Goal: Task Accomplishment & Management: Complete application form

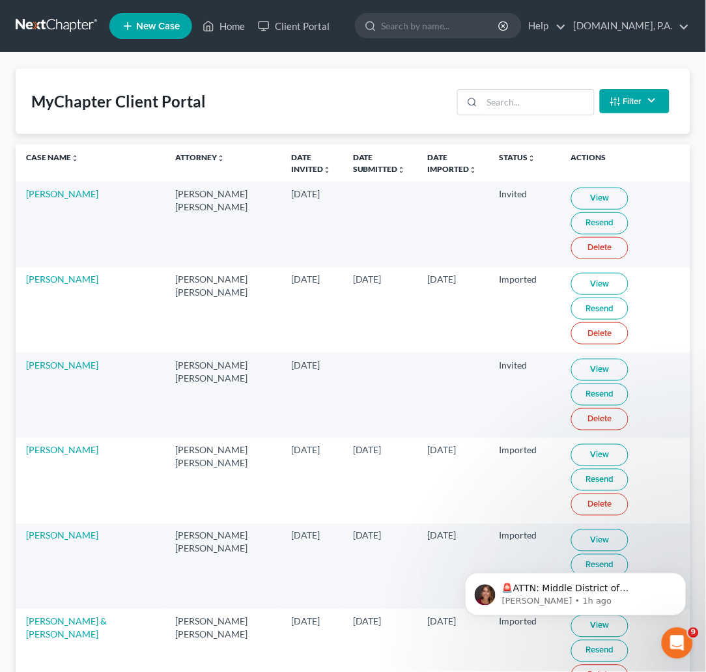
click at [46, 19] on link at bounding box center [57, 25] width 83 height 23
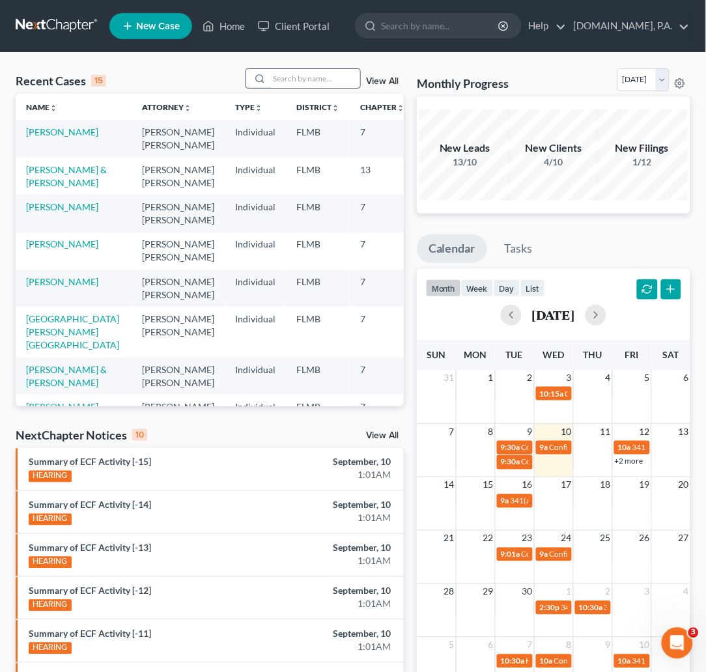
click at [298, 74] on input "search" at bounding box center [314, 78] width 91 height 19
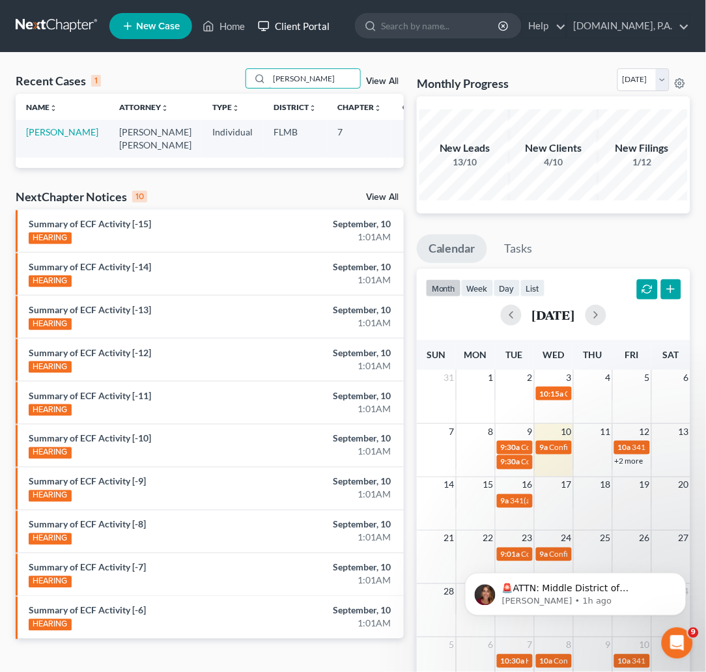
type input "[PERSON_NAME]"
click at [316, 25] on link "Client Portal" at bounding box center [293, 25] width 85 height 23
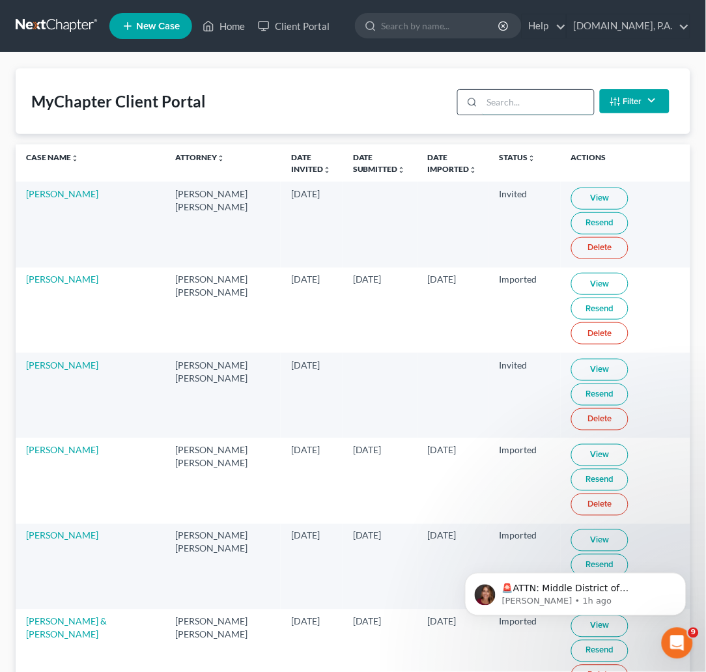
click at [522, 101] on input "search" at bounding box center [537, 102] width 111 height 25
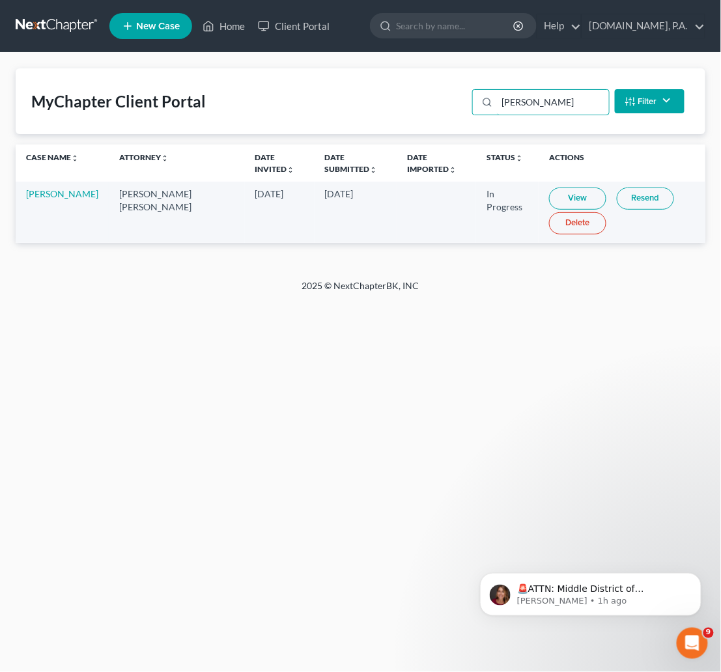
type input "[PERSON_NAME]"
click at [556, 197] on link "View" at bounding box center [577, 199] width 57 height 22
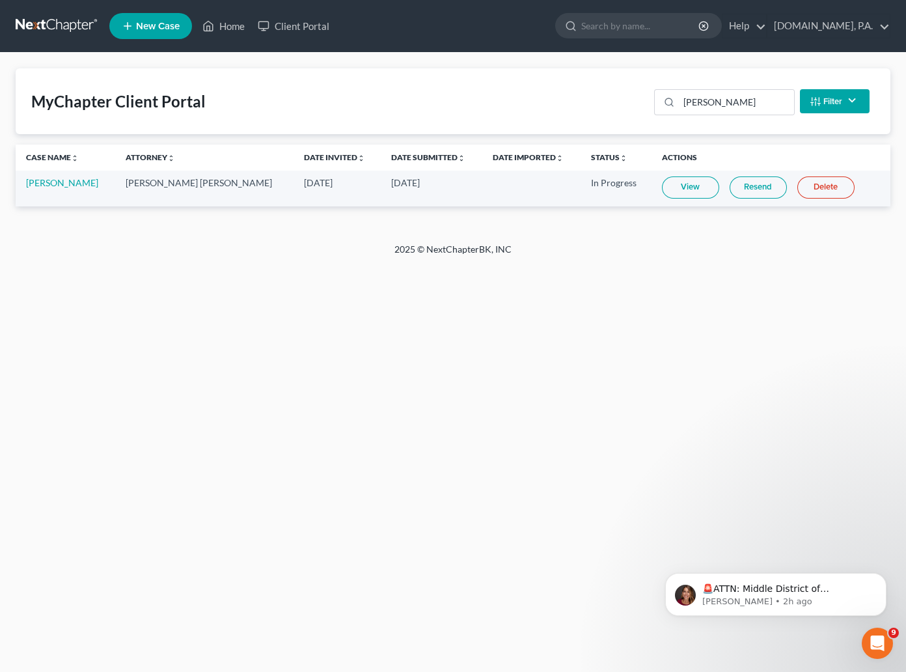
click at [45, 25] on link at bounding box center [57, 25] width 83 height 23
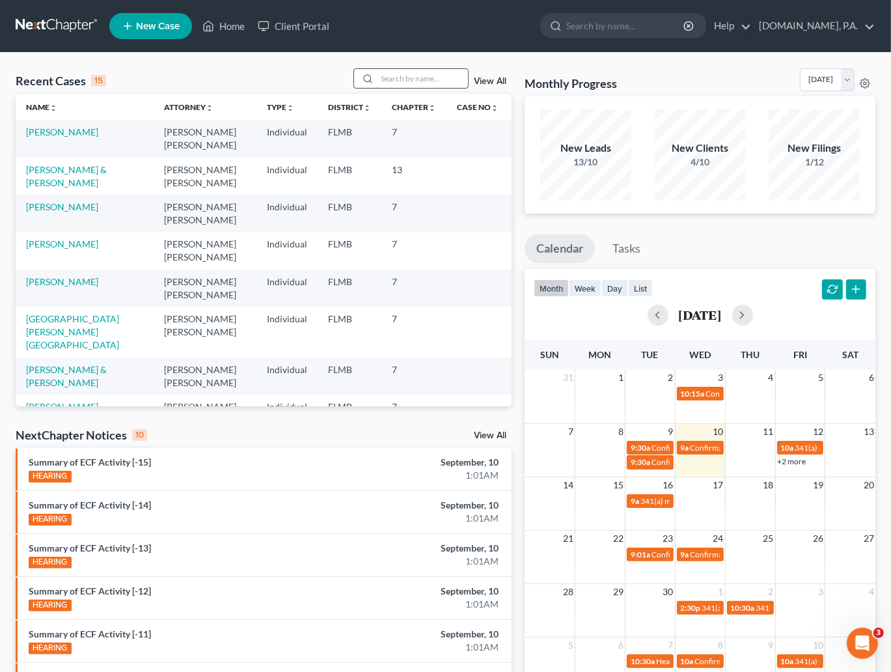
click at [400, 72] on input "search" at bounding box center [422, 78] width 91 height 19
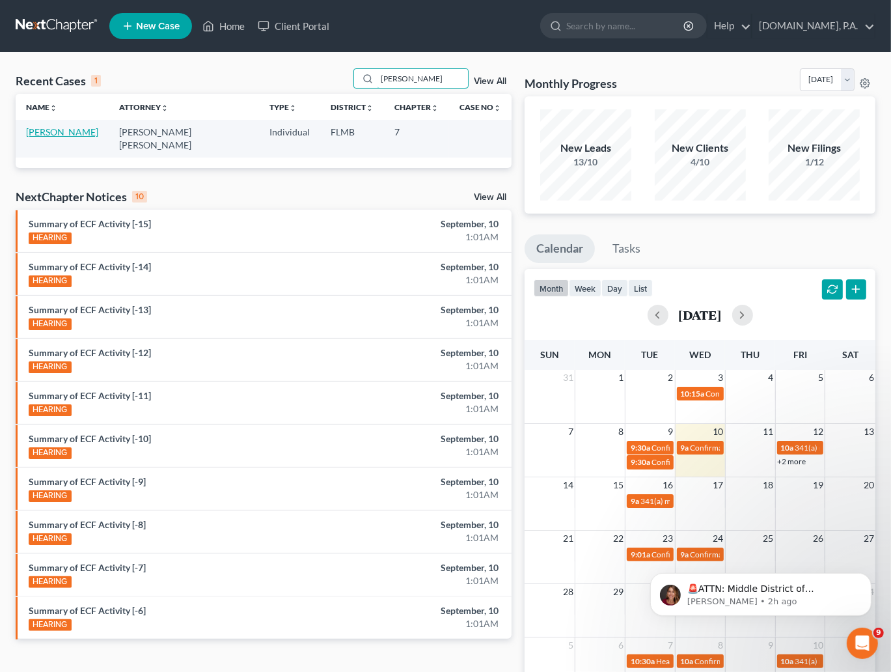
type input "[PERSON_NAME]"
click at [91, 130] on link "[PERSON_NAME]" at bounding box center [62, 131] width 72 height 11
click at [74, 132] on link "[PERSON_NAME]" at bounding box center [62, 131] width 72 height 11
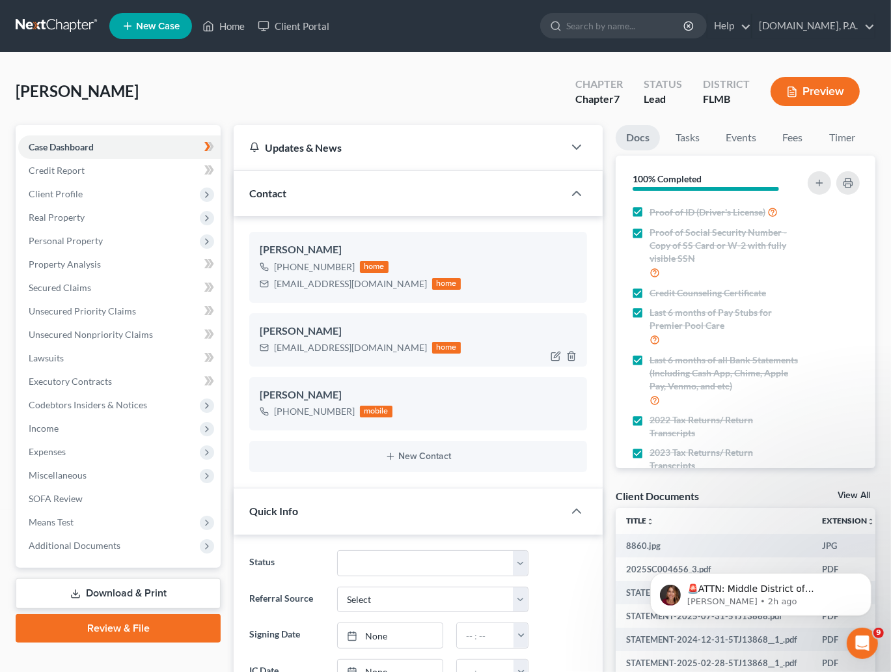
scroll to position [98, 0]
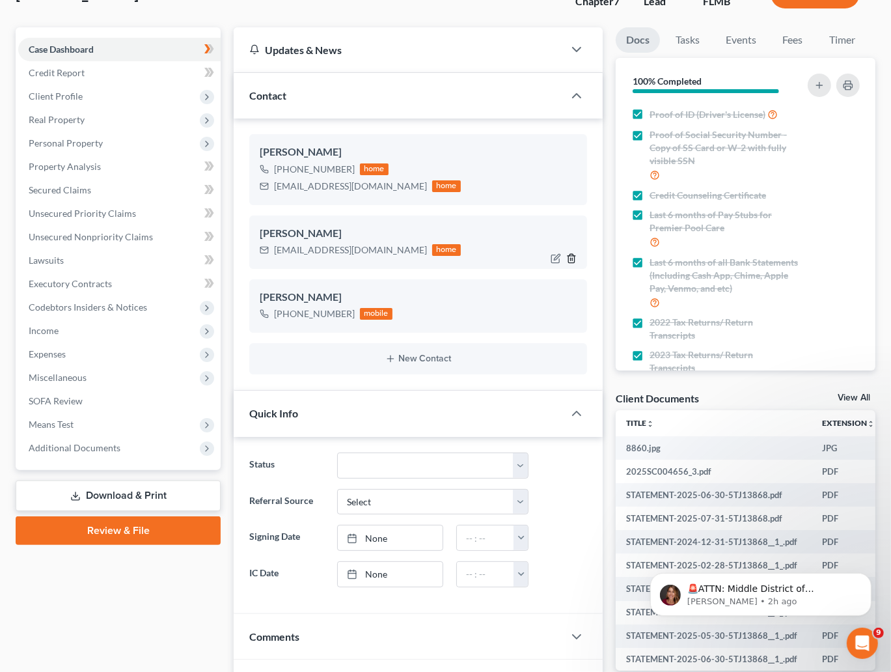
click at [572, 260] on line "button" at bounding box center [572, 259] width 0 height 3
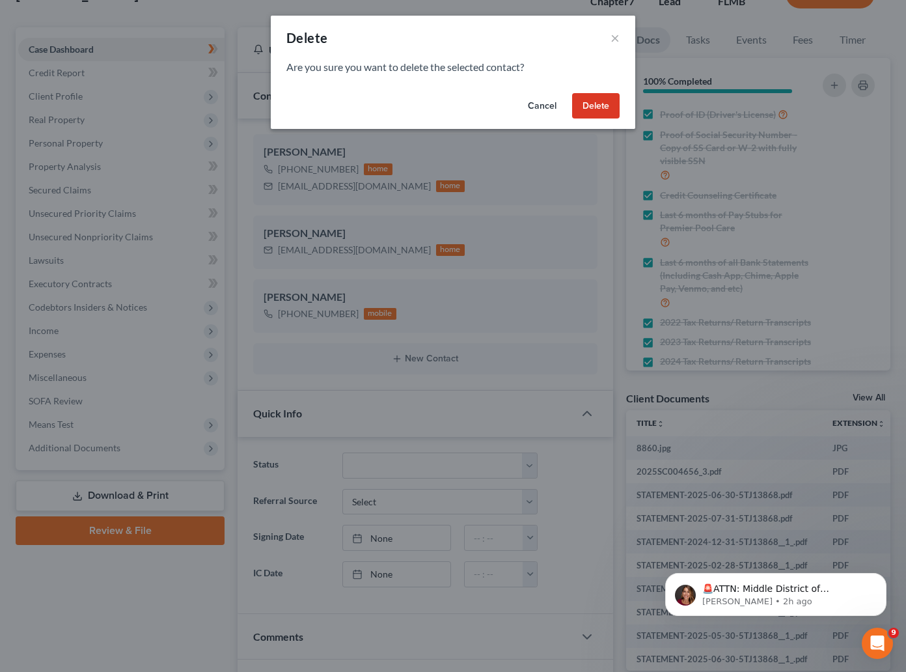
click at [605, 100] on button "Delete" at bounding box center [596, 106] width 48 height 26
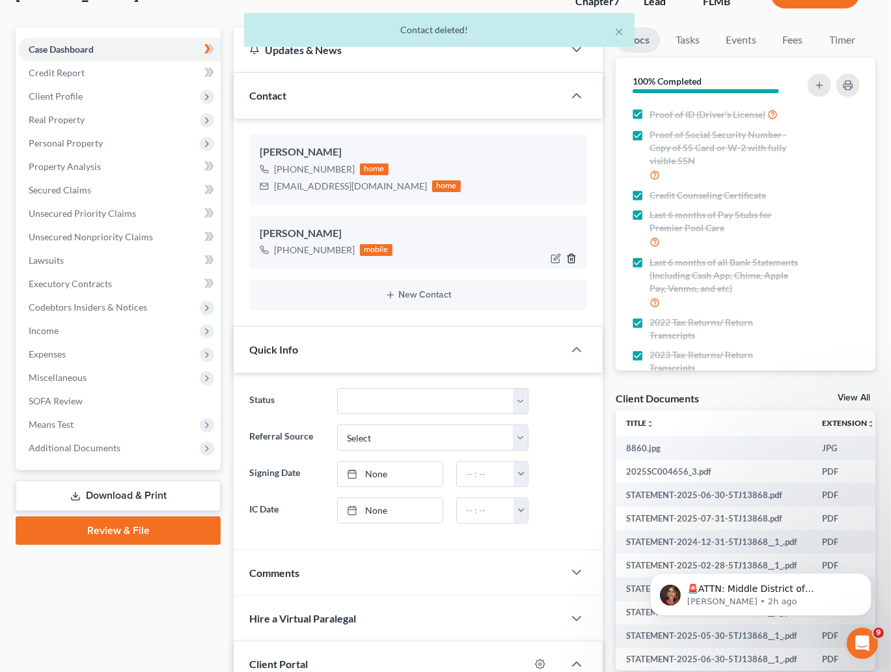
click at [572, 254] on icon "button" at bounding box center [571, 258] width 6 height 8
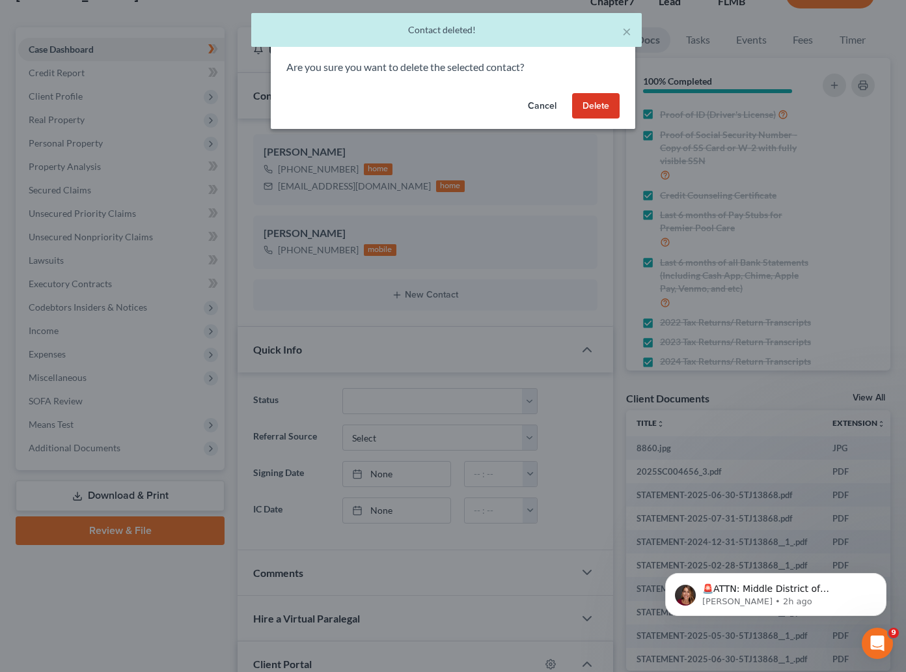
click at [605, 109] on button "Delete" at bounding box center [596, 106] width 48 height 26
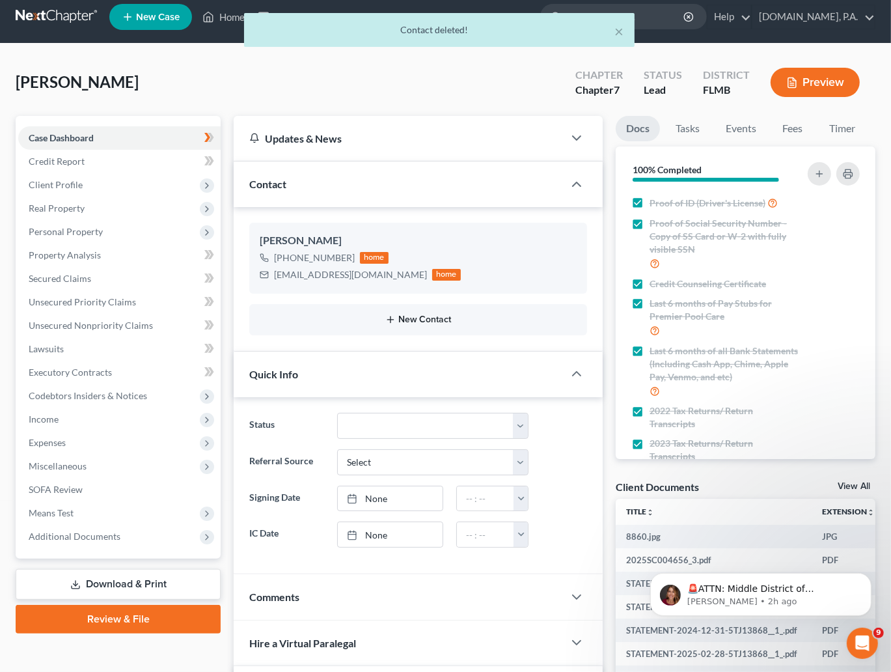
scroll to position [0, 0]
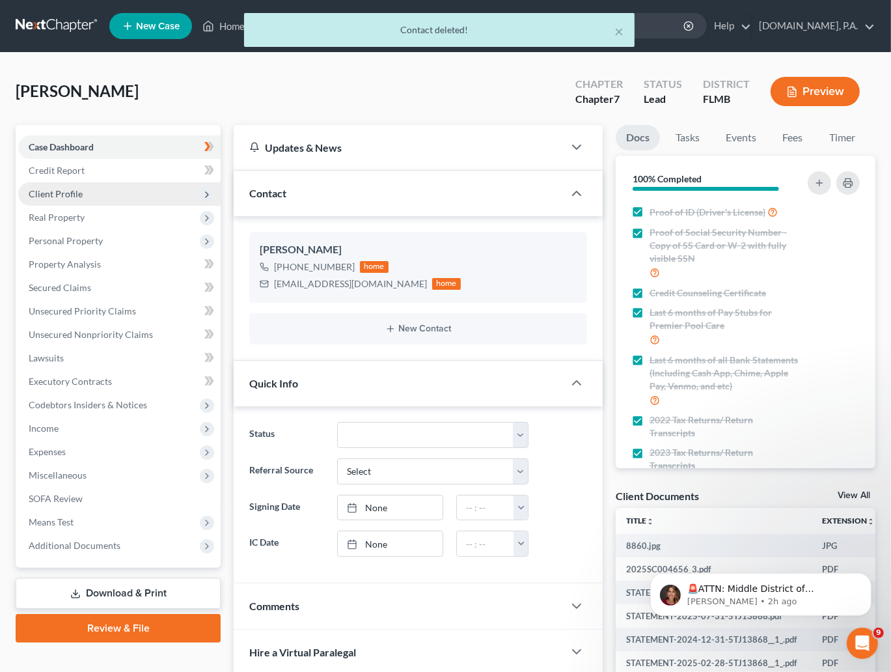
click at [55, 191] on span "Client Profile" at bounding box center [56, 193] width 54 height 11
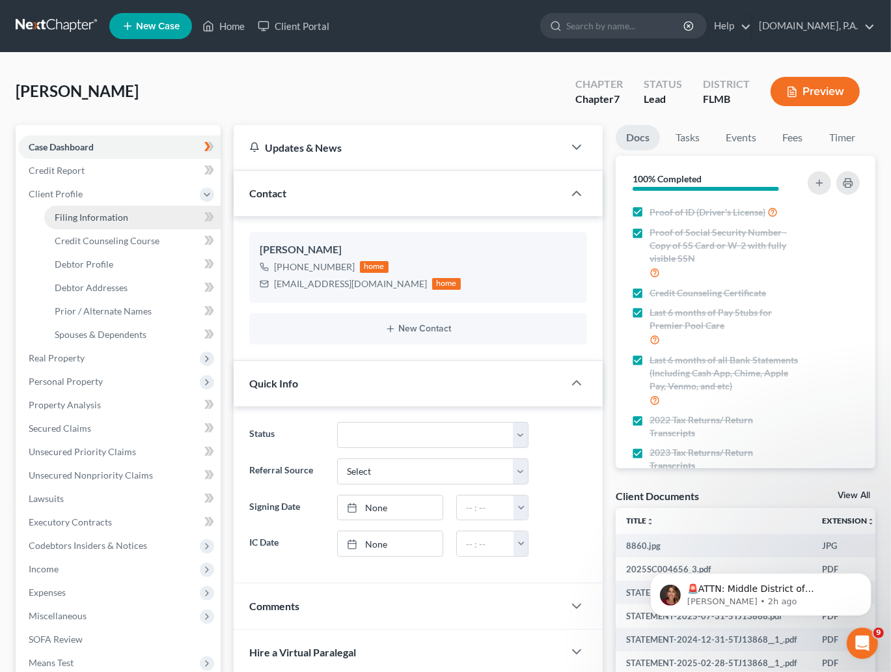
click at [98, 222] on link "Filing Information" at bounding box center [132, 217] width 176 height 23
select select "1"
select select "0"
select select "9"
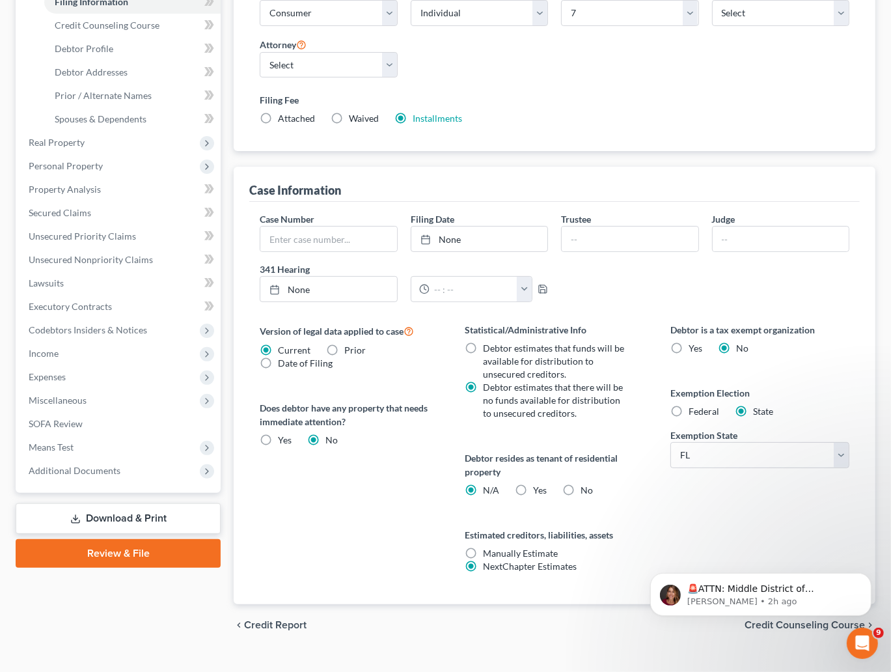
scroll to position [240, 0]
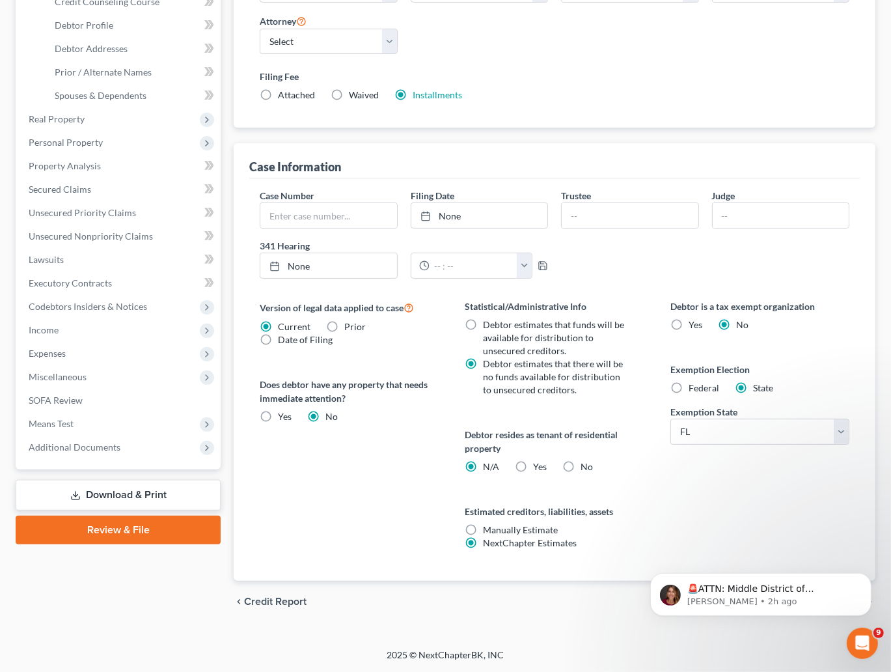
click at [533, 467] on label "Yes Yes" at bounding box center [540, 466] width 14 height 13
click at [538, 467] on input "Yes Yes" at bounding box center [542, 464] width 8 height 8
radio input "true"
radio input "false"
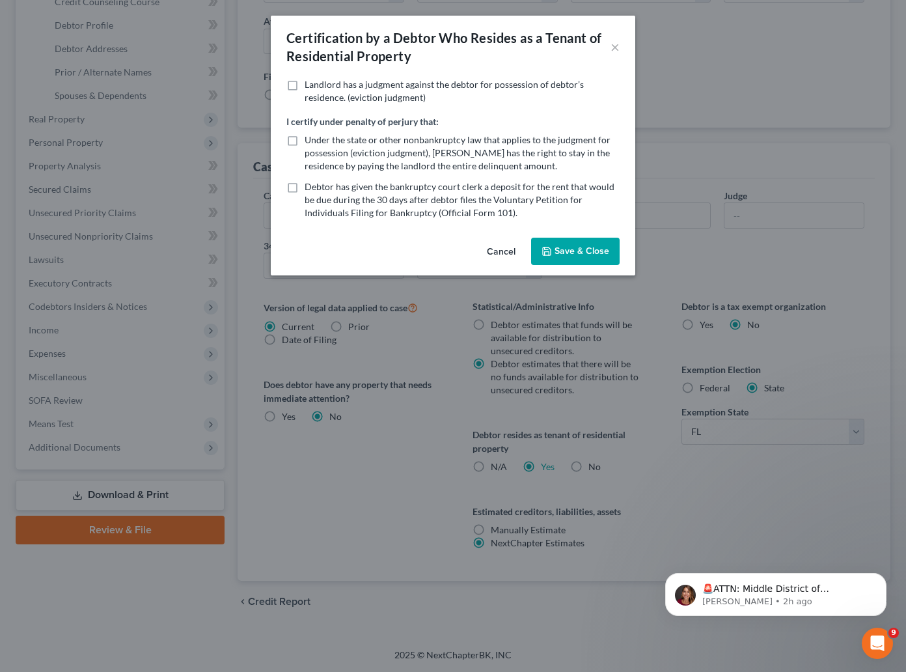
click at [592, 244] on button "Save & Close" at bounding box center [575, 251] width 89 height 27
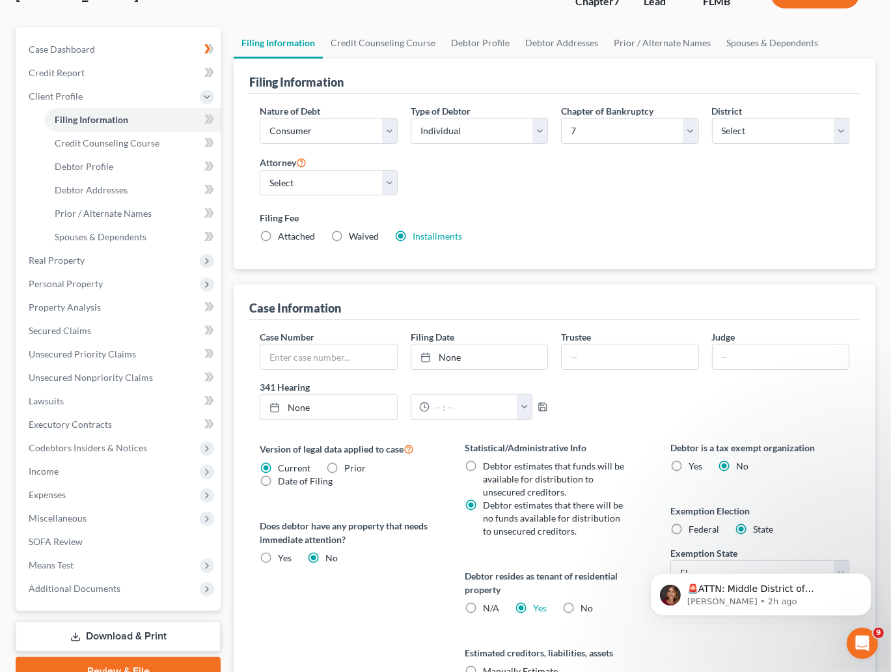
scroll to position [44, 0]
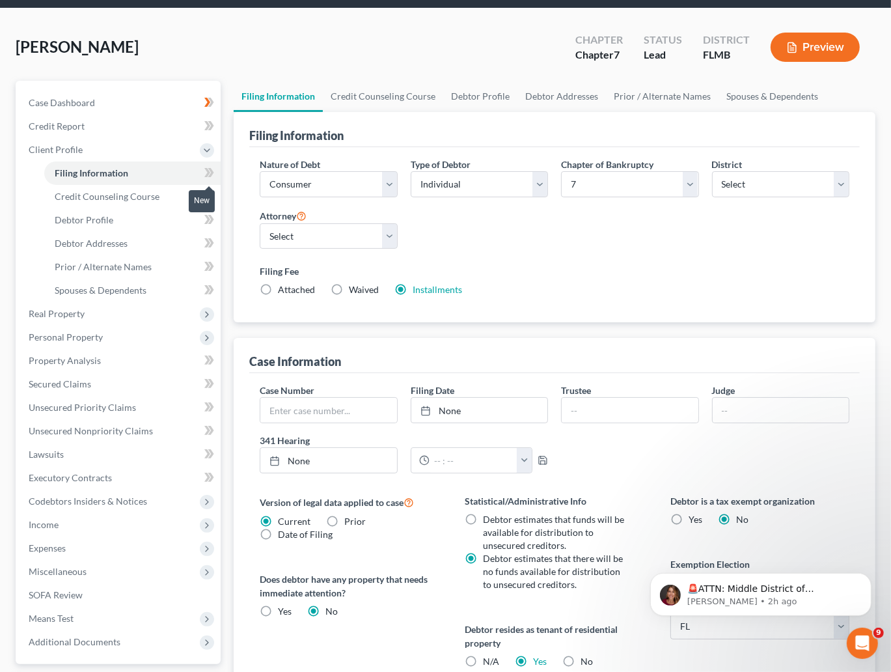
click at [205, 170] on icon at bounding box center [209, 173] width 10 height 16
click at [111, 197] on span "Credit Counseling Course" at bounding box center [107, 196] width 105 height 11
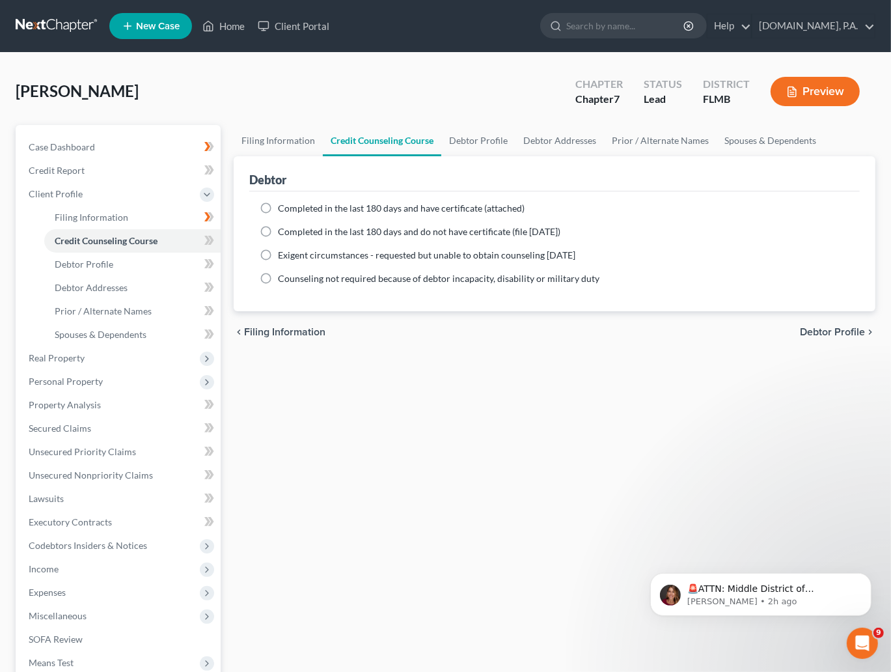
click at [278, 208] on label "Completed in the last 180 days and have certificate (attached)" at bounding box center [401, 208] width 247 height 13
click at [283, 208] on input "Completed in the last 180 days and have certificate (attached)" at bounding box center [287, 206] width 8 height 8
radio input "true"
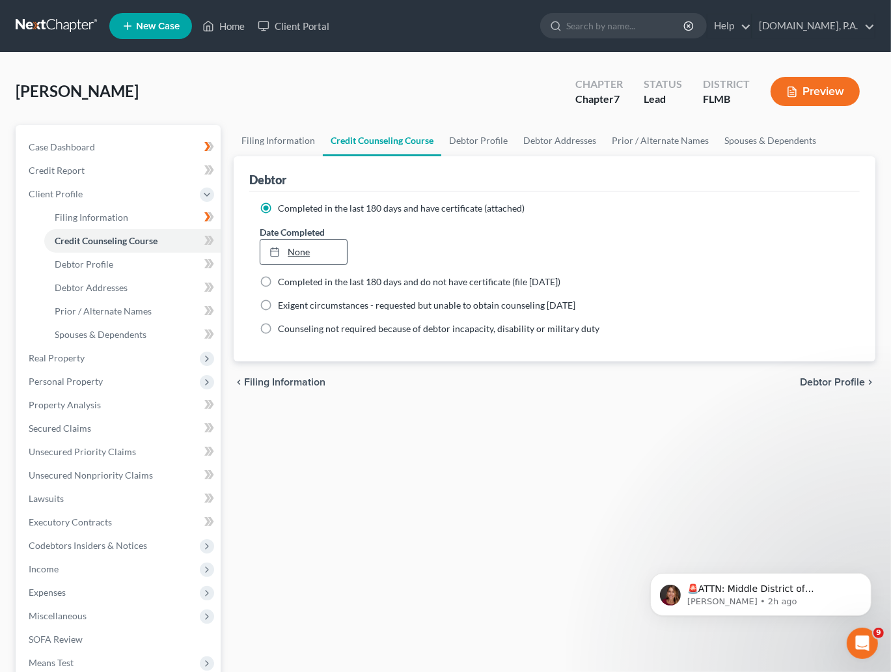
type input "9/10/2025"
click at [301, 249] on link "None" at bounding box center [303, 252] width 86 height 25
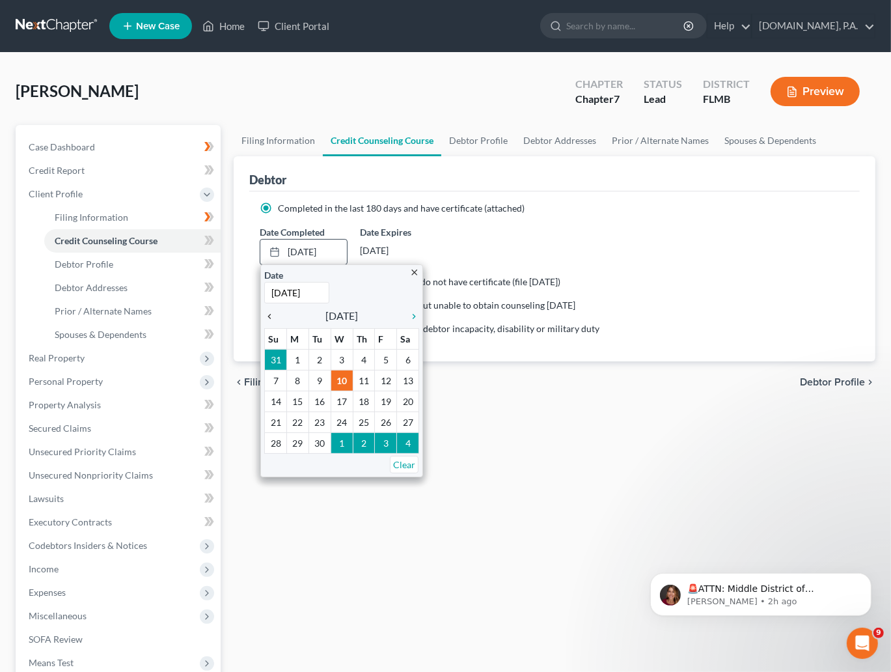
click at [270, 316] on icon "chevron_left" at bounding box center [272, 316] width 17 height 10
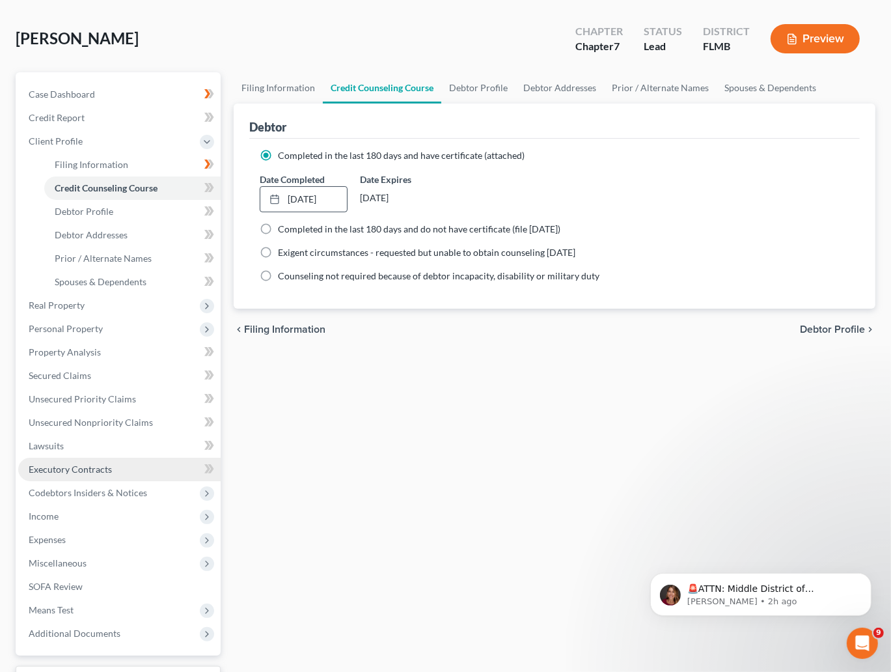
scroll to position [98, 0]
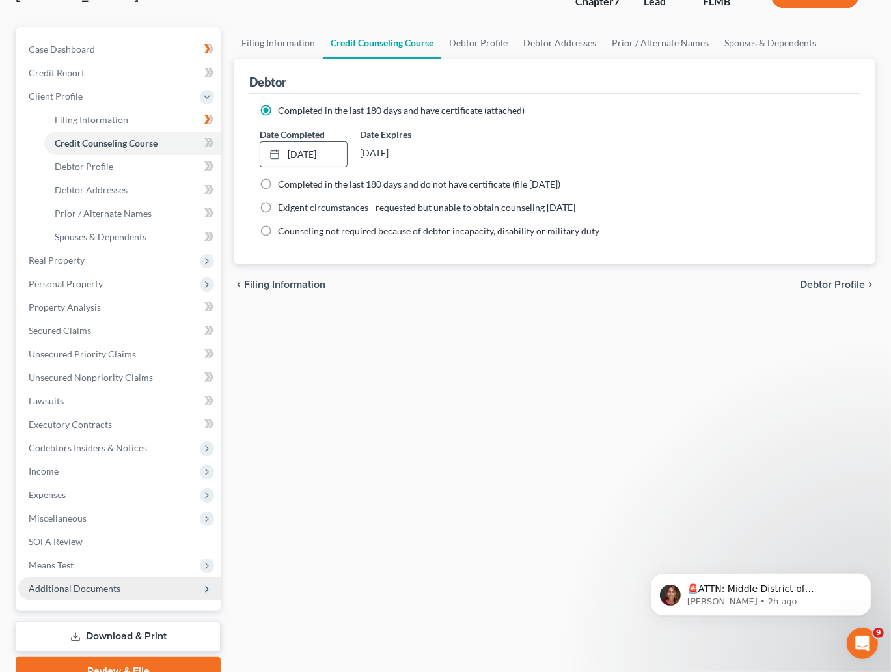
click at [83, 592] on span "Additional Documents" at bounding box center [75, 588] width 92 height 11
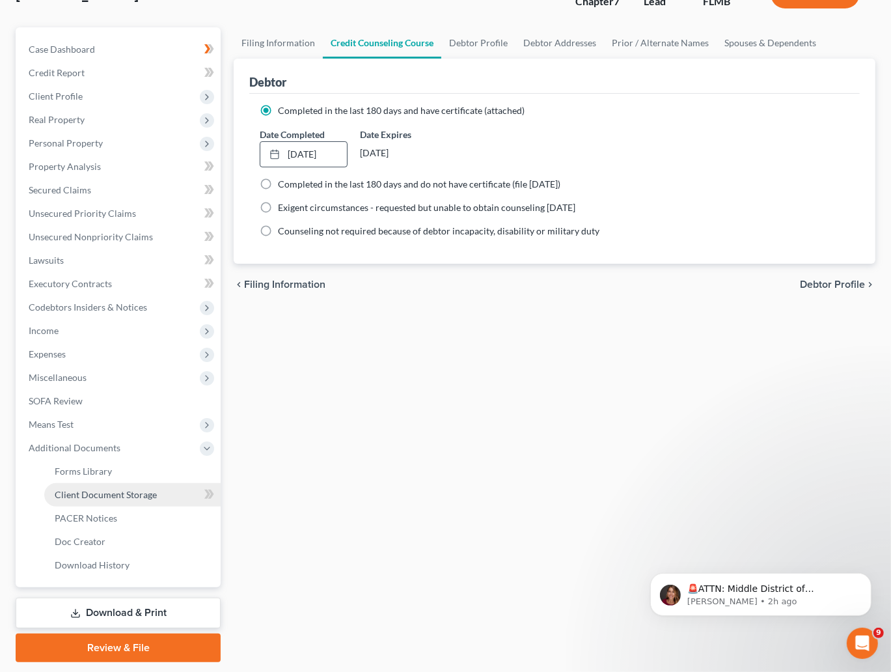
click at [103, 489] on span "Client Document Storage" at bounding box center [106, 494] width 102 height 11
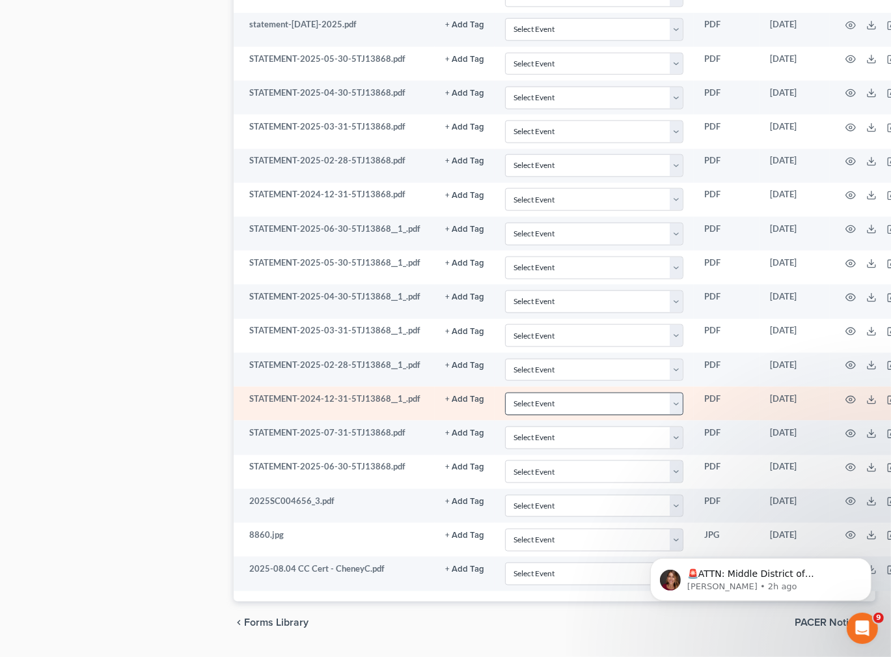
scroll to position [1471, 0]
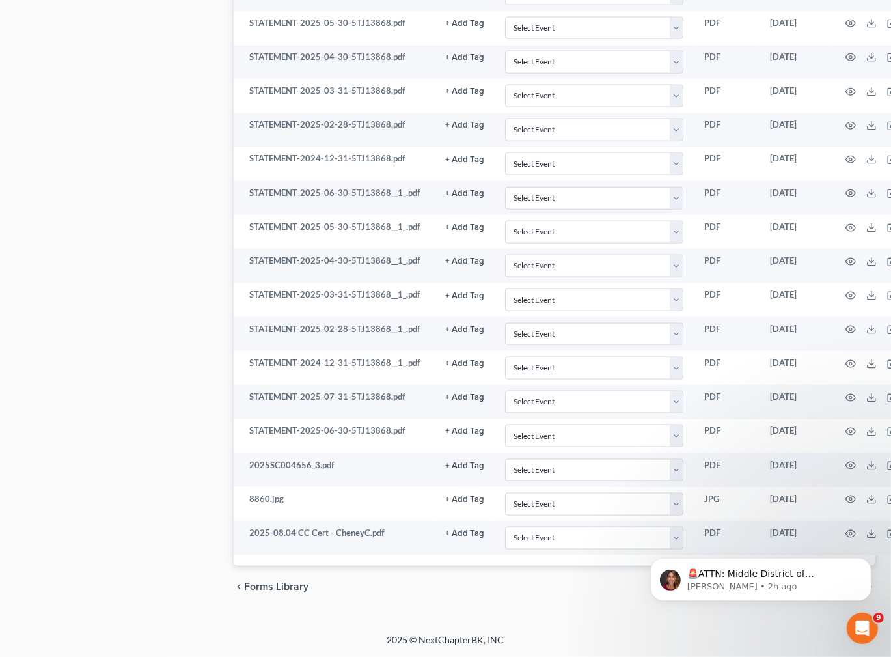
click at [668, 539] on body "🚨ATTN: Middle District of Florida The court has added a new Credit Counseling F…" at bounding box center [760, 575] width 250 height 81
click at [671, 535] on body "🚨ATTN: Middle District of Florida The court has added a new Credit Counseling F…" at bounding box center [760, 575] width 250 height 81
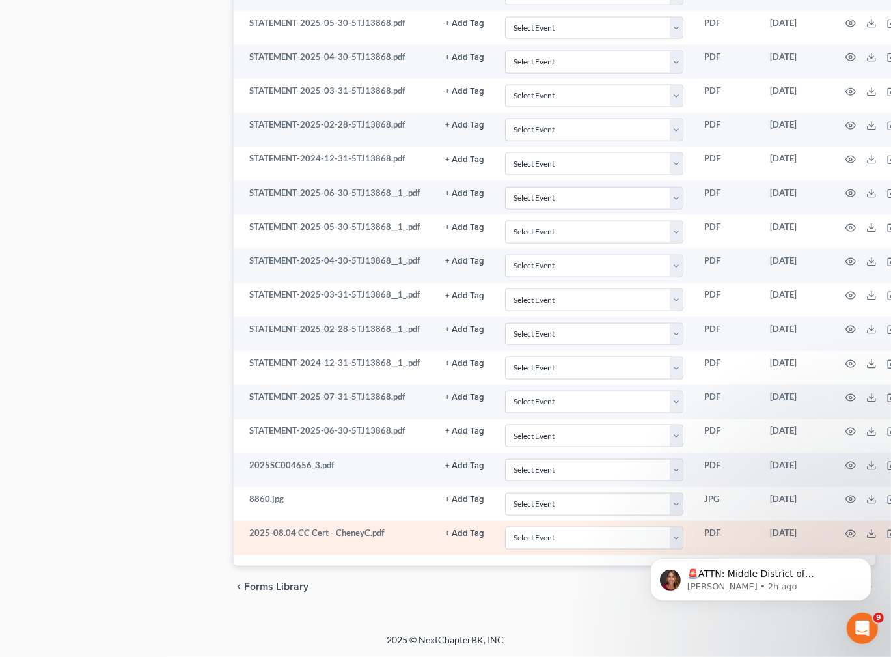
click at [390, 541] on td "2025-08.04 CC Cert - CheneyC.pdf" at bounding box center [334, 538] width 201 height 34
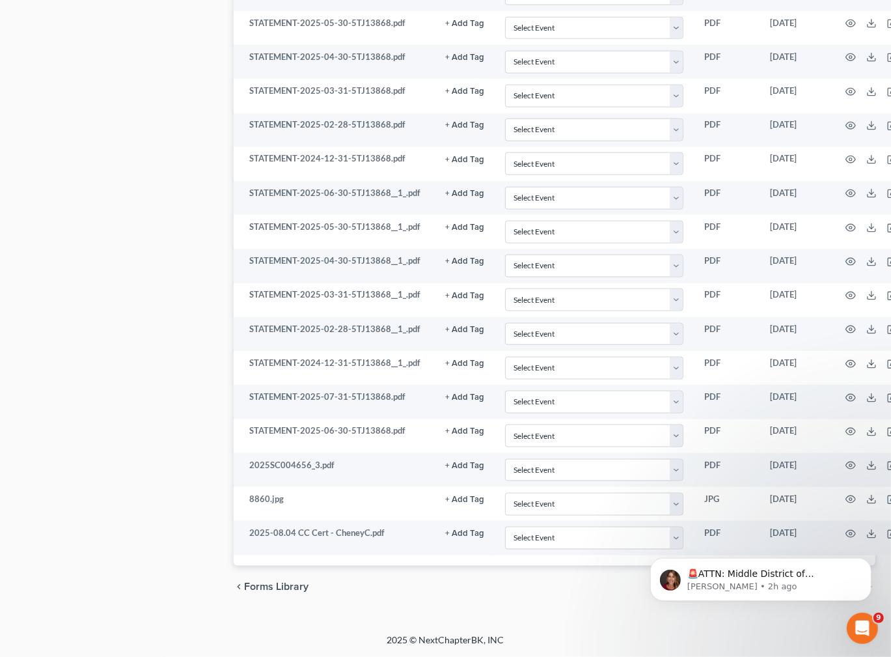
click at [666, 535] on body "🚨ATTN: Middle District of Florida The court has added a new Credit Counseling F…" at bounding box center [760, 575] width 250 height 81
click at [854, 622] on icon "Open Intercom Messenger" at bounding box center [860, 626] width 21 height 21
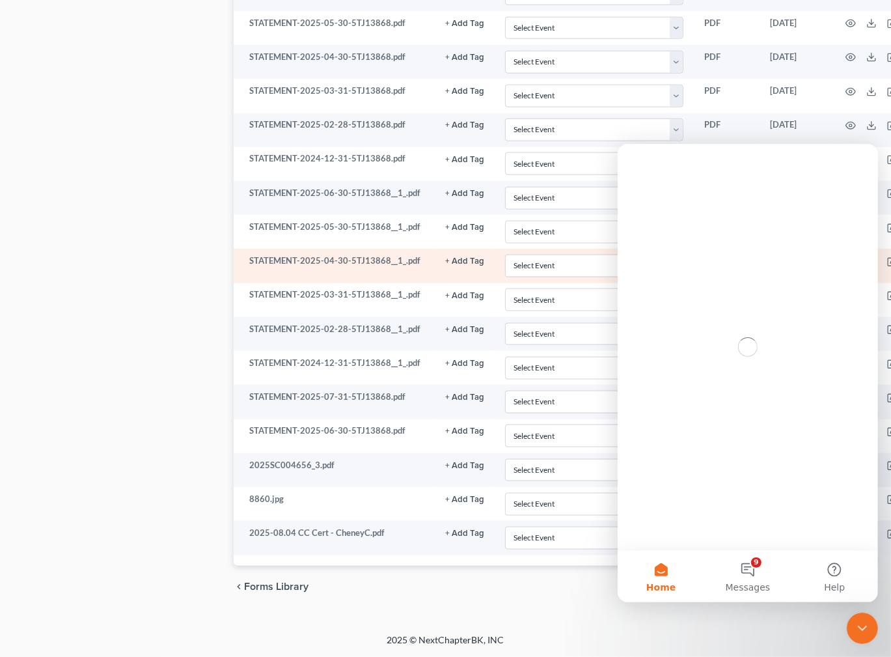
scroll to position [0, 0]
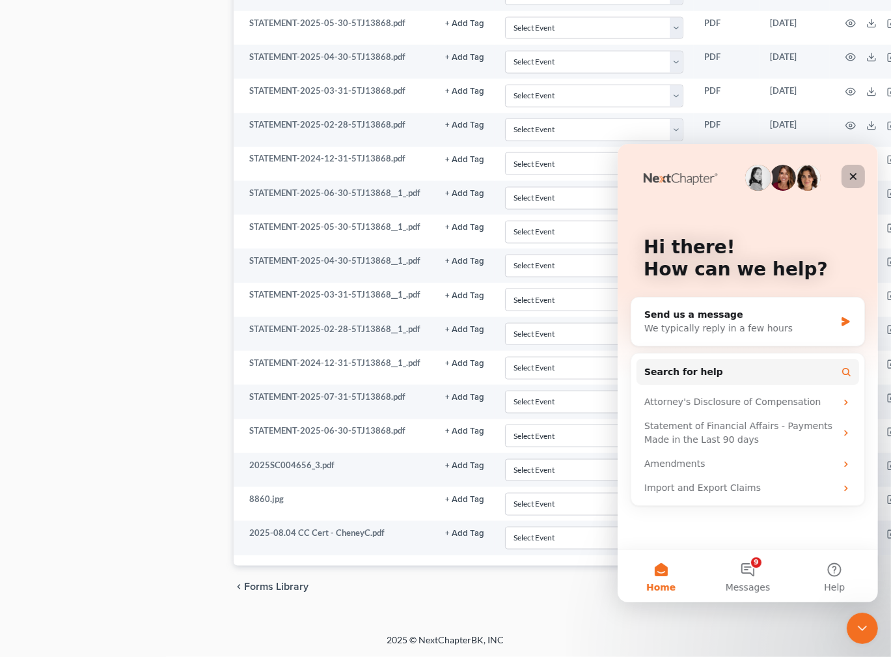
click at [852, 178] on icon "Close" at bounding box center [853, 176] width 10 height 10
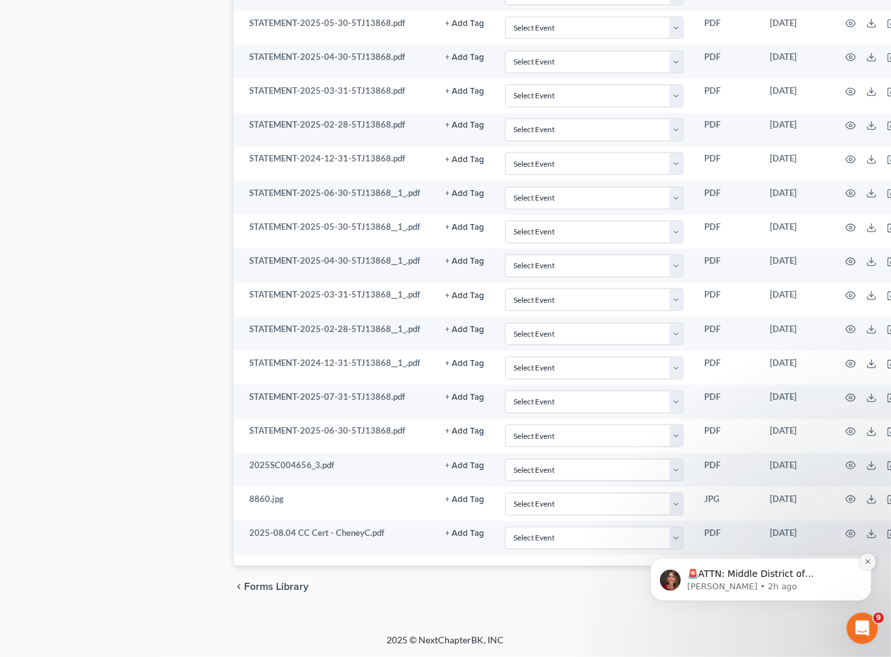
click at [867, 561] on icon "Dismiss notification" at bounding box center [867, 560] width 7 height 7
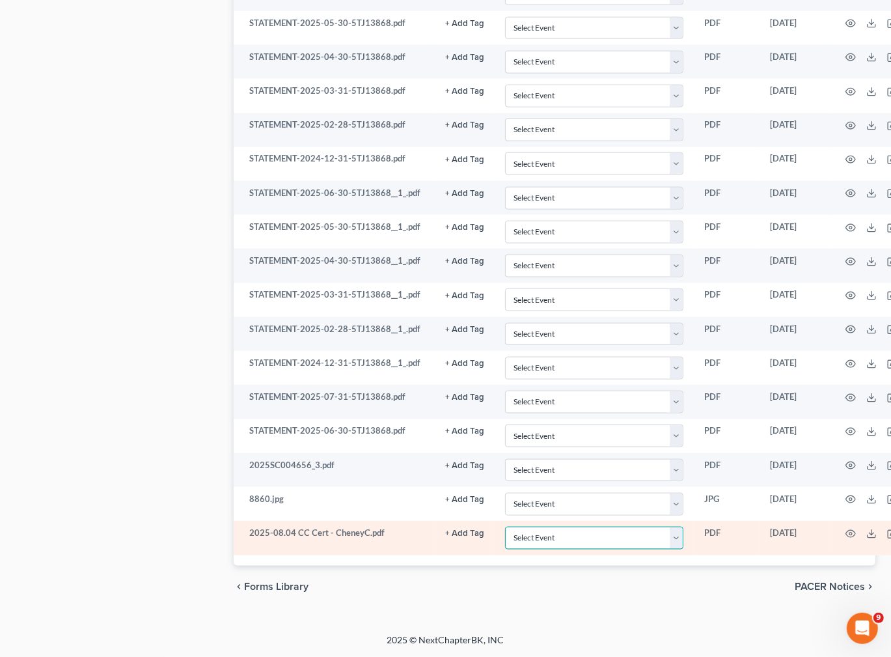
click at [676, 538] on select "Select Event 20 Largest Unsecured Creditors Amended Chapter 13 Plan Amended Cre…" at bounding box center [594, 538] width 178 height 23
select select "9"
click at [505, 527] on select "Select Event 20 Largest Unsecured Creditors Amended Chapter 13 Plan Amended Cre…" at bounding box center [594, 538] width 178 height 23
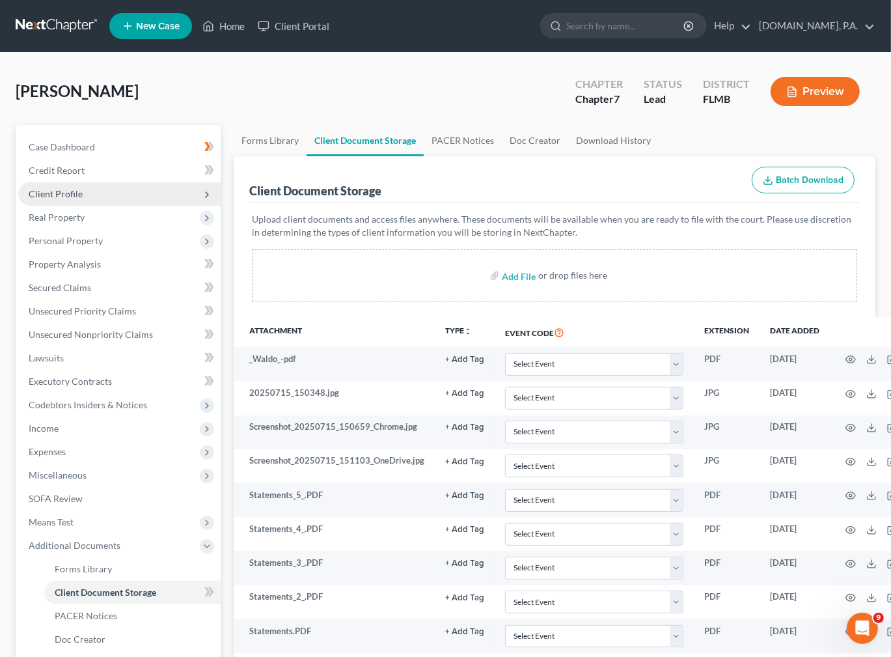
click at [58, 191] on span "Client Profile" at bounding box center [56, 193] width 54 height 11
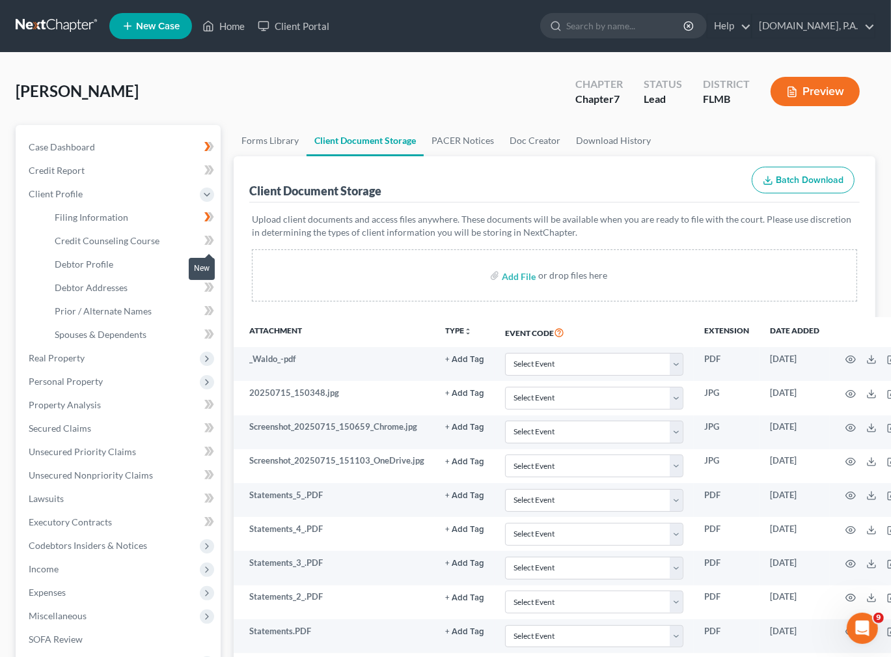
click at [212, 242] on icon at bounding box center [211, 240] width 6 height 9
click at [212, 242] on icon at bounding box center [209, 240] width 10 height 16
click at [83, 261] on span "Debtor Profile" at bounding box center [84, 263] width 59 height 11
select select "0"
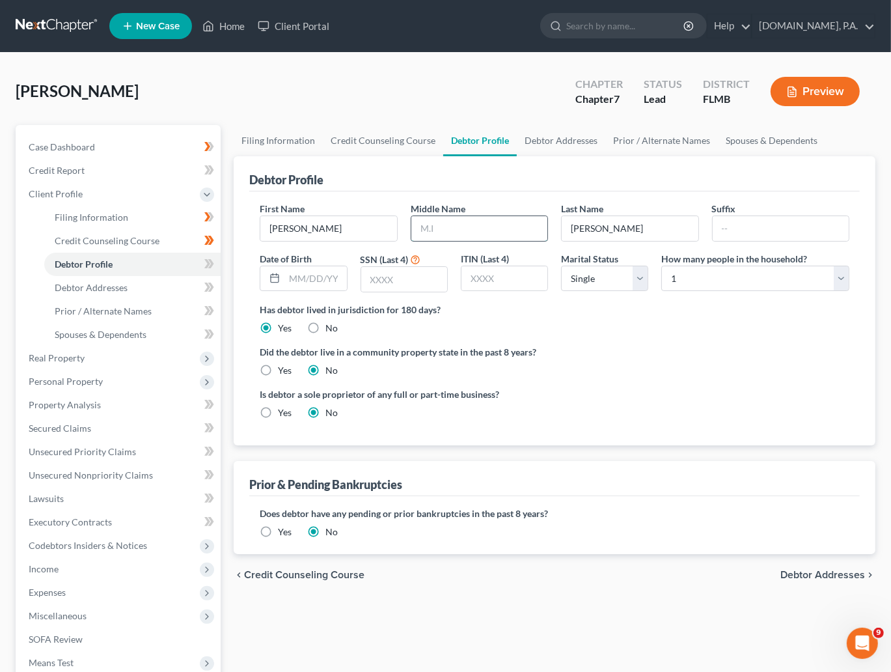
click at [446, 225] on input "text" at bounding box center [479, 228] width 136 height 25
type input "Brian"
click at [841, 276] on select "Select 1 2 3 4 5 6 7 8 9 10 11 12 13 14 15 16 17 18 19 20" at bounding box center [756, 279] width 188 height 26
select select "1"
click at [662, 266] on select "Select 1 2 3 4 5 6 7 8 9 10 11 12 13 14 15 16 17 18 19 20" at bounding box center [756, 279] width 188 height 26
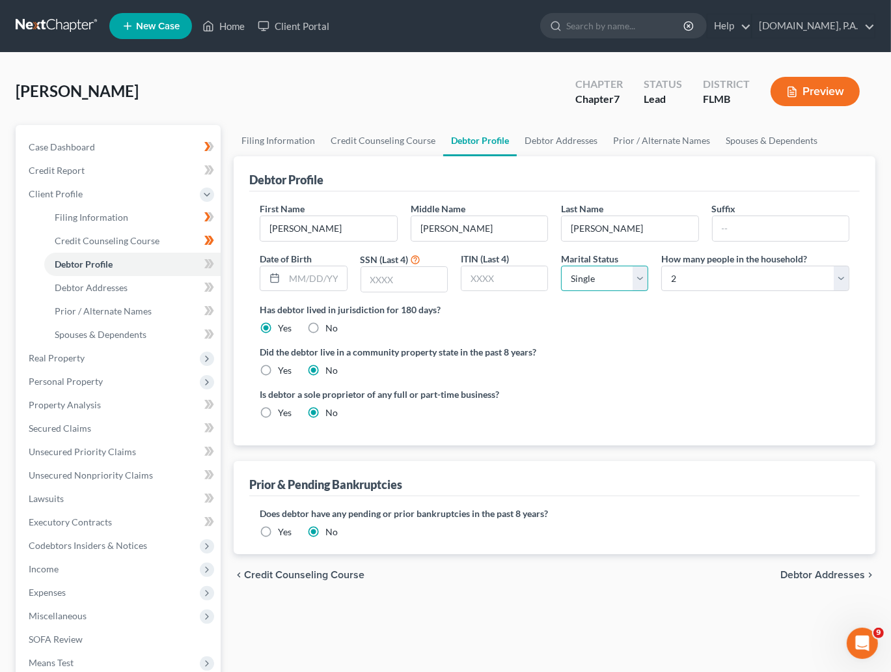
click at [640, 277] on select "Select Single Married Separated Divorced Widowed" at bounding box center [604, 279] width 87 height 26
select select "3"
click at [561, 266] on select "Select Single Married Separated Divorced Widowed" at bounding box center [604, 279] width 87 height 26
click at [313, 279] on input "text" at bounding box center [316, 278] width 62 height 25
click at [309, 272] on input "text" at bounding box center [316, 278] width 62 height 25
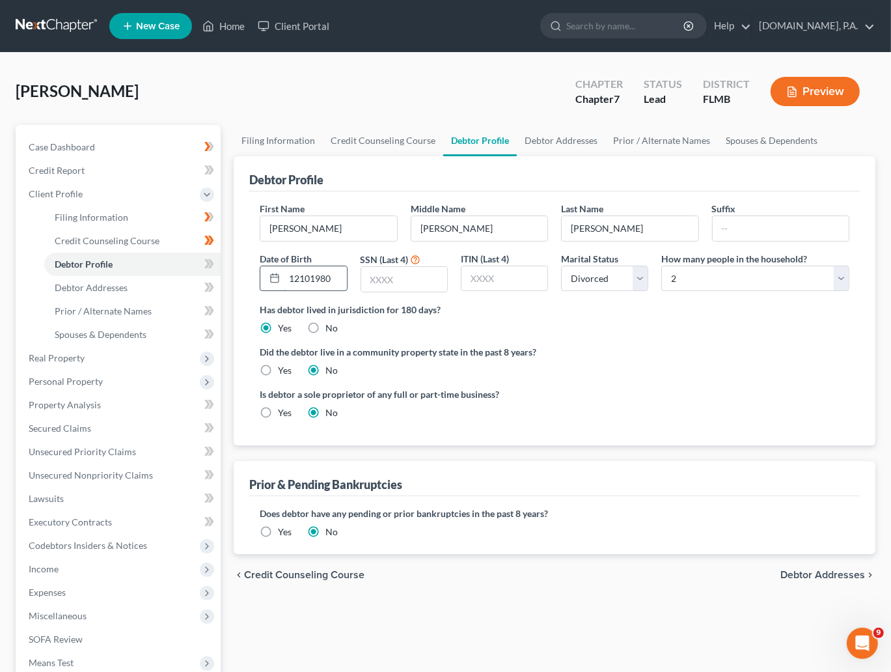
click at [299, 279] on input "12101980" at bounding box center [316, 278] width 62 height 25
click at [314, 277] on input "12/101980" at bounding box center [316, 278] width 62 height 25
type input "12/10/1980"
click at [400, 280] on input "text" at bounding box center [404, 279] width 86 height 25
type input "5761"
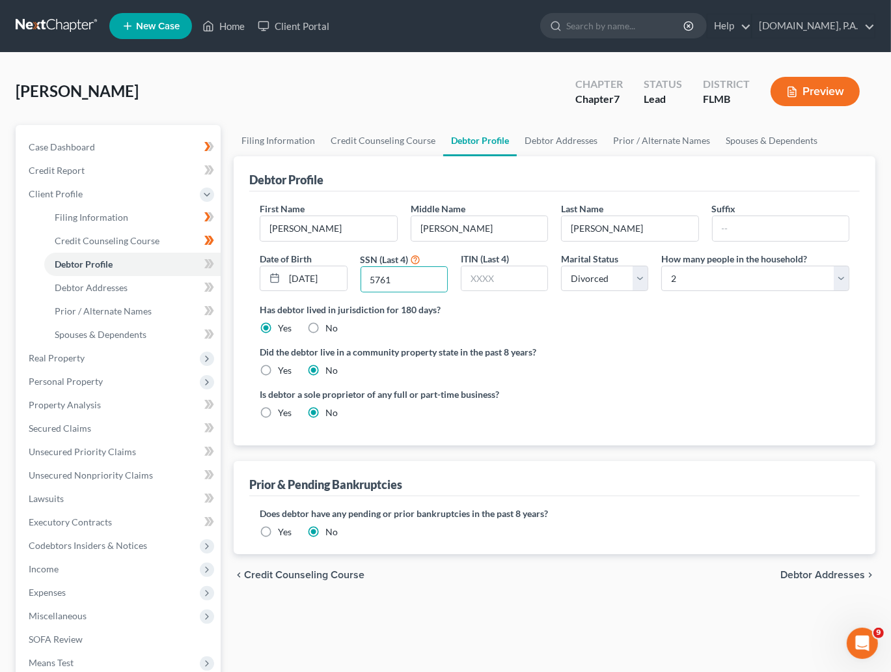
click at [682, 370] on div "Did the debtor live in a community property state in the past 8 years? Yes No" at bounding box center [555, 361] width 590 height 32
click at [208, 263] on icon at bounding box center [207, 263] width 6 height 9
click at [128, 287] on link "Debtor Addresses" at bounding box center [132, 287] width 176 height 23
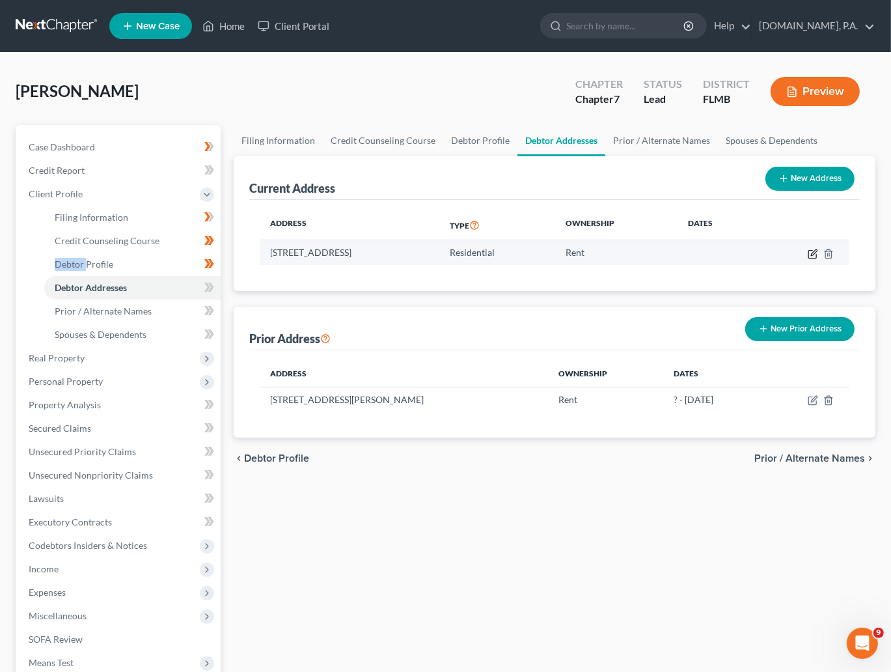
click at [814, 253] on icon "button" at bounding box center [813, 254] width 10 height 10
select select "9"
select select "0"
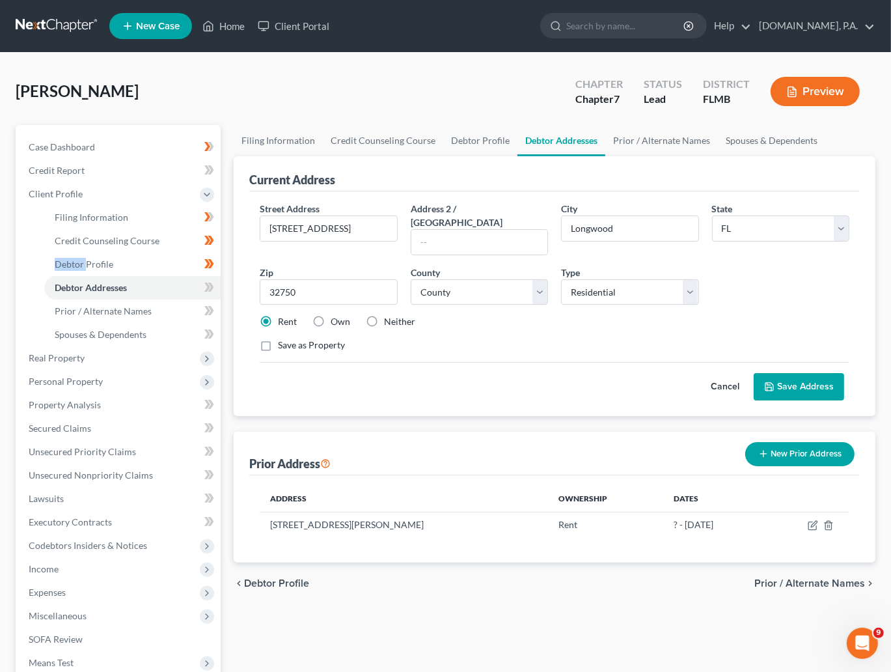
click at [813, 373] on button "Save Address" at bounding box center [799, 386] width 91 height 27
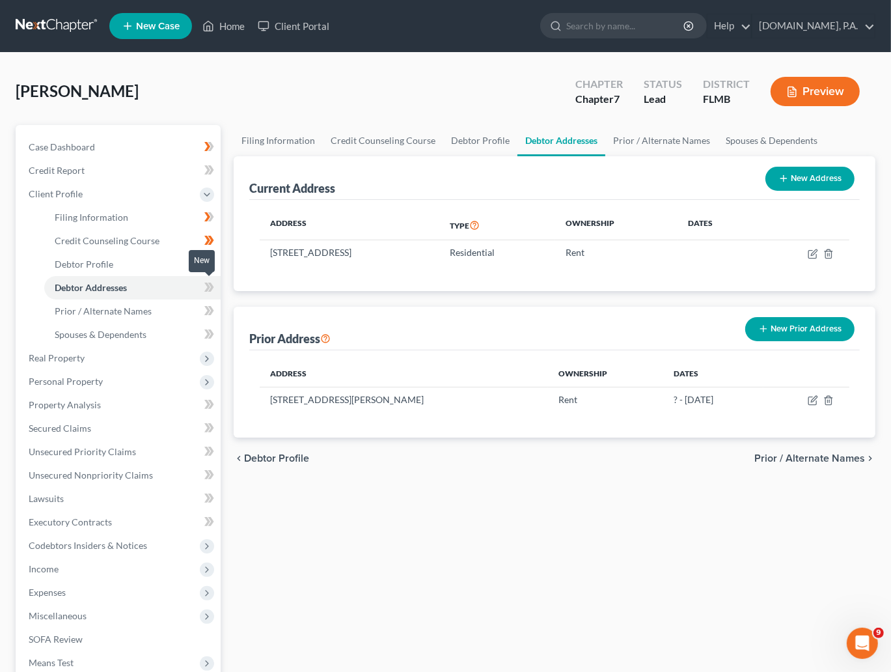
click at [208, 291] on icon at bounding box center [209, 287] width 10 height 16
click at [216, 288] on span at bounding box center [209, 289] width 23 height 20
click at [59, 171] on span "Credit Report" at bounding box center [57, 170] width 56 height 11
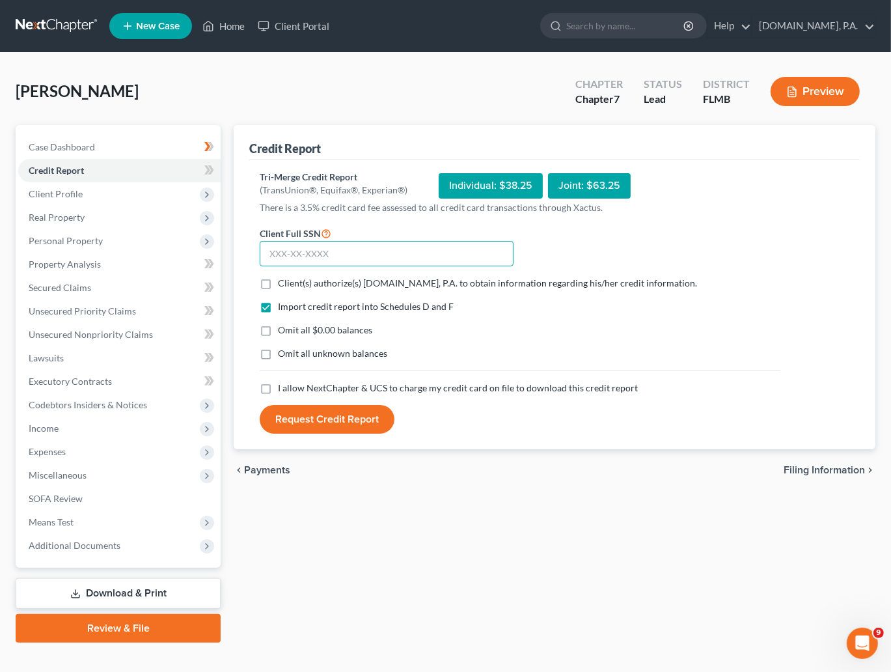
click at [314, 251] on input "text" at bounding box center [387, 254] width 254 height 26
click at [321, 249] on input "text" at bounding box center [387, 254] width 254 height 26
type input "591-14-5761"
click at [278, 389] on label "I allow NextChapter & UCS to charge my credit card on file to download this cre…" at bounding box center [458, 388] width 360 height 13
click at [283, 389] on input "I allow NextChapter & UCS to charge my credit card on file to download this cre…" at bounding box center [287, 386] width 8 height 8
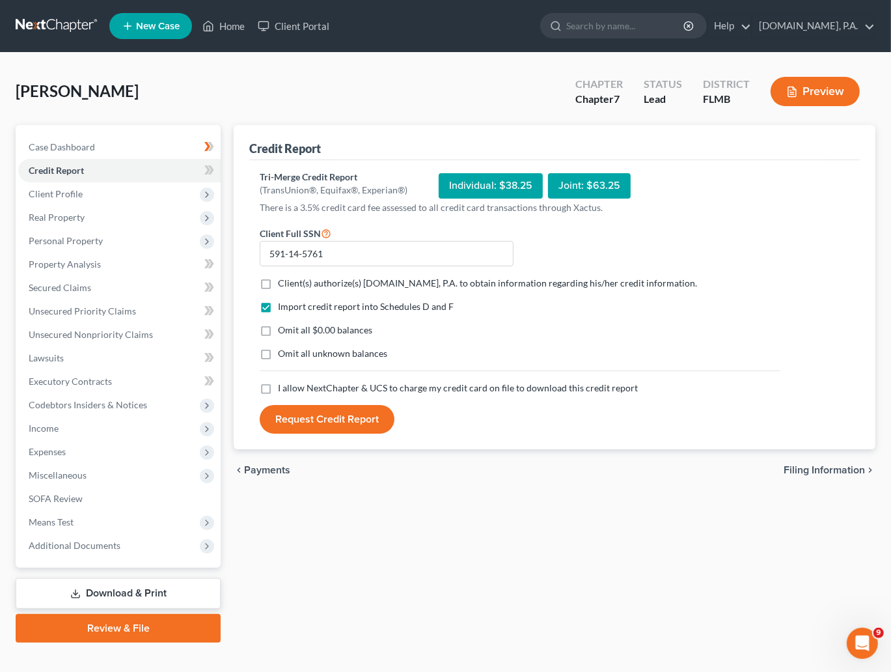
checkbox input "true"
click at [317, 414] on button "Request Credit Report" at bounding box center [327, 419] width 135 height 29
click at [278, 281] on label "Client(s) authorize(s) Fresh-Start.Law, P.A. to obtain information regarding hi…" at bounding box center [490, 283] width 425 height 13
click at [283, 281] on input "Client(s) authorize(s) Fresh-Start.Law, P.A. to obtain information regarding hi…" at bounding box center [287, 281] width 8 height 8
checkbox input "true"
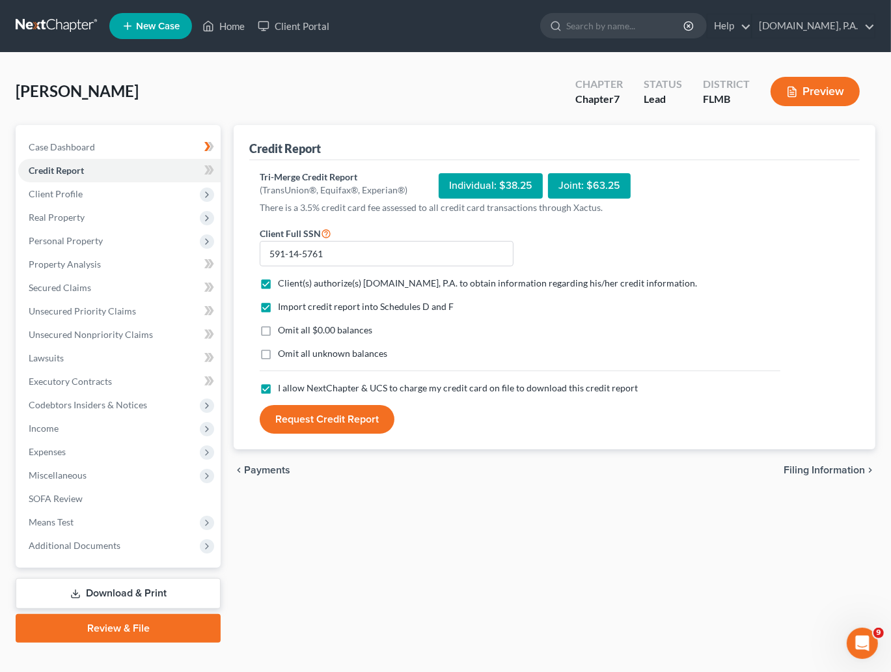
click at [329, 419] on button "Request Credit Report" at bounding box center [327, 419] width 135 height 29
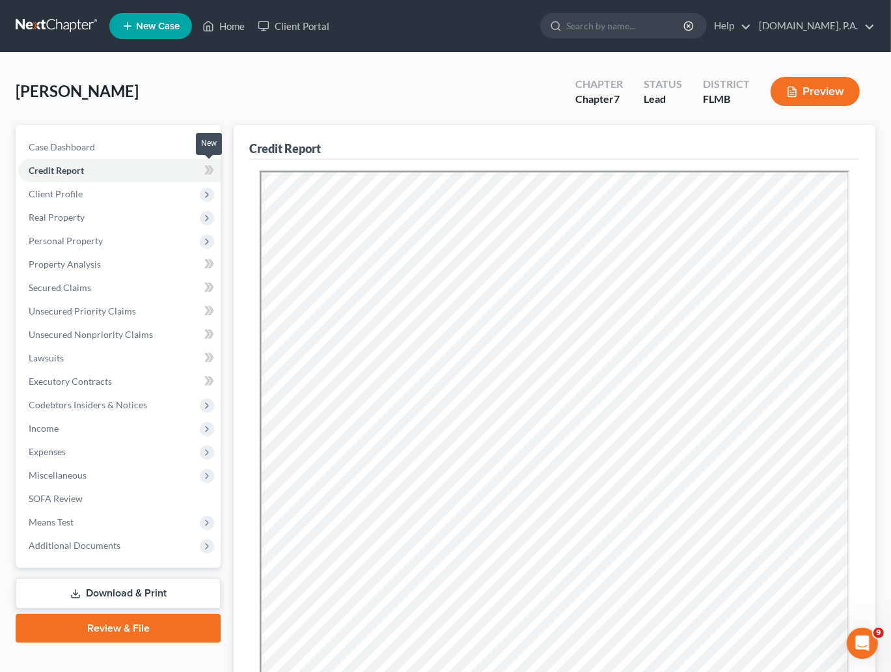
click at [214, 165] on span at bounding box center [209, 172] width 23 height 20
click at [212, 168] on icon at bounding box center [211, 169] width 6 height 9
click at [66, 191] on span "Client Profile" at bounding box center [56, 193] width 54 height 11
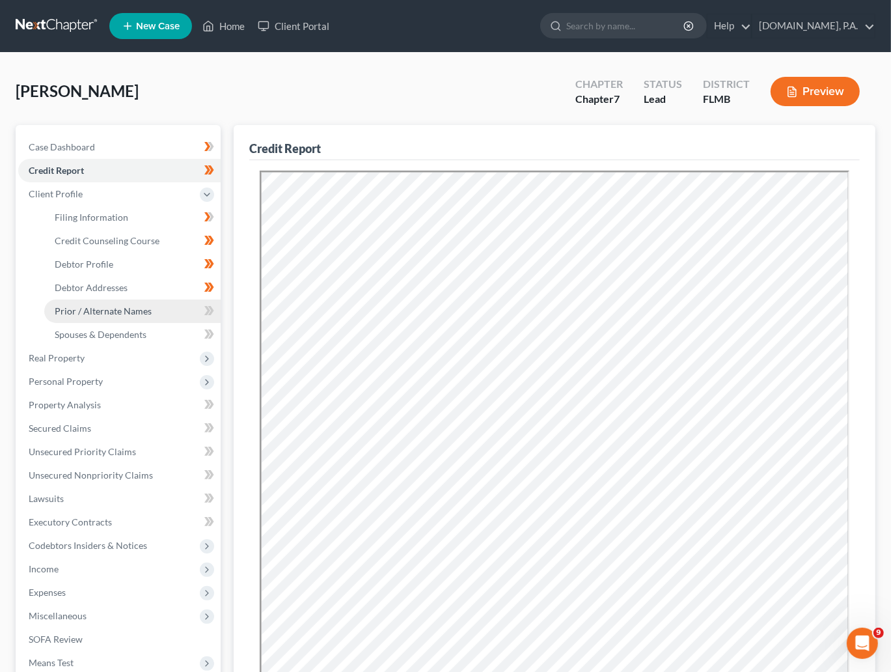
click at [108, 305] on span "Prior / Alternate Names" at bounding box center [103, 310] width 97 height 11
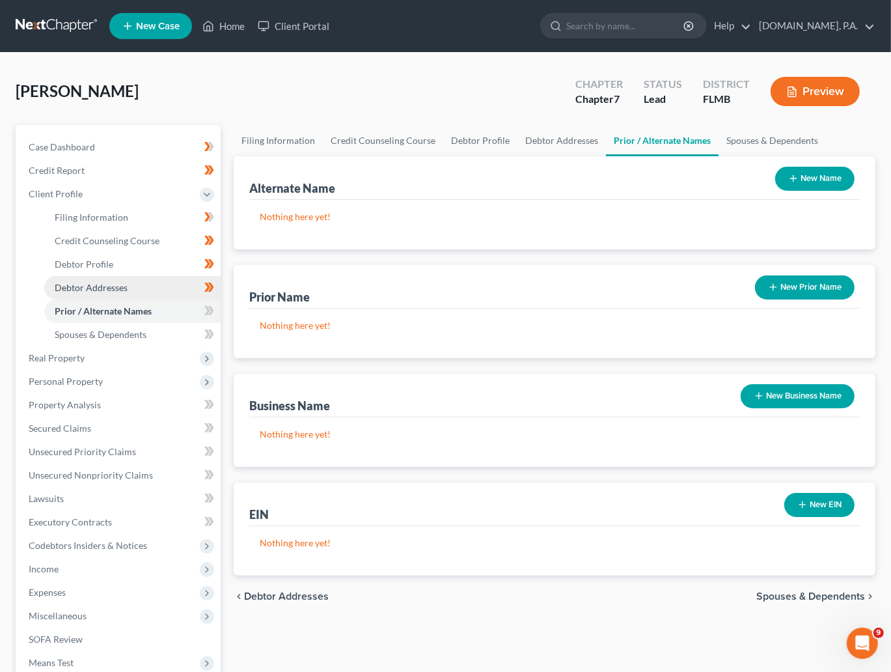
click at [96, 287] on span "Debtor Addresses" at bounding box center [91, 287] width 73 height 11
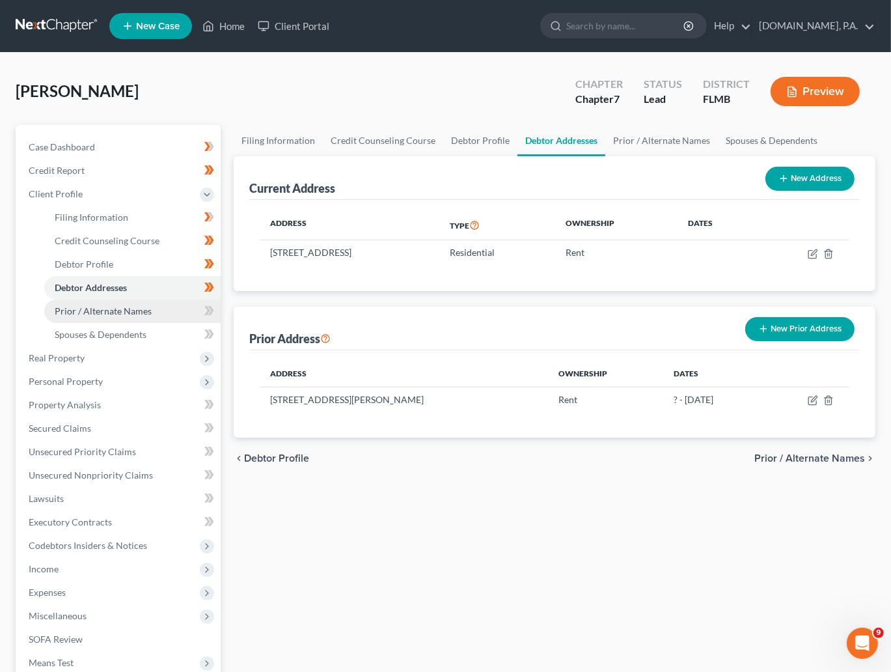
click at [123, 309] on span "Prior / Alternate Names" at bounding box center [103, 310] width 97 height 11
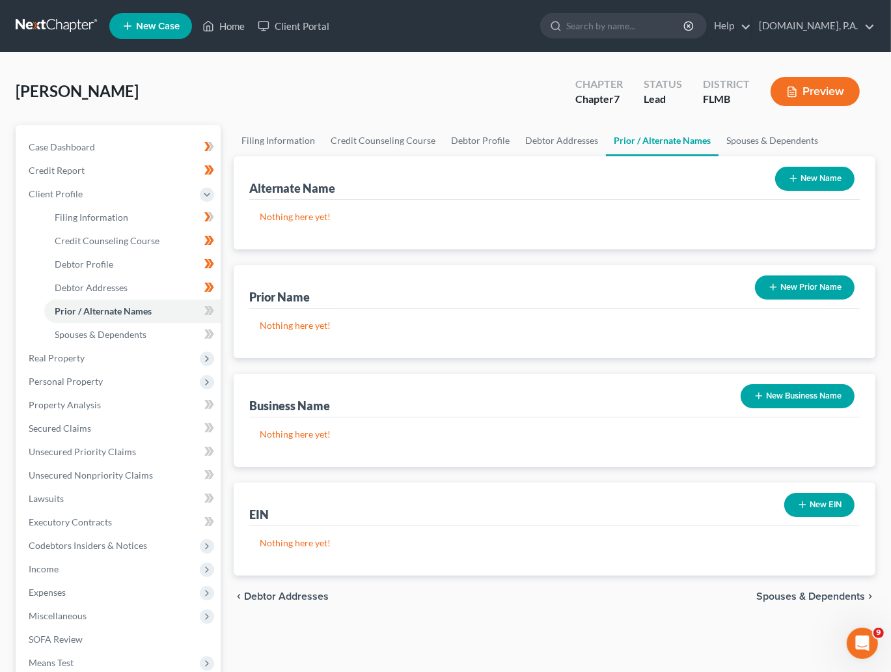
click at [823, 176] on button "New Name" at bounding box center [814, 179] width 79 height 24
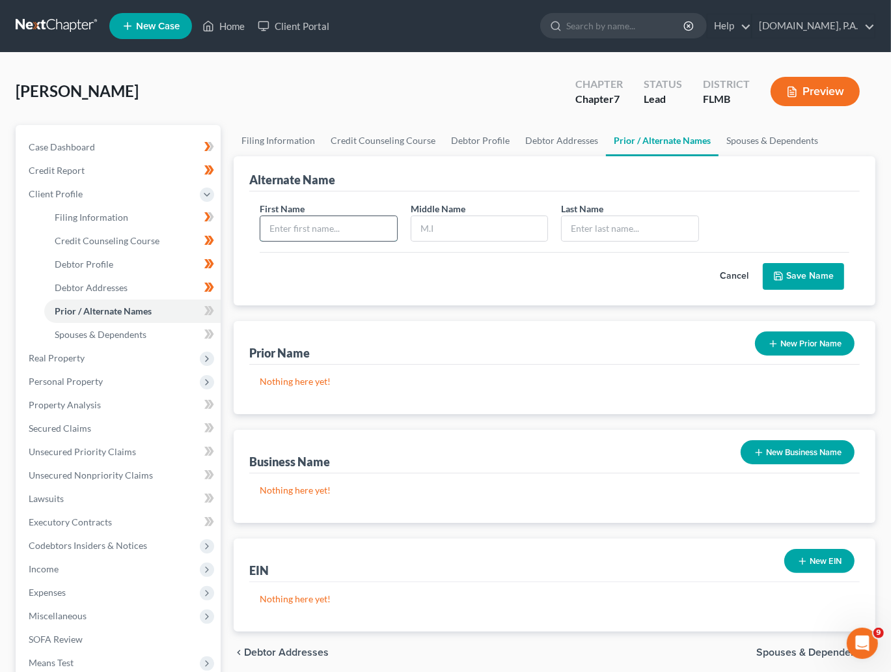
click at [302, 224] on input "text" at bounding box center [328, 228] width 136 height 25
type input "Christopher"
type input "B"
type input "Heney"
click at [790, 275] on button "Save Name" at bounding box center [803, 276] width 81 height 27
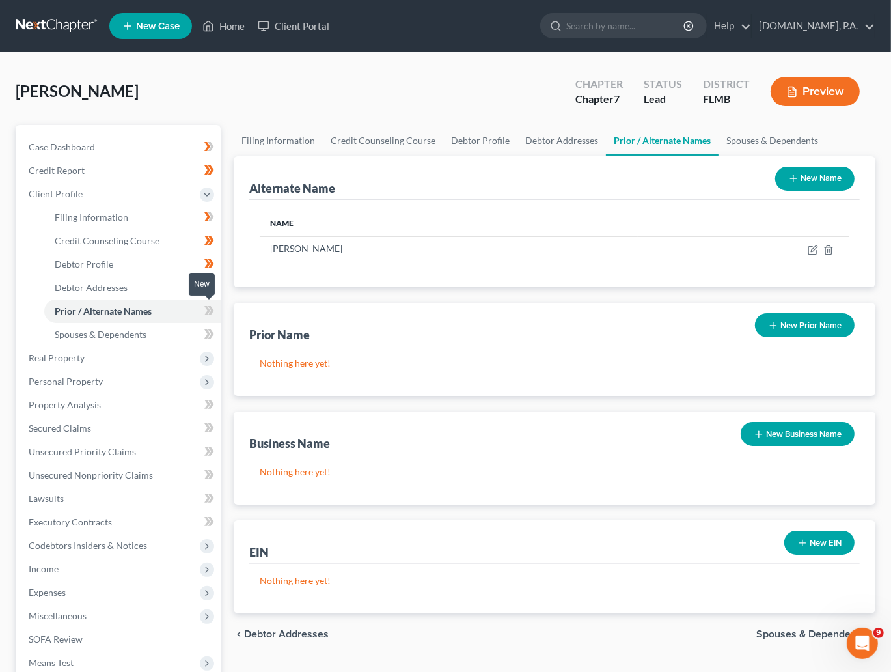
click at [208, 310] on icon at bounding box center [207, 310] width 6 height 9
click at [214, 313] on span at bounding box center [209, 313] width 23 height 20
click at [130, 337] on span "Spouses & Dependents" at bounding box center [101, 334] width 92 height 11
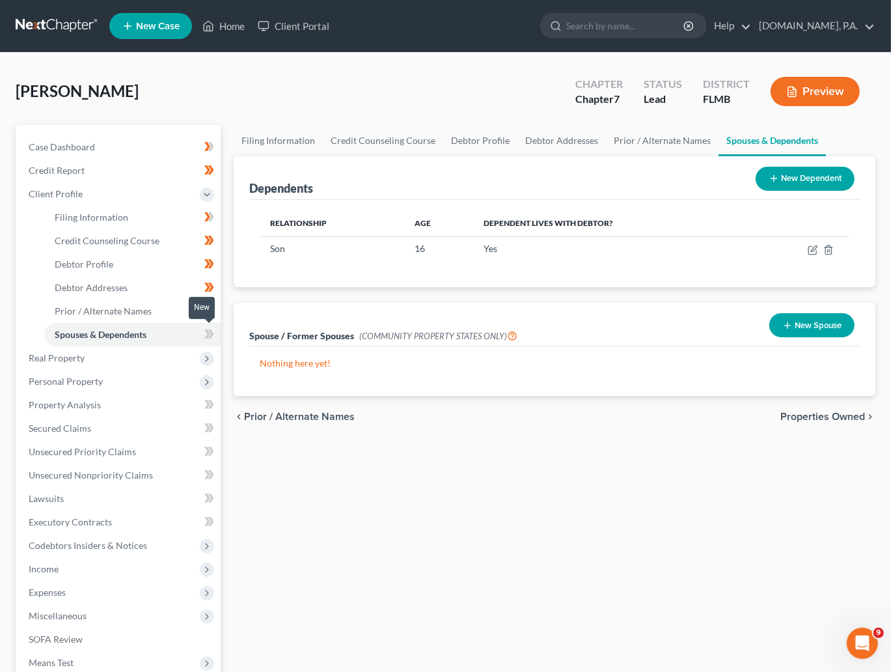
click at [210, 329] on icon at bounding box center [211, 333] width 6 height 9
click at [213, 332] on icon at bounding box center [211, 333] width 6 height 9
click at [76, 356] on span "Real Property" at bounding box center [57, 357] width 56 height 11
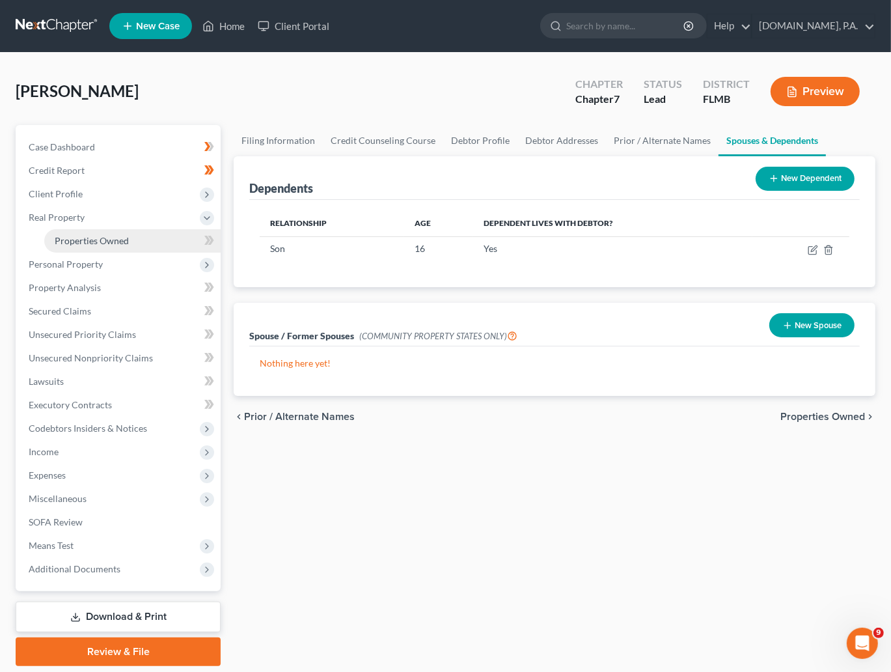
click at [100, 238] on span "Properties Owned" at bounding box center [92, 240] width 74 height 11
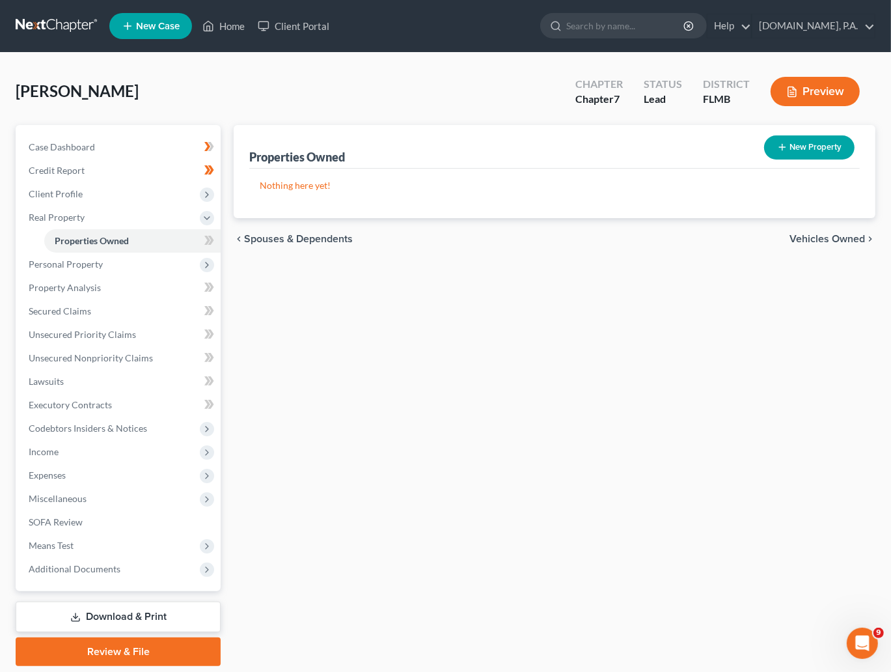
click at [210, 241] on body "Home New Case Client Portal Fresh-Start.Law, P.A. xtina@fresh-start.law My Acco…" at bounding box center [445, 358] width 891 height 716
click at [128, 237] on span "Properties Owned" at bounding box center [92, 240] width 74 height 11
drag, startPoint x: 205, startPoint y: 238, endPoint x: 212, endPoint y: 238, distance: 6.5
click at [48, 212] on span "Real Property" at bounding box center [57, 217] width 56 height 11
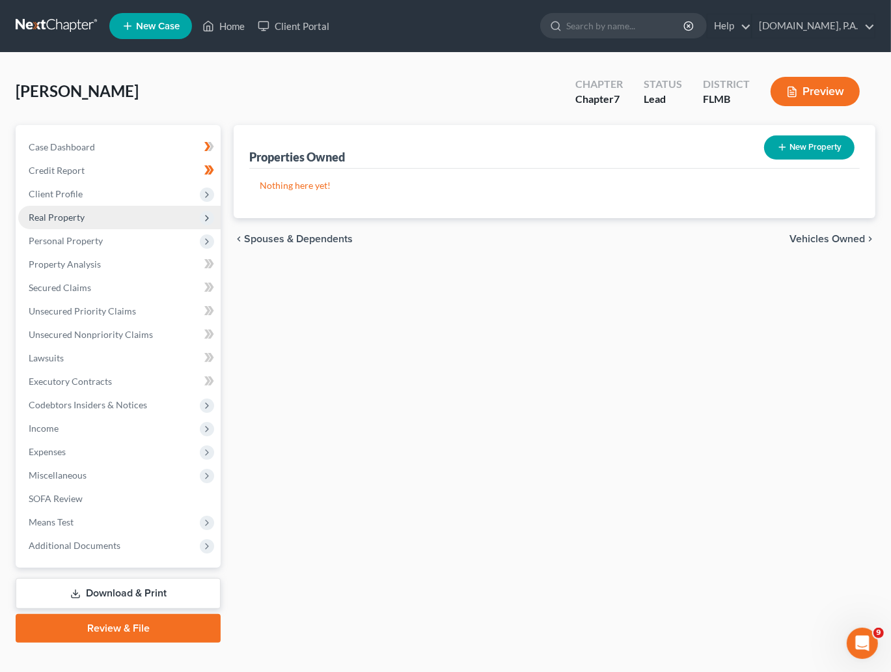
click at [48, 213] on span "Real Property" at bounding box center [57, 217] width 56 height 11
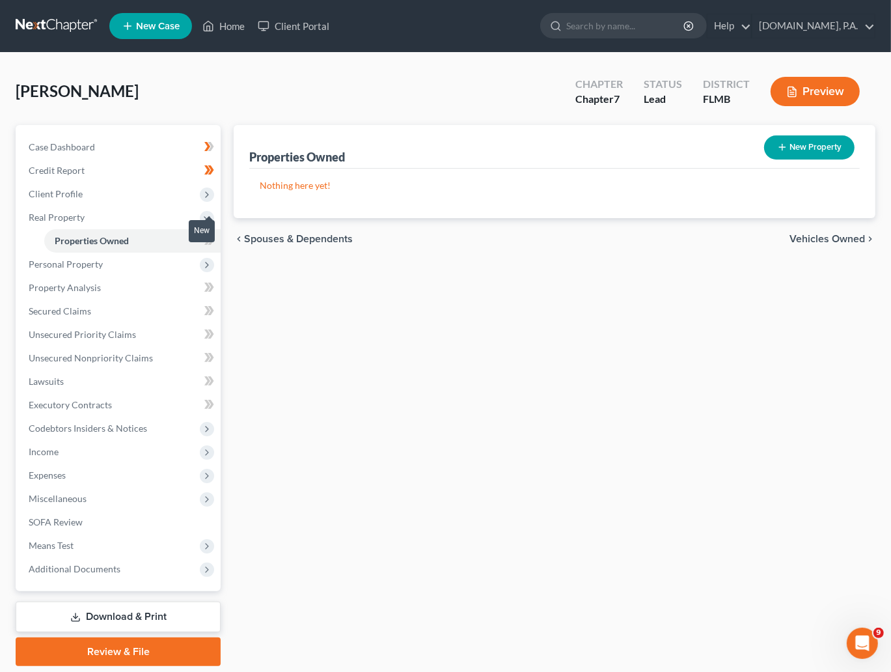
click at [216, 240] on span at bounding box center [209, 242] width 23 height 20
click at [212, 240] on div "In Progress" at bounding box center [189, 230] width 50 height 21
click at [212, 241] on div "In Progress" at bounding box center [189, 230] width 50 height 21
click at [214, 244] on icon at bounding box center [209, 240] width 10 height 16
click at [85, 264] on span "Personal Property" at bounding box center [66, 263] width 74 height 11
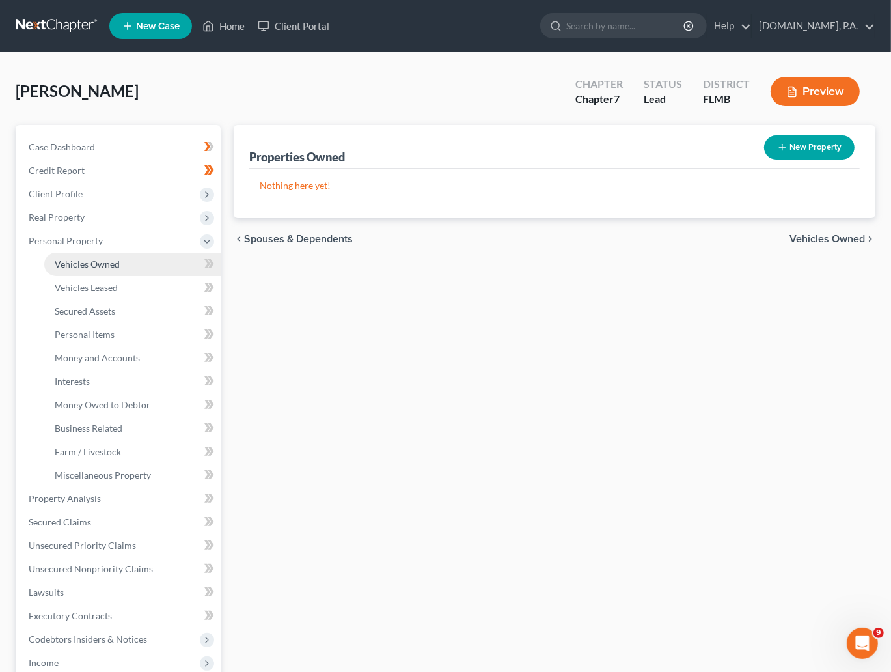
click at [120, 260] on link "Vehicles Owned" at bounding box center [132, 264] width 176 height 23
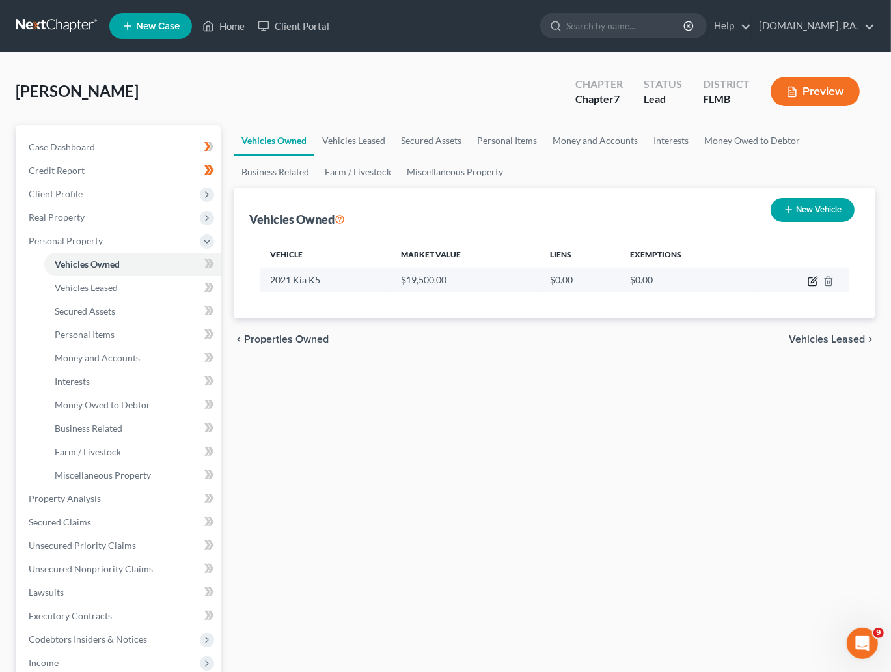
click at [811, 281] on icon "button" at bounding box center [813, 281] width 10 height 10
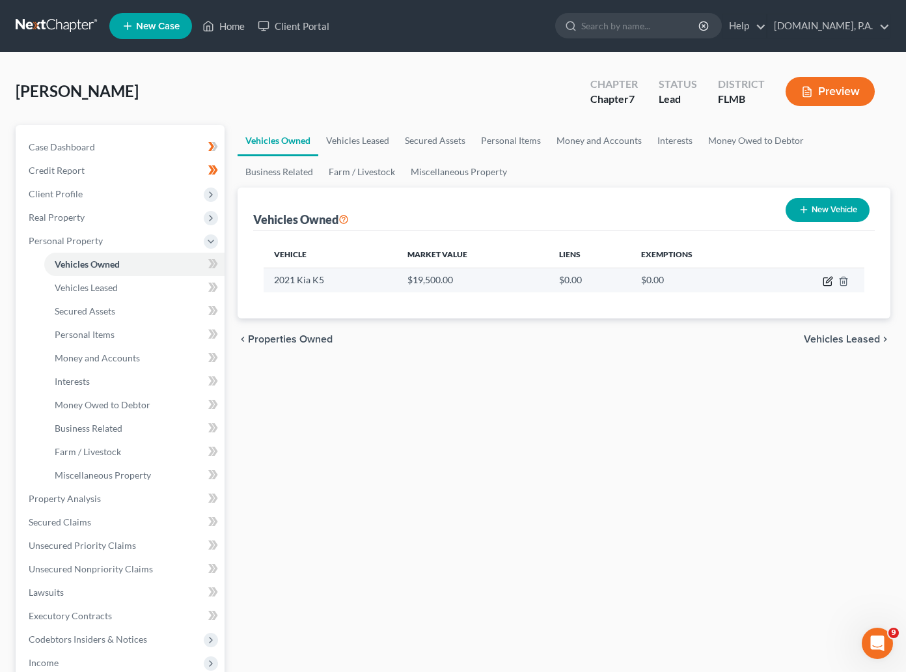
select select "0"
select select "5"
select select "3"
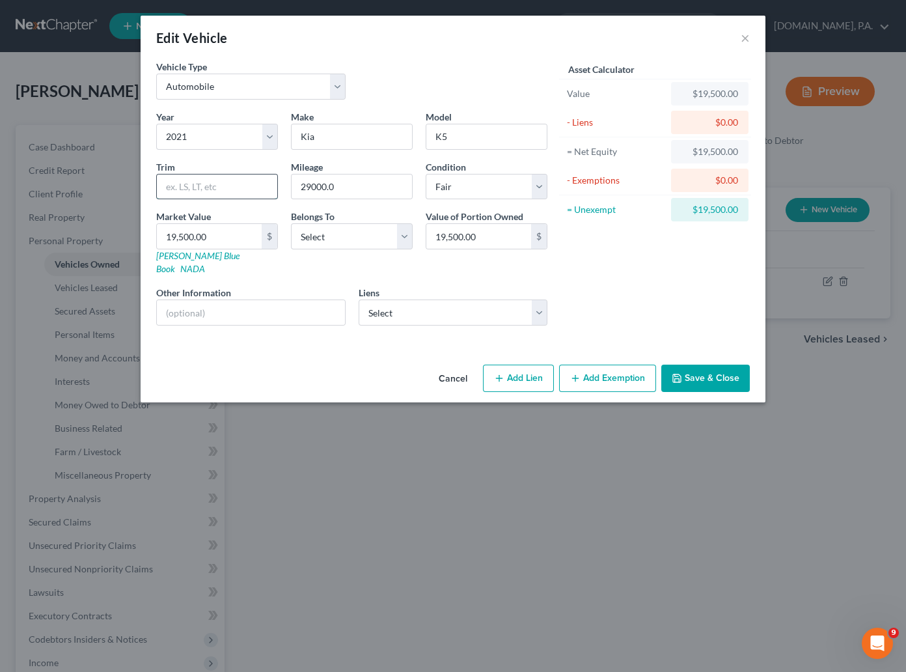
click at [210, 183] on input "text" at bounding box center [217, 186] width 120 height 25
type input "LXS"
click at [162, 300] on input "text" at bounding box center [251, 312] width 188 height 25
paste input "VIN: 5XXG14J25MG081858"
type input "VIN: 5XXG14J25MG081858"
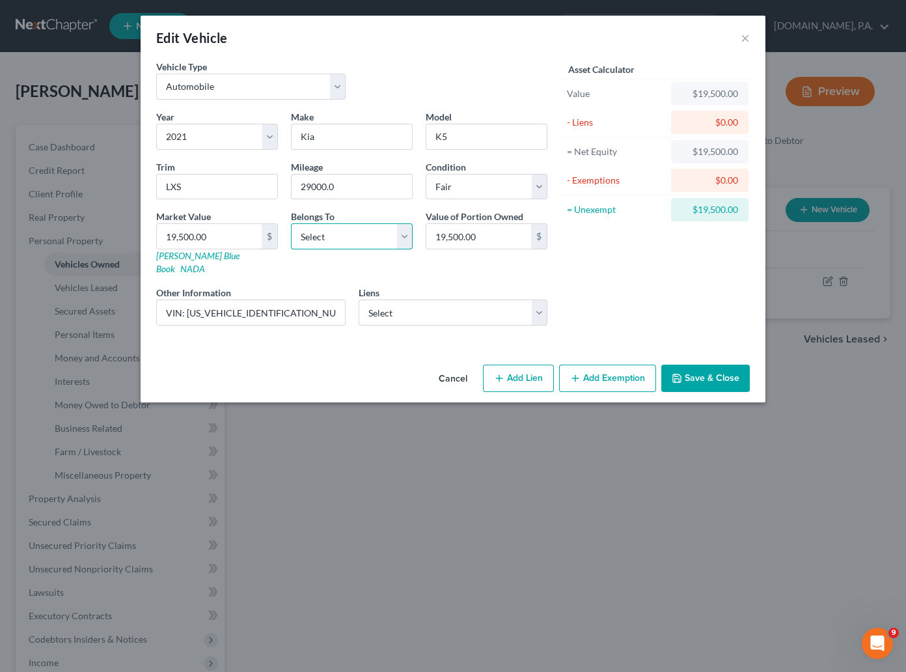
click at [411, 232] on select "Select Debtor 1 Only Debtor 2 Only Debtor 1 And Debtor 2 Only At Least One Of T…" at bounding box center [352, 236] width 122 height 26
select select "0"
click at [291, 224] on select "Select Debtor 1 Only Debtor 2 Only Debtor 1 And Debtor 2 Only At Least One Of T…" at bounding box center [352, 236] width 122 height 26
click at [544, 300] on select "Select Kia Fin Am - $14,055.00 Regional Acceptance - $0.00" at bounding box center [453, 313] width 189 height 26
select select "0"
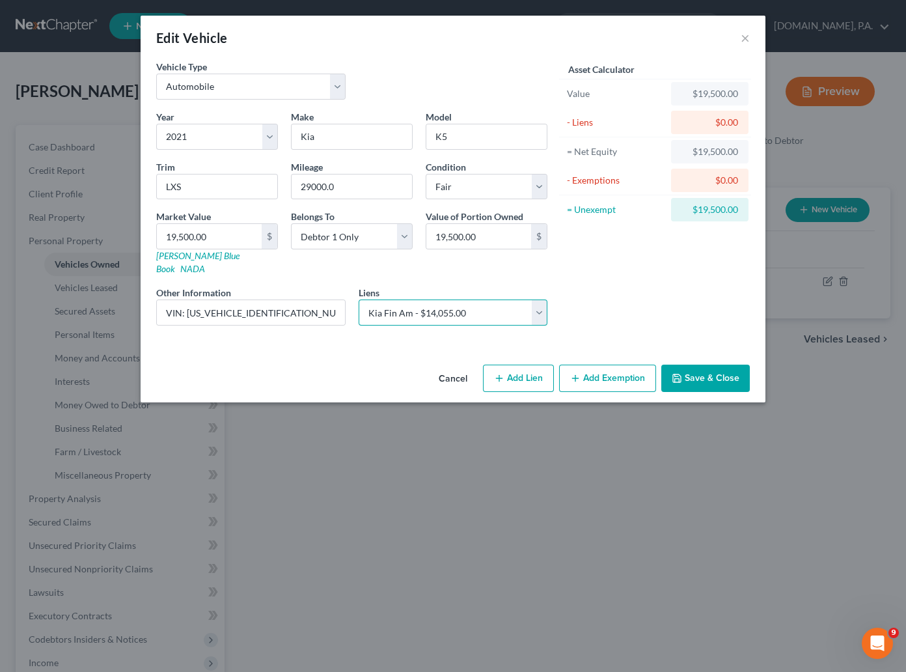
click at [359, 300] on select "Select Kia Fin Am - $14,055.00 Regional Acceptance - $0.00" at bounding box center [453, 313] width 189 height 26
select select
select select "4"
select select "0"
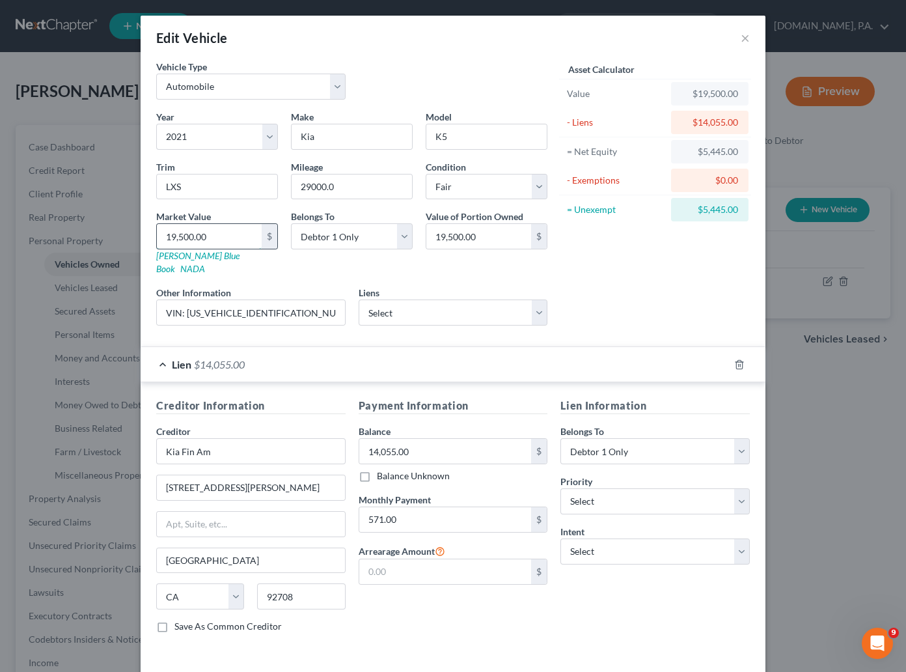
click at [227, 236] on input "19,500.00" at bounding box center [209, 236] width 105 height 25
type input "1"
type input "1.00"
type input "13"
type input "13.00"
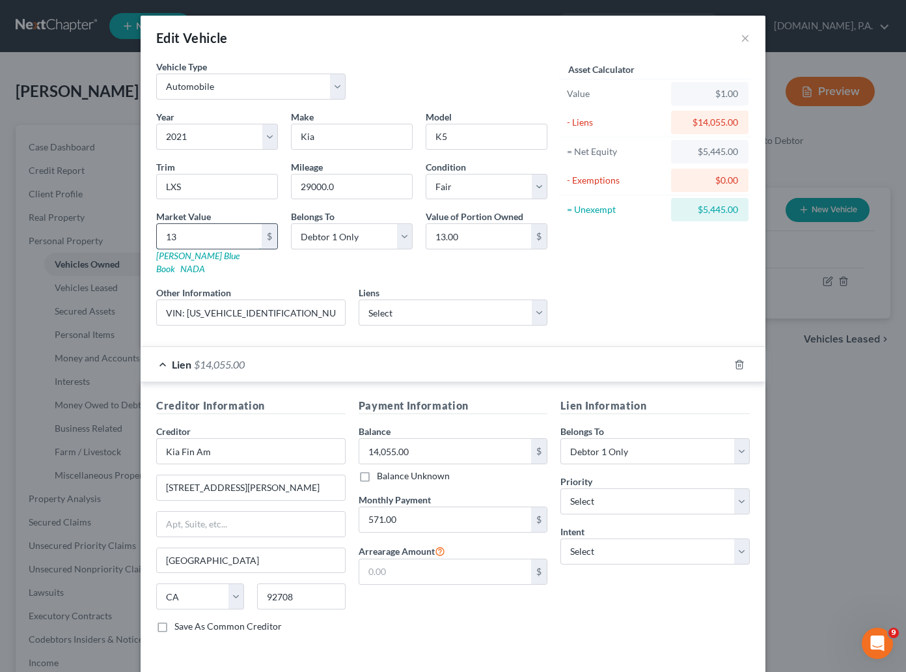
type input "132"
type input "132.00"
type input "1328"
type input "1,328.00"
type input "1,3281"
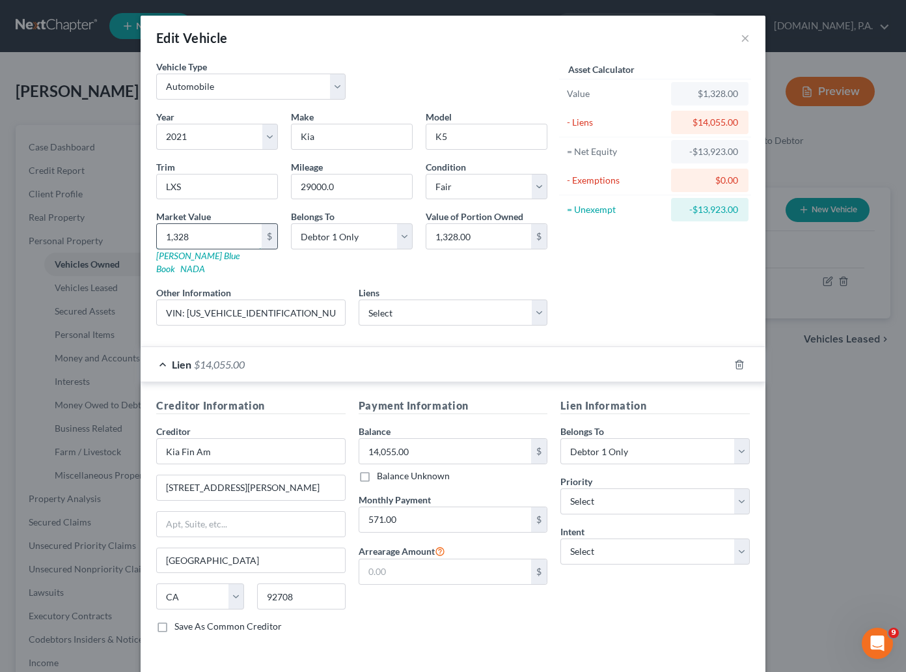
type input "13,281.00"
type input "13,281.2"
type input "13,281.20"
type input "13,281.25"
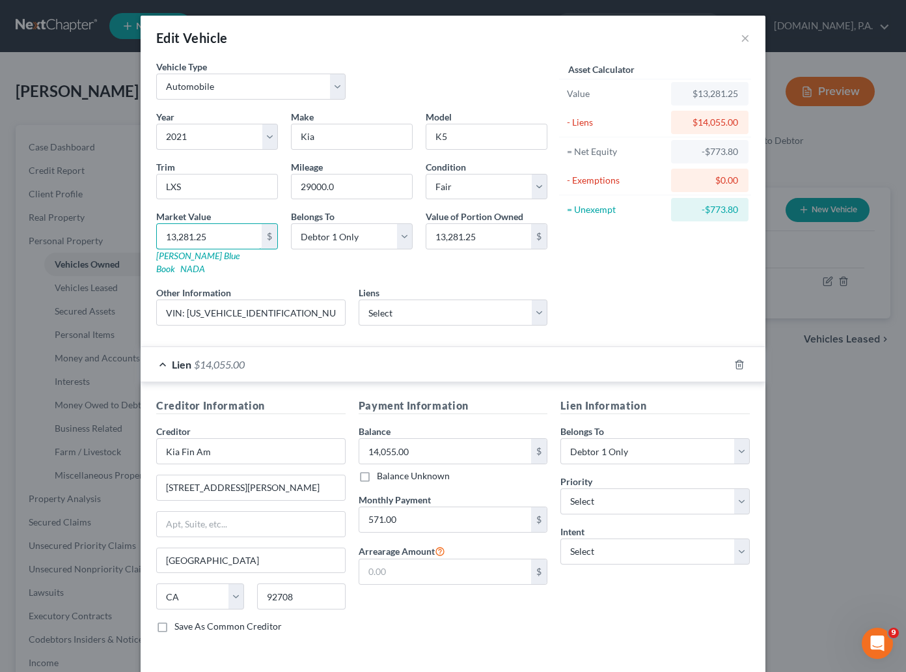
type input "13,281.25"
click at [613, 254] on div "Asset Calculator Value $13,281.25 - Liens $14,055.00 = Net Equity -$773.80 - Ex…" at bounding box center [655, 198] width 202 height 276
click at [729, 490] on select "Select 1st 2nd 3rd 4th 5th 6th 7th 8th 9th 10th 11th 12th 13th 14th 15th 16th 1…" at bounding box center [655, 501] width 189 height 26
click at [731, 538] on select "Select Surrender Redeem Reaffirm Avoid Other" at bounding box center [655, 551] width 189 height 26
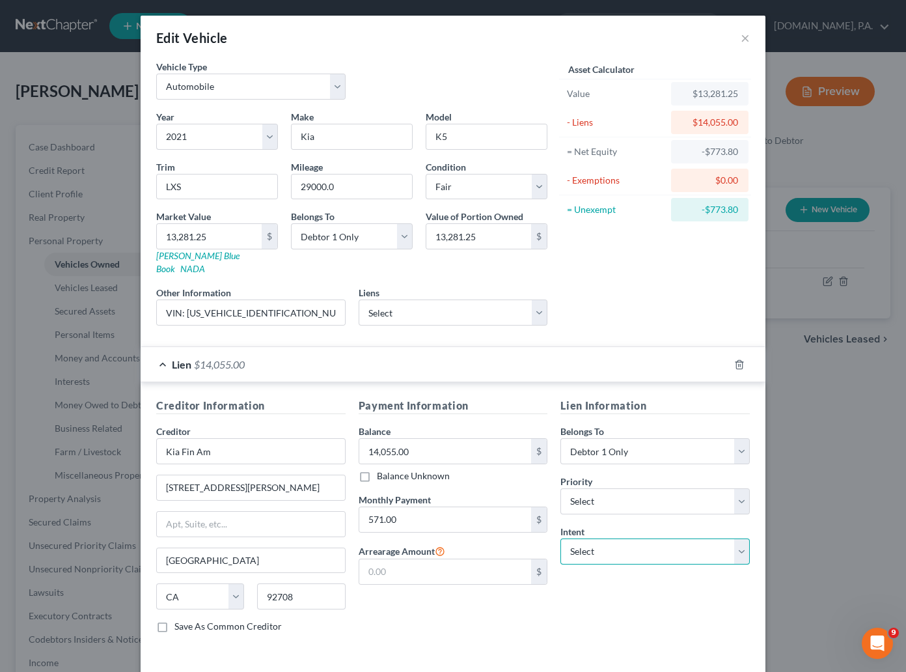
select select "4"
click at [561, 538] on select "Select Surrender Redeem Reaffirm Avoid Other" at bounding box center [655, 551] width 189 height 26
click at [644, 589] on input "text" at bounding box center [655, 602] width 189 height 26
type input "Pay"
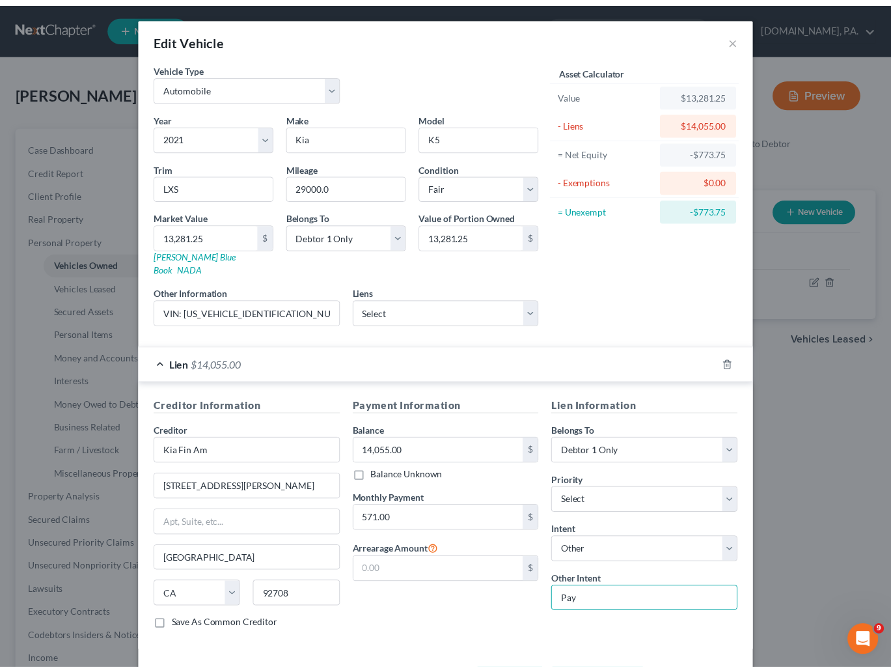
scroll to position [44, 0]
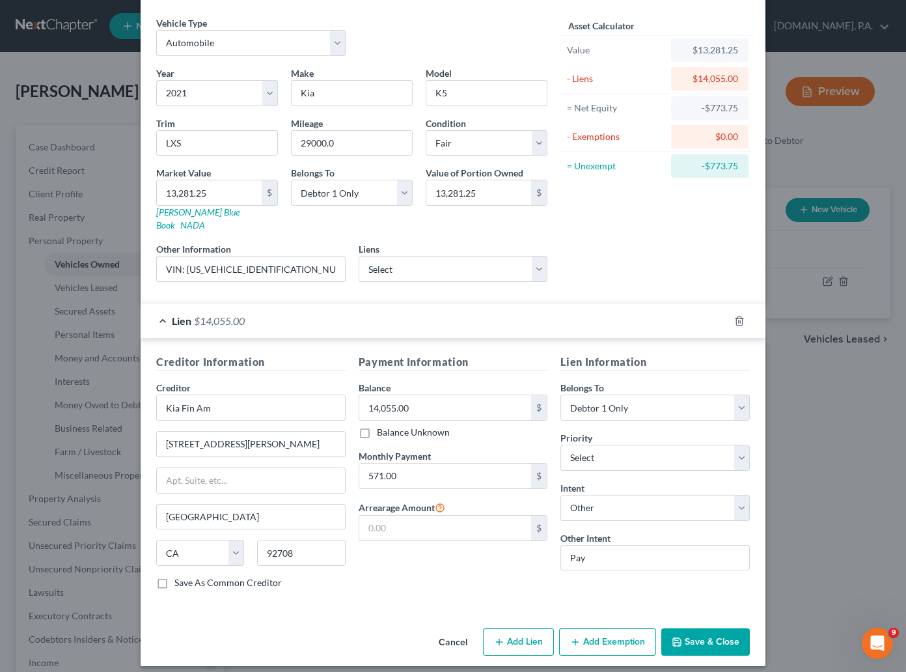
click at [714, 628] on button "Save & Close" at bounding box center [706, 641] width 89 height 27
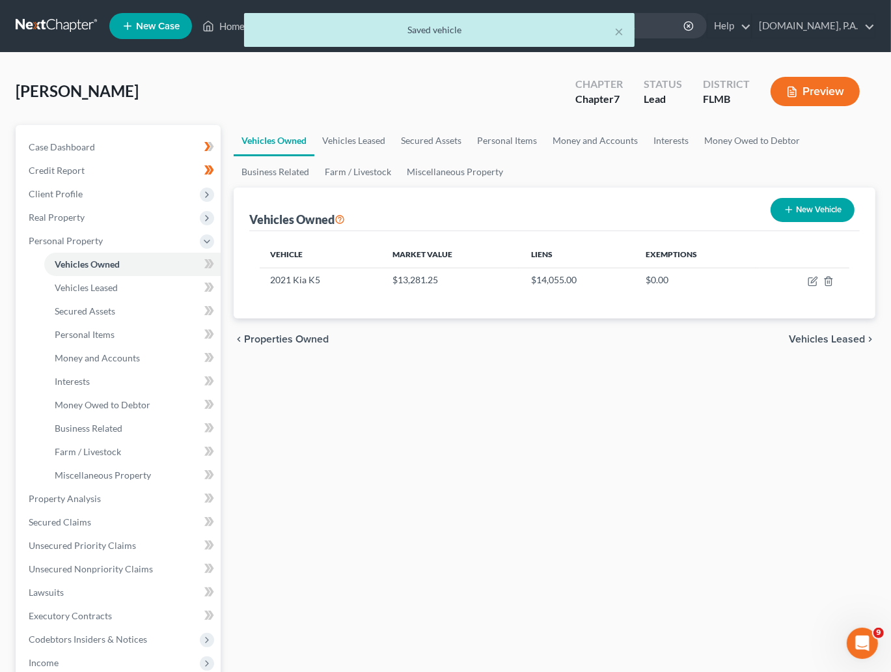
click at [841, 336] on span "Vehicles Leased" at bounding box center [827, 339] width 76 height 10
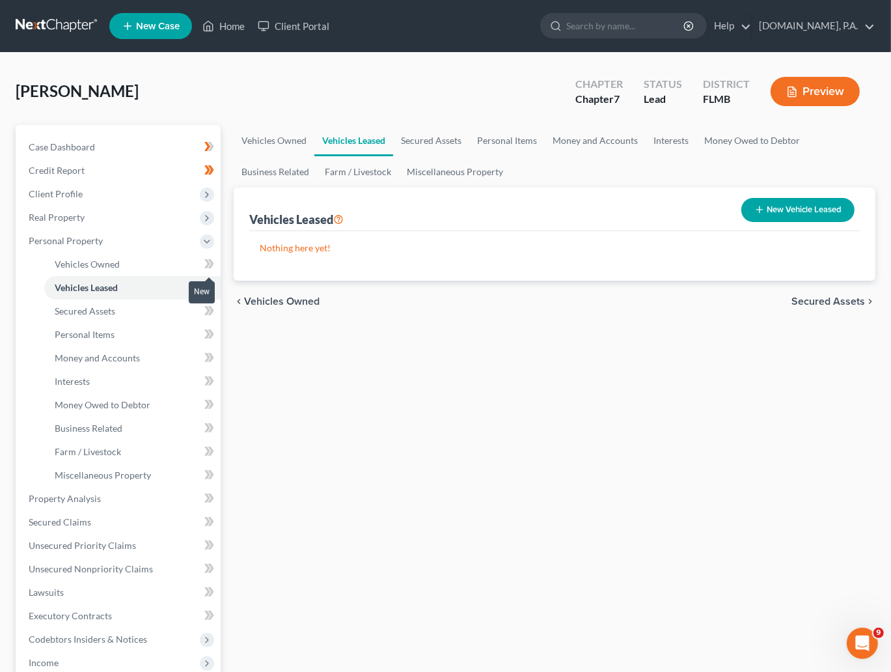
click at [208, 257] on icon at bounding box center [209, 264] width 10 height 16
click at [213, 262] on icon at bounding box center [211, 263] width 6 height 9
click at [213, 287] on icon at bounding box center [211, 287] width 6 height 9
click at [213, 284] on icon at bounding box center [209, 287] width 10 height 16
click at [208, 262] on icon at bounding box center [207, 263] width 6 height 9
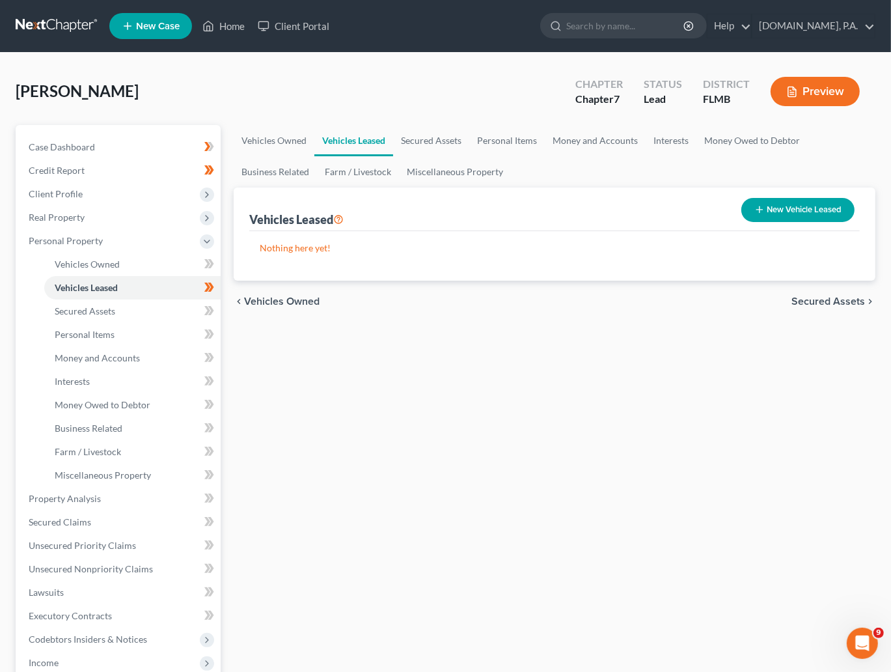
click at [213, 265] on icon at bounding box center [209, 264] width 10 height 16
click at [133, 312] on link "Secured Assets" at bounding box center [132, 311] width 176 height 23
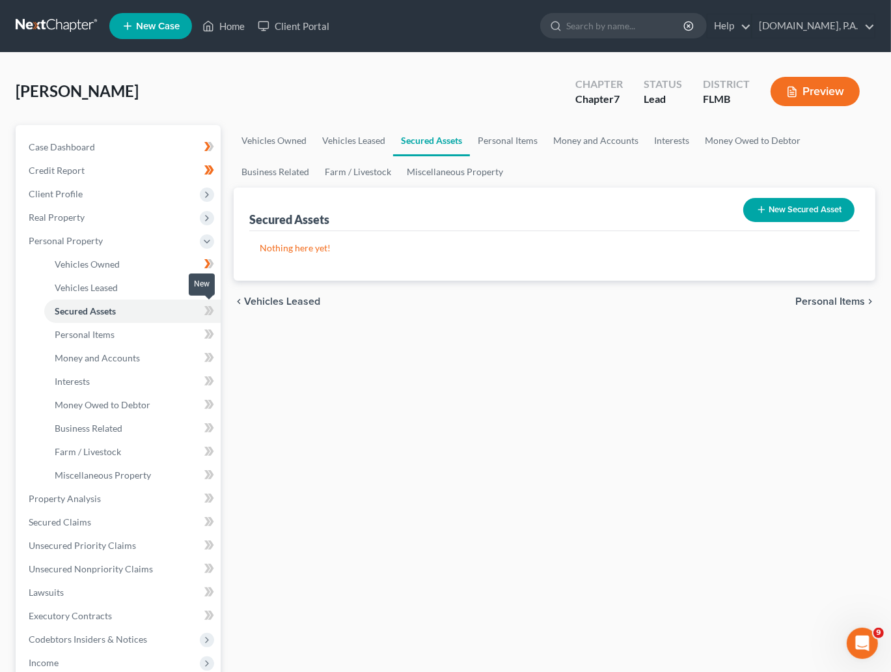
click at [210, 310] on icon at bounding box center [209, 311] width 10 height 16
click at [130, 335] on link "Personal Items" at bounding box center [132, 334] width 176 height 23
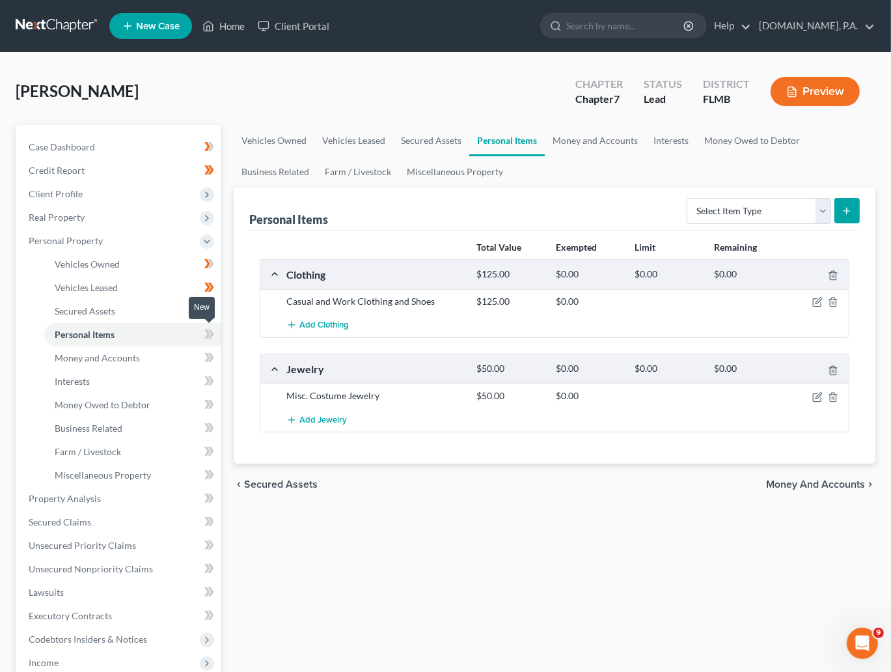
click at [212, 337] on icon at bounding box center [209, 334] width 10 height 16
click at [111, 356] on span "Money and Accounts" at bounding box center [97, 357] width 85 height 11
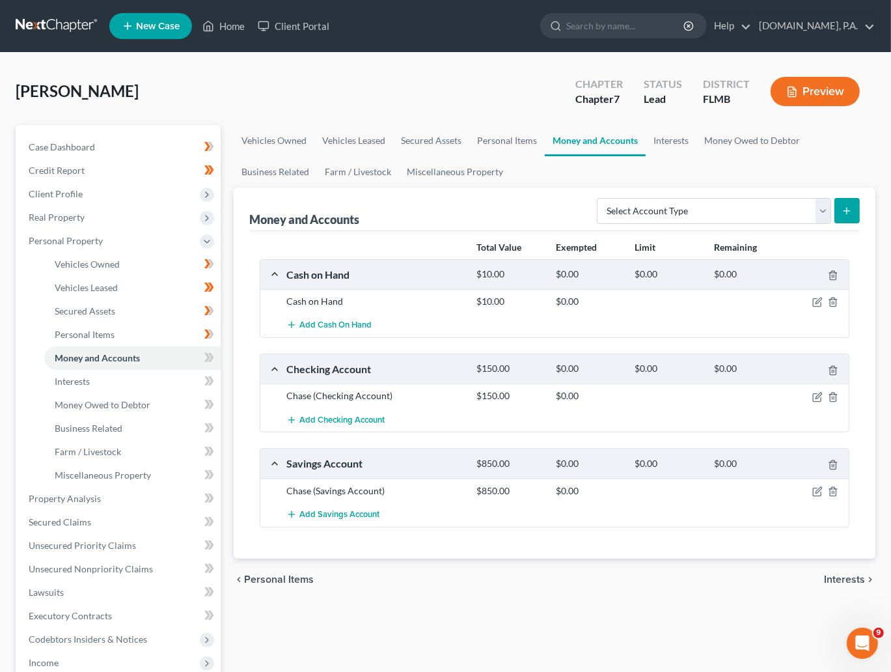
scroll to position [98, 0]
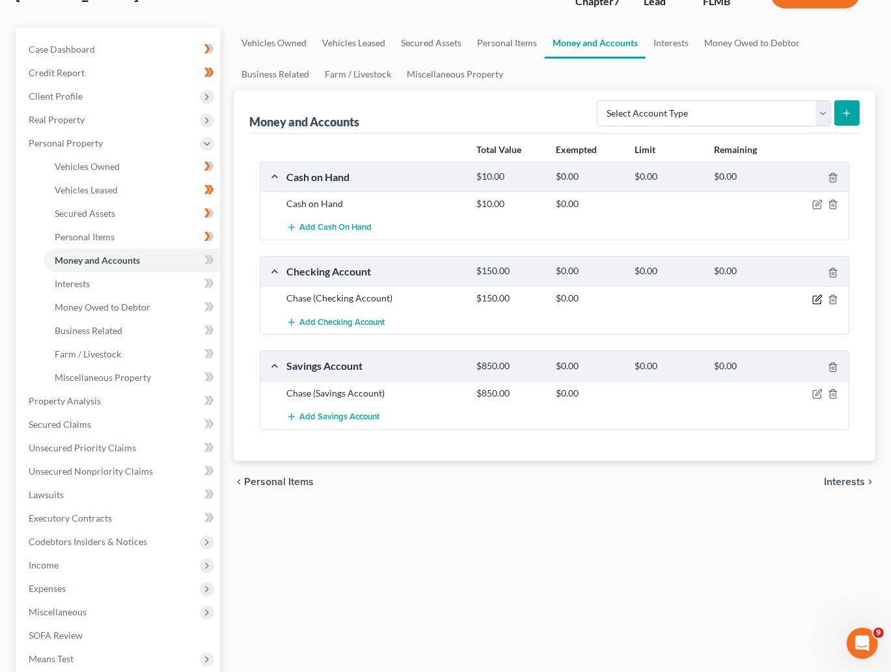
click at [815, 298] on icon "button" at bounding box center [818, 299] width 10 height 10
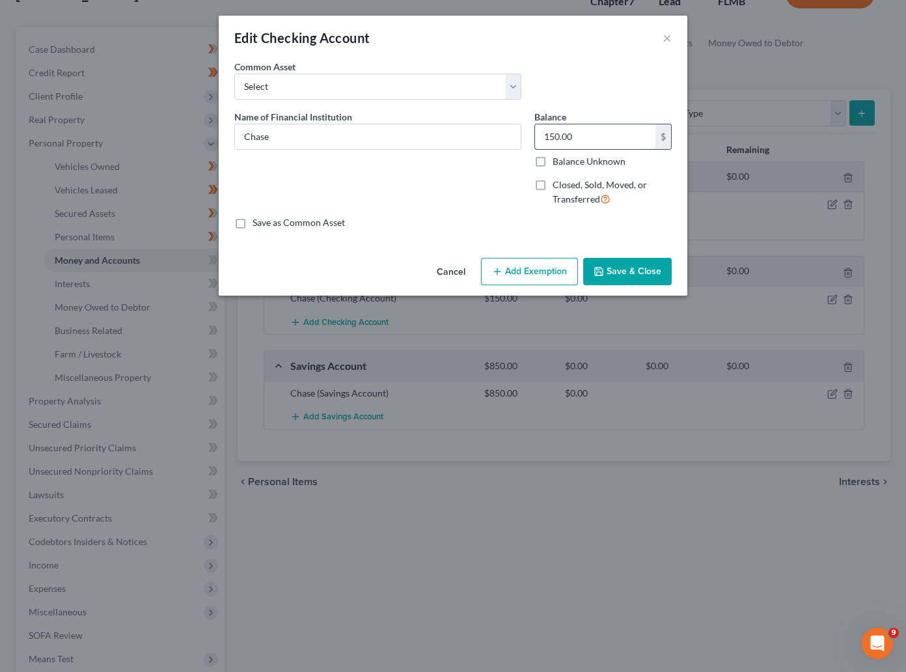
click at [593, 130] on input "150.00" at bounding box center [595, 136] width 120 height 25
type input "0"
click at [626, 272] on button "Save & Close" at bounding box center [627, 271] width 89 height 27
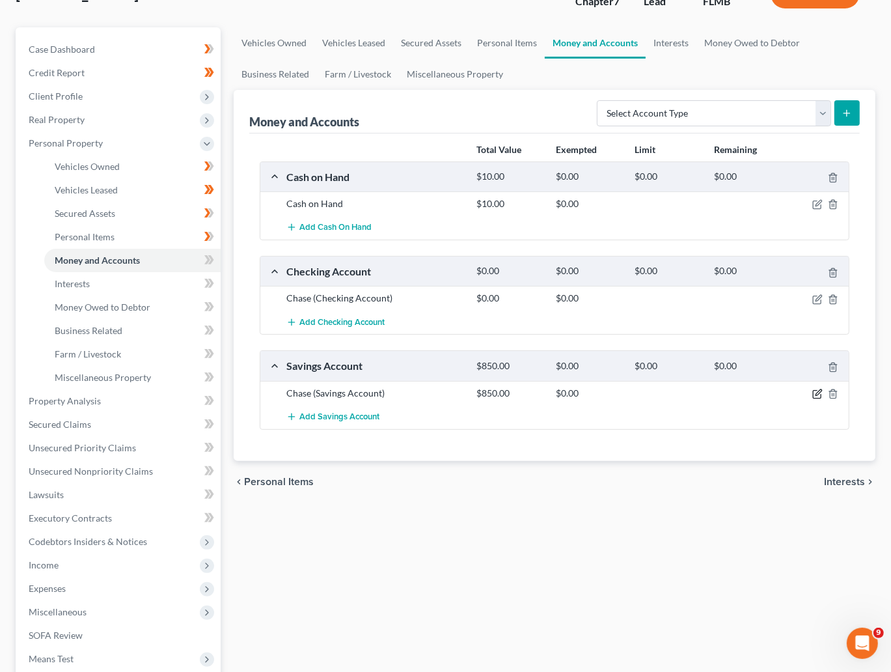
click at [816, 395] on icon "button" at bounding box center [819, 392] width 6 height 6
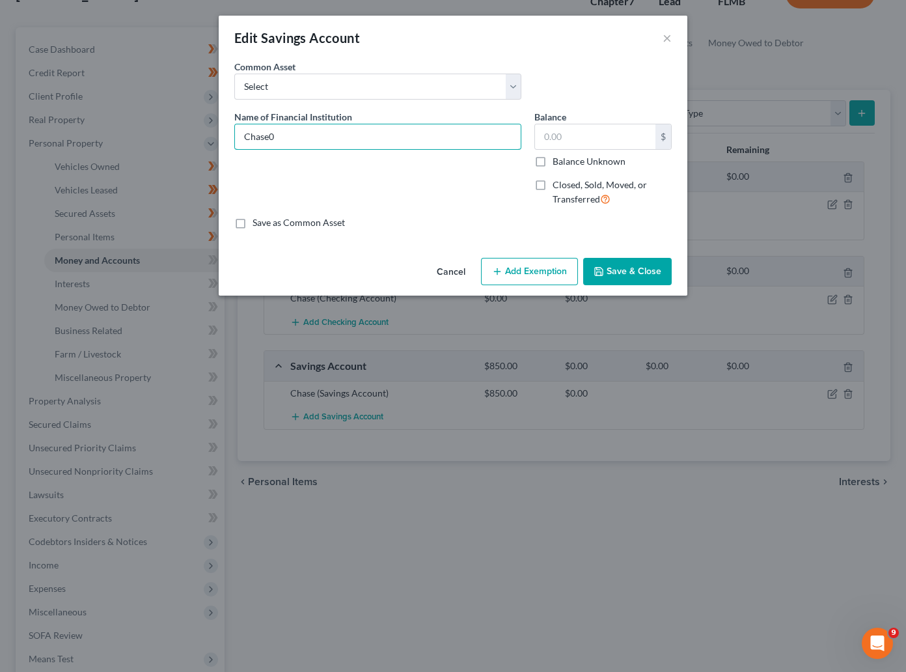
type input "Chase"
click at [550, 133] on input "text" at bounding box center [595, 136] width 120 height 25
type input "0"
click at [301, 135] on input "Chase" at bounding box center [378, 136] width 286 height 25
click at [288, 136] on input "Chase -" at bounding box center [378, 136] width 286 height 25
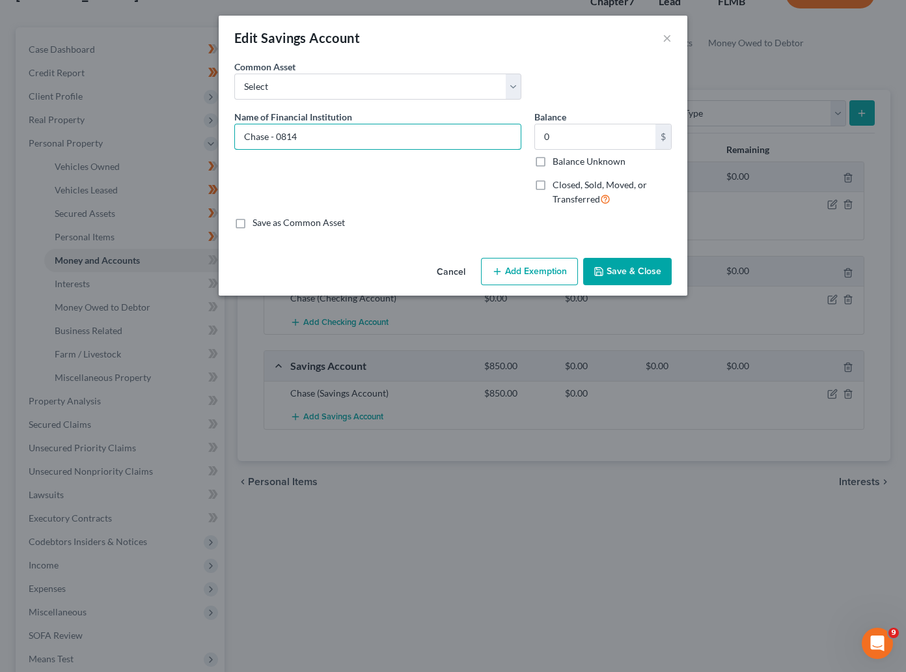
type input "Chase - 0814"
click at [619, 266] on button "Save & Close" at bounding box center [627, 271] width 89 height 27
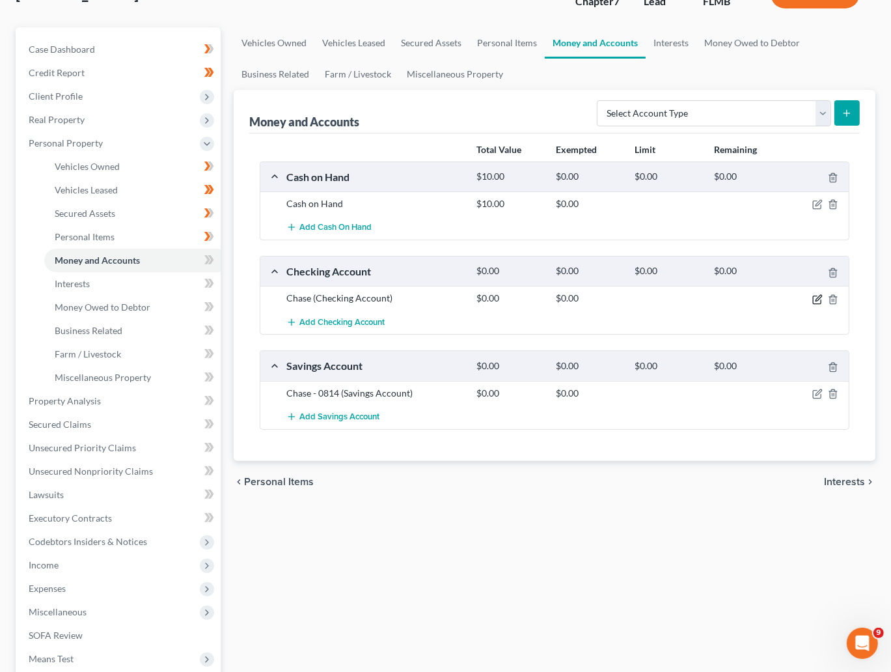
click at [813, 300] on icon "button" at bounding box center [818, 299] width 10 height 10
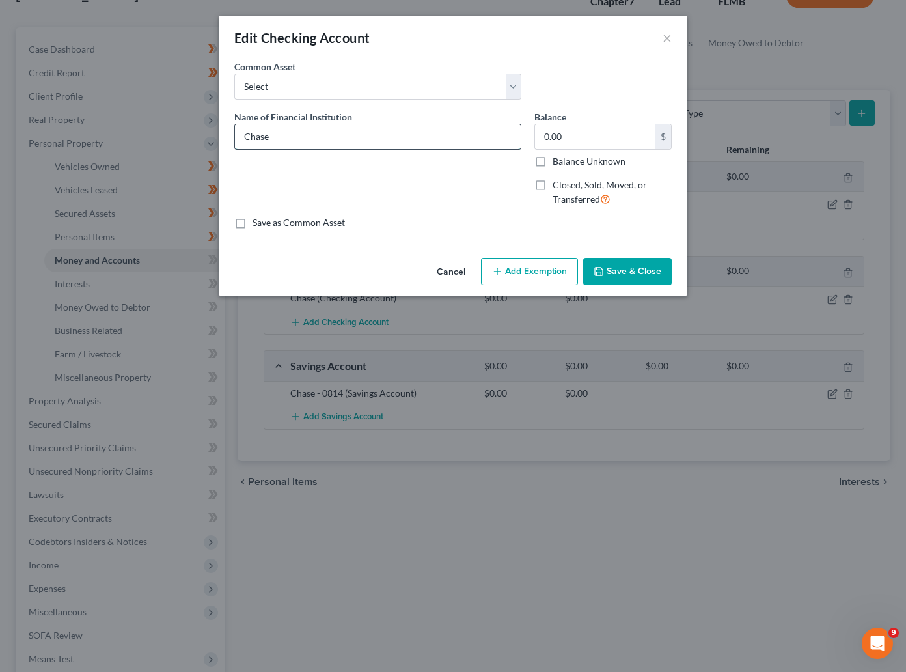
click at [288, 135] on input "Chase" at bounding box center [378, 136] width 286 height 25
click at [315, 132] on input "Chase -" at bounding box center [378, 136] width 286 height 25
type input "Chase - 5022"
click at [620, 266] on button "Save & Close" at bounding box center [627, 271] width 89 height 27
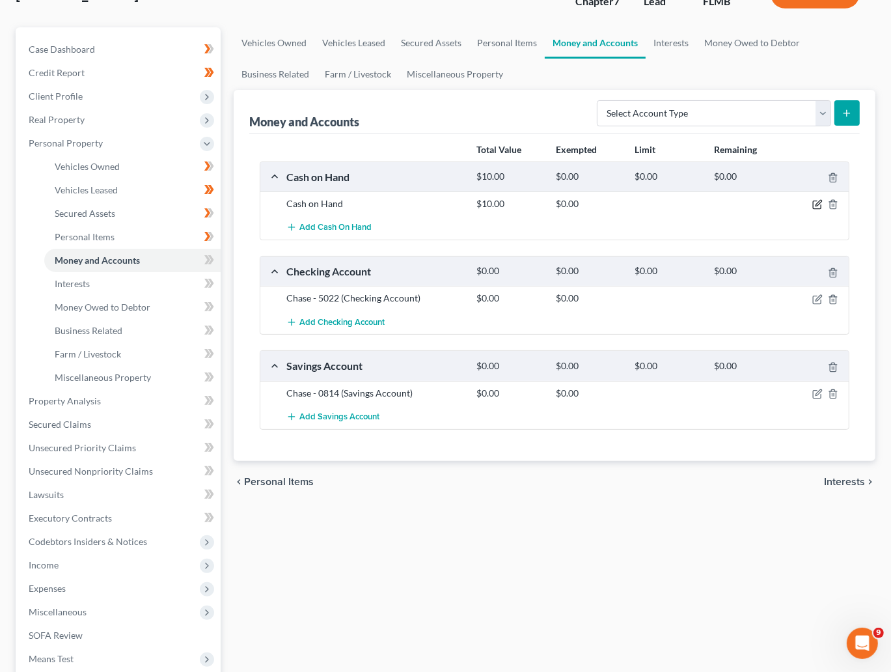
click at [817, 204] on icon "button" at bounding box center [818, 204] width 10 height 10
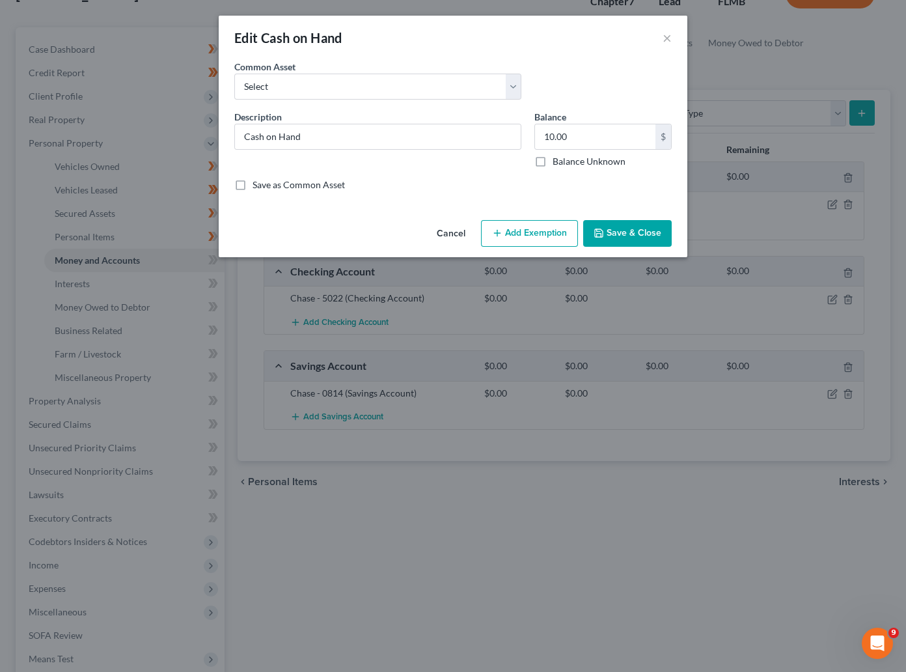
click at [524, 232] on button "Add Exemption" at bounding box center [529, 233] width 97 height 27
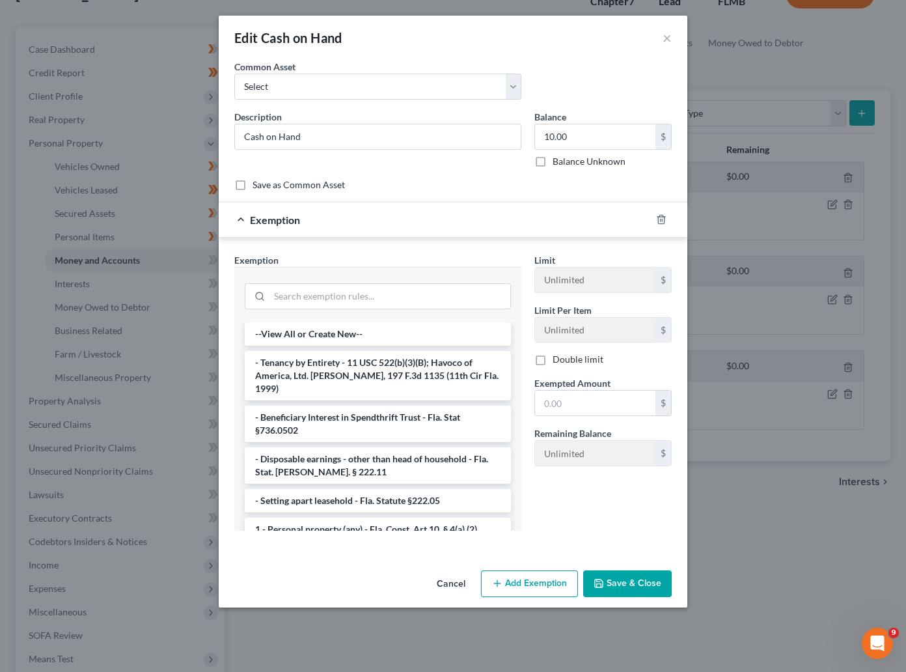
click at [454, 584] on button "Cancel" at bounding box center [450, 585] width 49 height 26
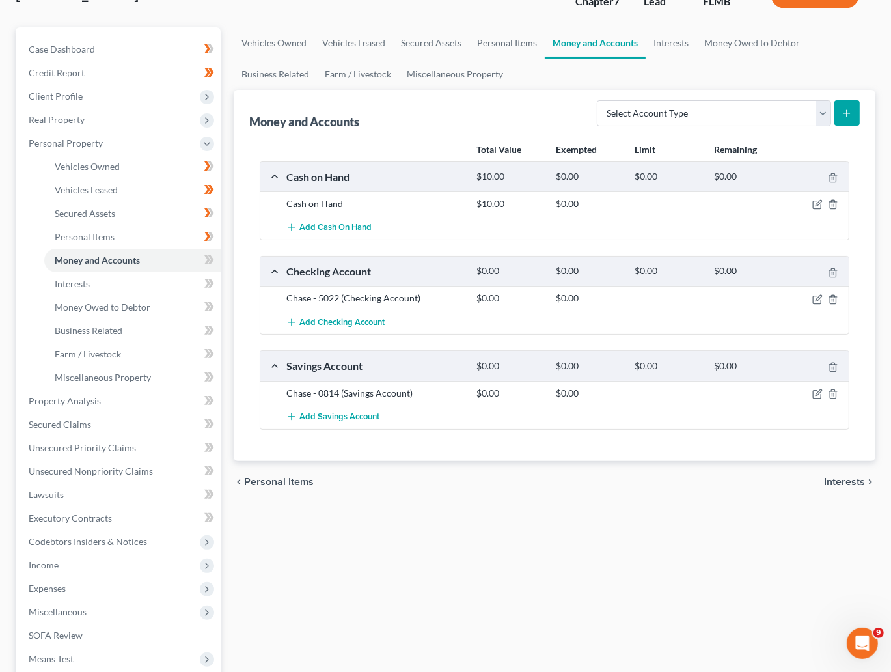
click at [855, 484] on span "Interests" at bounding box center [844, 482] width 41 height 10
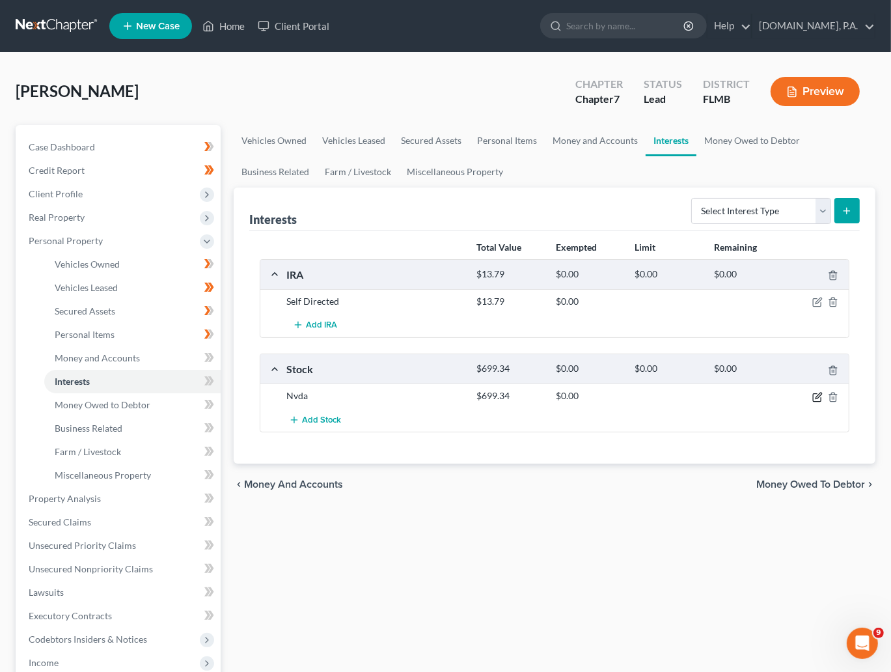
click at [820, 393] on icon "button" at bounding box center [818, 397] width 10 height 10
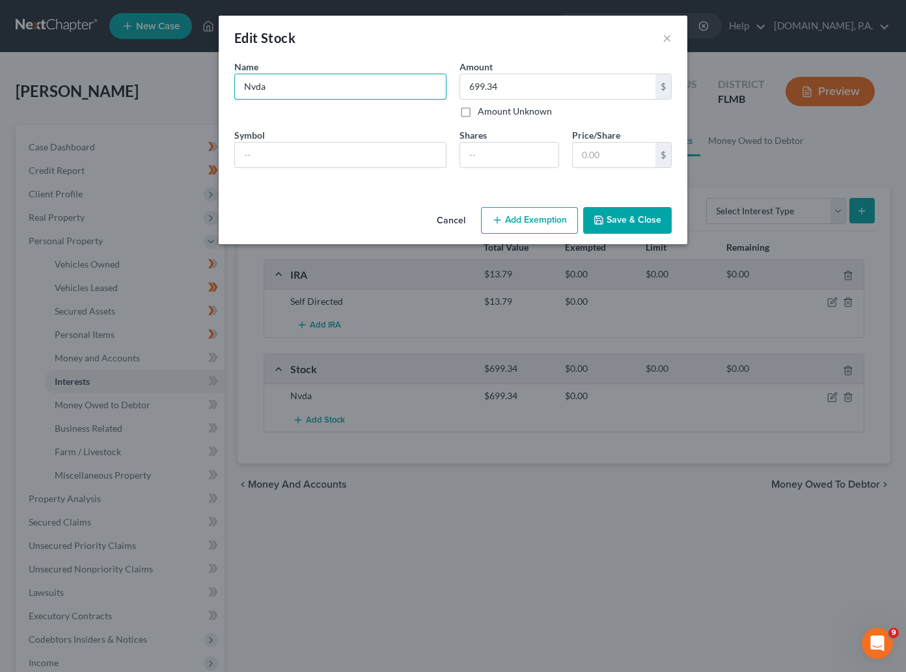
drag, startPoint x: 249, startPoint y: 89, endPoint x: 173, endPoint y: 93, distance: 77.0
click at [174, 94] on div "Edit Stock × An exemption set must first be selected from the Filing Informatio…" at bounding box center [453, 336] width 906 height 672
type input "SOFI - 6816"
click at [632, 223] on button "Save & Close" at bounding box center [627, 220] width 89 height 27
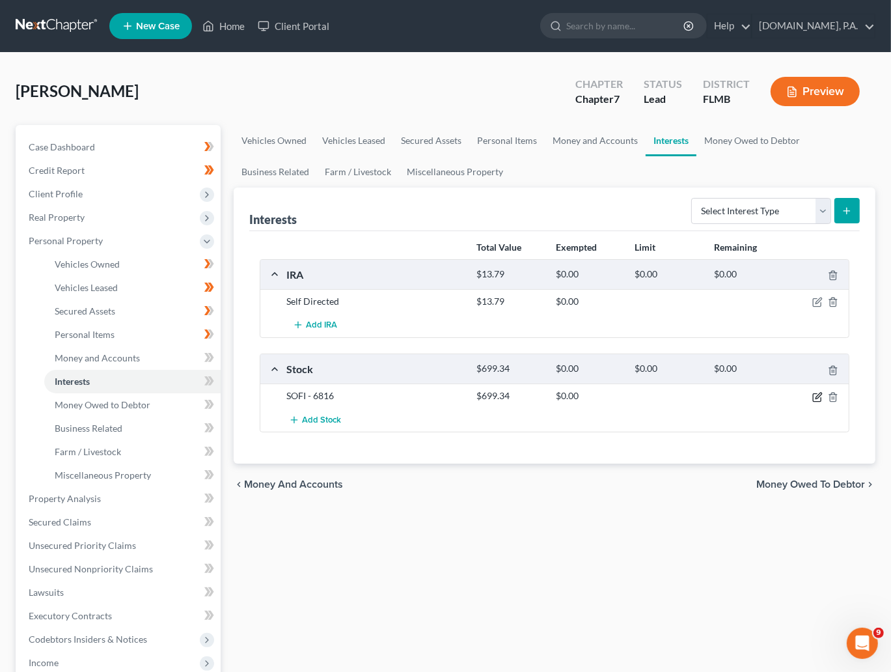
click at [818, 400] on icon "button" at bounding box center [818, 397] width 10 height 10
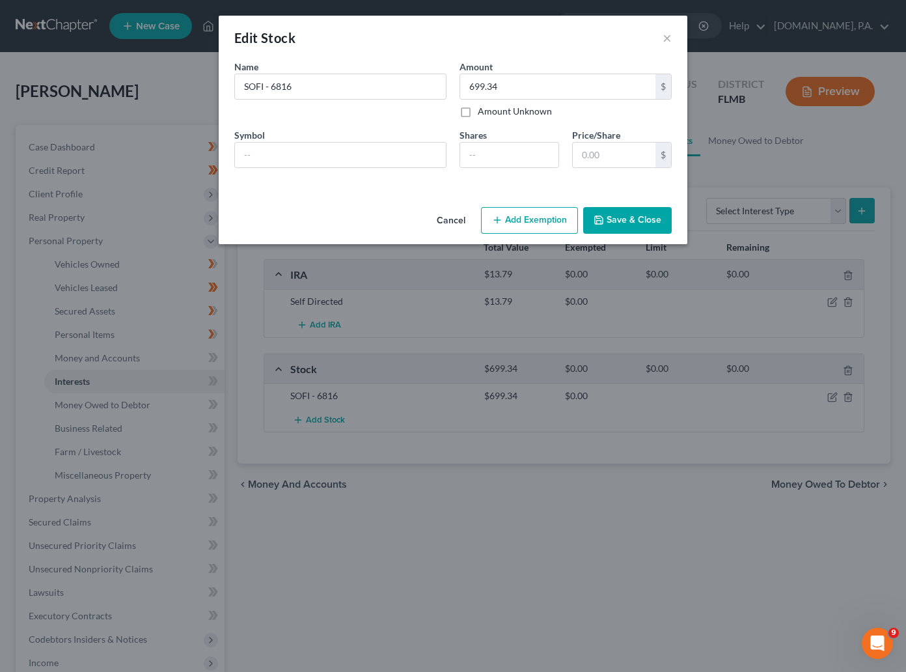
click at [544, 222] on button "Add Exemption" at bounding box center [529, 220] width 97 height 27
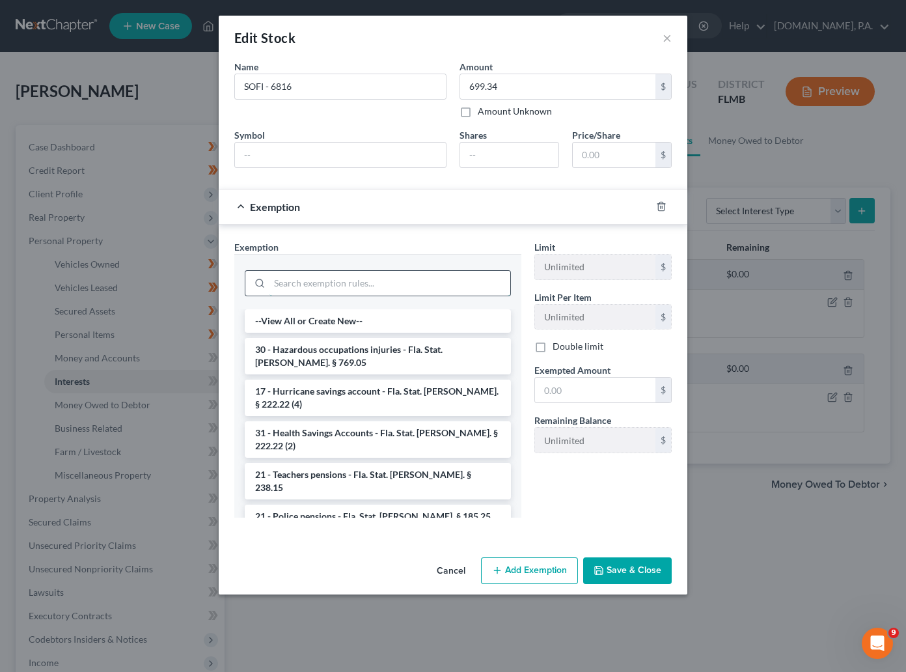
click at [345, 284] on input "search" at bounding box center [390, 283] width 241 height 25
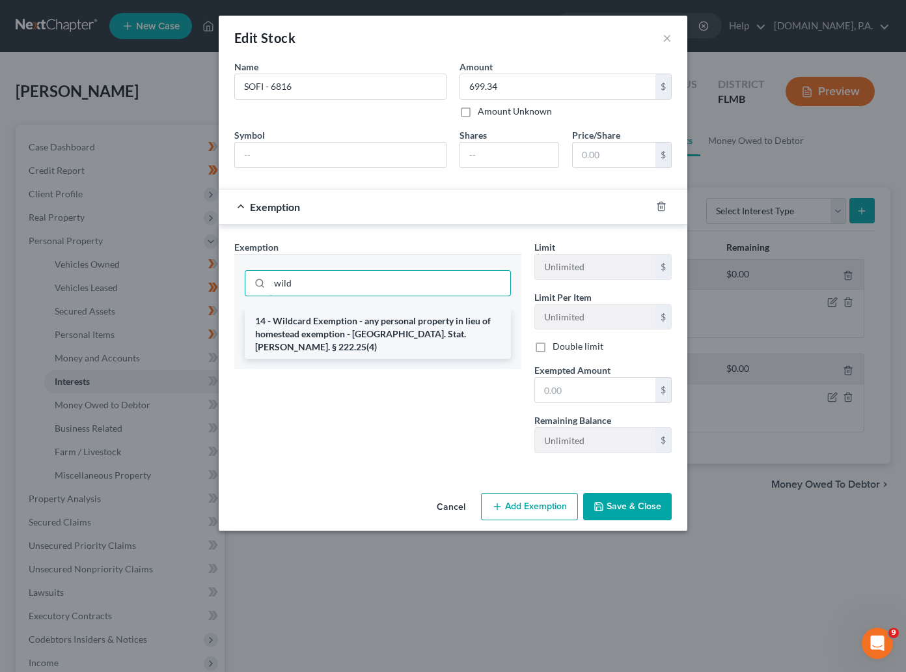
type input "wild"
click at [352, 339] on li "14 - Wildcard Exemption - any personal property in lieu of homestead exemption …" at bounding box center [378, 333] width 266 height 49
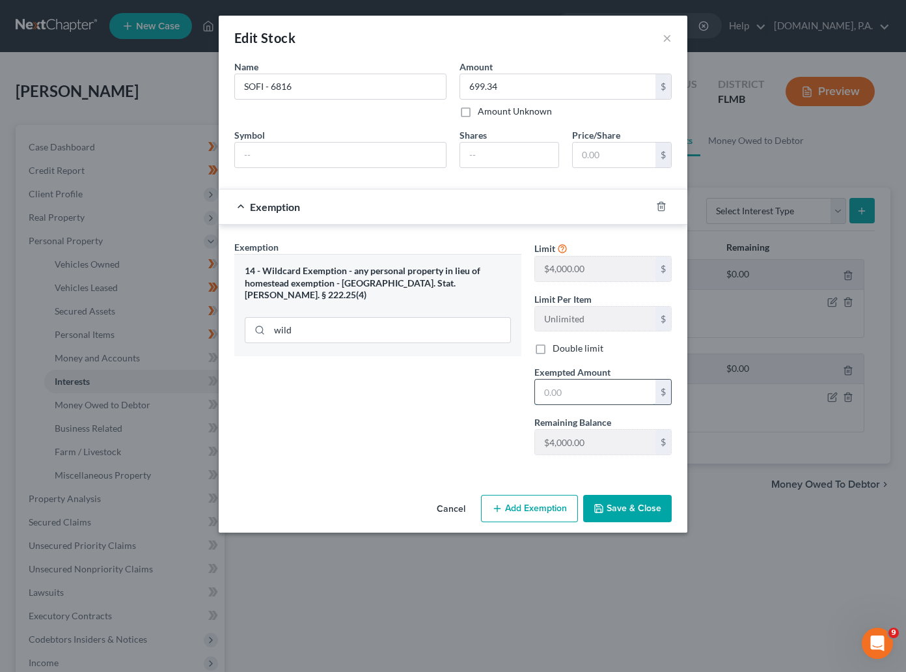
click at [572, 391] on input "text" at bounding box center [595, 392] width 120 height 25
type input "699.34"
click at [619, 508] on button "Save & Close" at bounding box center [627, 508] width 89 height 27
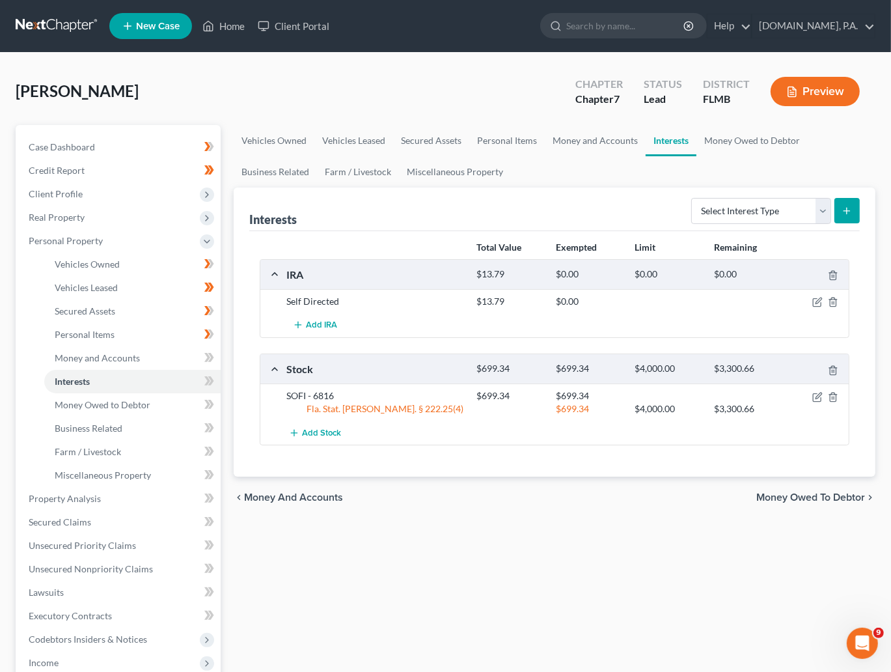
click at [271, 92] on div "Cheney, Christopher Upgraded Chapter Chapter 7 Status Lead District FLMB Preview" at bounding box center [446, 96] width 860 height 57
click at [212, 358] on icon at bounding box center [211, 357] width 6 height 9
click at [210, 386] on icon at bounding box center [209, 381] width 10 height 16
click at [135, 408] on span "Money Owed to Debtor" at bounding box center [103, 404] width 96 height 11
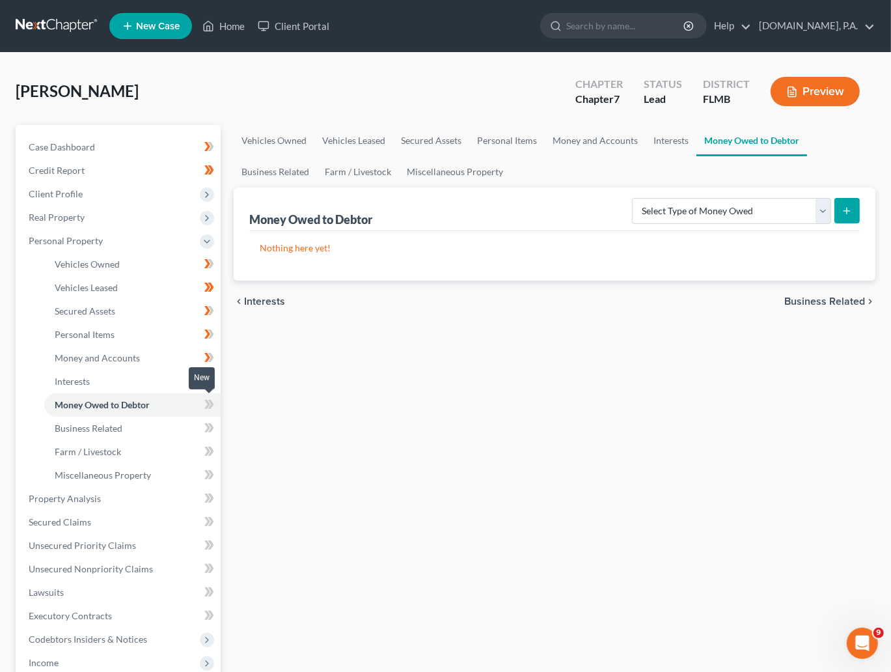
click at [210, 406] on icon at bounding box center [211, 404] width 6 height 9
click at [216, 402] on span at bounding box center [209, 407] width 23 height 20
click at [154, 434] on link "Business Related" at bounding box center [132, 428] width 176 height 23
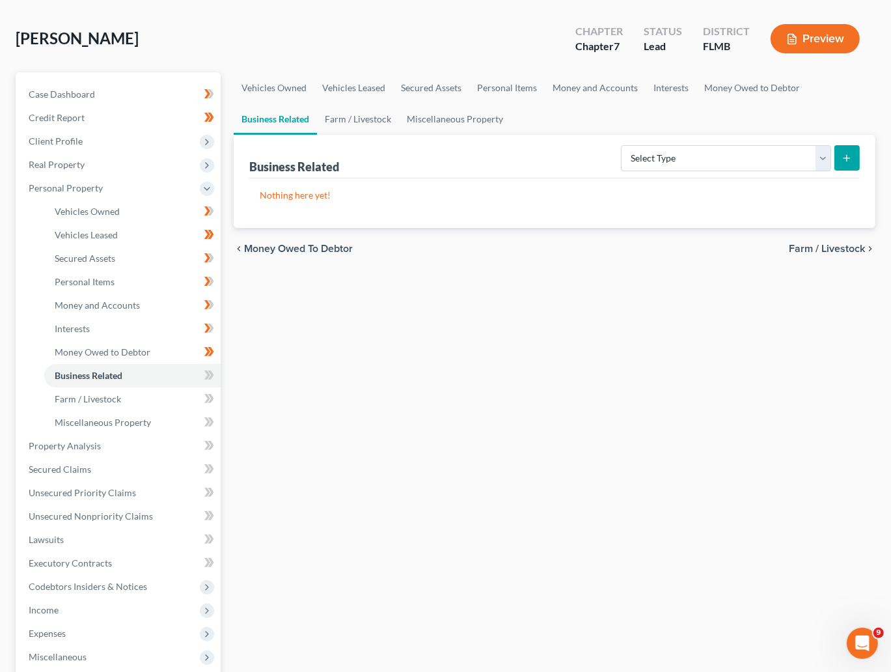
scroll to position [98, 0]
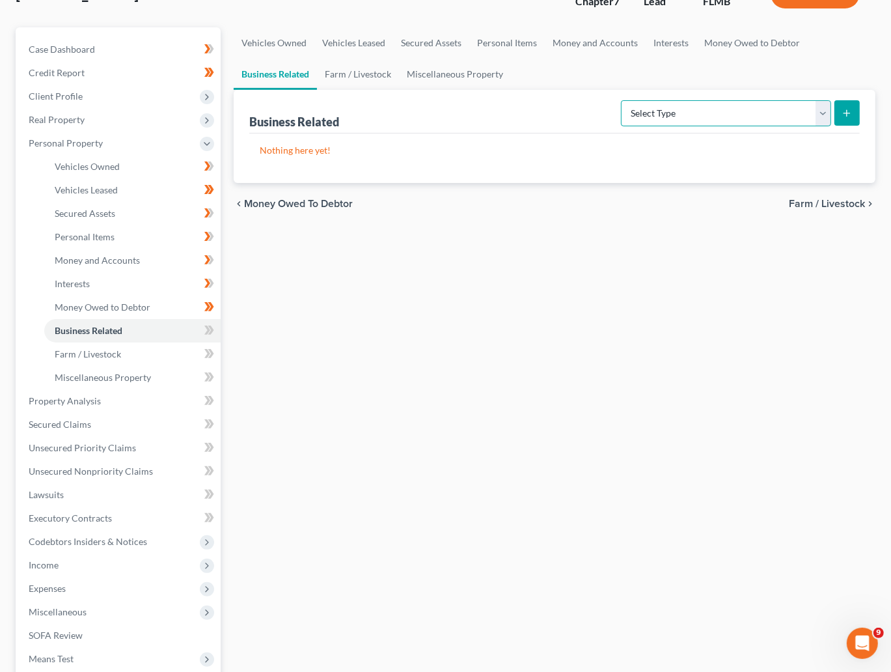
click at [828, 115] on select "Select Type Customer Lists Franchises Inventory Licenses Machinery Office Equip…" at bounding box center [726, 113] width 210 height 26
click at [216, 331] on span at bounding box center [209, 332] width 23 height 20
click at [213, 354] on icon at bounding box center [209, 354] width 10 height 16
click at [104, 378] on span "Miscellaneous Property" at bounding box center [103, 377] width 96 height 11
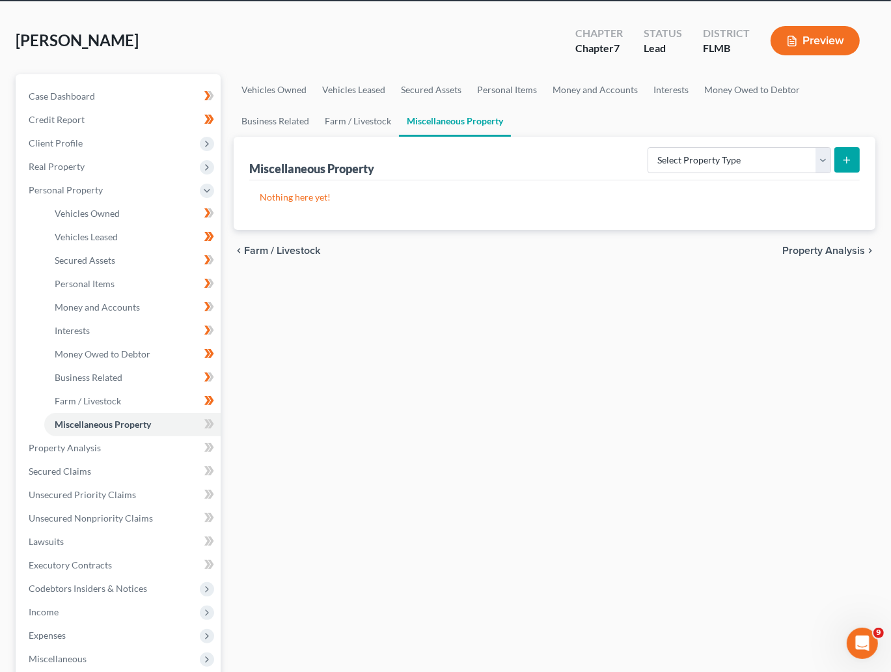
scroll to position [98, 0]
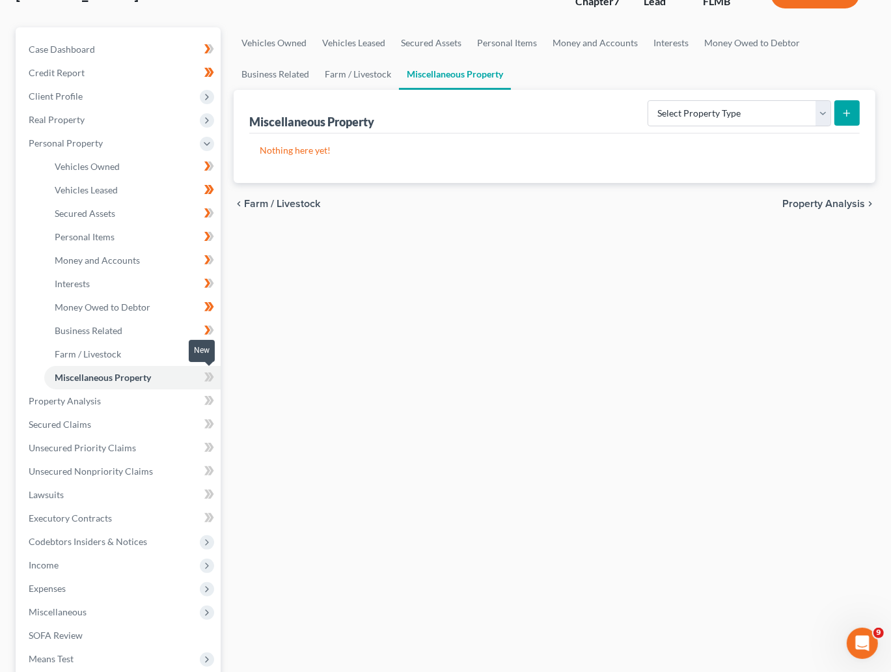
click at [212, 378] on icon at bounding box center [211, 376] width 6 height 9
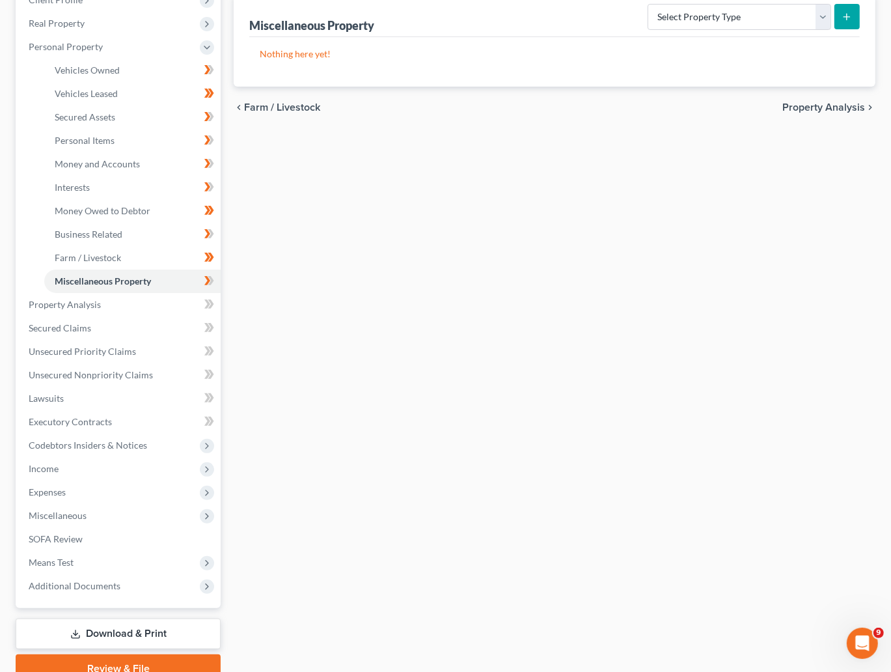
scroll to position [195, 0]
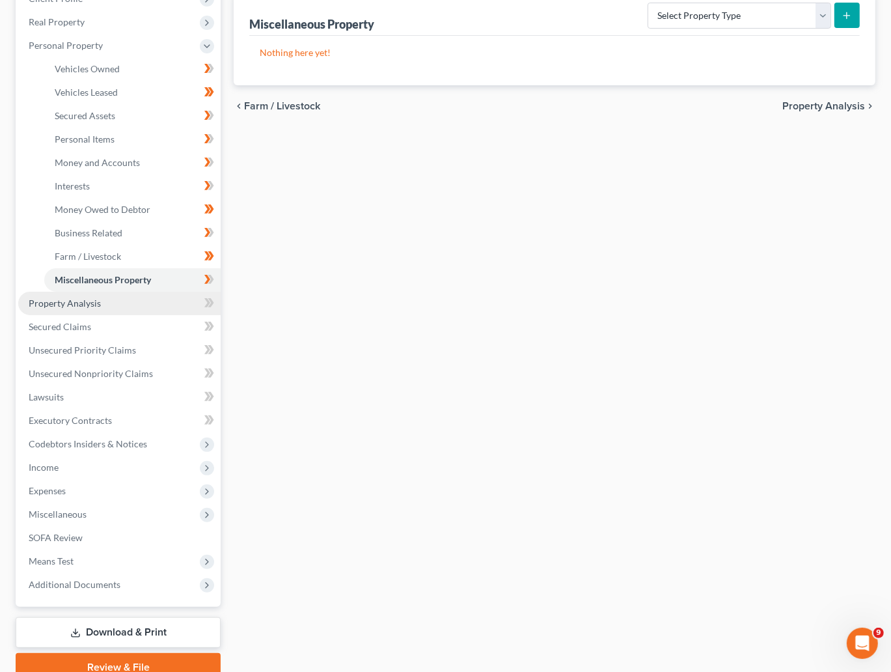
click at [76, 306] on span "Property Analysis" at bounding box center [65, 303] width 72 height 11
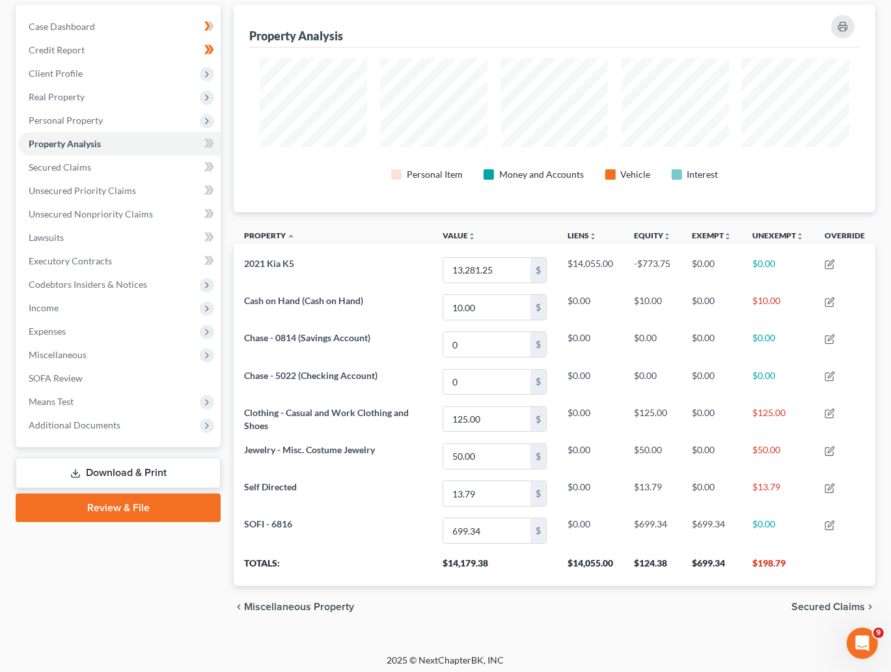
scroll to position [127, 0]
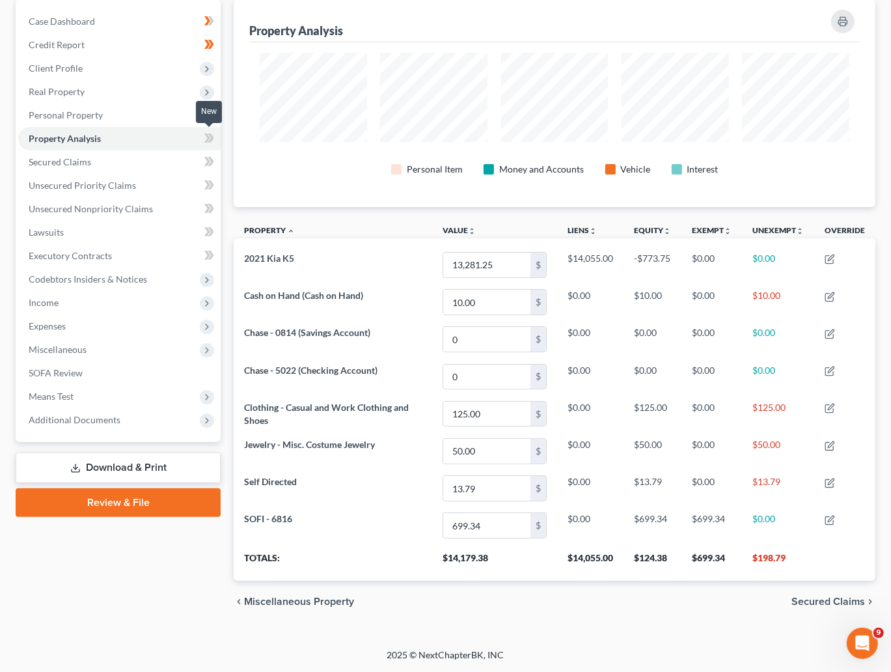
click at [210, 138] on icon at bounding box center [209, 138] width 10 height 16
click at [87, 167] on link "Secured Claims" at bounding box center [119, 161] width 202 height 23
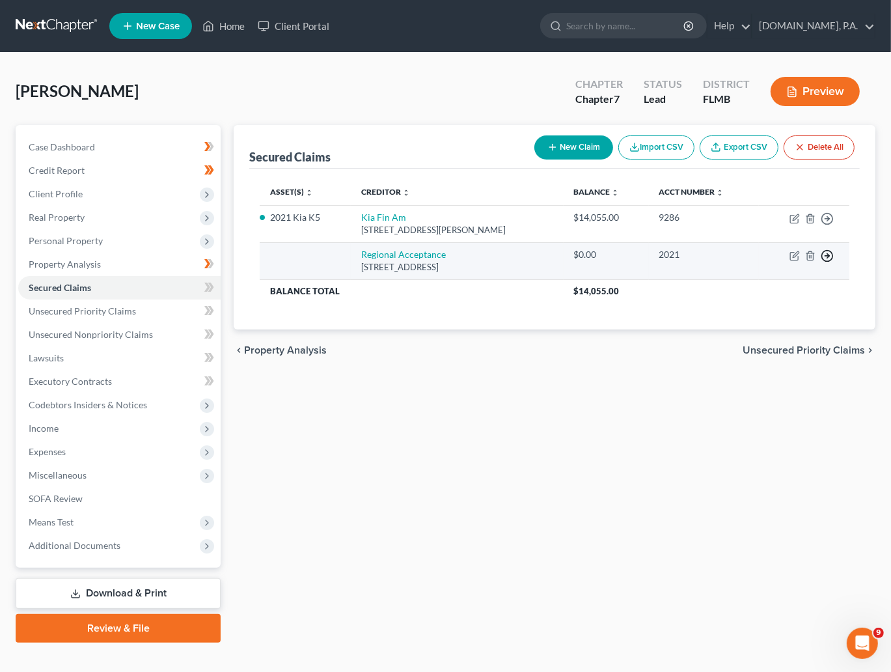
click at [829, 255] on polyline "button" at bounding box center [829, 256] width 2 height 5
click at [763, 285] on link "Move to F" at bounding box center [768, 288] width 109 height 22
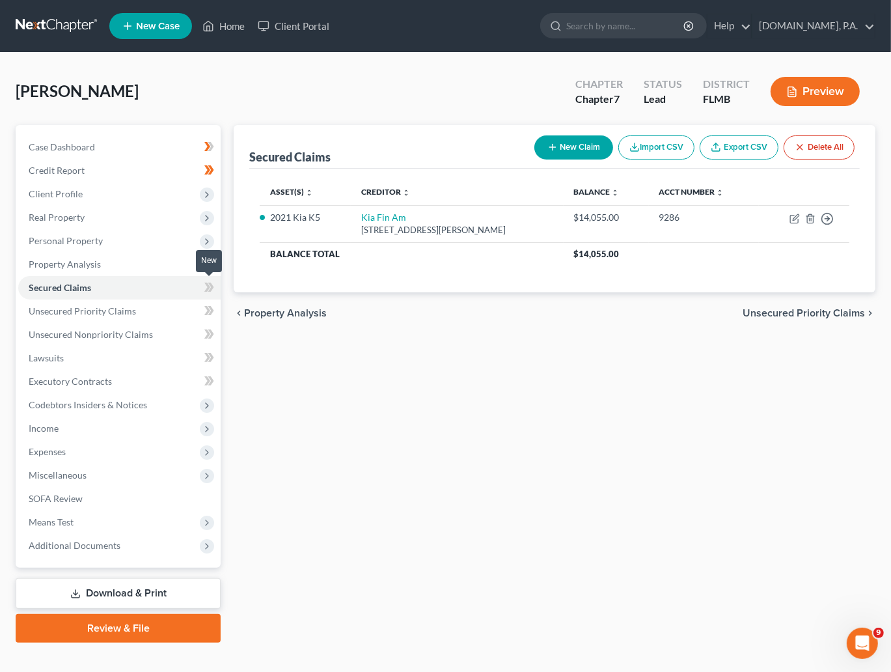
click at [210, 283] on icon at bounding box center [211, 287] width 6 height 9
click at [95, 312] on span "Unsecured Priority Claims" at bounding box center [82, 310] width 107 height 11
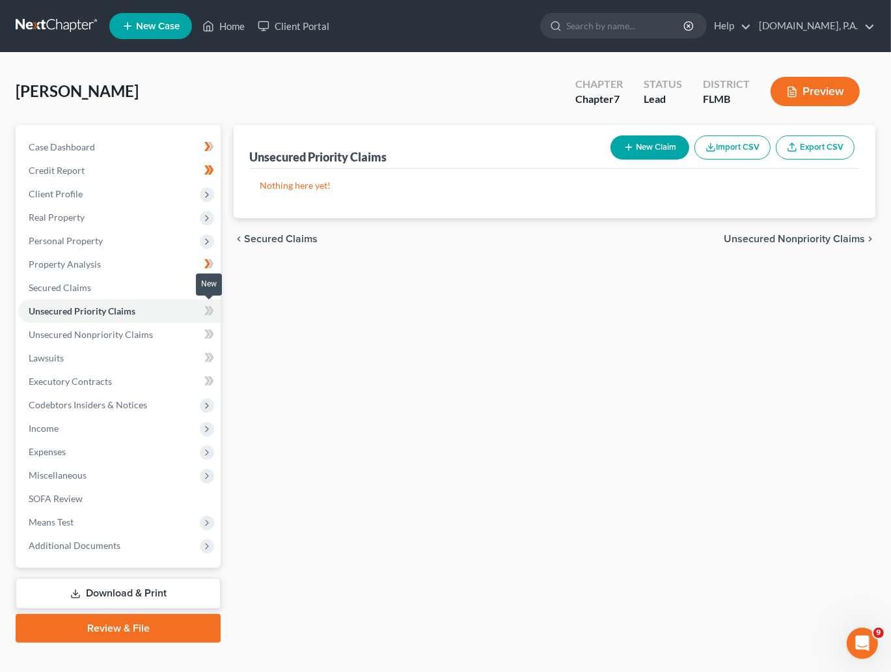
click at [213, 312] on icon at bounding box center [209, 311] width 10 height 16
click at [122, 336] on span "Unsecured Nonpriority Claims" at bounding box center [91, 334] width 124 height 11
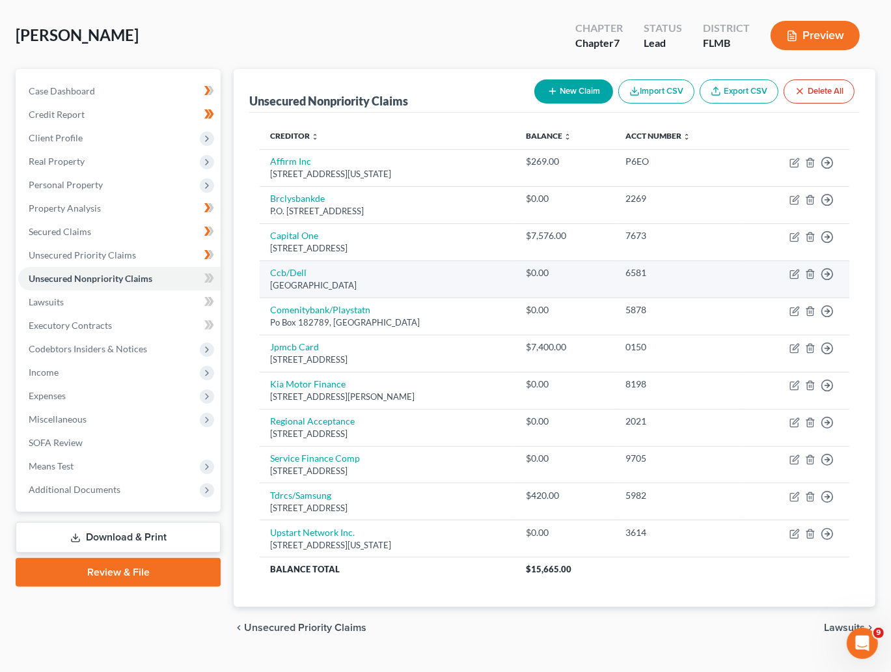
scroll to position [83, 0]
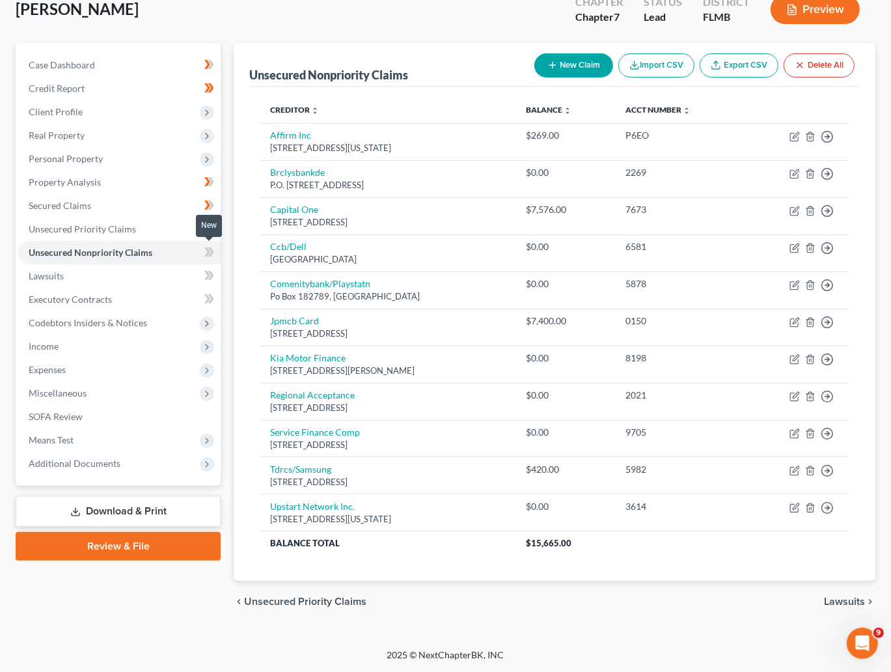
click at [210, 253] on icon at bounding box center [211, 251] width 6 height 9
click at [95, 277] on link "Lawsuits" at bounding box center [119, 275] width 202 height 23
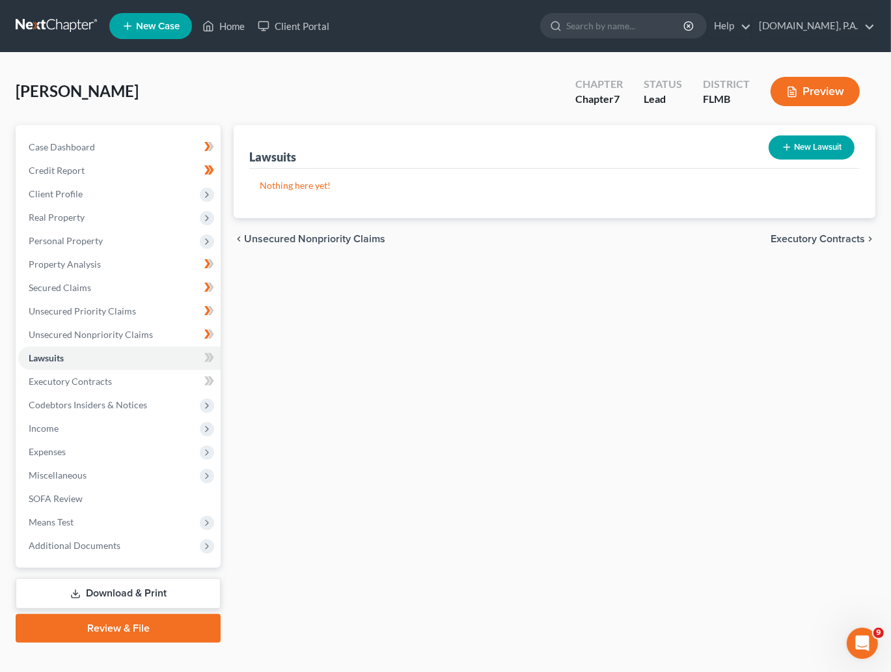
click at [796, 146] on button "New Lawsuit" at bounding box center [812, 147] width 86 height 24
select select "0"
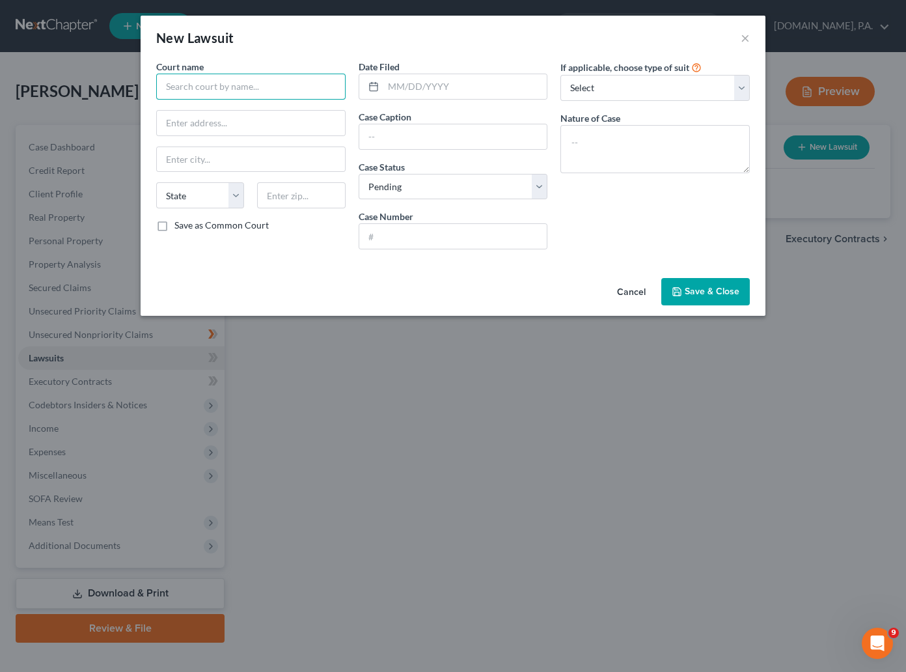
click at [257, 84] on input "text" at bounding box center [250, 87] width 189 height 26
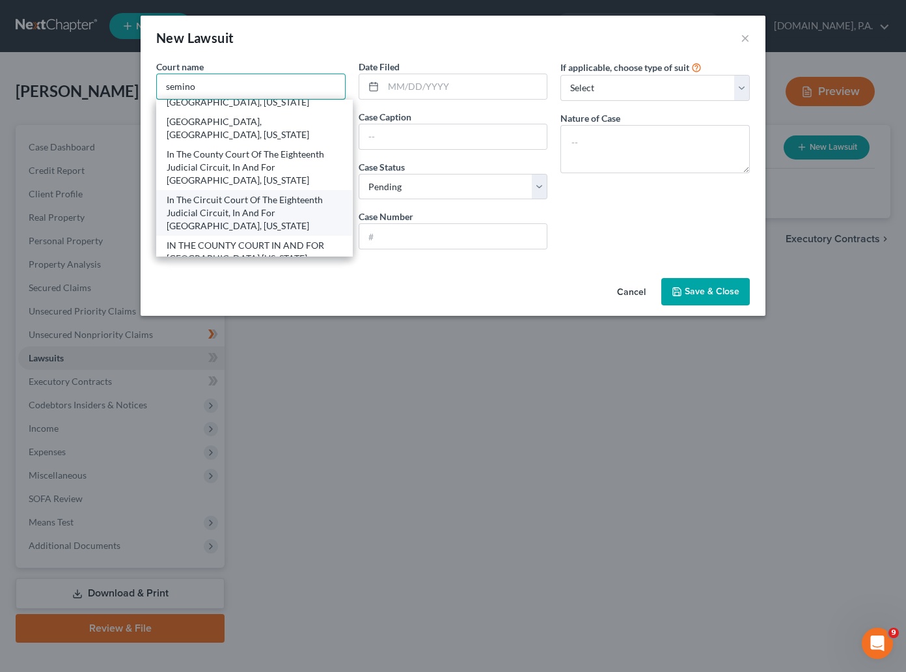
scroll to position [98, 0]
click at [205, 210] on div "IN THE COUNTY COURT IN AND FOR SEMINOLE COUNTY FLORIDA" at bounding box center [254, 207] width 175 height 26
type input "IN THE COUNTY COURT IN AND FOR SEMINOLE COUNTY FLORIDA"
type input "Post Office Box 8099"
type input "Sanford"
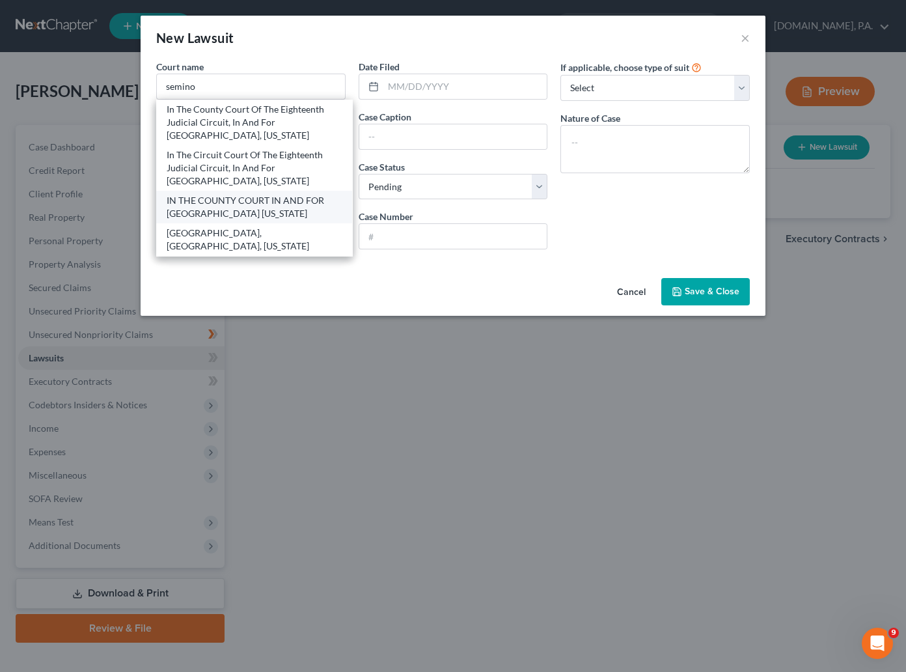
select select "9"
type input "32772-8099"
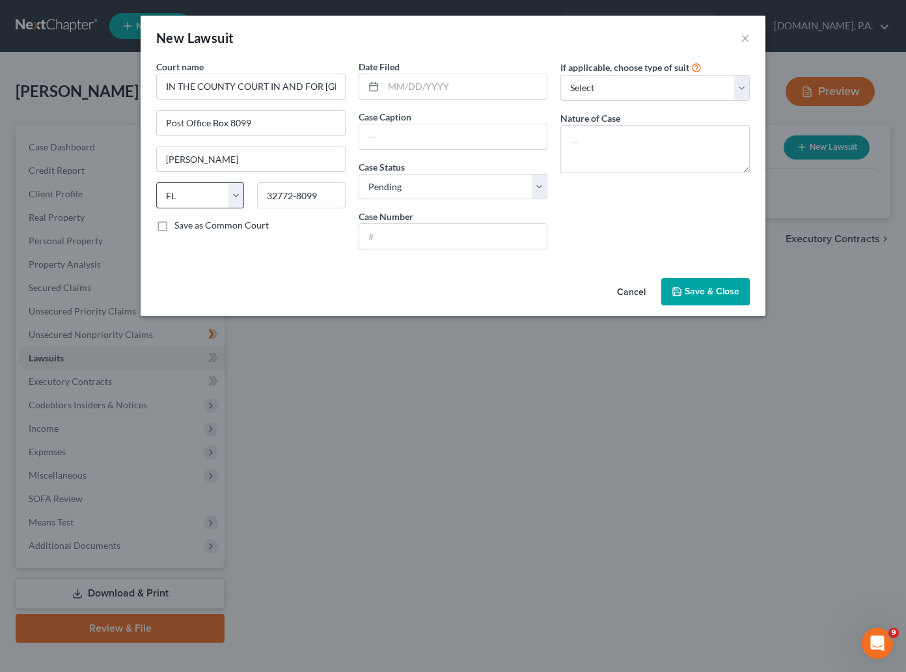
scroll to position [0, 0]
click at [420, 90] on input "text" at bounding box center [465, 86] width 164 height 25
type input "04/04/2025"
click at [380, 135] on input "text" at bounding box center [453, 136] width 188 height 25
paste input "CROWN ASSET MANAGEMENT LLC -VS- CHRISTOPHER CHENEY"
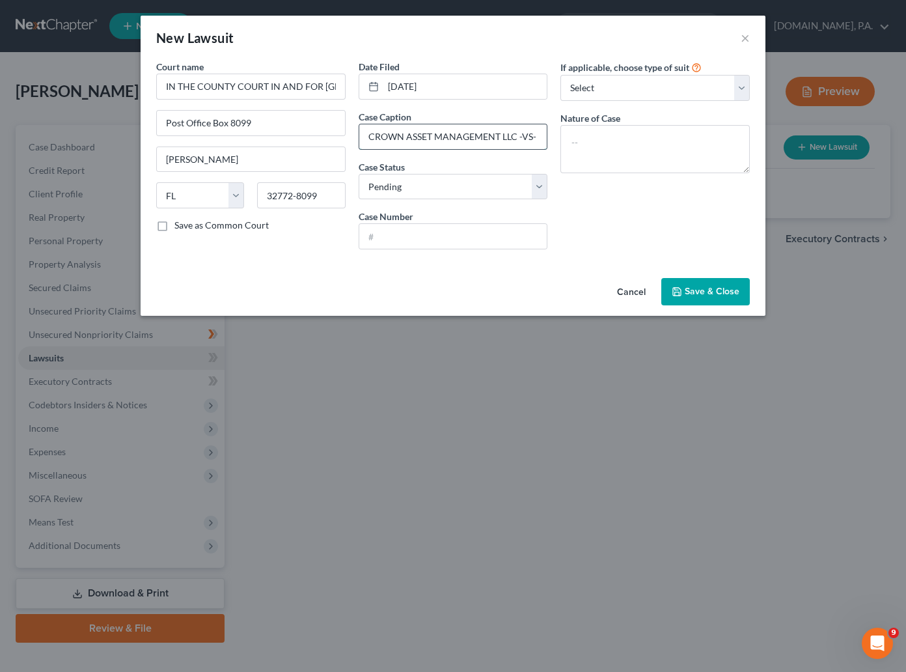
scroll to position [0, 99]
type input "CROWN ASSET MANAGEMENT LLC -VS- CHRISTOPHER CHENEY"
click at [538, 189] on select "Select Pending On Appeal Concluded" at bounding box center [453, 187] width 189 height 26
select select "2"
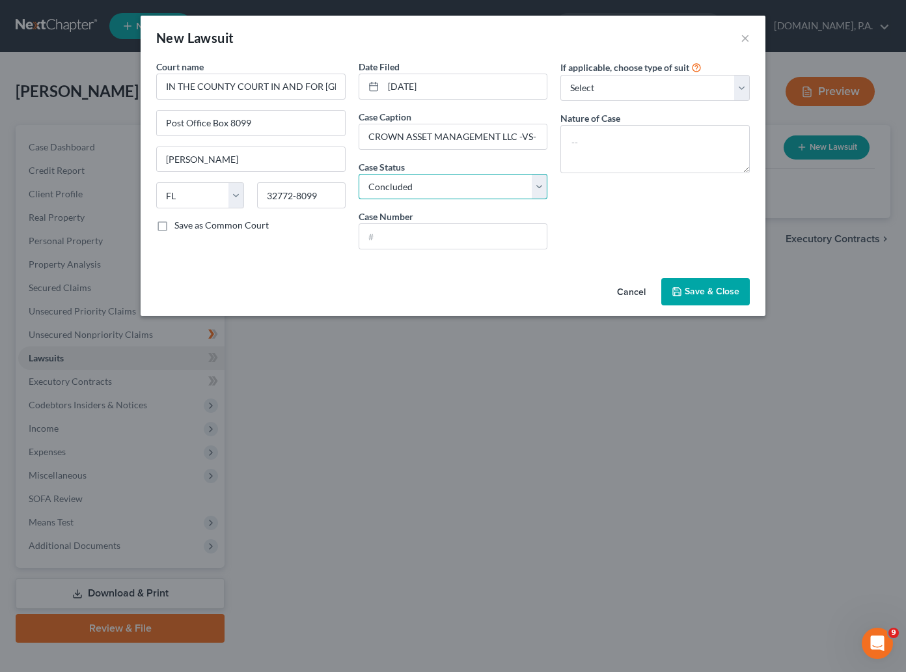
click at [359, 174] on select "Select Pending On Appeal Concluded" at bounding box center [453, 187] width 189 height 26
click at [373, 232] on input "text" at bounding box center [453, 236] width 188 height 25
paste input "2025CC001963"
type input "2025CC001963"
click at [583, 145] on textarea at bounding box center [655, 149] width 189 height 48
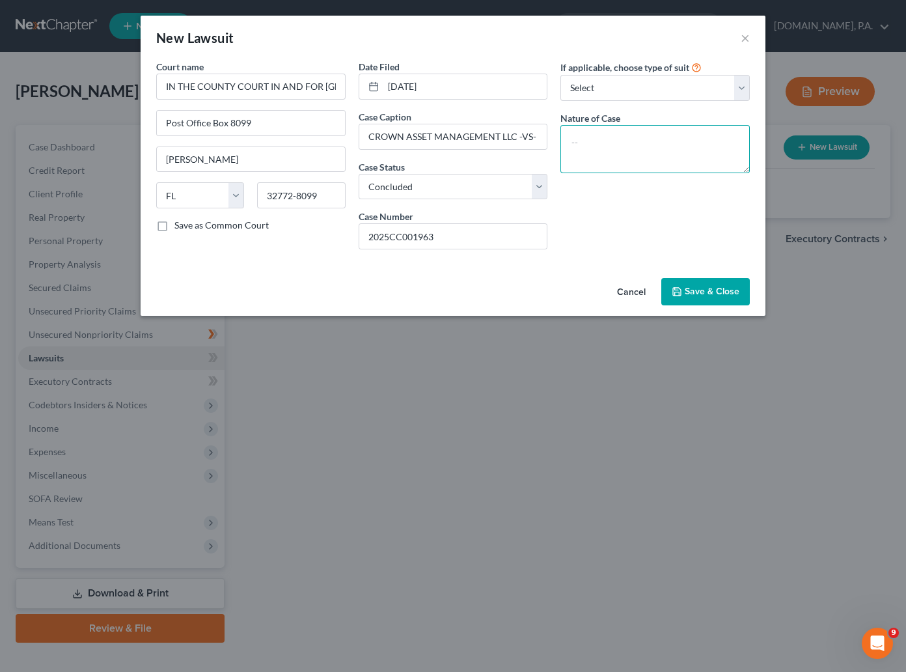
paste textarea "20 - CONTRACT INDEBT / AUTO NEG /OTHER"
type textarea "20 - CONTRACT INDEBT / AUTO NEG /OTHER"
click at [697, 291] on span "Save & Close" at bounding box center [712, 291] width 55 height 11
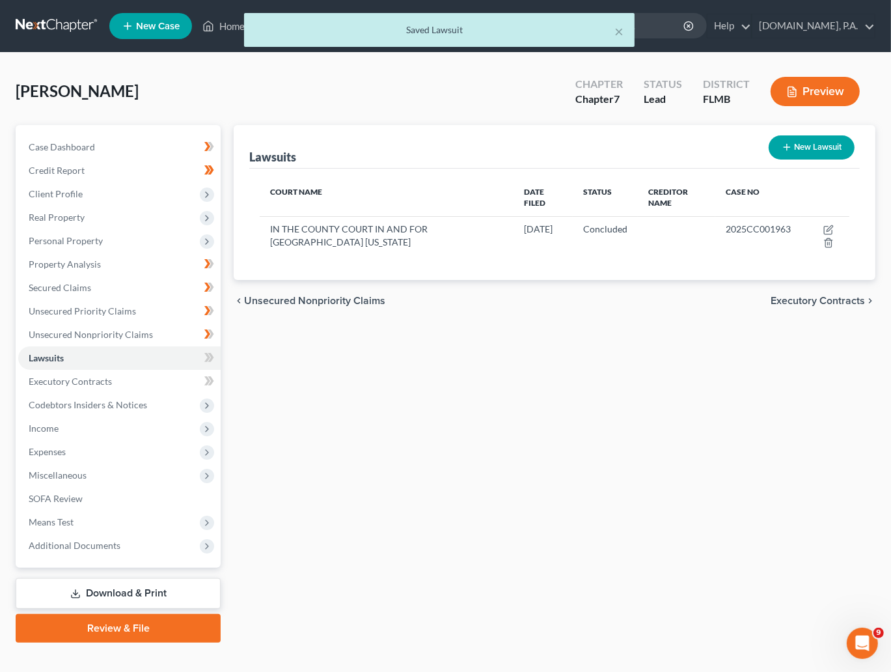
click at [813, 137] on button "New Lawsuit" at bounding box center [812, 147] width 86 height 24
select select "0"
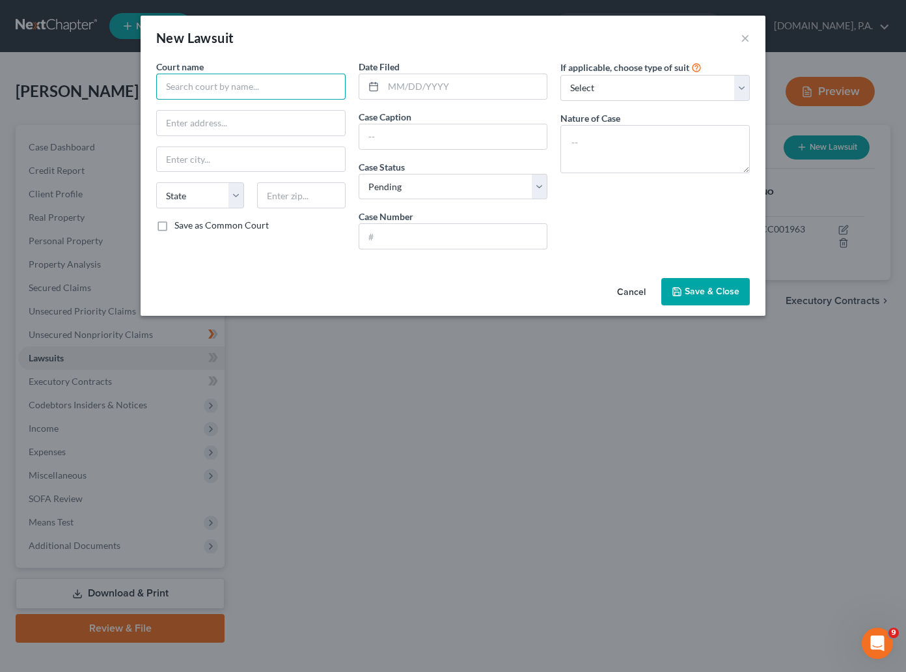
click at [283, 83] on input "text" at bounding box center [250, 87] width 189 height 26
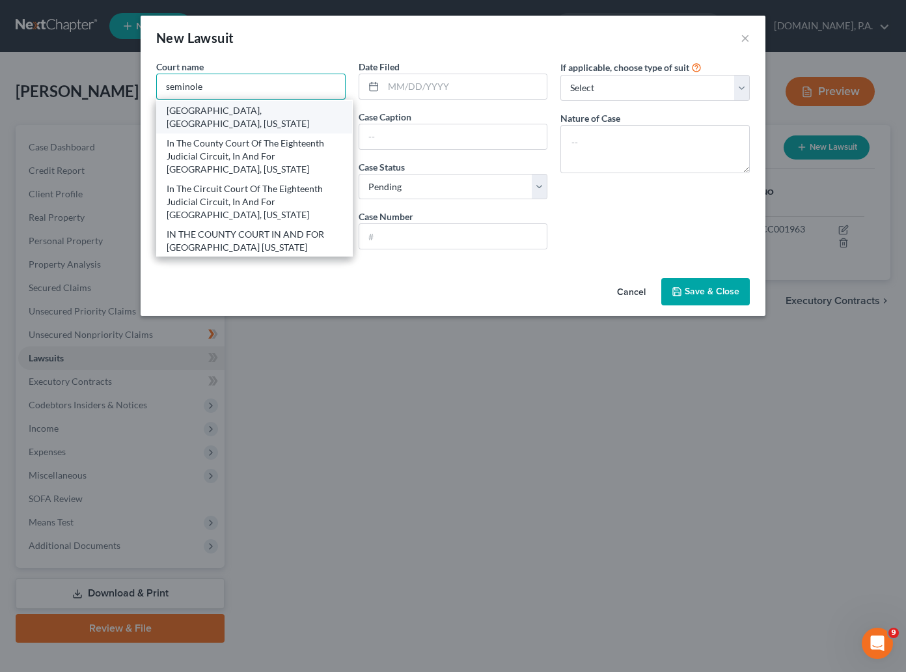
scroll to position [98, 0]
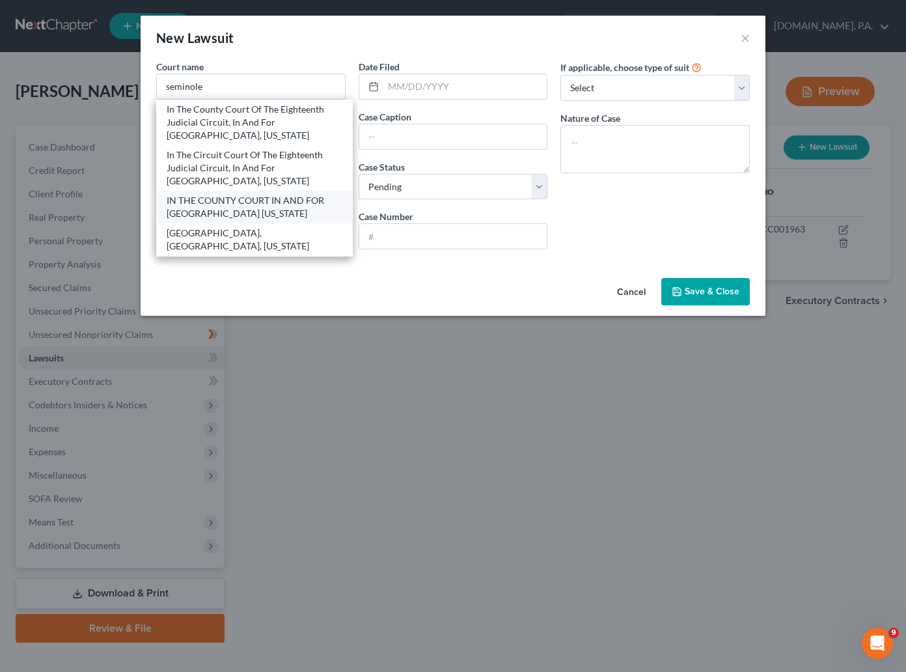
click at [220, 206] on div "IN THE COUNTY COURT IN AND FOR SEMINOLE COUNTY FLORIDA" at bounding box center [254, 207] width 175 height 26
type input "IN THE COUNTY COURT IN AND FOR SEMINOLE COUNTY FLORIDA"
type input "Post Office Box 8099"
type input "Sanford"
select select "9"
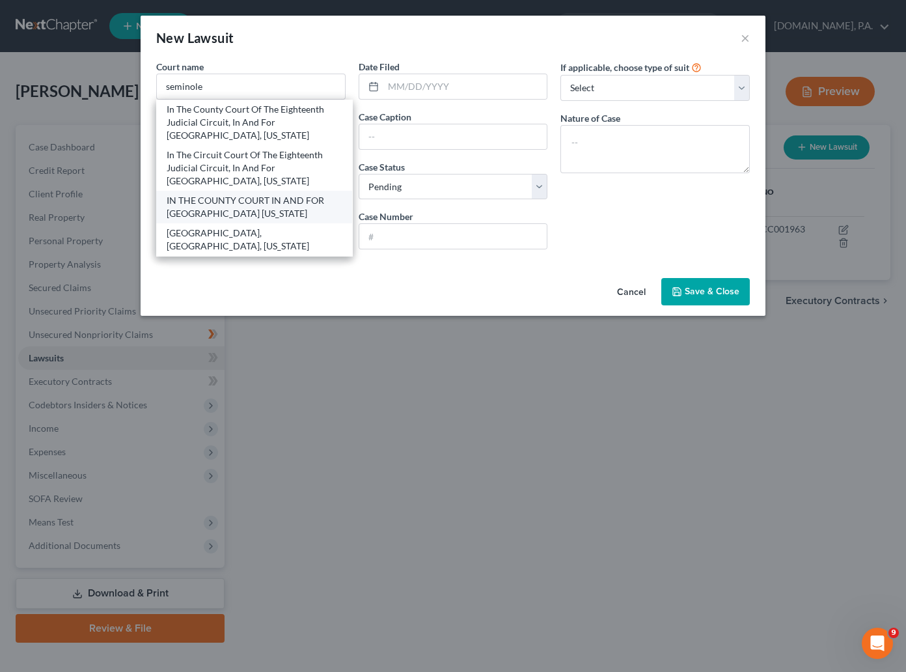
type input "32772-8099"
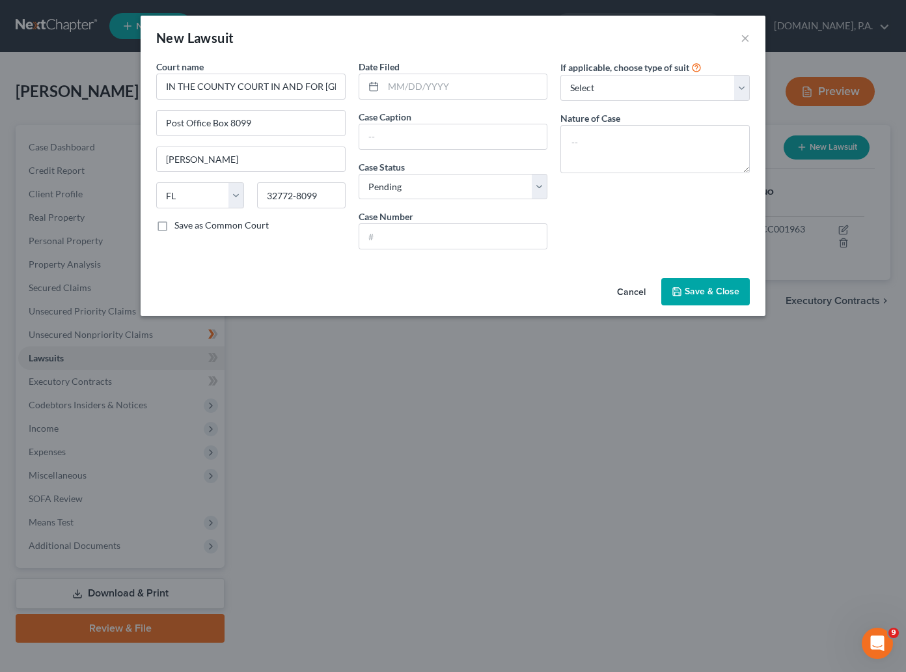
scroll to position [0, 0]
click at [417, 89] on input "text" at bounding box center [465, 86] width 164 height 25
type input "05/30/2025"
click at [374, 138] on input "text" at bounding box center [453, 136] width 188 height 25
paste input "CROWN ASSET MANAGEMENT LLC -VS- CHRISTOPHER B CHENEY"
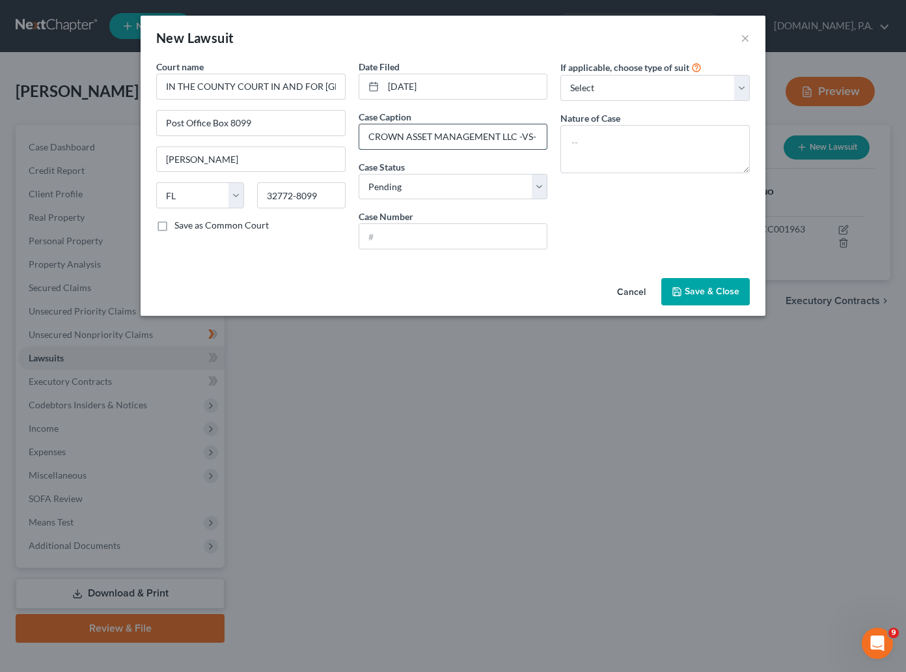
scroll to position [0, 107]
type input "CROWN ASSET MANAGEMENT LLC -VS- CHRISTOPHER B CHENEY"
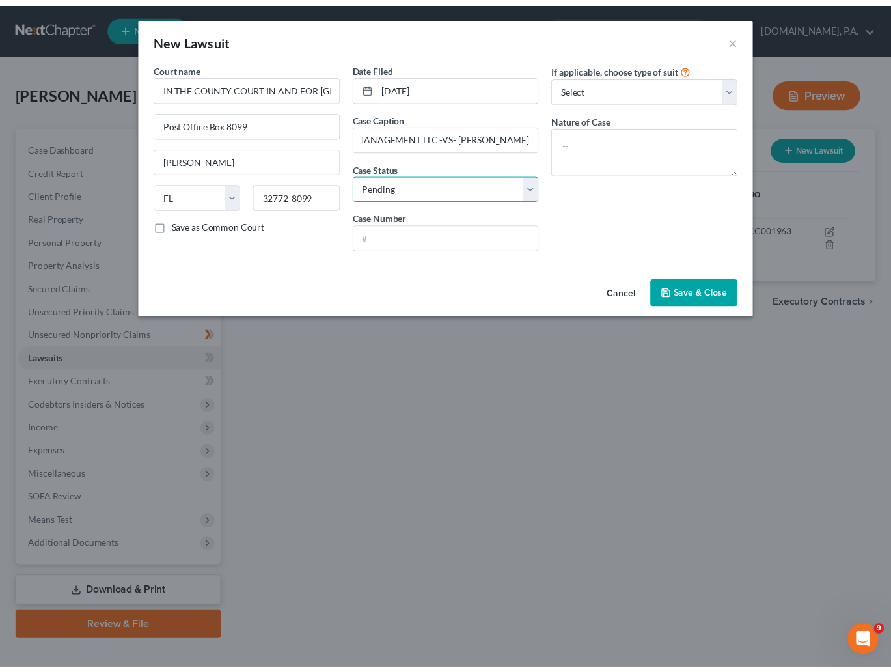
scroll to position [0, 0]
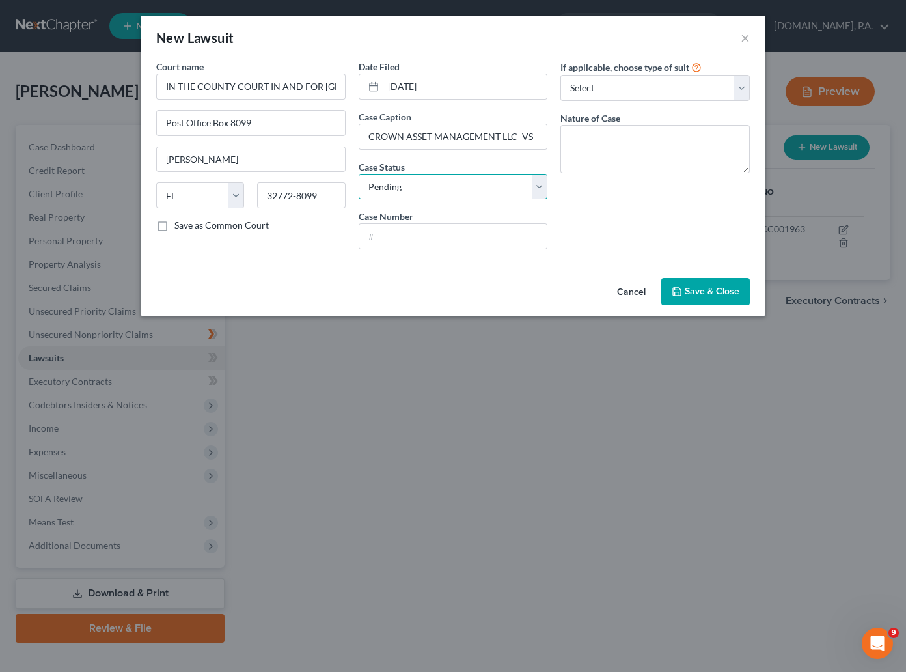
click at [537, 190] on select "Select Pending On Appeal Concluded" at bounding box center [453, 187] width 189 height 26
click at [585, 142] on textarea at bounding box center [655, 149] width 189 height 48
paste textarea "19 - CONTRACT/INDEBTED,ETC"
type textarea "19 - CONTRACT/INDEBTED,ETC"
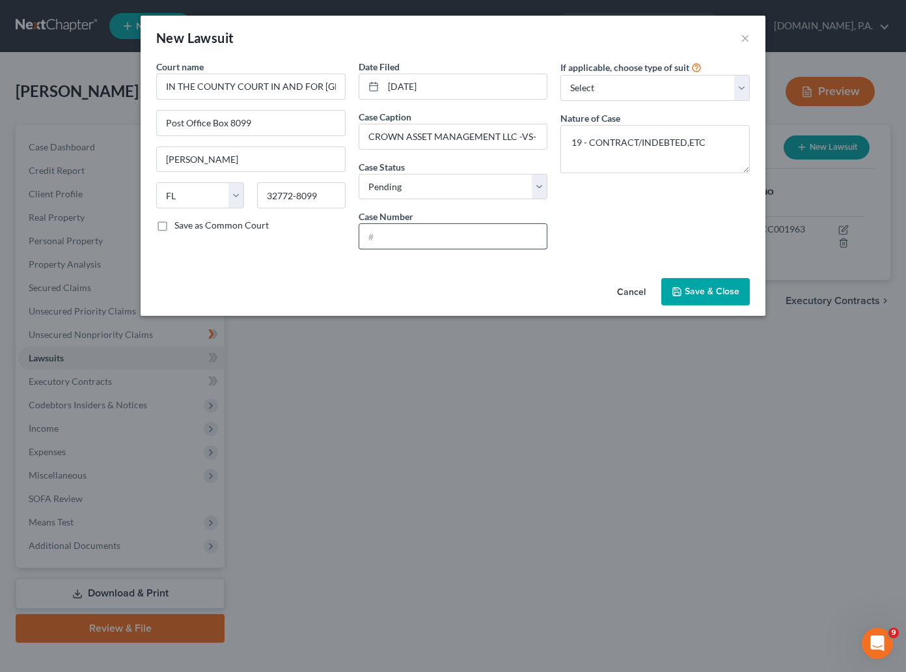
click at [369, 232] on input "text" at bounding box center [453, 236] width 188 height 25
paste input "2025SC004656"
type input "2025SC004656"
click at [697, 288] on span "Save & Close" at bounding box center [712, 291] width 55 height 11
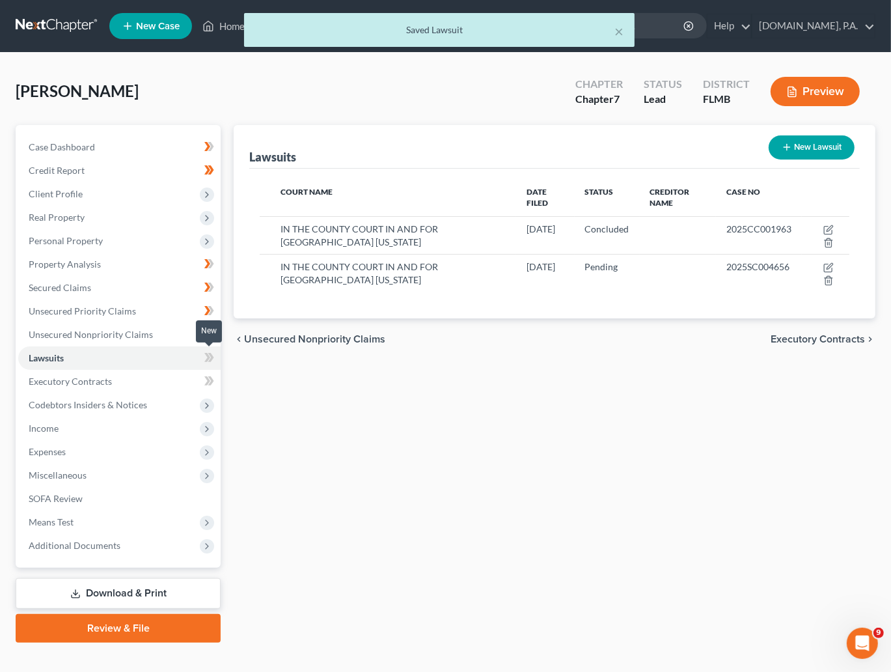
click at [204, 357] on icon at bounding box center [209, 358] width 10 height 16
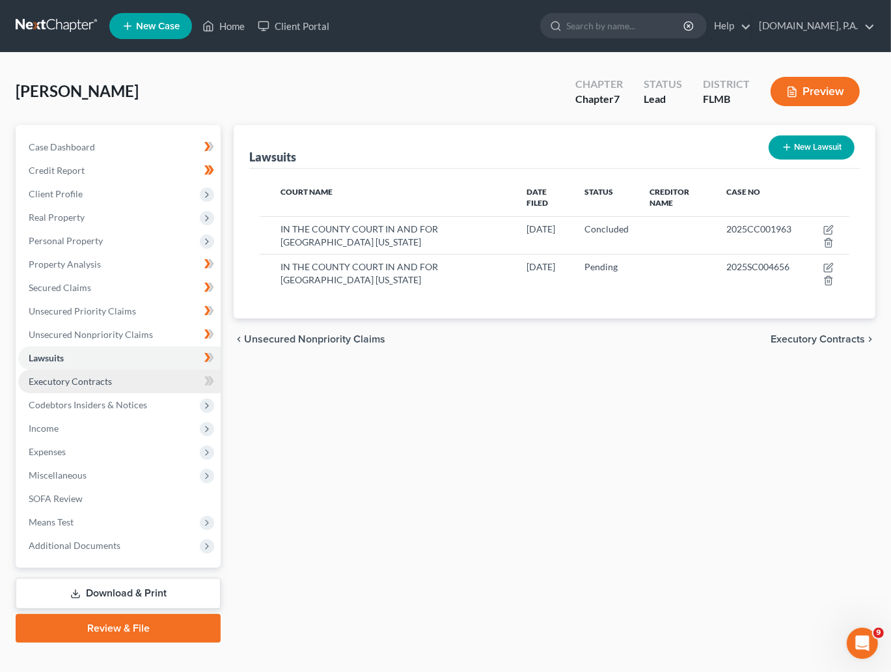
click at [94, 389] on link "Executory Contracts" at bounding box center [119, 381] width 202 height 23
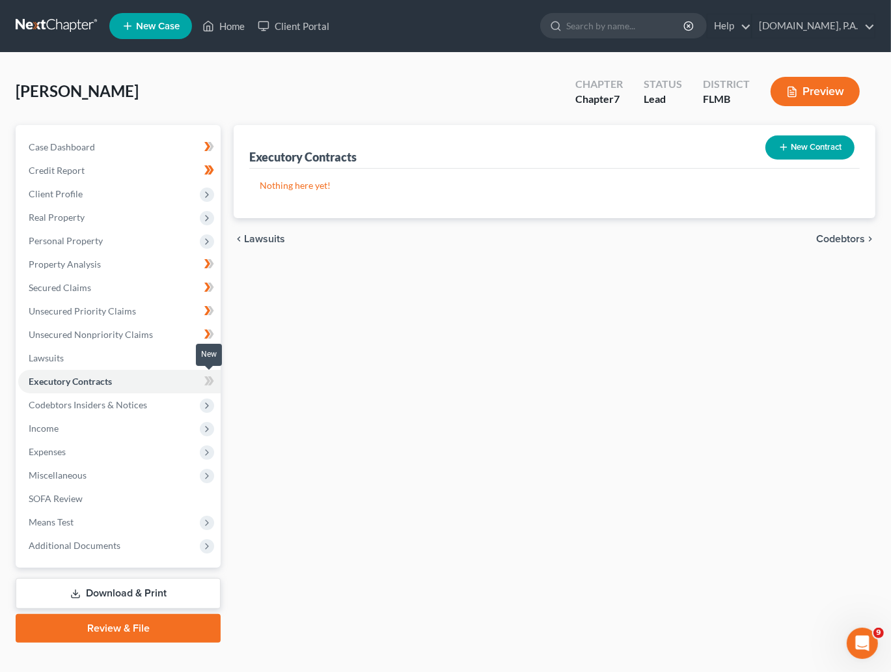
click at [210, 383] on icon at bounding box center [211, 380] width 6 height 9
click at [214, 380] on span at bounding box center [209, 383] width 23 height 20
click at [108, 404] on span "Codebtors Insiders & Notices" at bounding box center [88, 404] width 119 height 11
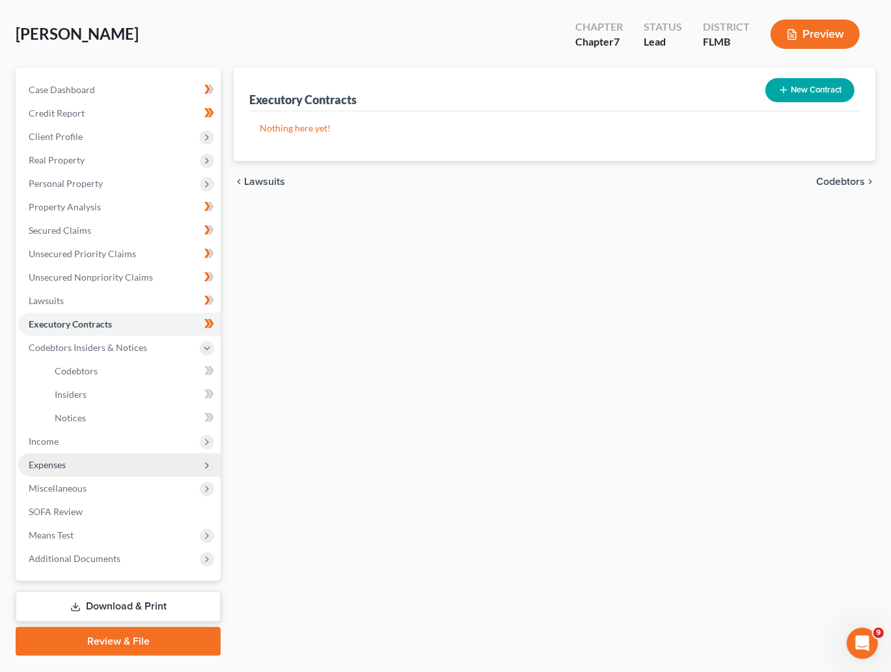
scroll to position [90, 0]
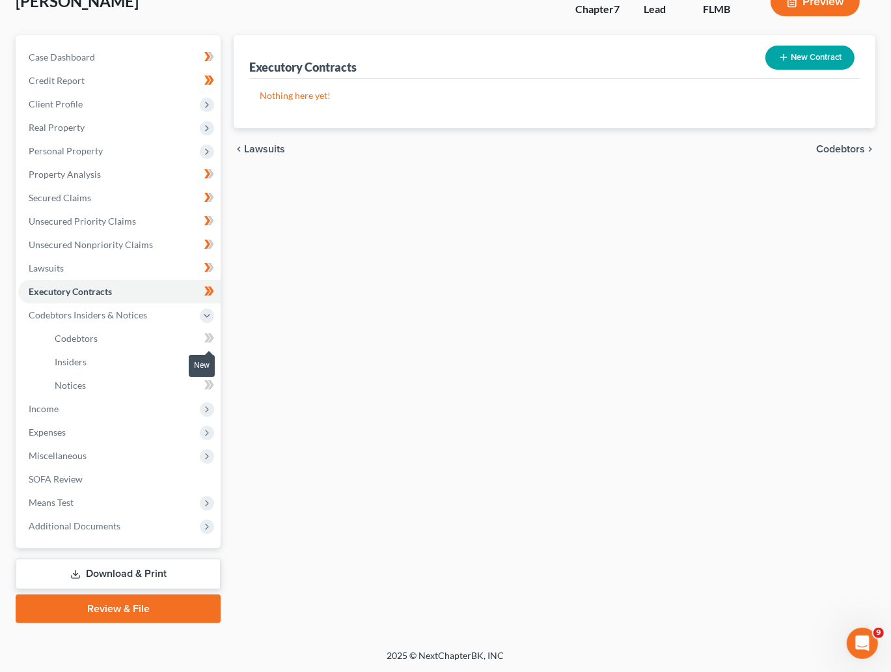
click at [209, 337] on icon at bounding box center [207, 337] width 6 height 9
click at [210, 340] on icon at bounding box center [211, 337] width 6 height 9
click at [143, 363] on link "Insiders" at bounding box center [132, 361] width 176 height 23
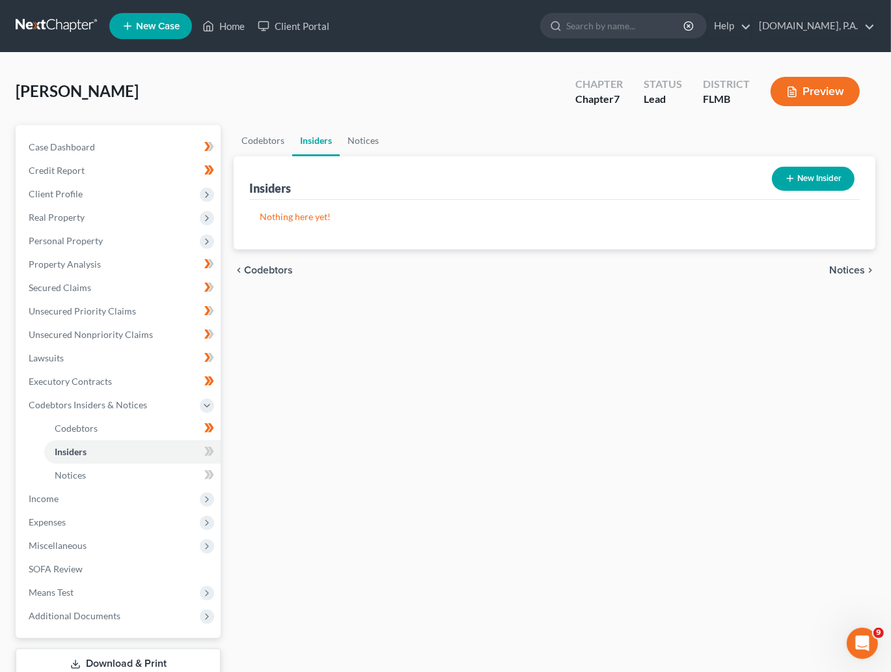
click at [210, 449] on body "Home New Case Client Portal Fresh-Start.Law, P.A. xtina@fresh-start.law My Acco…" at bounding box center [445, 381] width 891 height 762
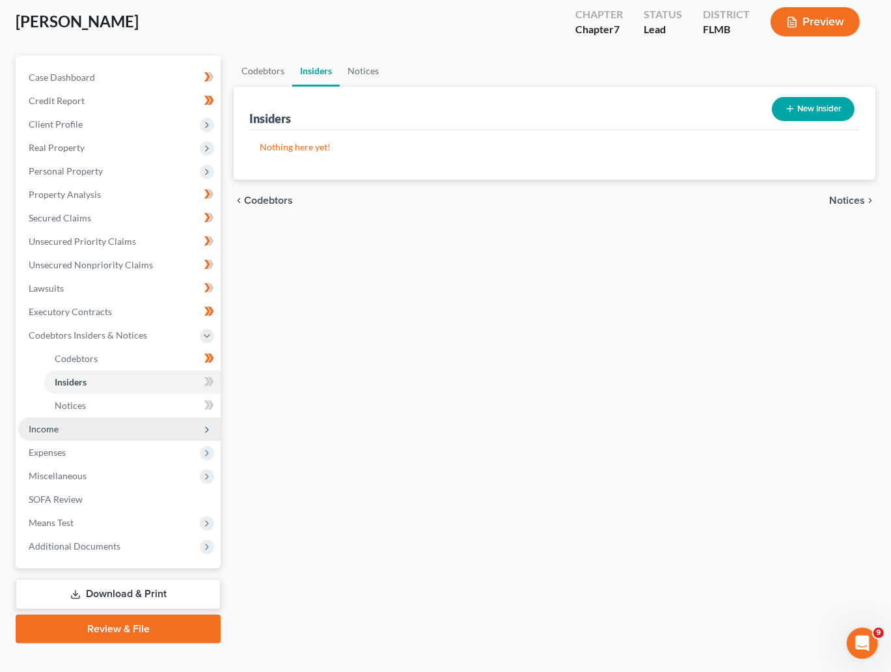
scroll to position [90, 0]
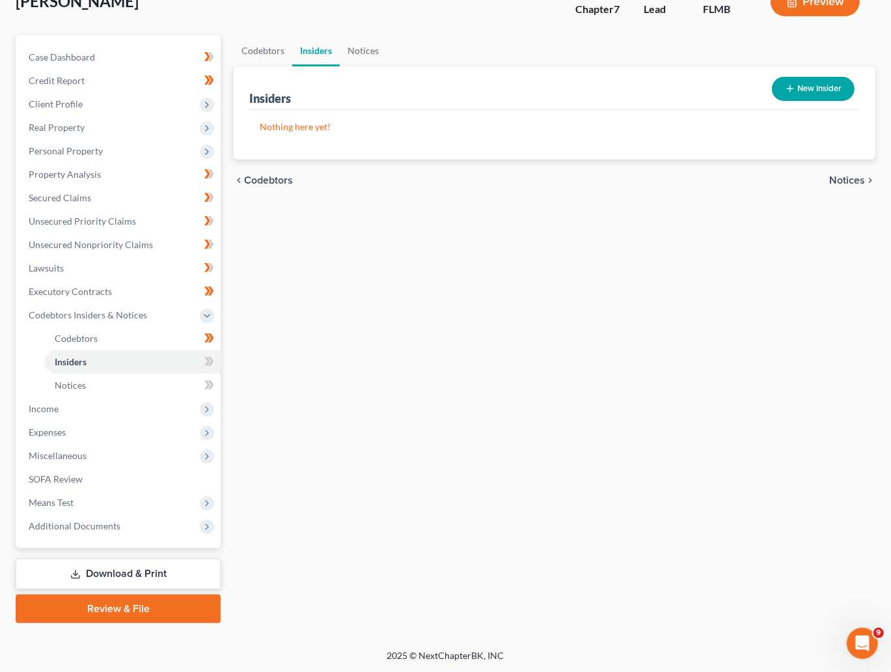
click at [206, 363] on icon at bounding box center [207, 361] width 6 height 9
click at [210, 339] on icon at bounding box center [211, 337] width 6 height 9
click at [210, 336] on icon at bounding box center [211, 337] width 6 height 9
click at [107, 388] on link "Notices" at bounding box center [132, 385] width 176 height 23
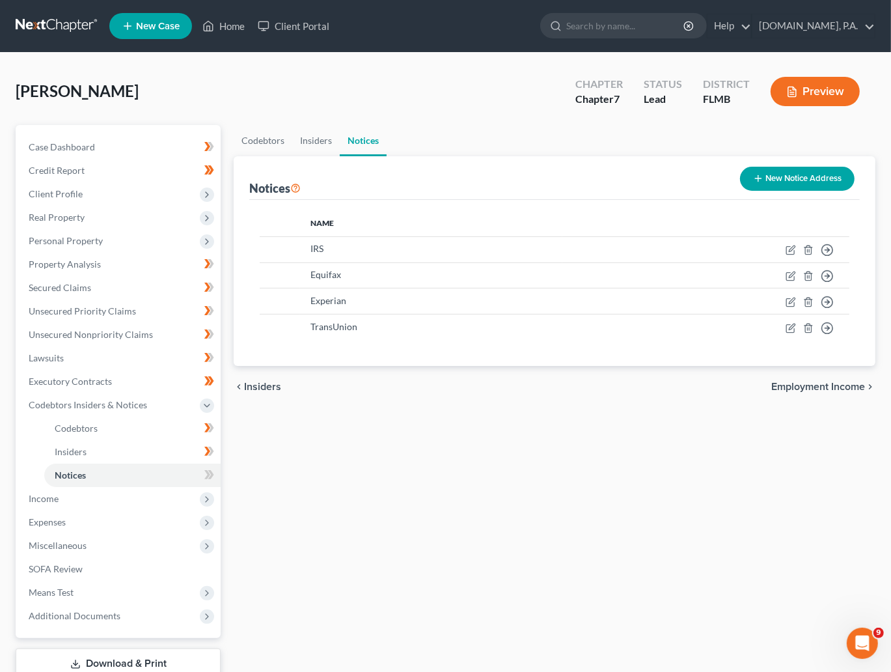
click at [791, 174] on button "New Notice Address" at bounding box center [797, 179] width 115 height 24
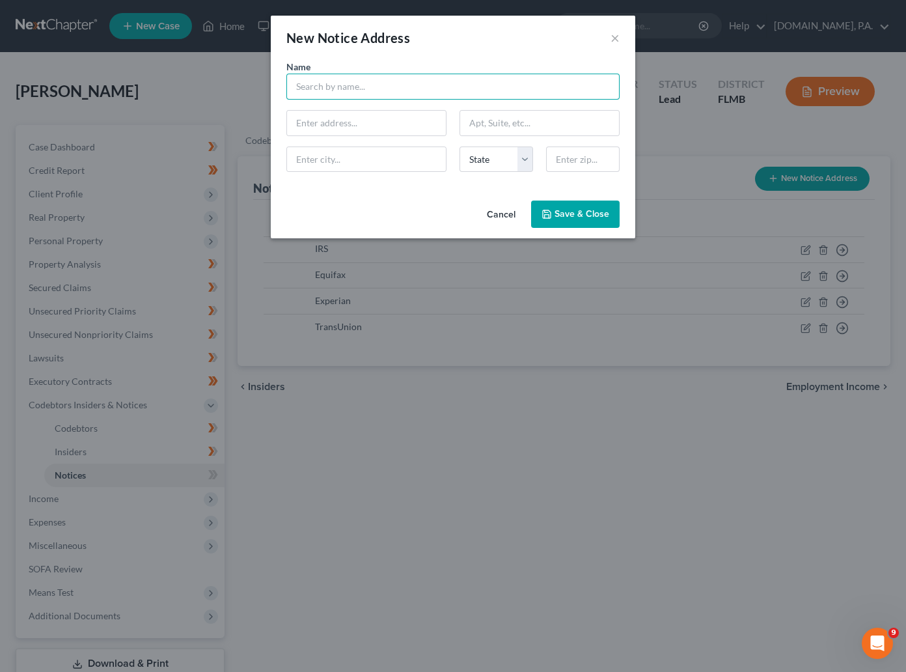
click at [380, 89] on input "text" at bounding box center [452, 87] width 333 height 26
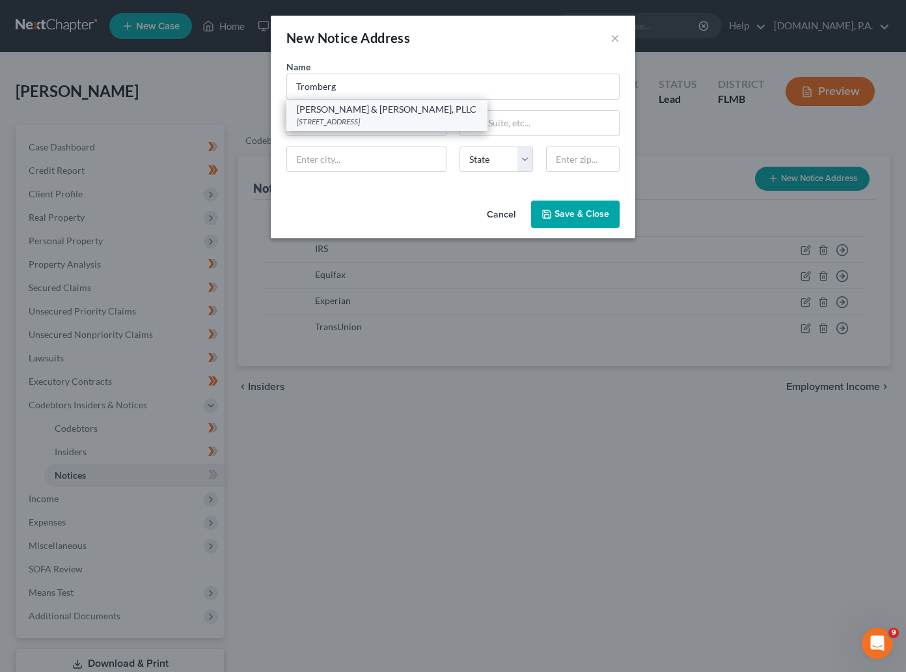
click at [384, 115] on div "Tromberg, Morris & Poulin, PLLC" at bounding box center [387, 109] width 180 height 13
type input "Tromberg, Morris & Poulin, PLLC"
type input "1515 South Federal Highway"
type input "Suite 100"
type input "Boca Raton"
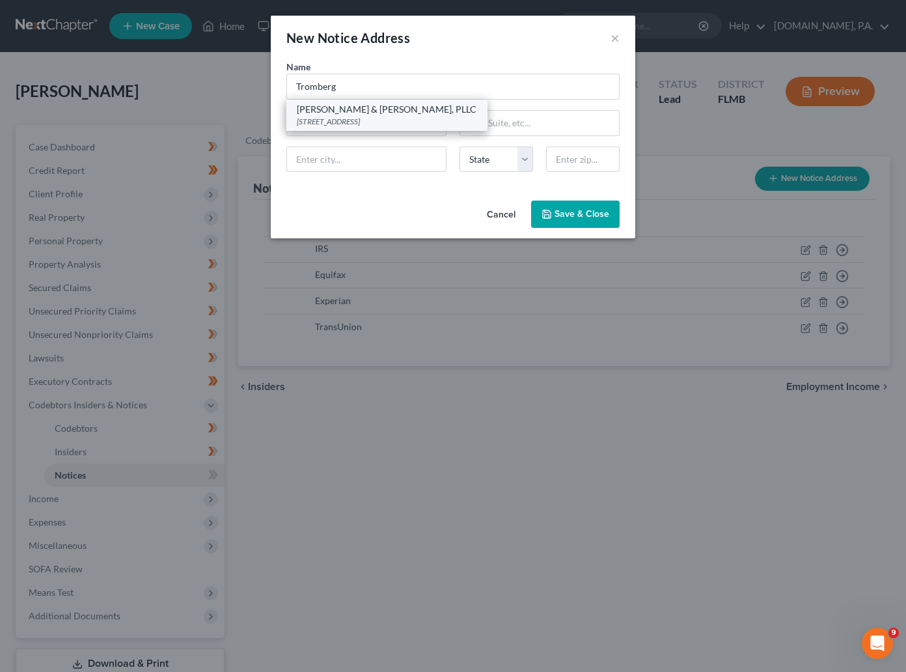
select select "9"
type input "33486"
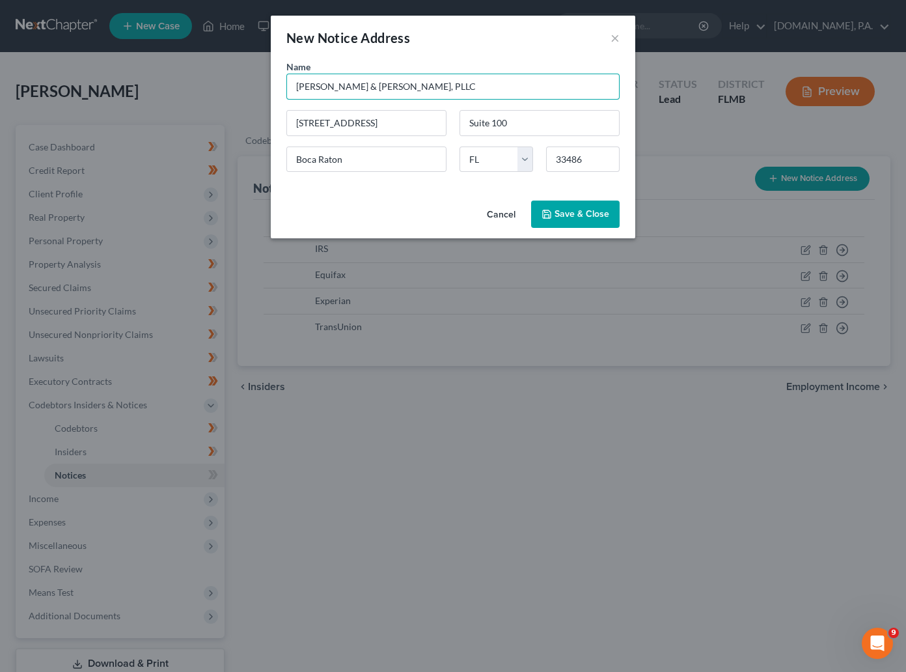
click at [400, 86] on input "Tromberg, Morris & Poulin, PLLC" at bounding box center [452, 87] width 333 height 26
drag, startPoint x: 428, startPoint y: 89, endPoint x: 284, endPoint y: 96, distance: 144.7
click at [284, 96] on div "Name * Tromberg, Morris & Partners, PLLC" at bounding box center [453, 80] width 346 height 40
type input "Tromberg, Morris & Partners, PLLC"
click at [495, 212] on button "Cancel" at bounding box center [501, 215] width 49 height 26
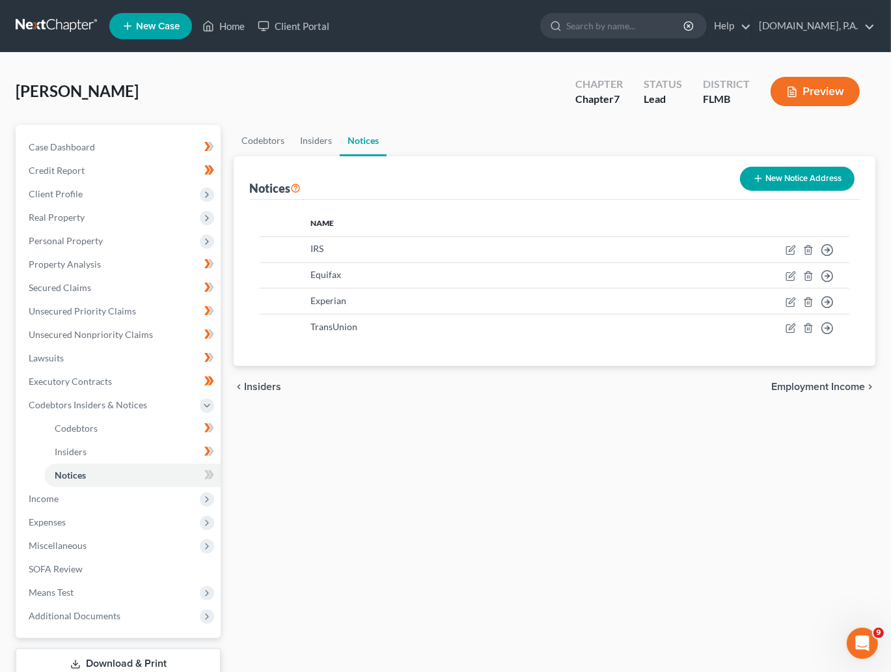
click at [777, 174] on button "New Notice Address" at bounding box center [797, 179] width 115 height 24
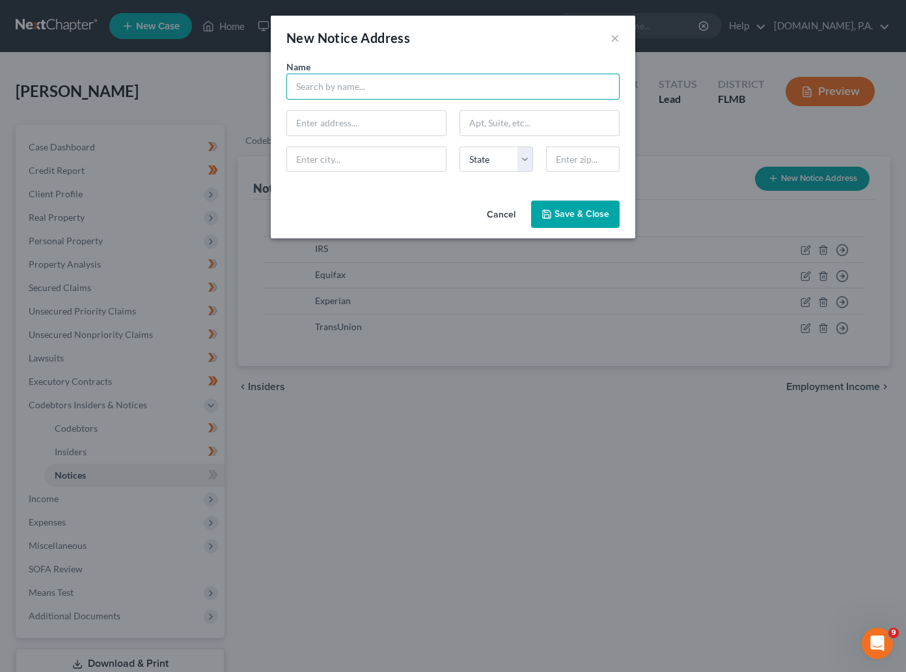
click at [361, 87] on input "text" at bounding box center [452, 87] width 333 height 26
click at [333, 87] on input "tromb" at bounding box center [452, 87] width 333 height 26
type input "t"
type input "Tromberg, Morris & Partners, PLLC"
click at [328, 124] on input "text" at bounding box center [366, 123] width 159 height 25
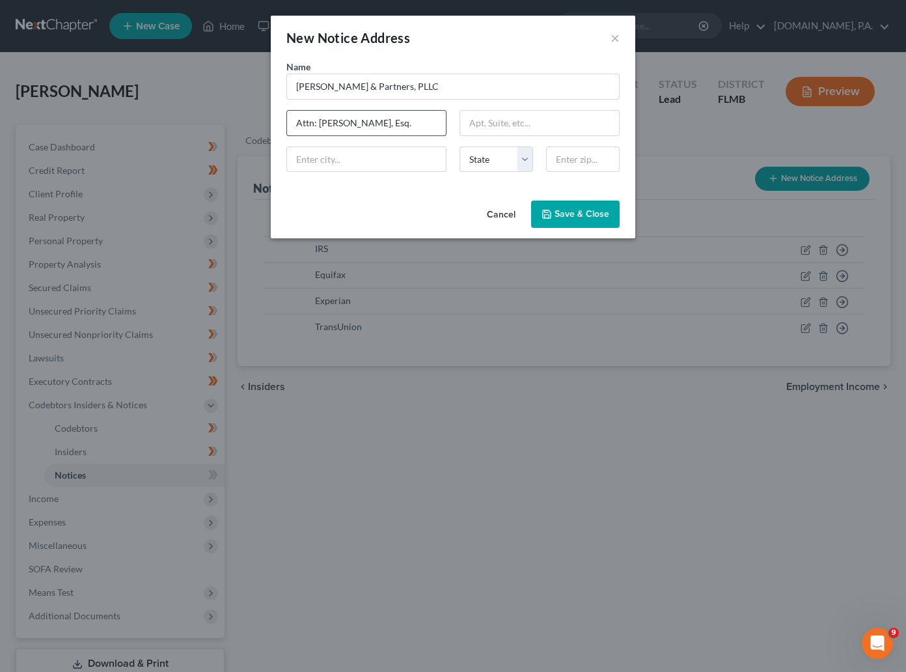
type input "Attn: Heather Kelley, Esq."
type input "600 W Hillsboro Blvd Ste 600"
click at [296, 154] on input "text" at bounding box center [366, 159] width 159 height 25
type input "Deerfield Beach"
select select "9"
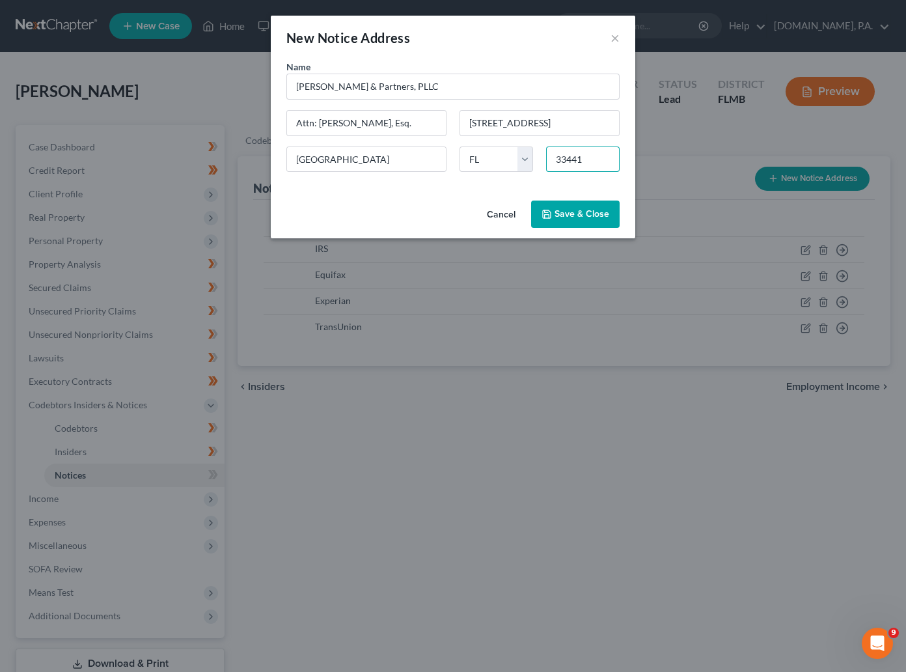
type input "33441"
click at [585, 217] on span "Save & Close" at bounding box center [582, 213] width 55 height 11
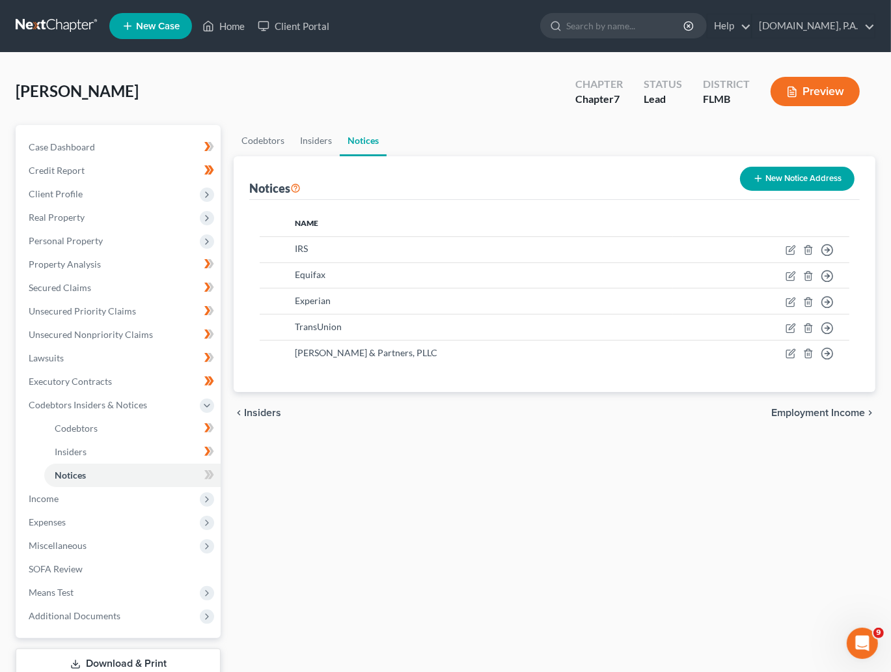
click at [811, 174] on button "New Notice Address" at bounding box center [797, 179] width 115 height 24
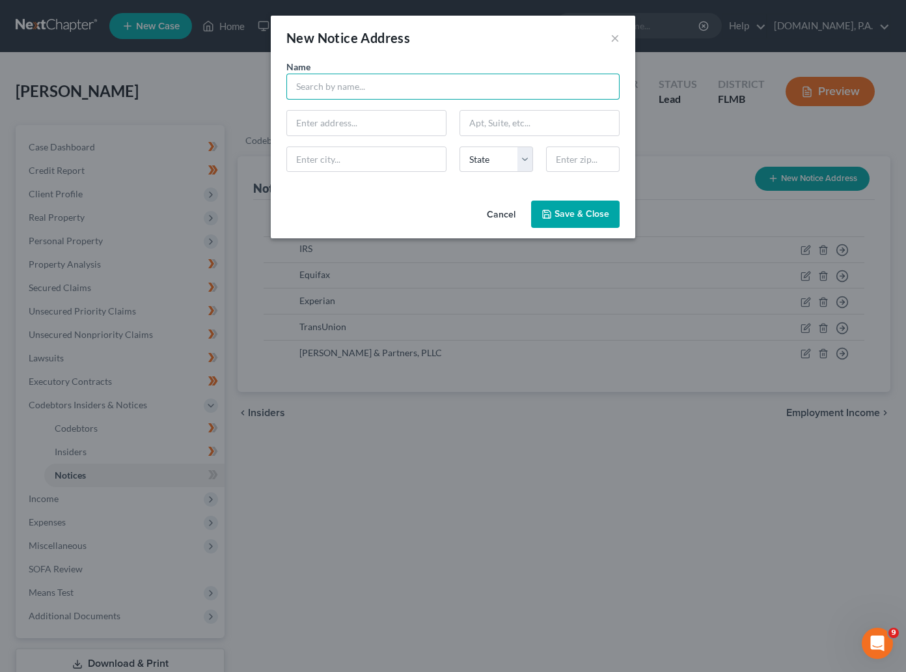
click at [390, 85] on input "text" at bounding box center [452, 87] width 333 height 26
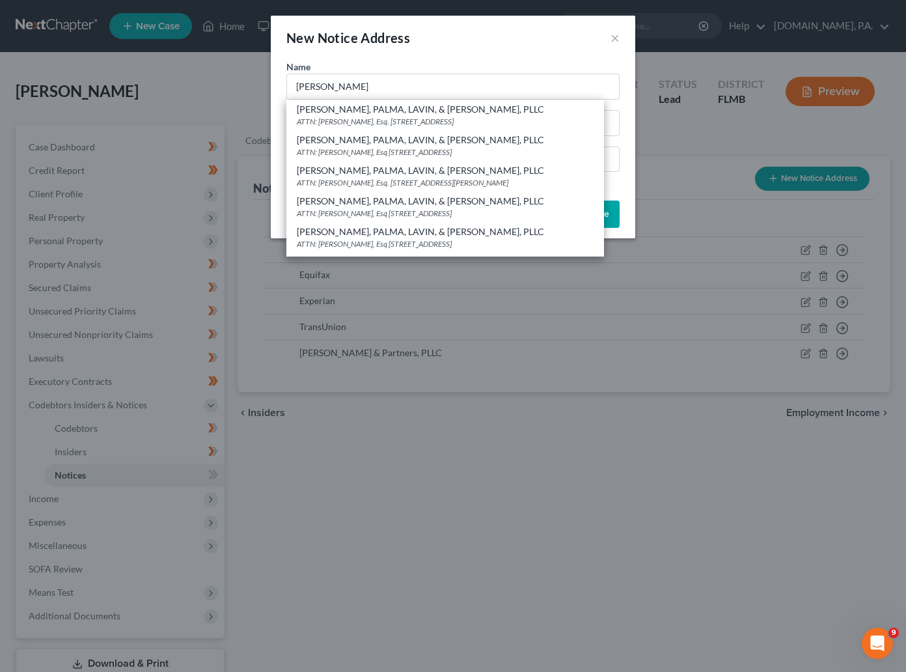
click at [361, 246] on div "ATTN: Alan Miller, Esq 815 NW 57th Ave, Ste 401, Miami, FL 33126" at bounding box center [445, 243] width 296 height 11
type input "ANDREU, PALMA, LAVIN, & SOLIS, PLLC"
type input "ATTN: Alan Miller, Esq"
type input "815 NW 57th Ave, Ste 401"
type input "Miami"
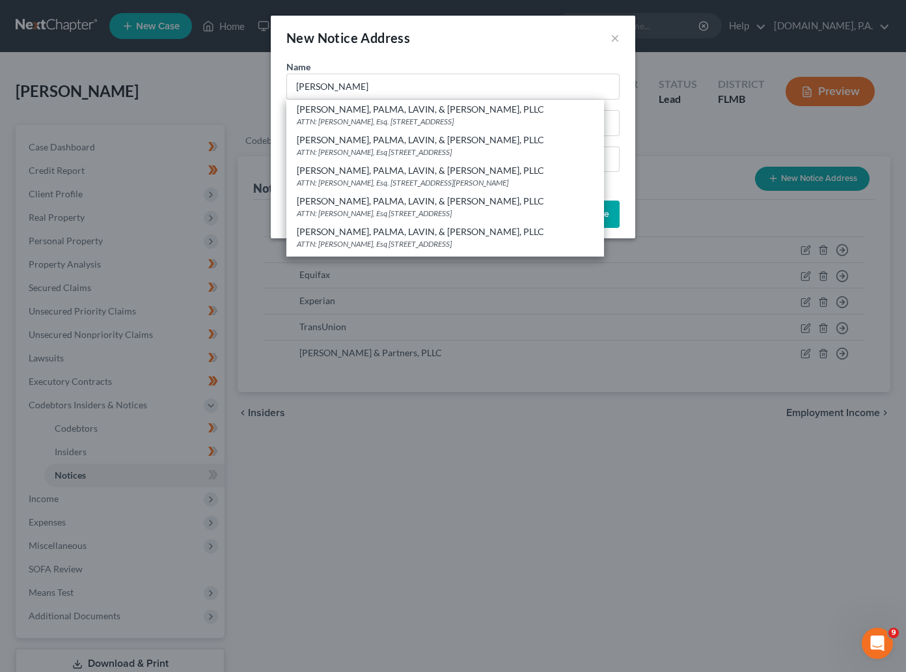
select select "9"
type input "33126"
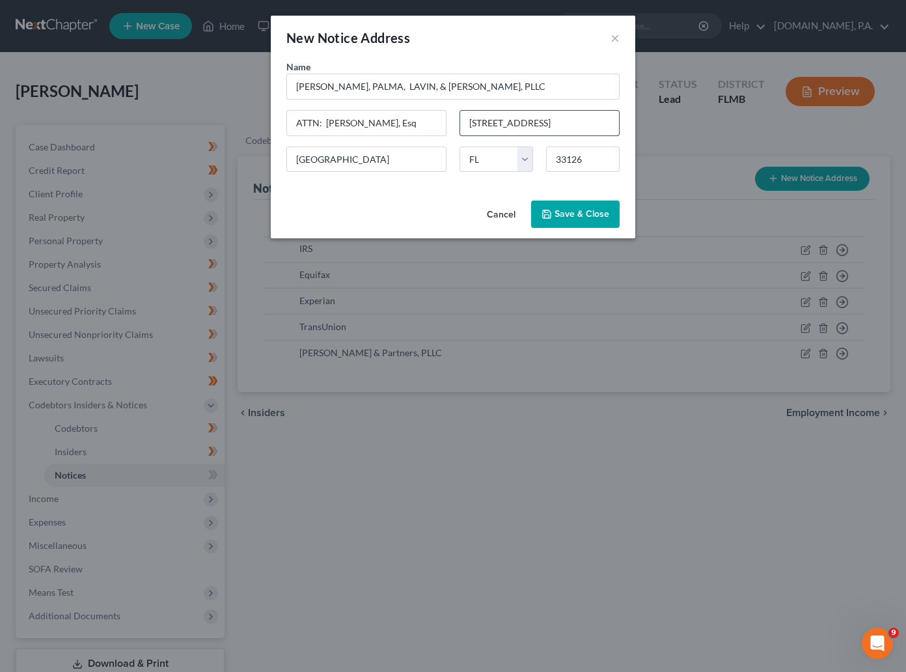
drag, startPoint x: 593, startPoint y: 123, endPoint x: 464, endPoint y: 133, distance: 129.3
click at [464, 133] on input "815 NW 57th Ave, Ste 401" at bounding box center [539, 123] width 159 height 25
type input "887 Donald Ross Road"
drag, startPoint x: 337, startPoint y: 158, endPoint x: 292, endPoint y: 166, distance: 45.1
click at [292, 166] on input "Miami" at bounding box center [366, 159] width 159 height 25
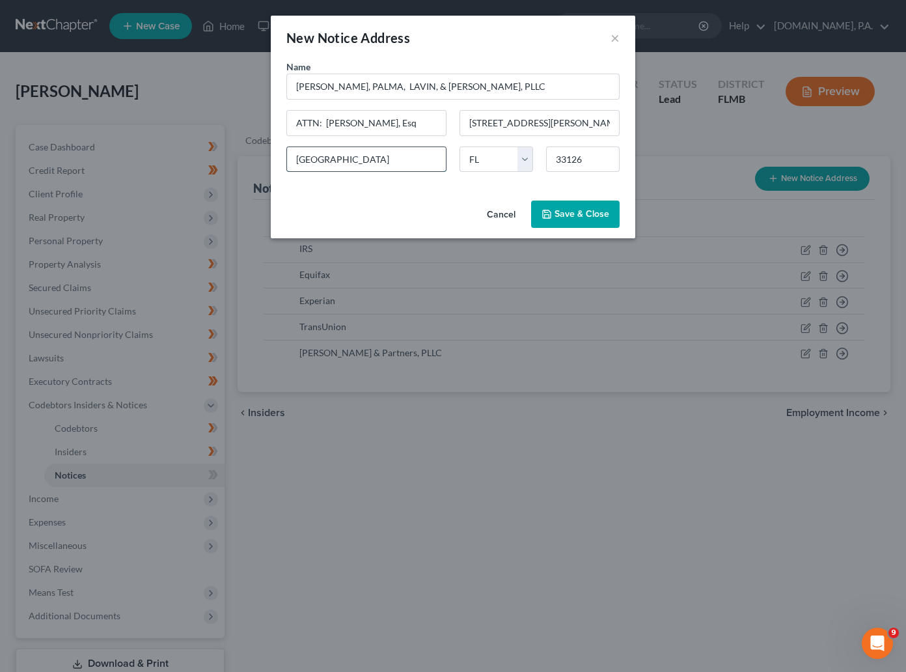
type input "Juno Beach"
type input "33408"
click at [569, 211] on span "Save & Close" at bounding box center [582, 213] width 55 height 11
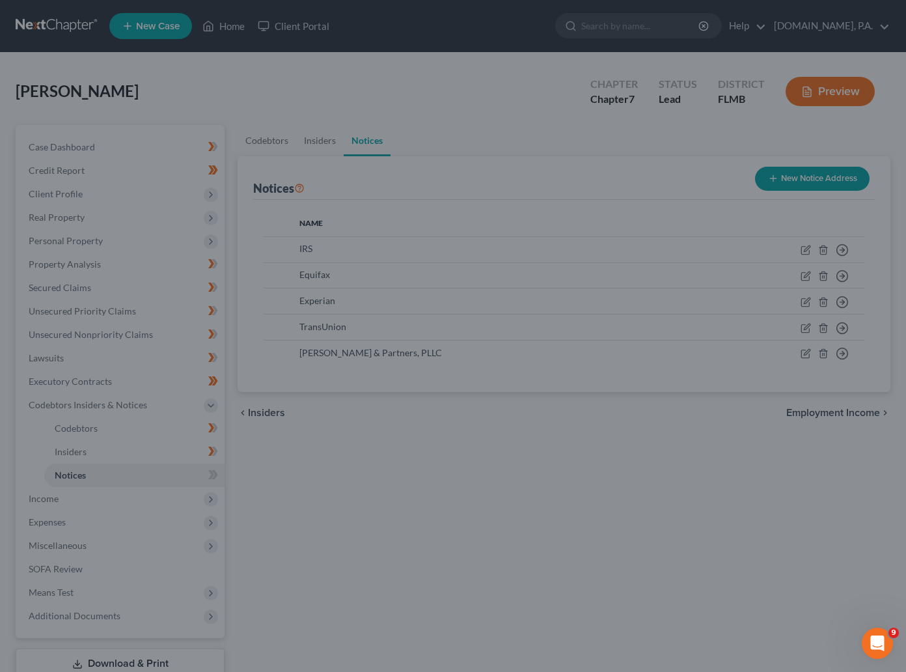
type input "North Palm Beach"
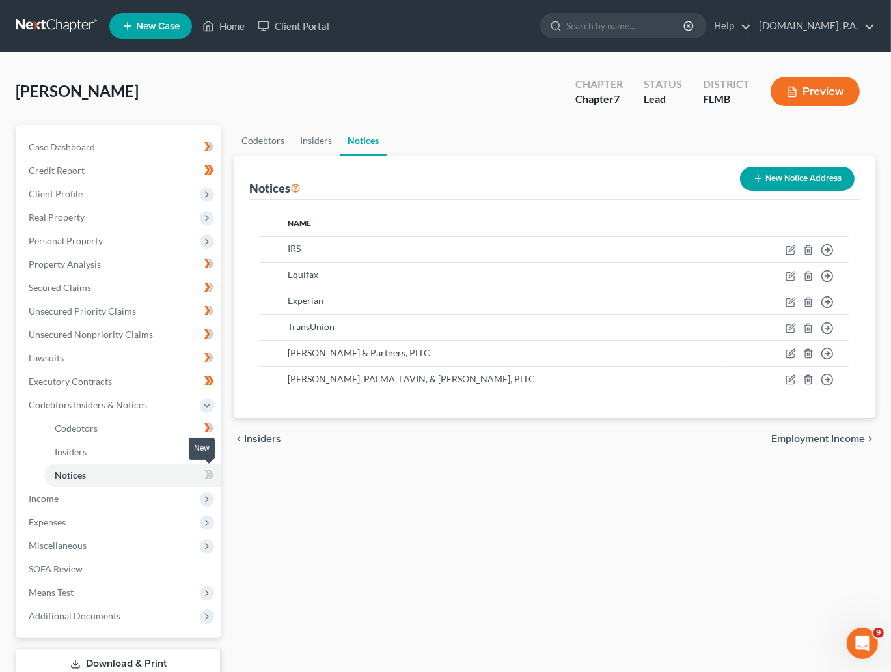
click at [208, 475] on icon at bounding box center [207, 474] width 6 height 9
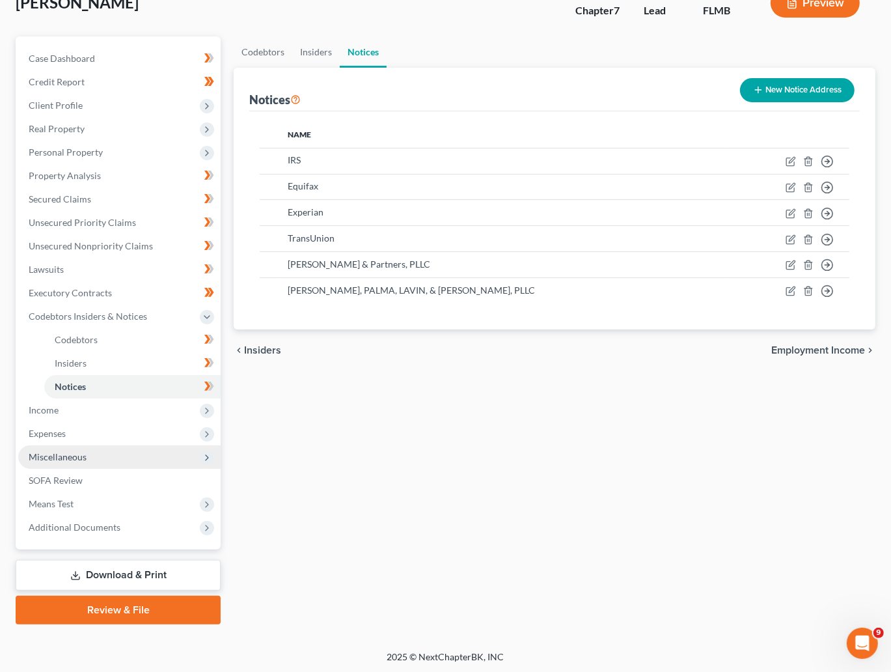
scroll to position [90, 0]
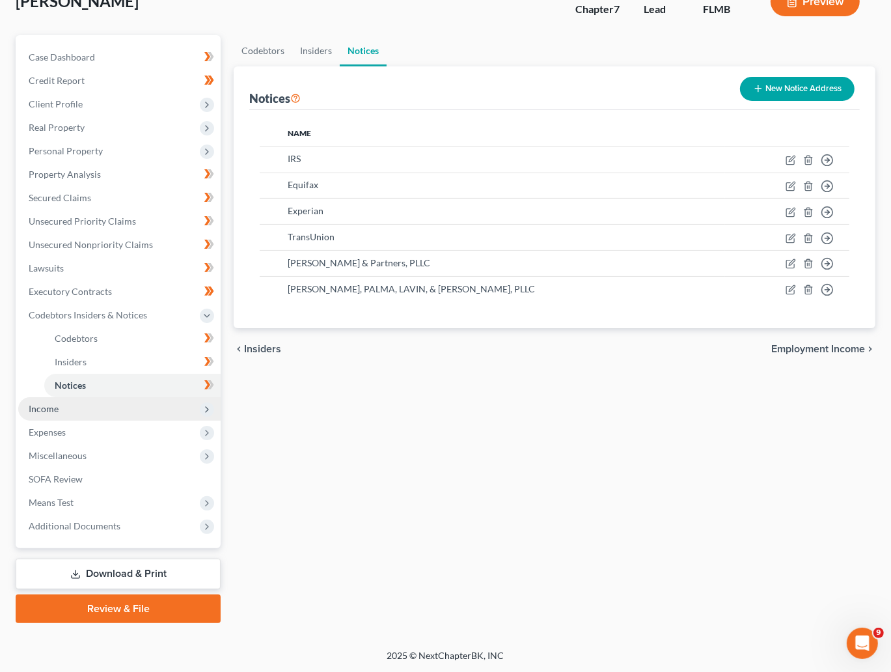
click at [44, 413] on span "Income" at bounding box center [119, 408] width 202 height 23
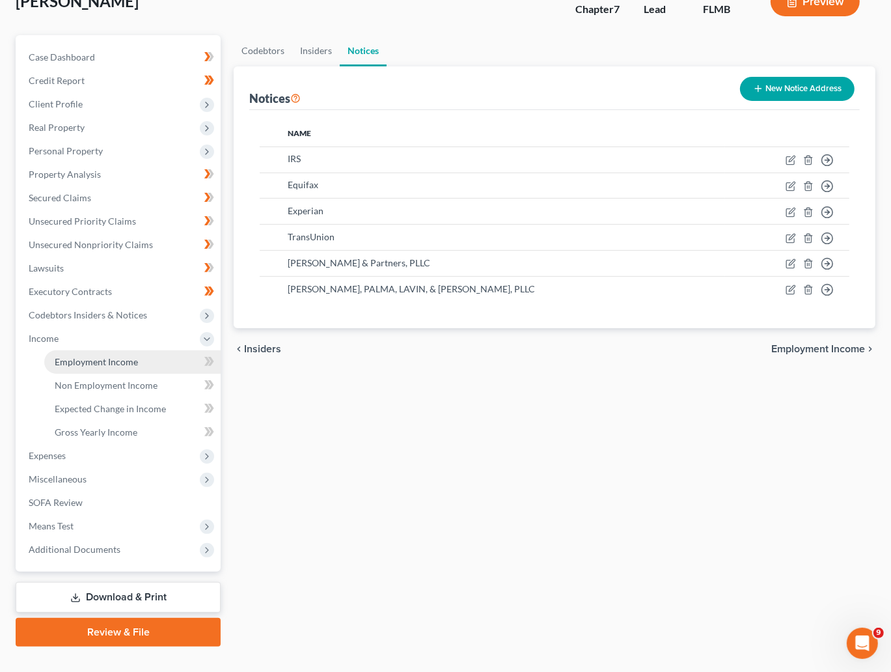
click at [113, 358] on span "Employment Income" at bounding box center [96, 361] width 83 height 11
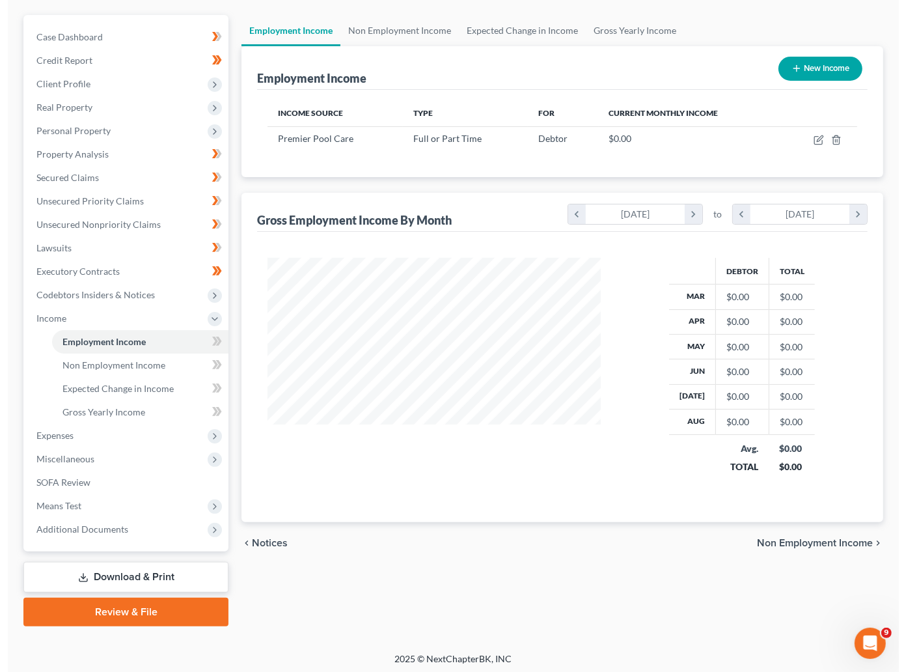
scroll to position [113, 0]
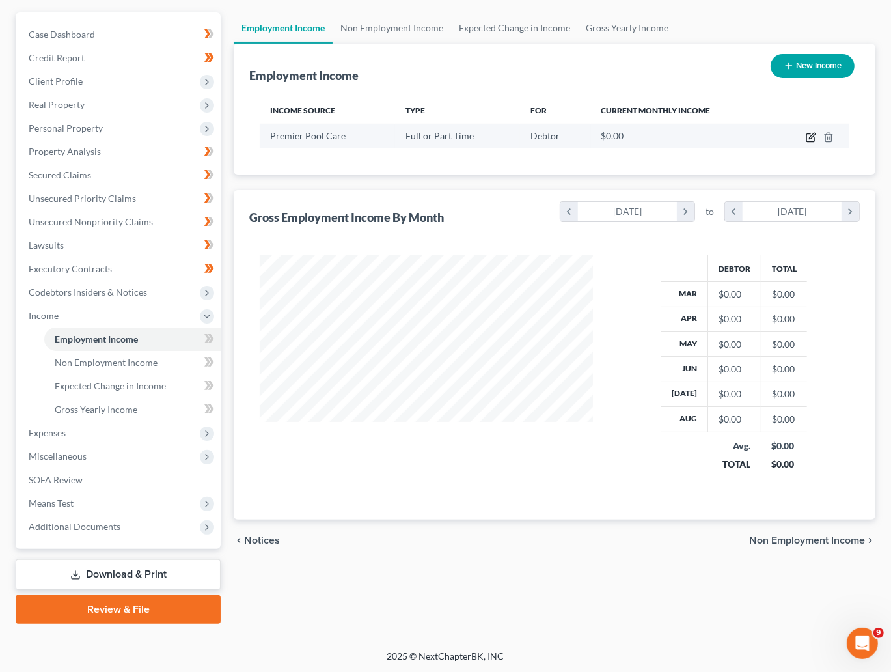
click at [808, 138] on icon "button" at bounding box center [811, 137] width 10 height 10
select select "0"
select select "9"
select select "3"
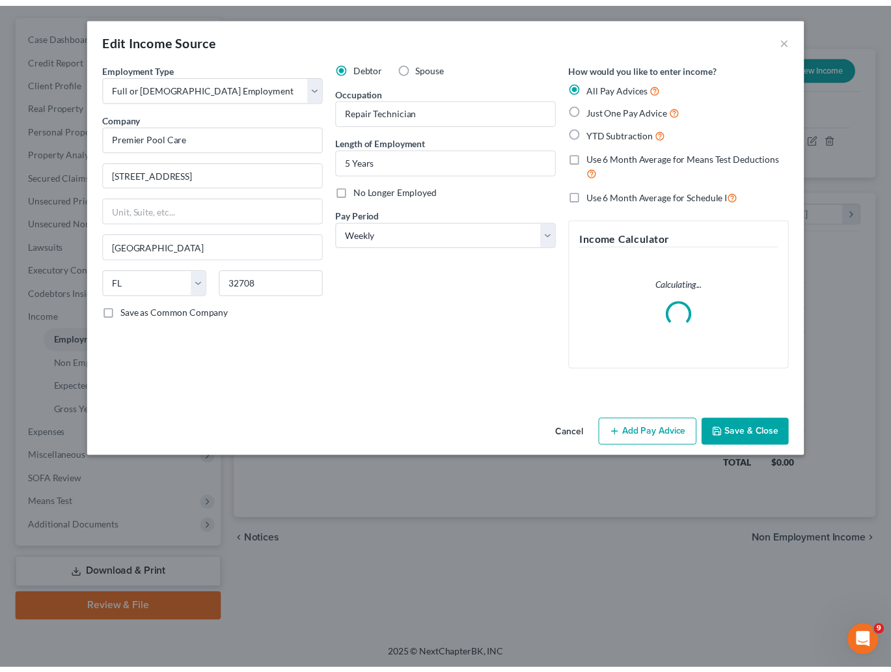
scroll to position [233, 365]
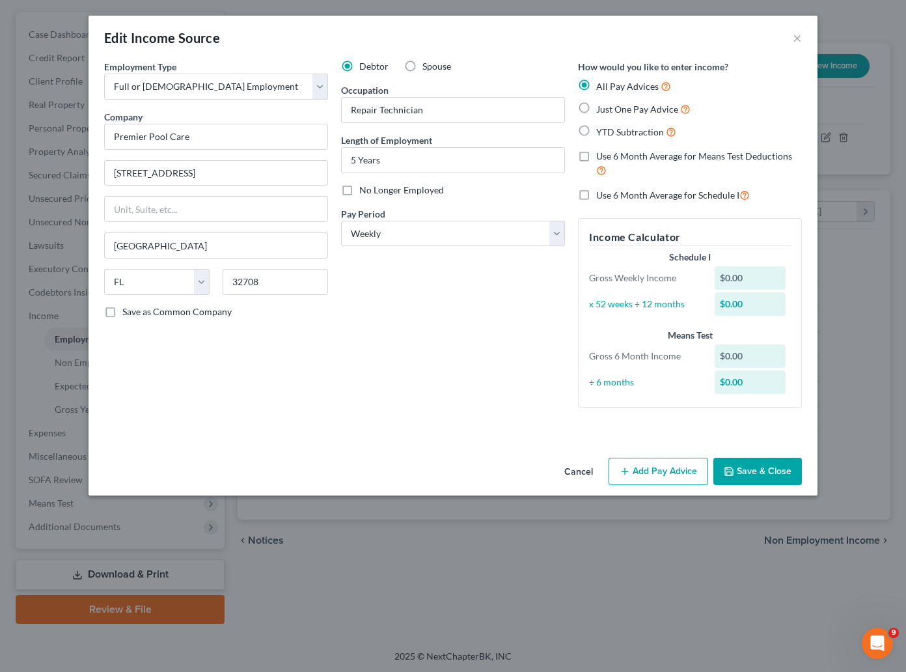
click at [578, 472] on button "Cancel" at bounding box center [578, 472] width 49 height 26
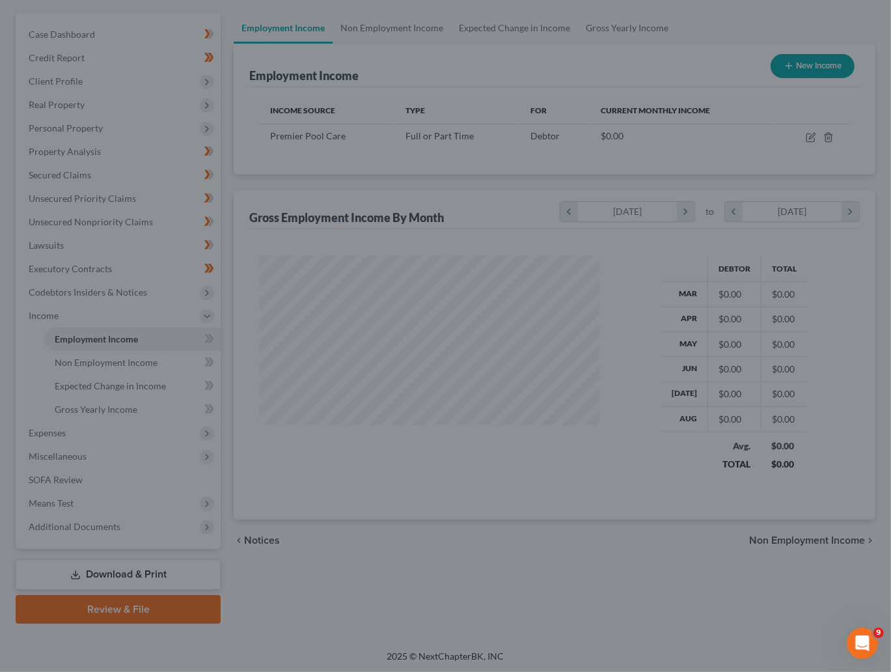
scroll to position [650864, 650739]
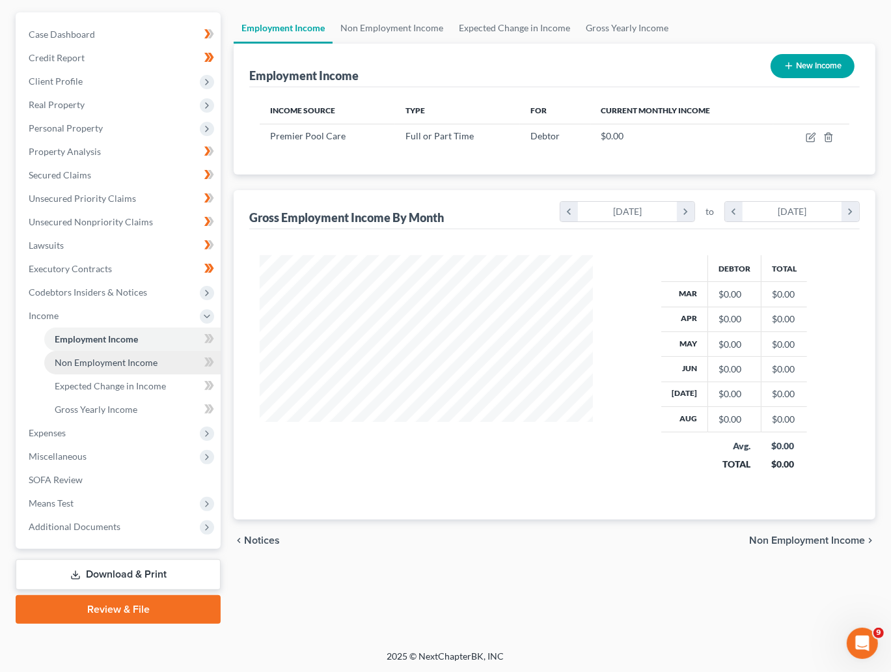
click at [122, 365] on span "Non Employment Income" at bounding box center [106, 362] width 103 height 11
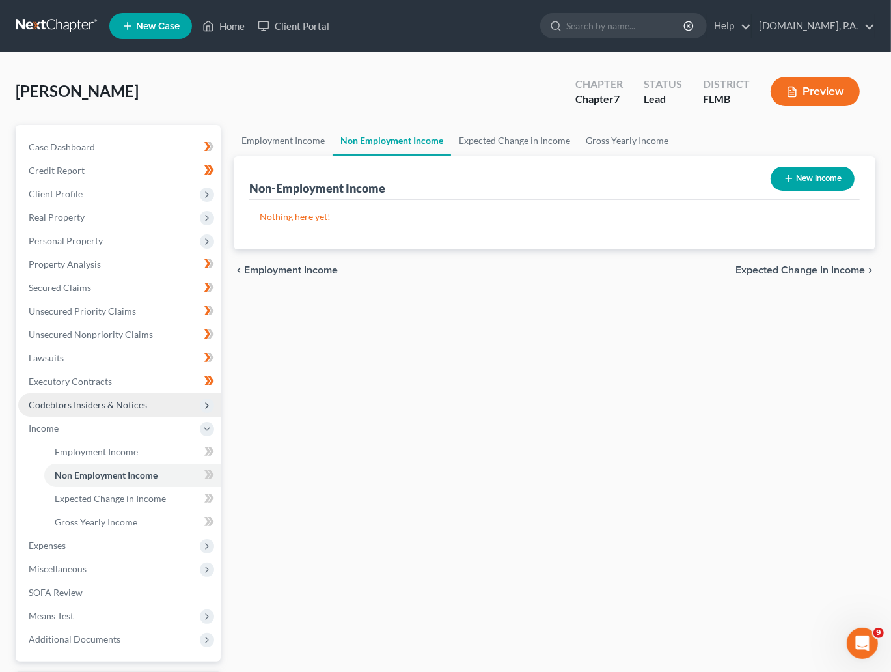
scroll to position [98, 0]
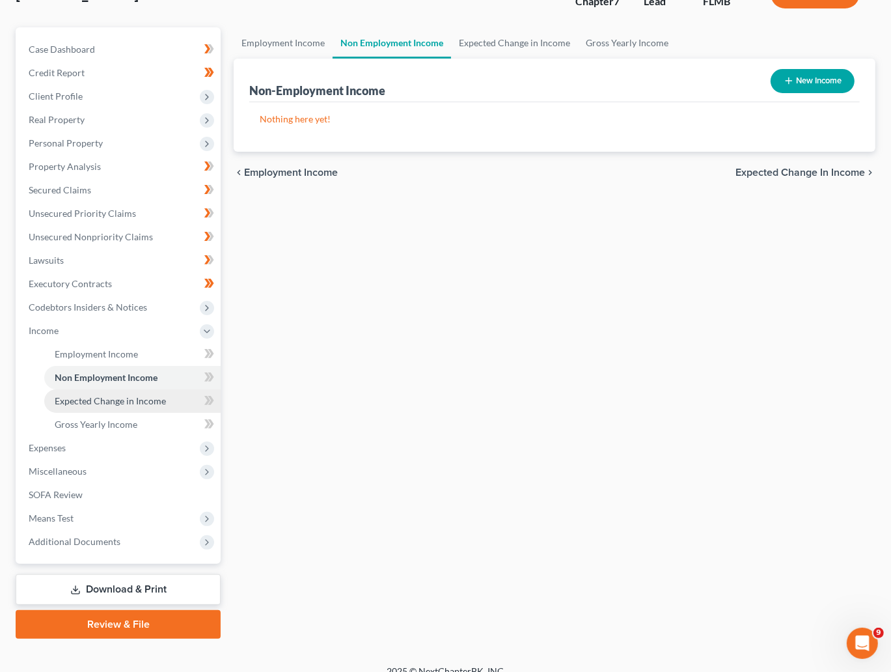
click at [143, 400] on span "Expected Change in Income" at bounding box center [110, 400] width 111 height 11
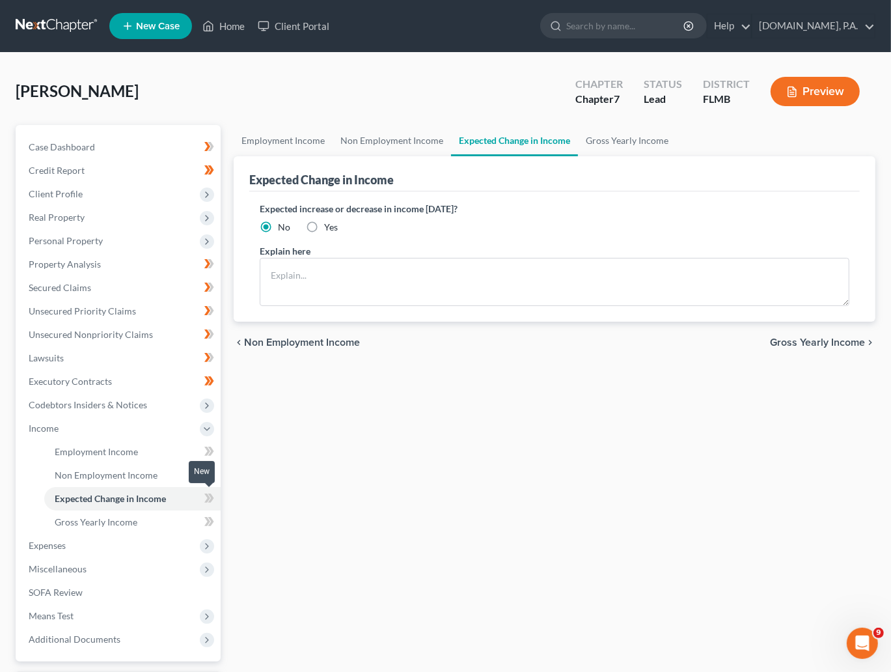
click at [204, 499] on icon at bounding box center [209, 498] width 10 height 16
click at [209, 449] on icon at bounding box center [207, 451] width 6 height 9
click at [208, 469] on icon at bounding box center [209, 475] width 10 height 16
click at [128, 517] on span "Gross Yearly Income" at bounding box center [96, 521] width 83 height 11
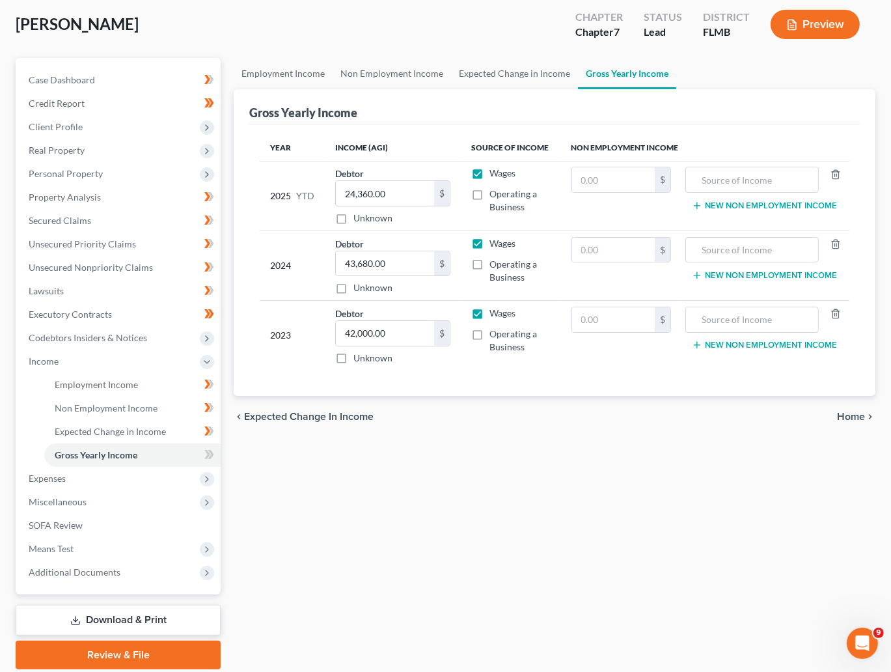
scroll to position [98, 0]
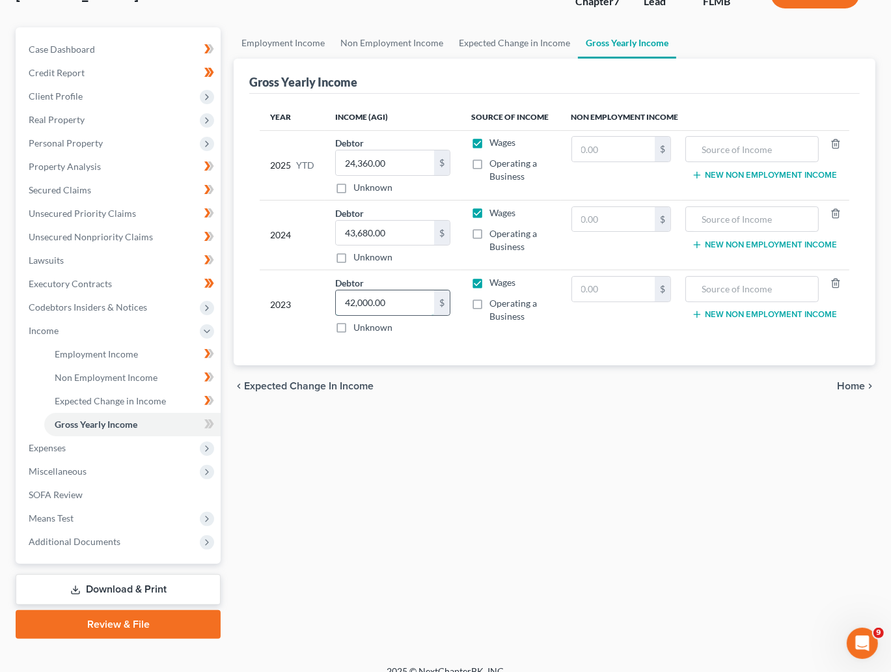
click at [392, 299] on input "42,000.00" at bounding box center [385, 302] width 98 height 25
type input "43,680.00"
click at [426, 346] on div "Year Income (AGI) Source of Income Non Employment Income 2025 YTD Debtor 24,360…" at bounding box center [554, 230] width 611 height 272
click at [400, 164] on input "24,360.00" at bounding box center [385, 162] width 98 height 25
type input "27,720.00"
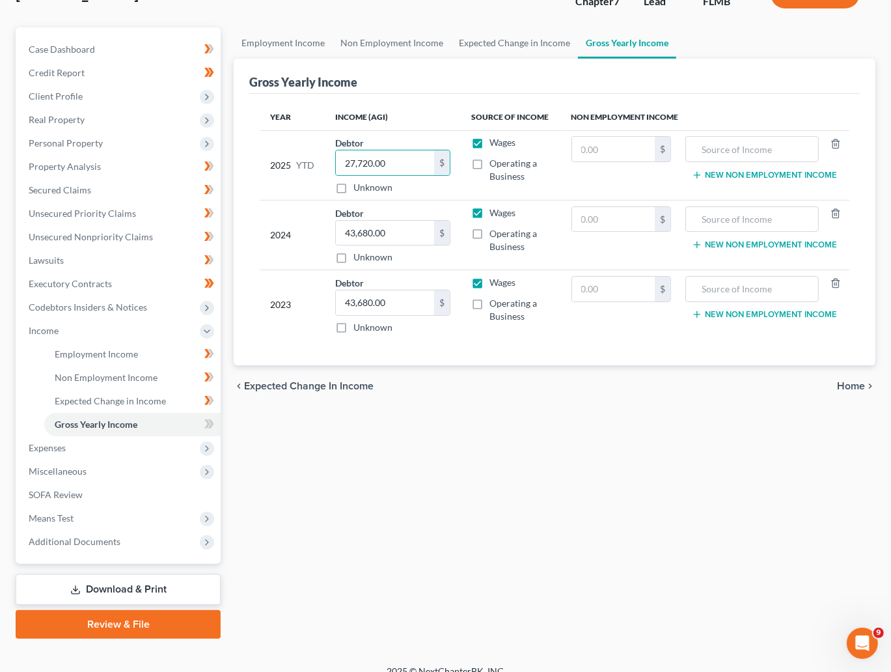
click at [462, 466] on div "Employment Income Non Employment Income Expected Change in Income Gross Yearly …" at bounding box center [554, 332] width 655 height 611
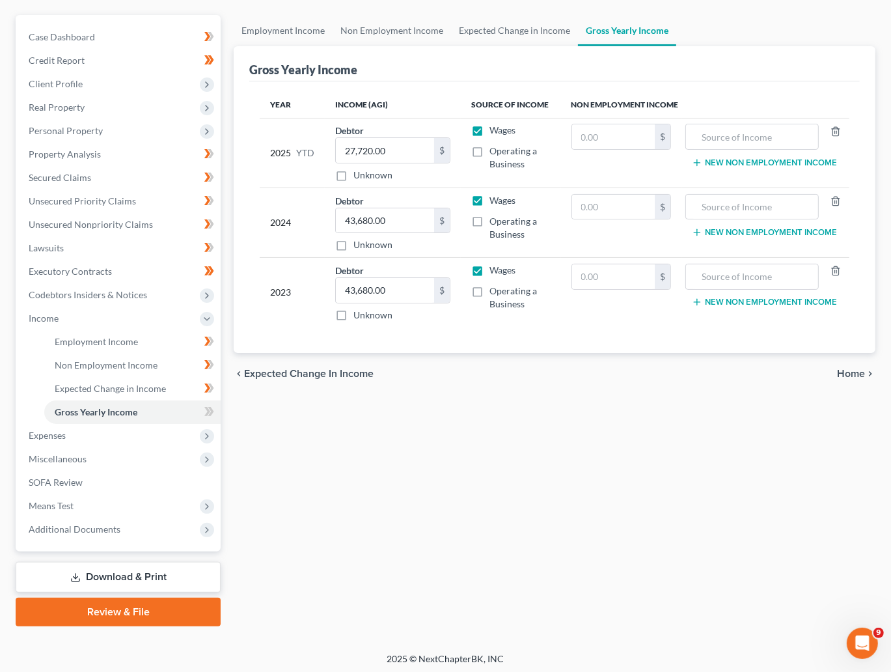
scroll to position [113, 0]
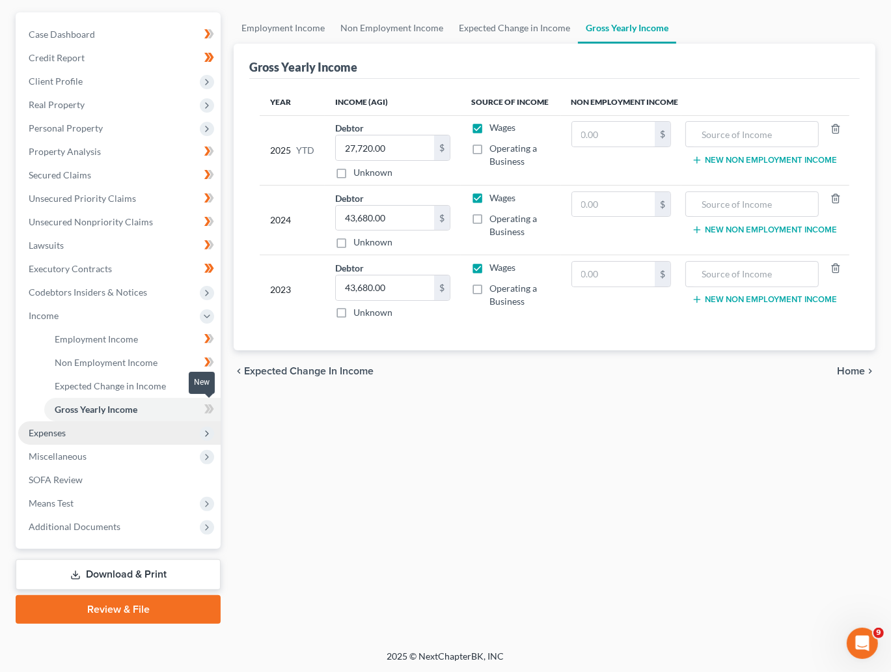
drag, startPoint x: 210, startPoint y: 410, endPoint x: 213, endPoint y: 425, distance: 14.6
click at [212, 410] on icon at bounding box center [211, 408] width 6 height 9
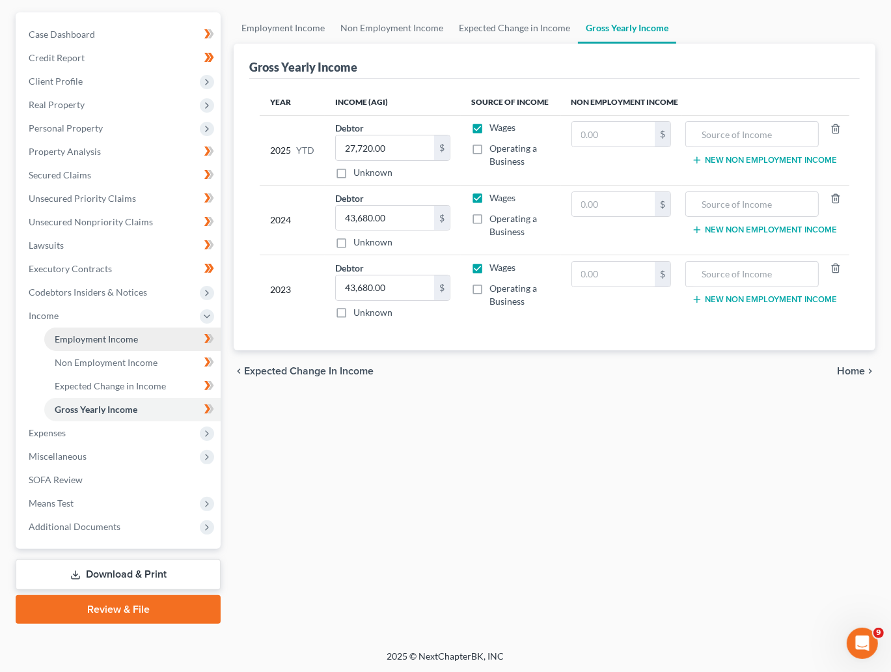
click at [105, 342] on span "Employment Income" at bounding box center [96, 338] width 83 height 11
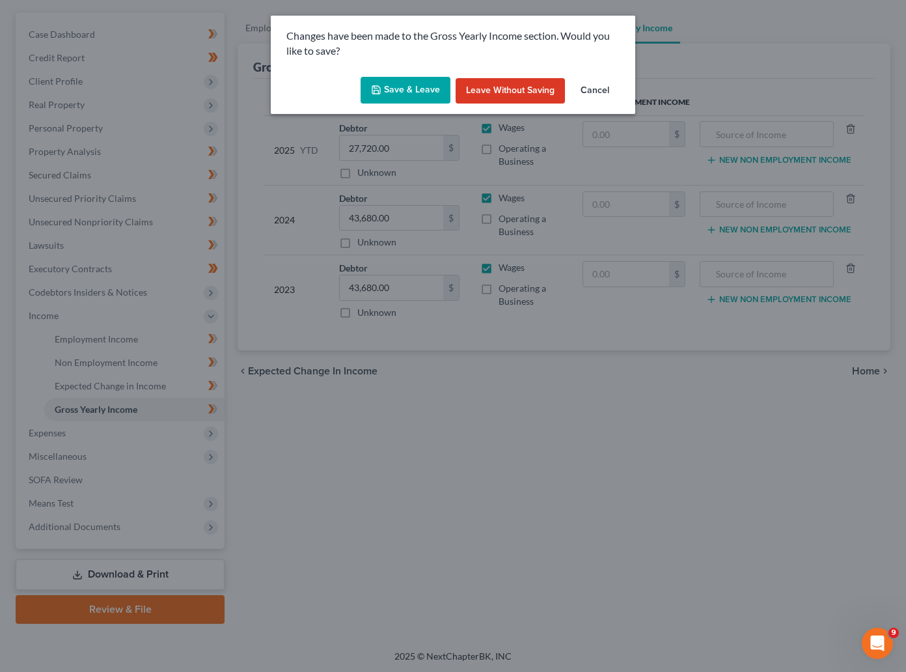
click at [417, 89] on button "Save & Leave" at bounding box center [406, 90] width 90 height 27
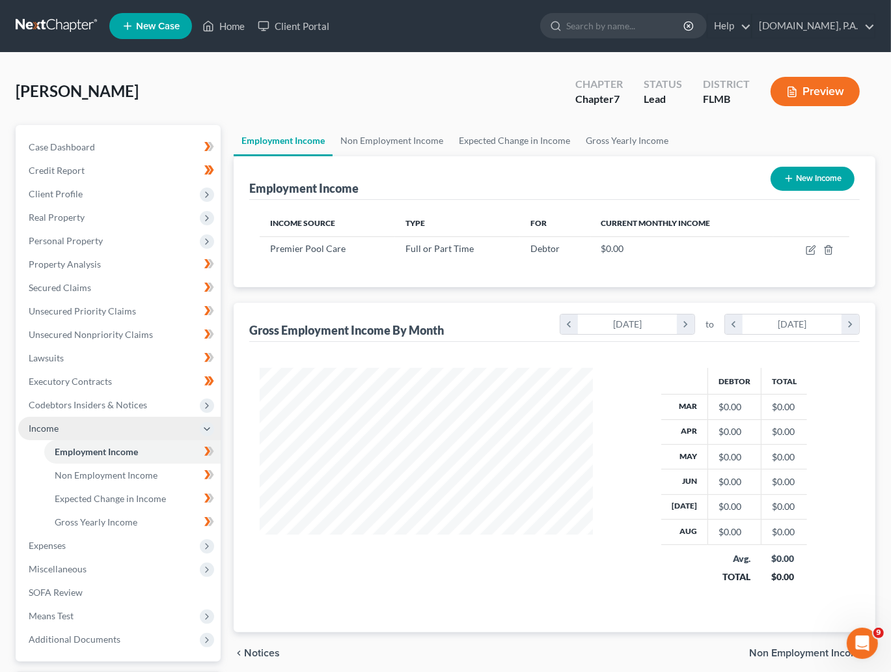
scroll to position [233, 359]
click at [83, 451] on span "Employment Income" at bounding box center [96, 451] width 83 height 11
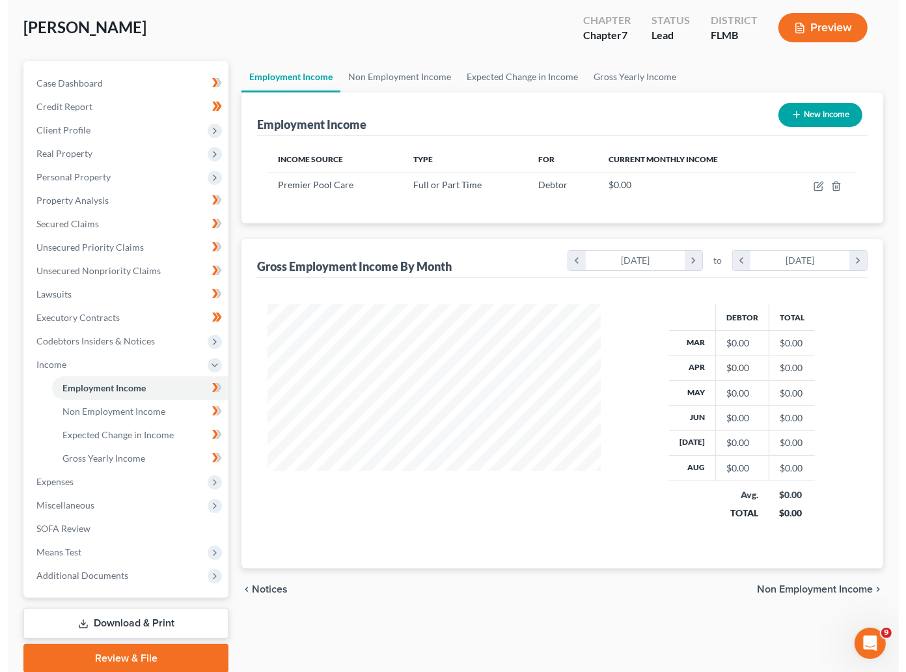
scroll to position [98, 0]
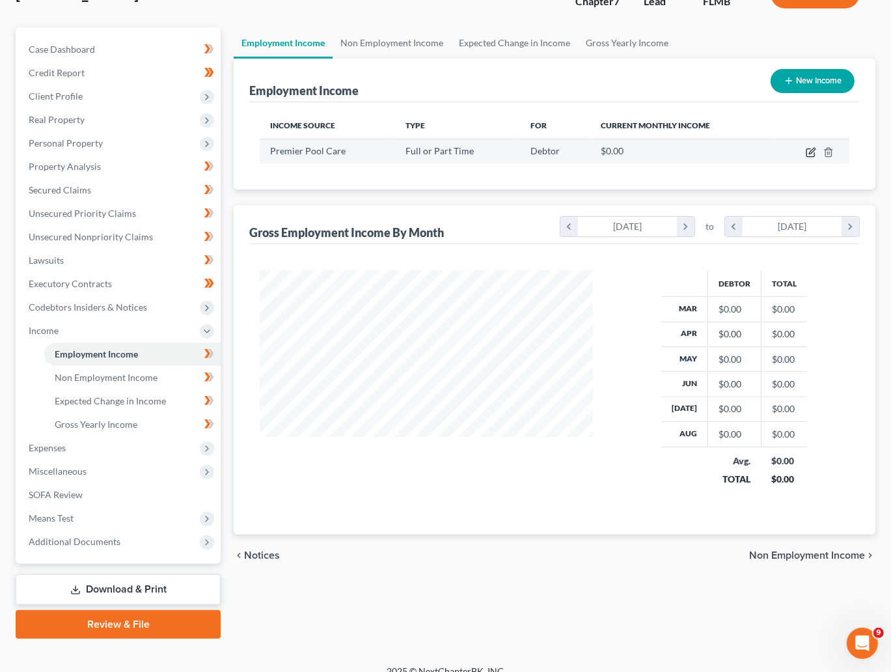
click at [809, 150] on icon "button" at bounding box center [811, 152] width 10 height 10
select select "0"
select select "9"
select select "3"
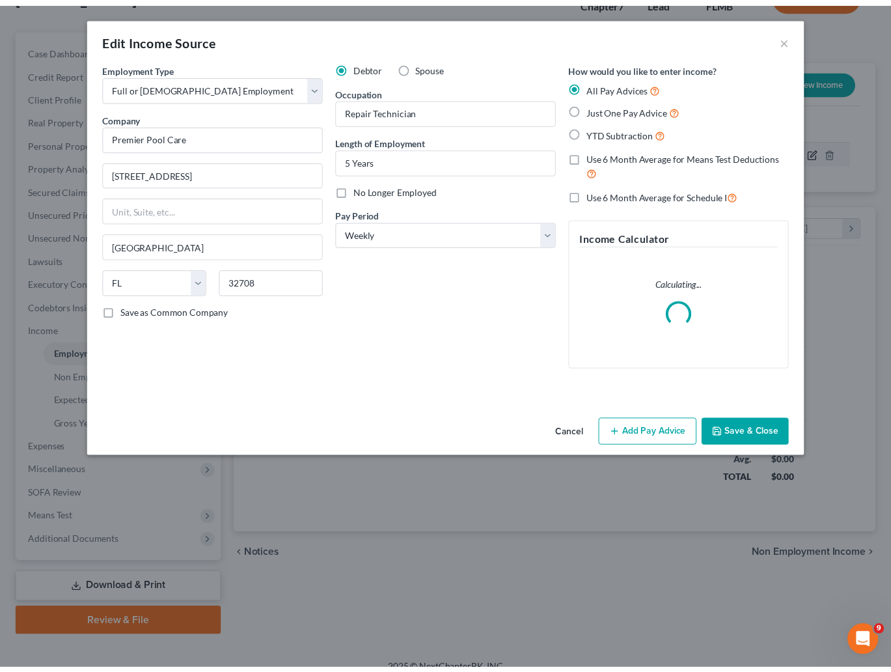
scroll to position [233, 365]
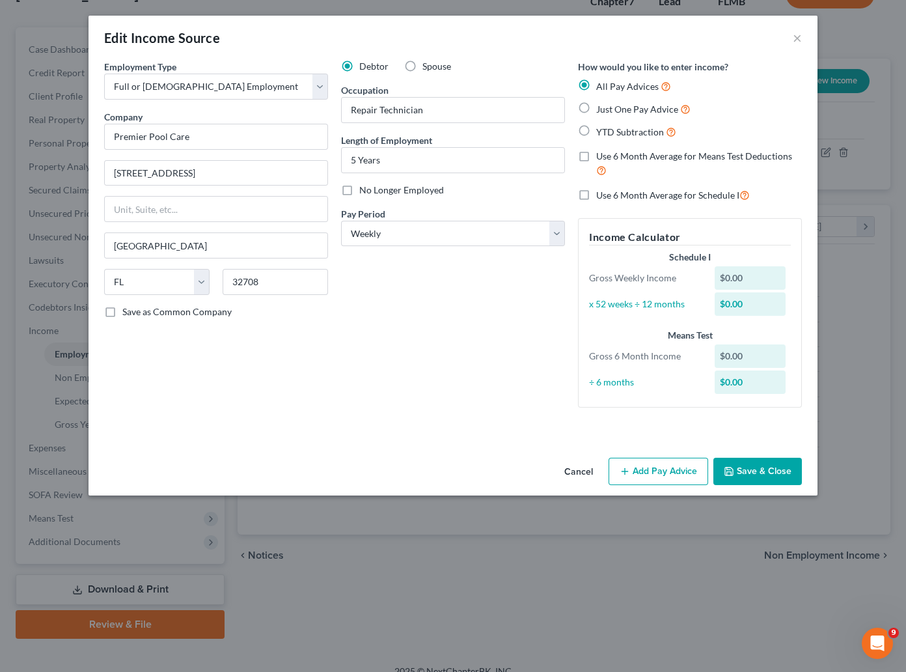
click at [596, 109] on label "Just One Pay Advice" at bounding box center [643, 109] width 94 height 15
click at [602, 109] on input "Just One Pay Advice" at bounding box center [606, 106] width 8 height 8
radio input "true"
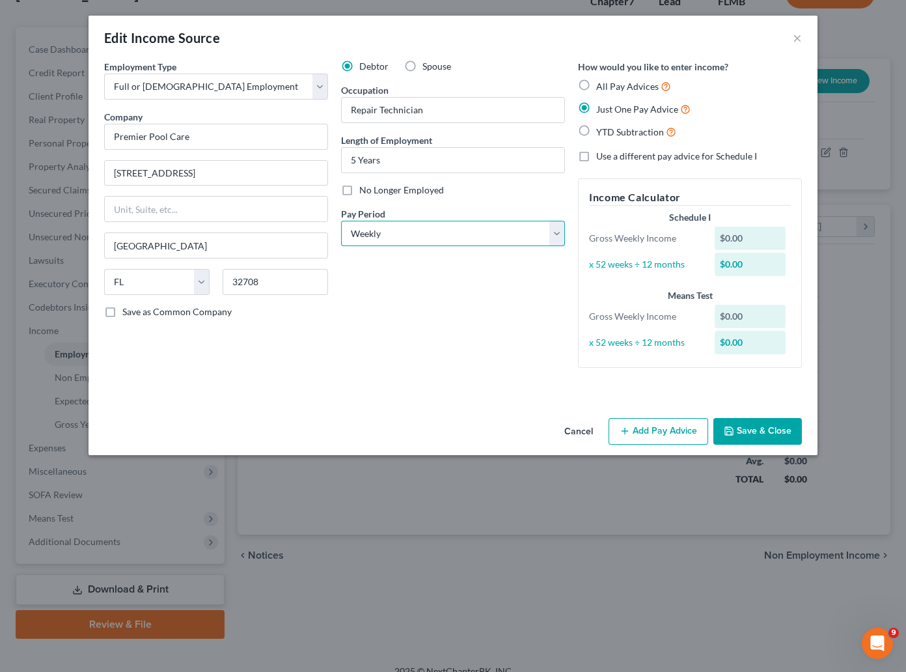
click at [558, 240] on select "Select Monthly Twice Monthly Every Other Week Weekly" at bounding box center [453, 234] width 224 height 26
select select "0"
click at [341, 221] on select "Select Monthly Twice Monthly Every Other Week Weekly" at bounding box center [453, 234] width 224 height 26
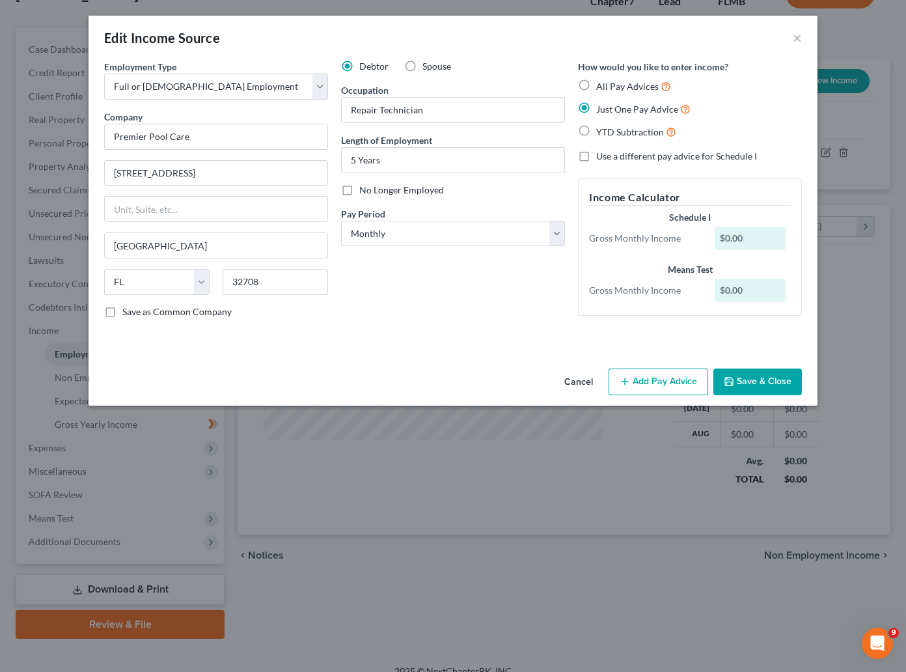
click at [587, 376] on button "Cancel" at bounding box center [578, 383] width 49 height 26
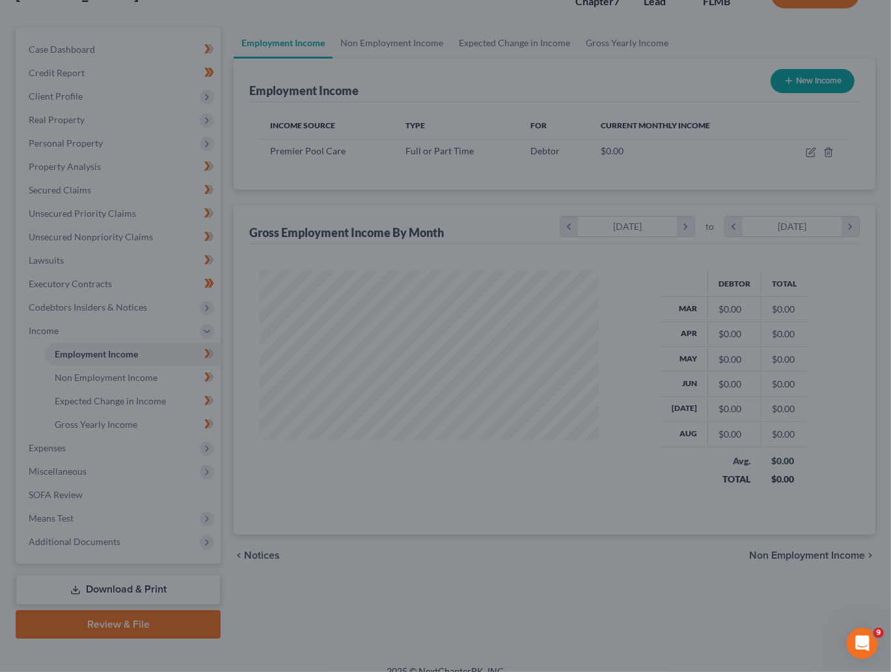
scroll to position [650864, 650739]
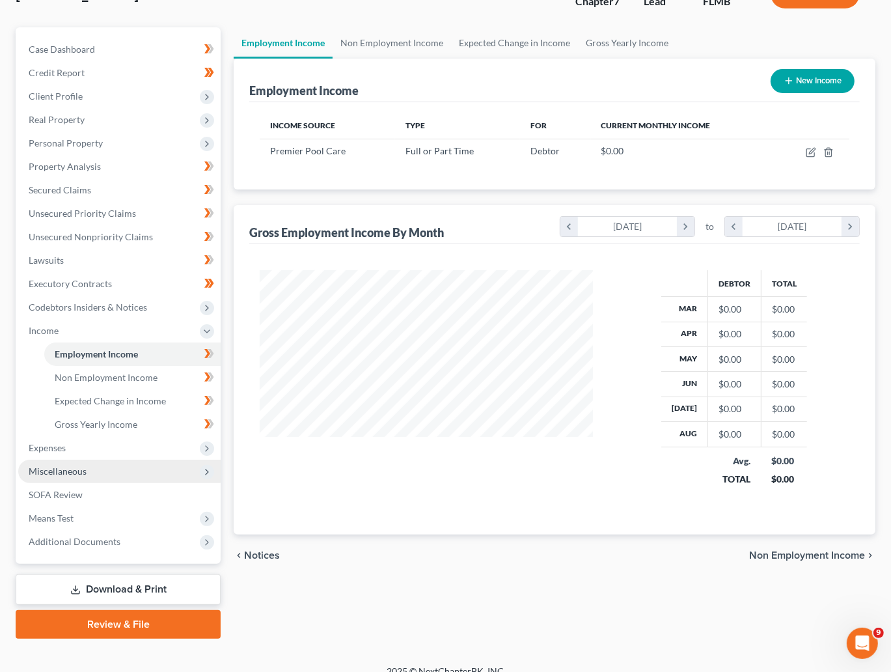
click at [50, 472] on span "Miscellaneous" at bounding box center [58, 471] width 58 height 11
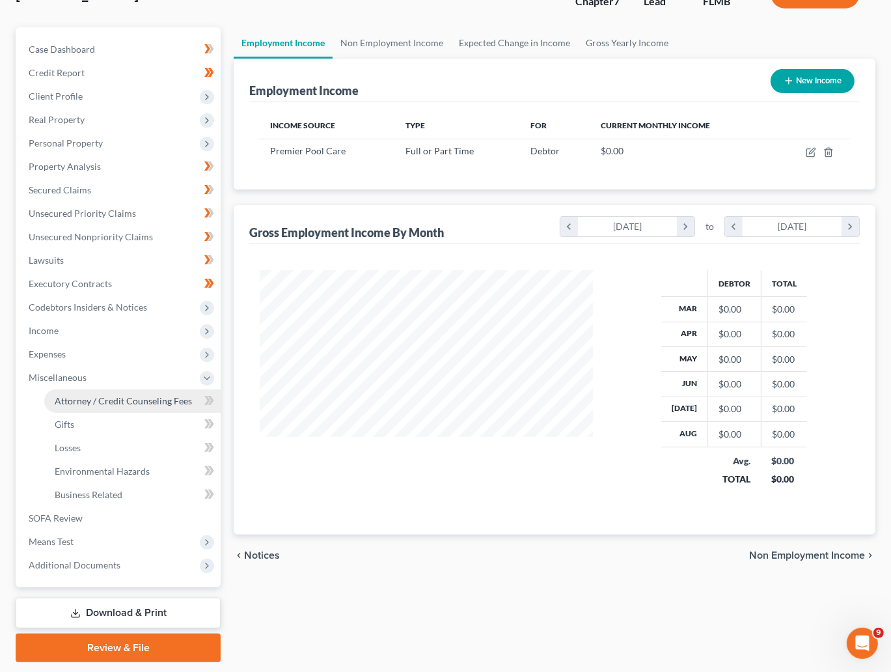
click at [128, 400] on span "Attorney / Credit Counseling Fees" at bounding box center [123, 400] width 137 height 11
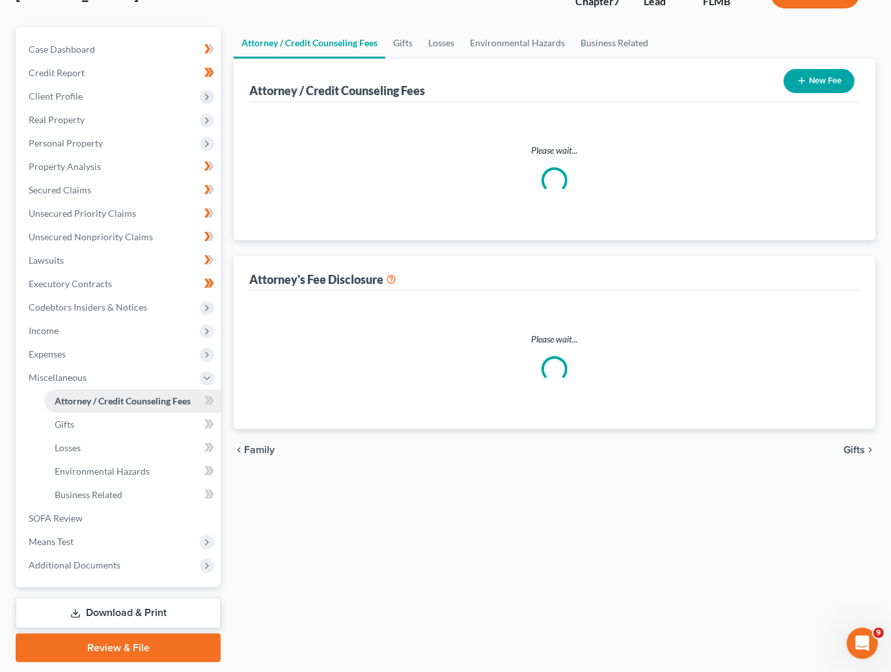
select select "3"
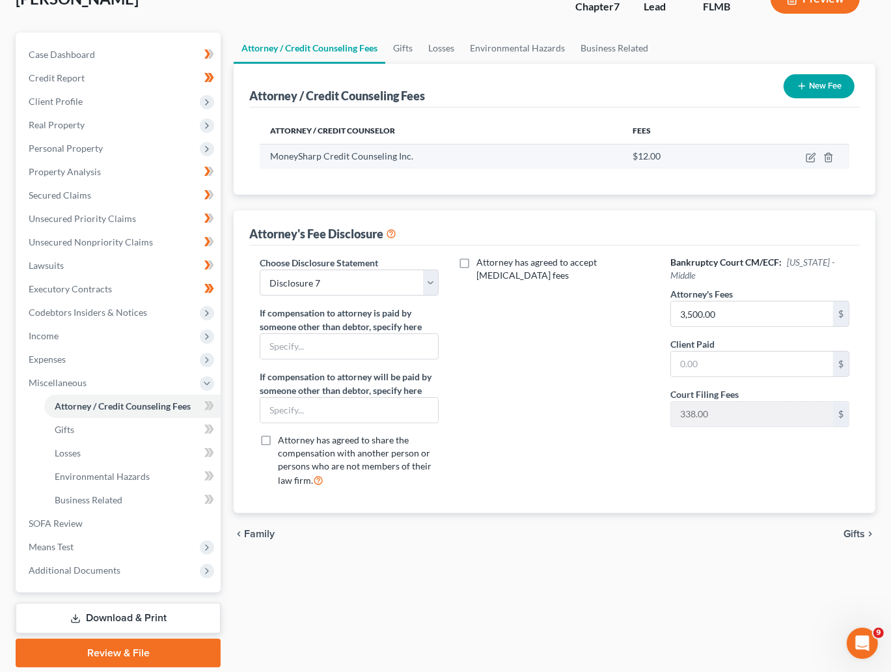
scroll to position [98, 0]
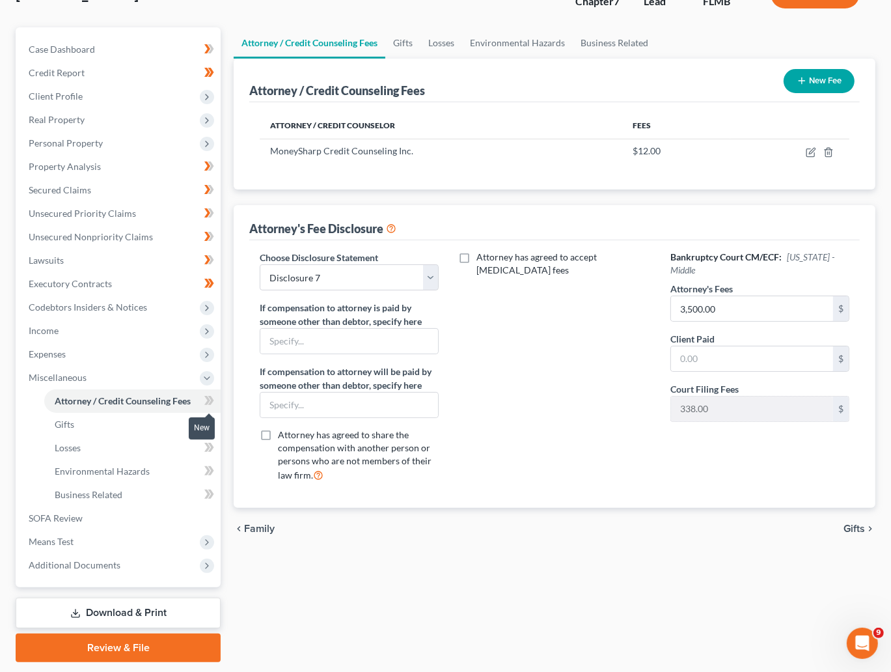
click at [214, 401] on icon at bounding box center [209, 401] width 10 height 16
click at [124, 422] on link "Gifts" at bounding box center [132, 424] width 176 height 23
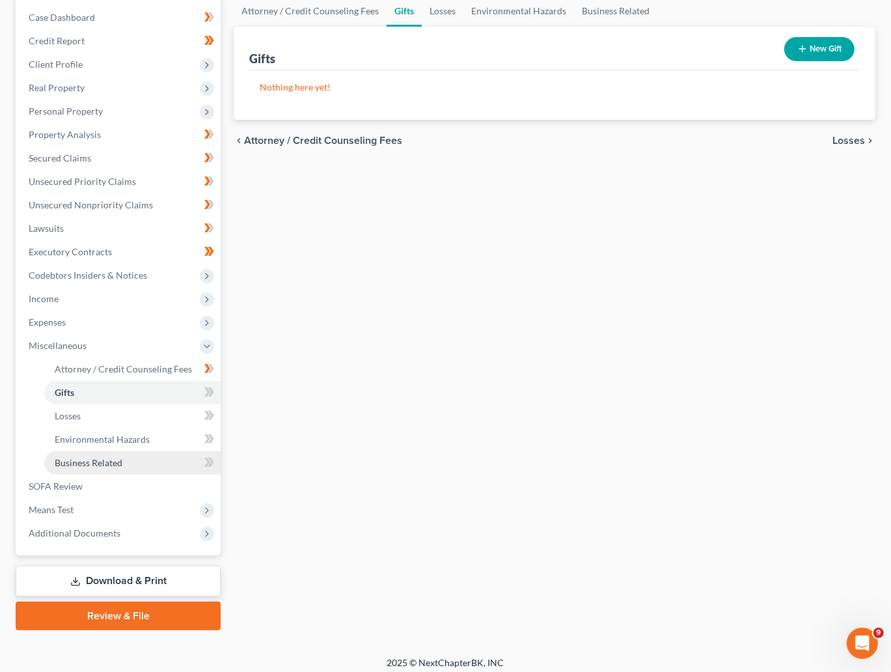
scroll to position [136, 0]
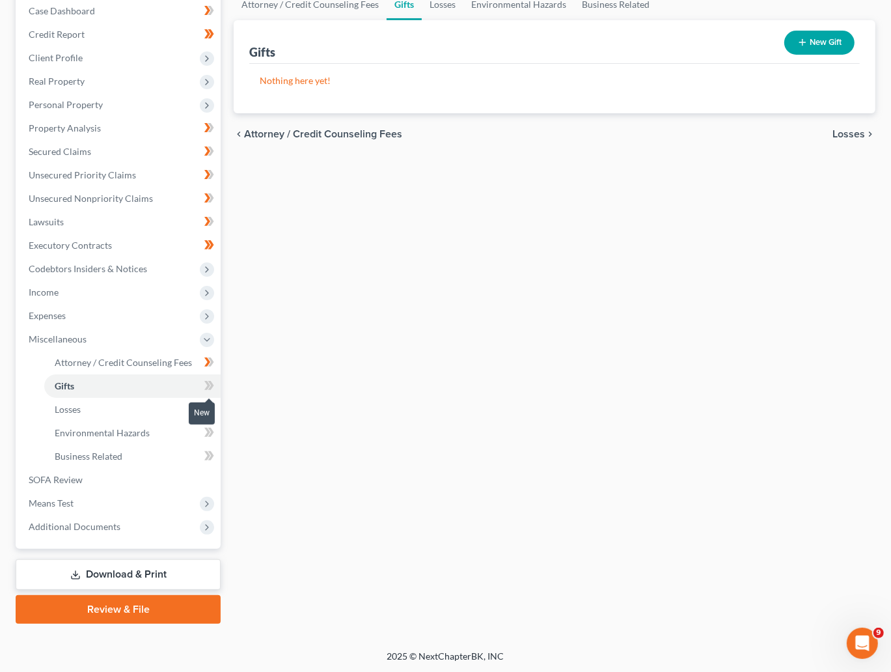
click at [210, 383] on icon at bounding box center [211, 385] width 6 height 9
click at [214, 386] on icon at bounding box center [209, 386] width 10 height 16
click at [147, 414] on link "Losses" at bounding box center [132, 409] width 176 height 23
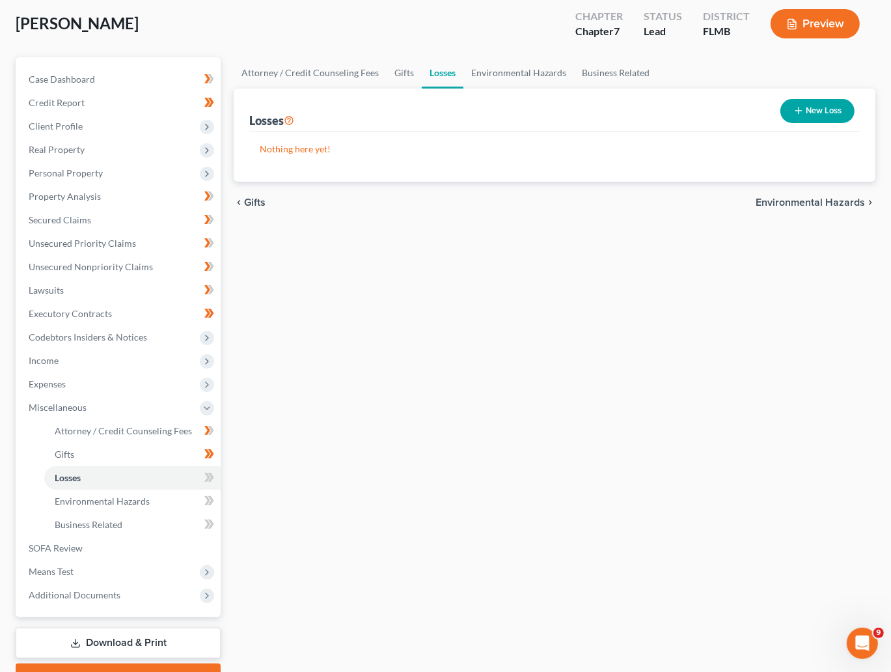
scroll to position [98, 0]
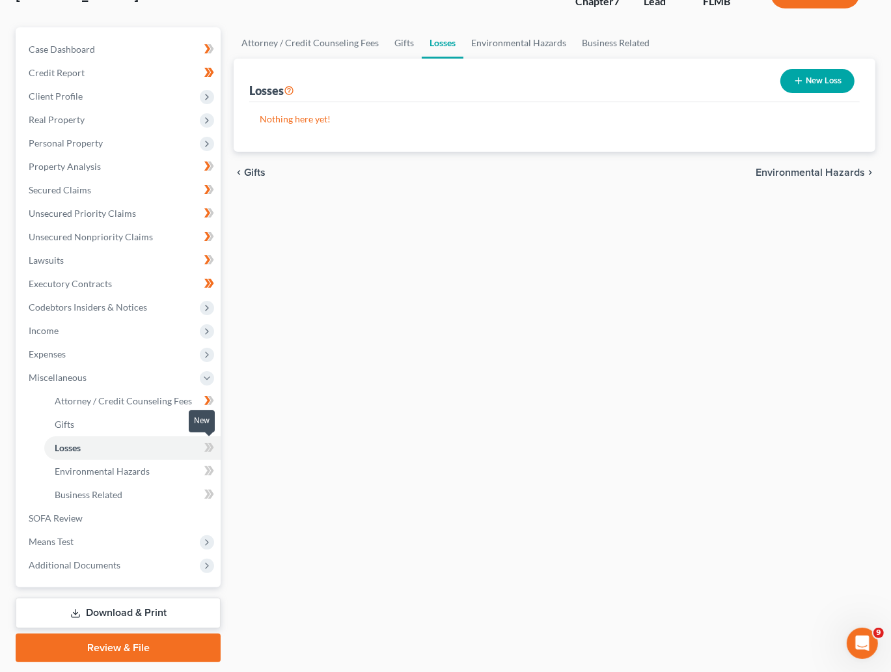
click at [212, 447] on icon at bounding box center [211, 447] width 6 height 9
click at [212, 448] on icon at bounding box center [211, 447] width 6 height 9
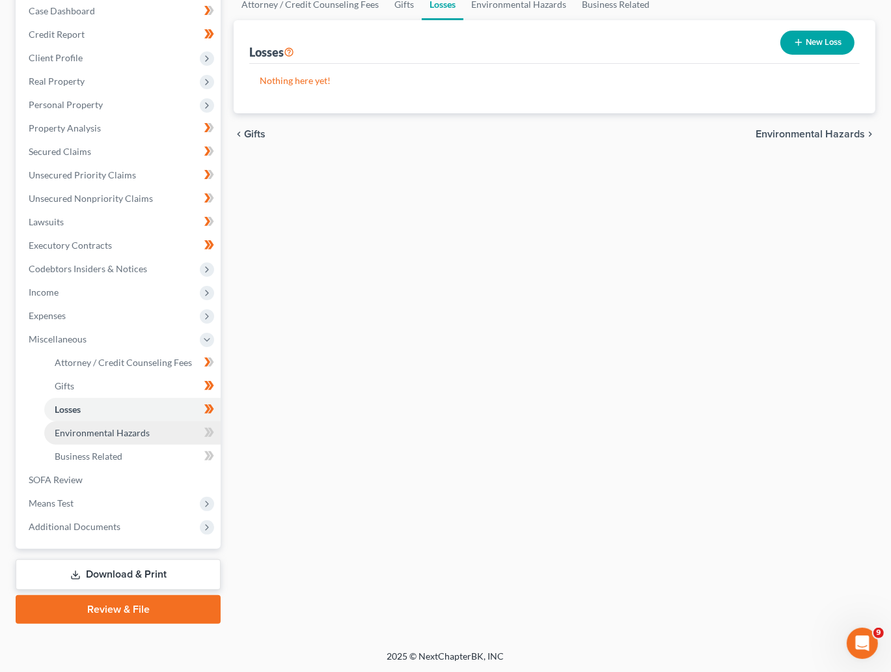
click at [142, 430] on span "Environmental Hazards" at bounding box center [102, 432] width 95 height 11
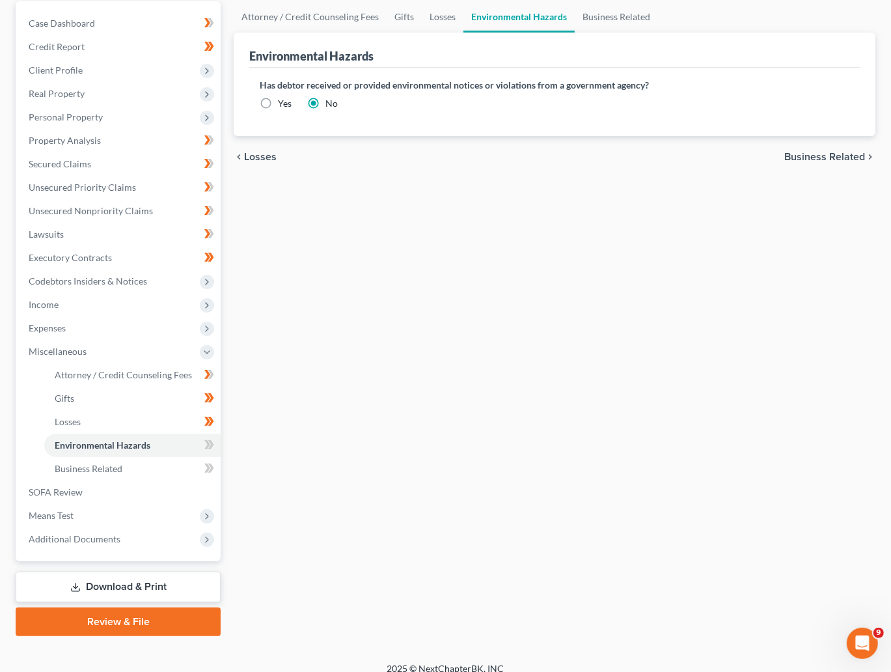
scroll to position [136, 0]
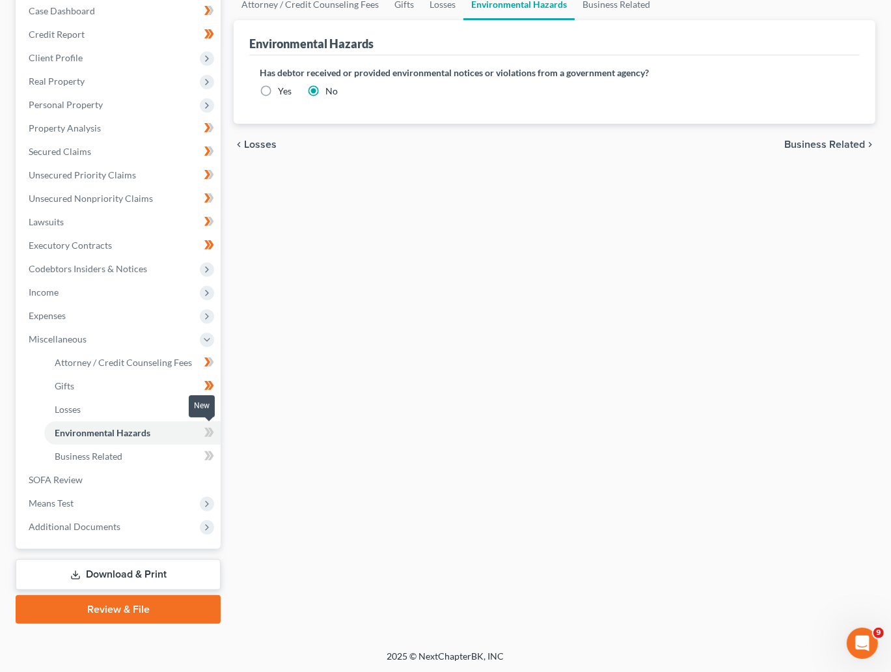
click at [216, 431] on span at bounding box center [209, 435] width 23 height 20
click at [212, 433] on icon at bounding box center [211, 432] width 6 height 9
click at [119, 455] on span "Business Related" at bounding box center [89, 456] width 68 height 11
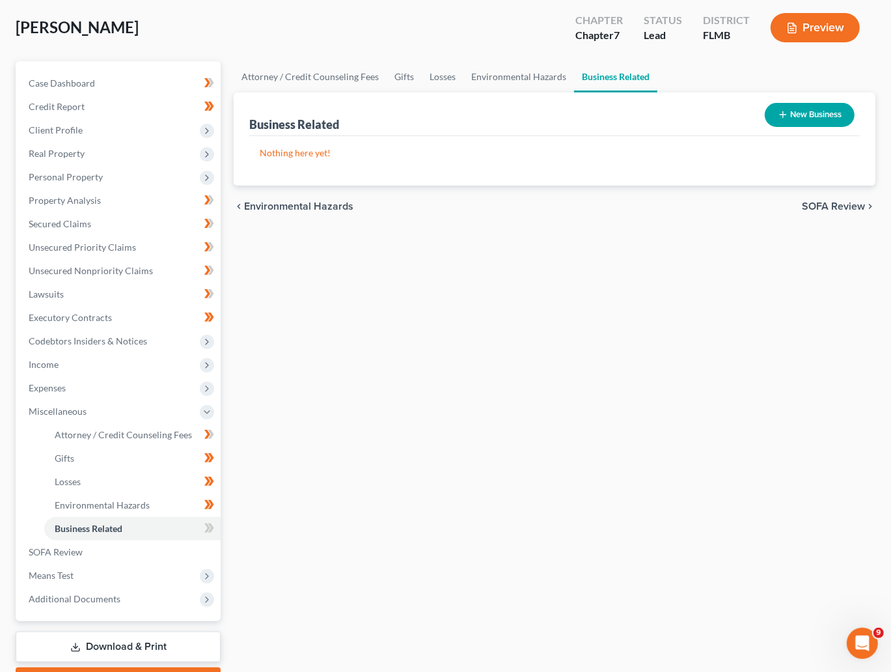
scroll to position [98, 0]
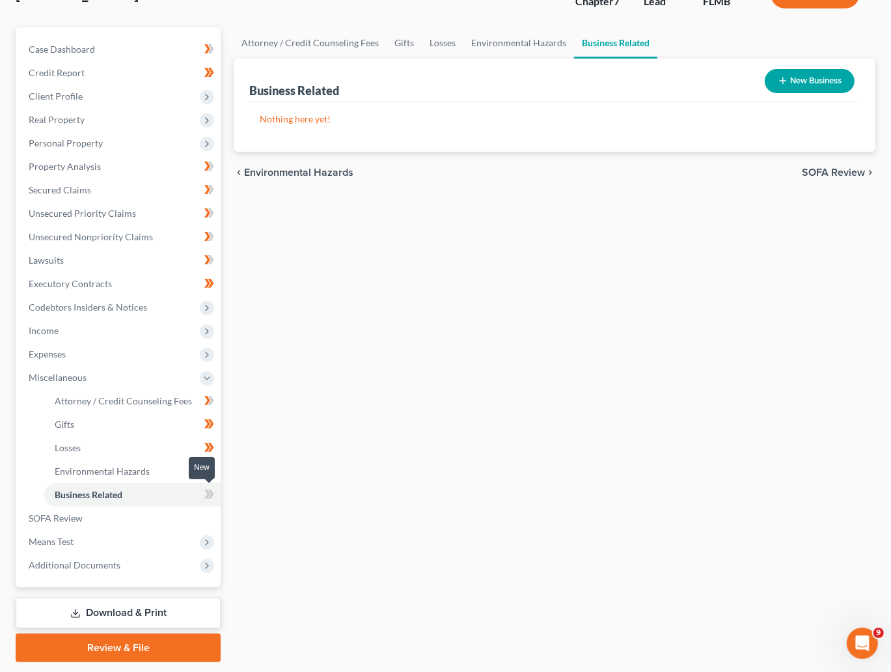
click at [212, 492] on icon at bounding box center [211, 494] width 6 height 9
click at [213, 492] on icon at bounding box center [209, 494] width 10 height 16
click at [302, 540] on div "Attorney / Credit Counseling Fees Gifts Losses Environmental Hazards Business R…" at bounding box center [554, 344] width 655 height 635
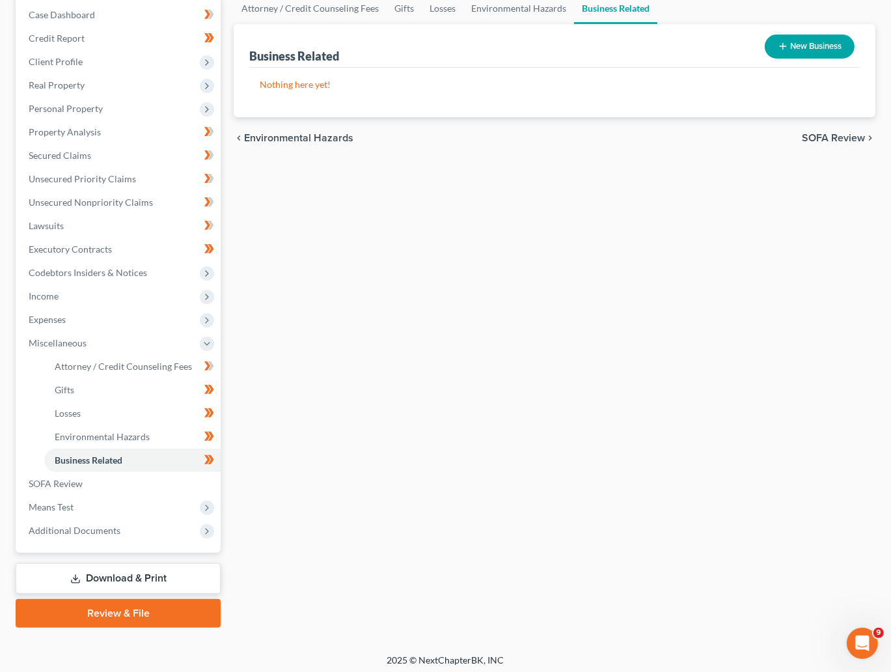
scroll to position [136, 0]
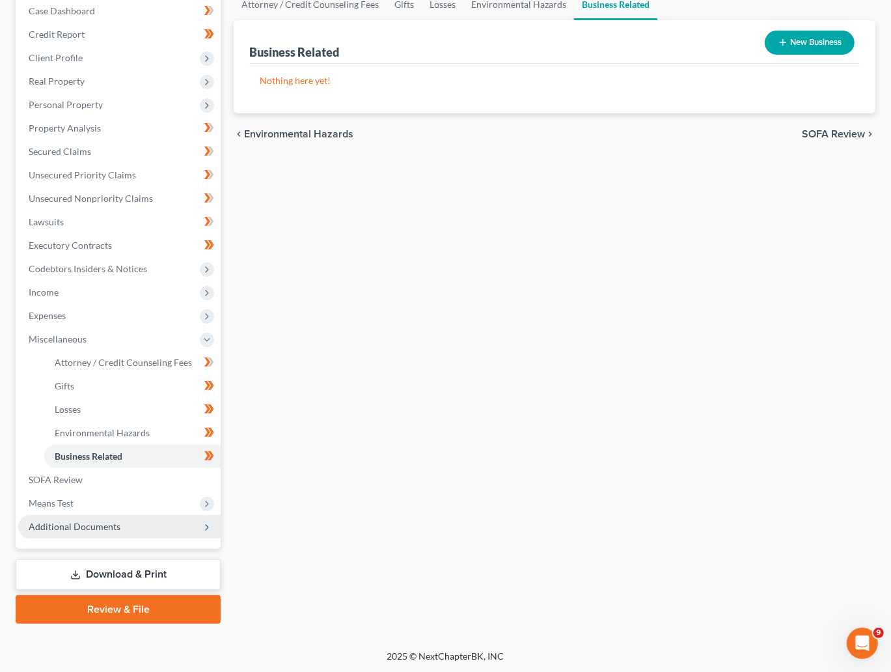
click at [88, 518] on span "Additional Documents" at bounding box center [119, 526] width 202 height 23
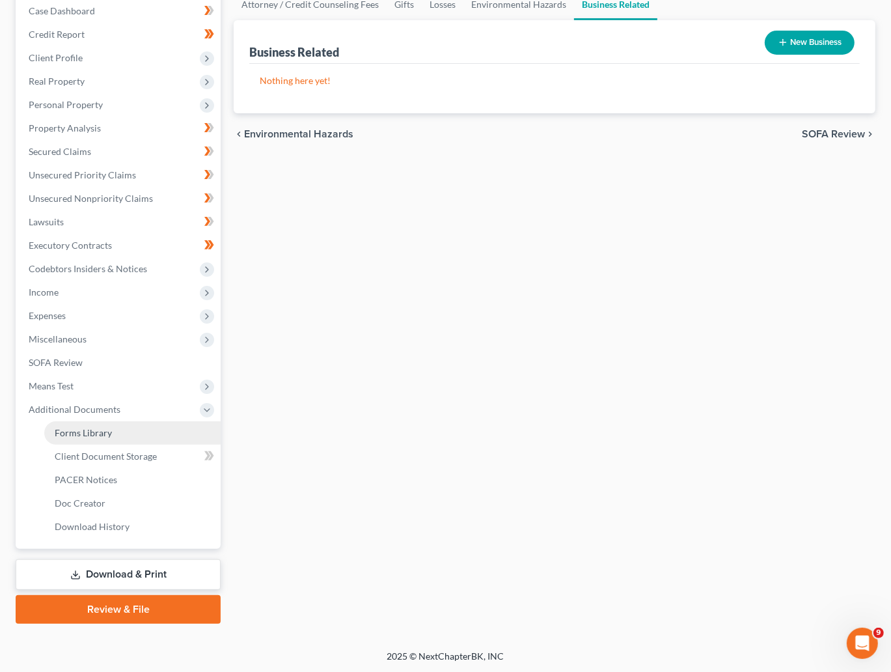
click at [100, 427] on span "Forms Library" at bounding box center [83, 432] width 57 height 11
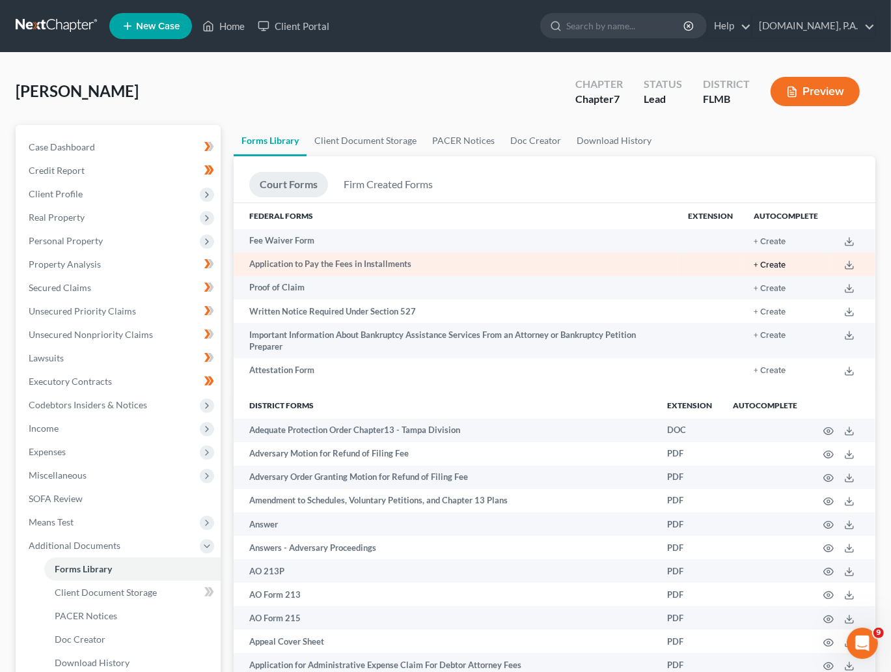
click at [771, 264] on button "+ Create" at bounding box center [770, 265] width 32 height 8
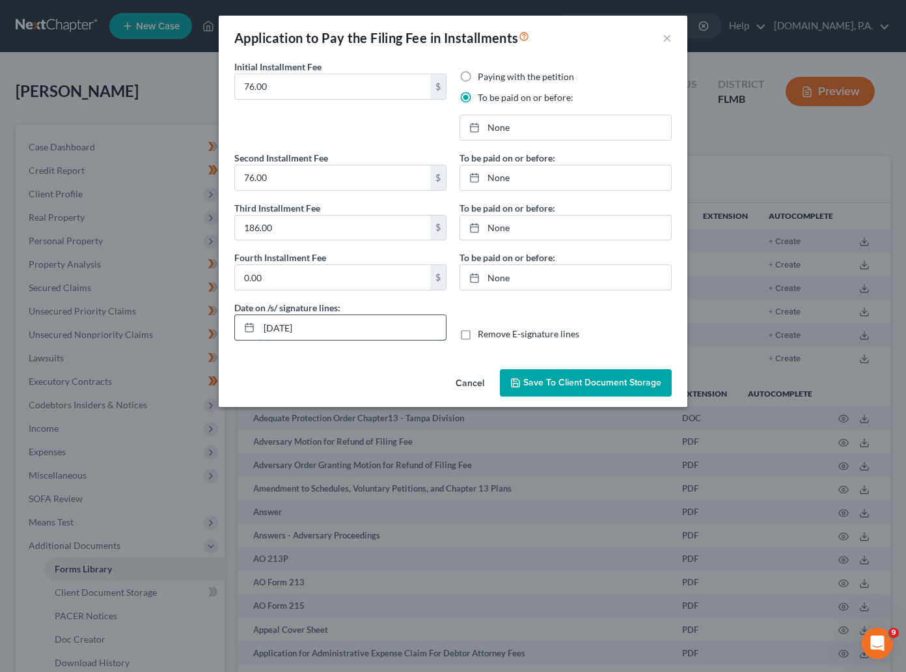
click at [318, 328] on input "09/10/2025" at bounding box center [352, 327] width 187 height 25
type input "09/18/2025"
type input "9/10/2025"
click at [503, 126] on link "9/10/2025" at bounding box center [565, 127] width 211 height 25
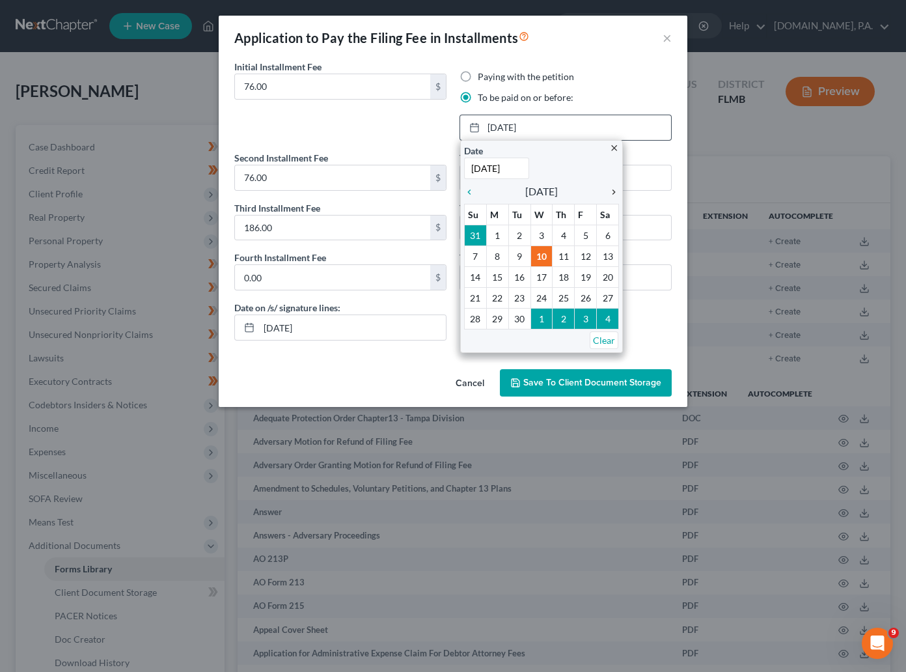
click at [612, 187] on icon "chevron_right" at bounding box center [610, 192] width 17 height 10
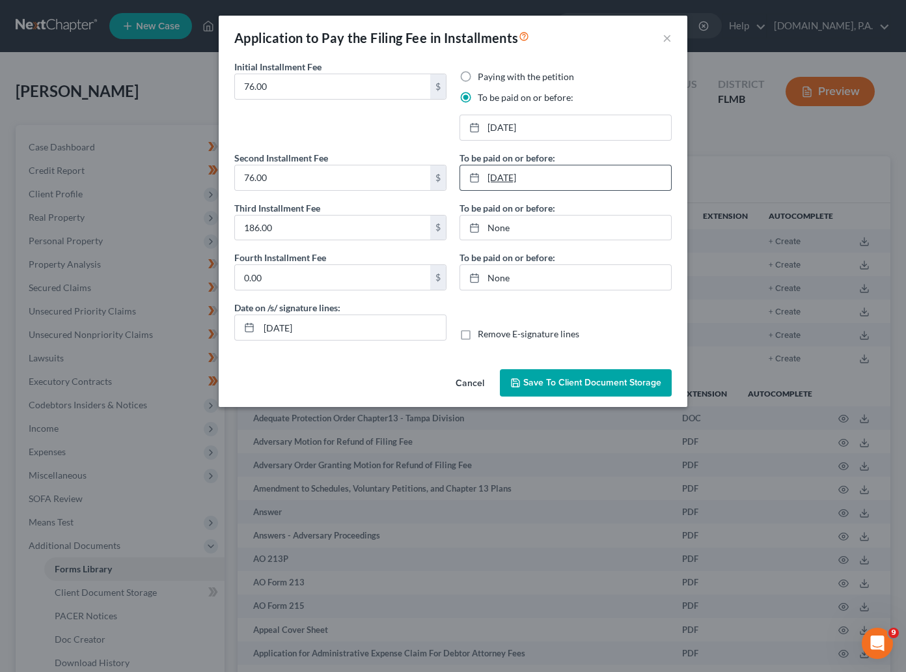
type input "9/10/2025"
click at [507, 175] on link "9/10/2025" at bounding box center [565, 177] width 211 height 25
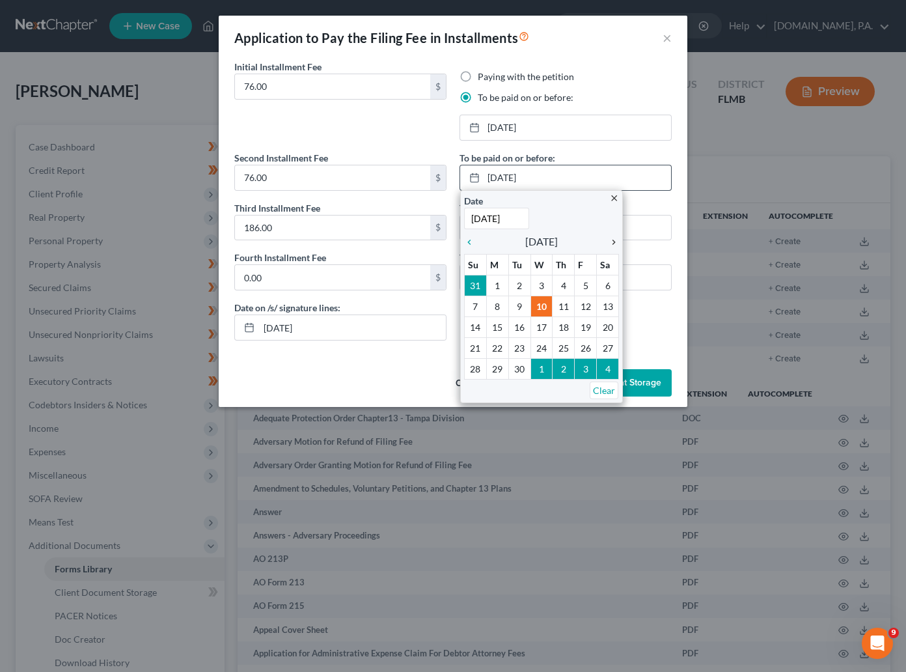
click at [613, 236] on div "chevron_right" at bounding box center [610, 241] width 17 height 12
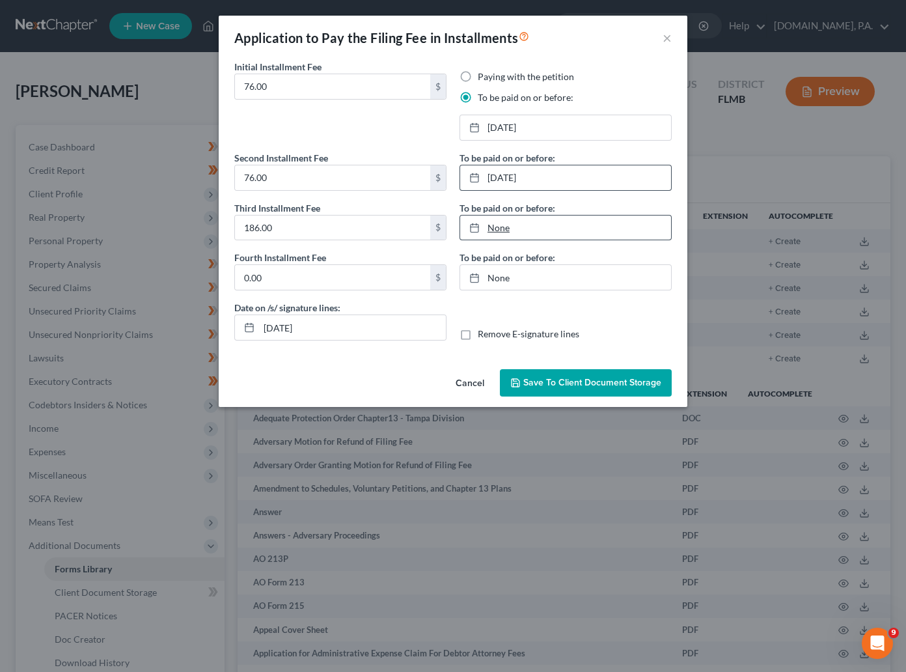
type input "9/10/2025"
click at [505, 229] on link "None" at bounding box center [565, 228] width 211 height 25
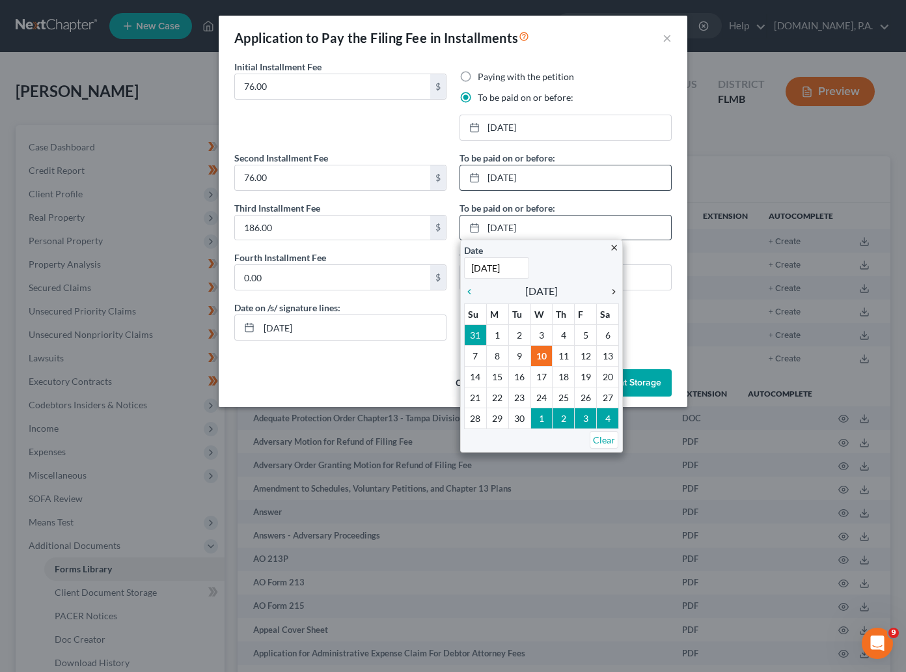
click at [611, 288] on icon "chevron_right" at bounding box center [610, 291] width 17 height 10
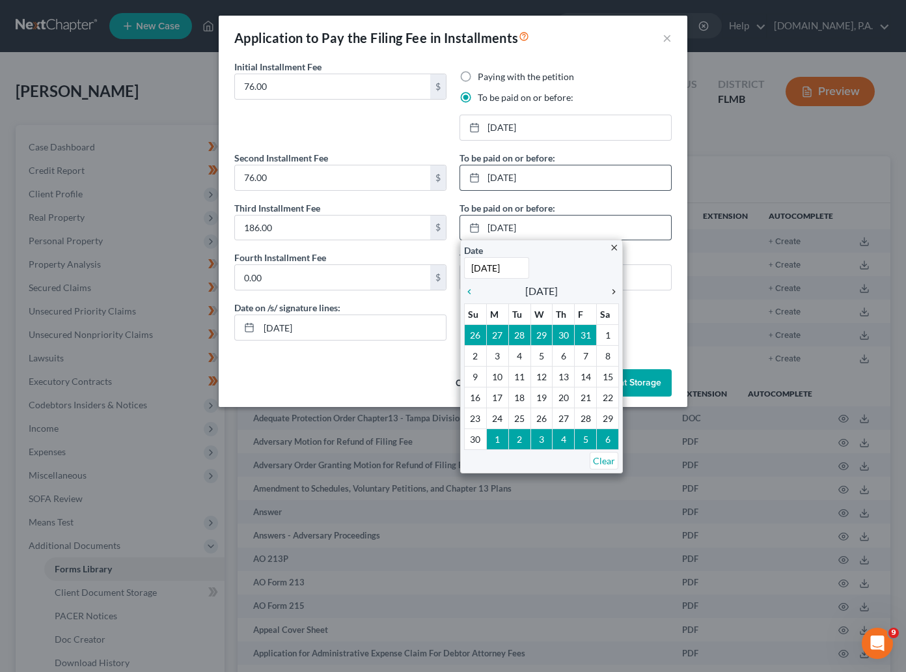
click at [611, 288] on icon "chevron_right" at bounding box center [610, 291] width 17 height 10
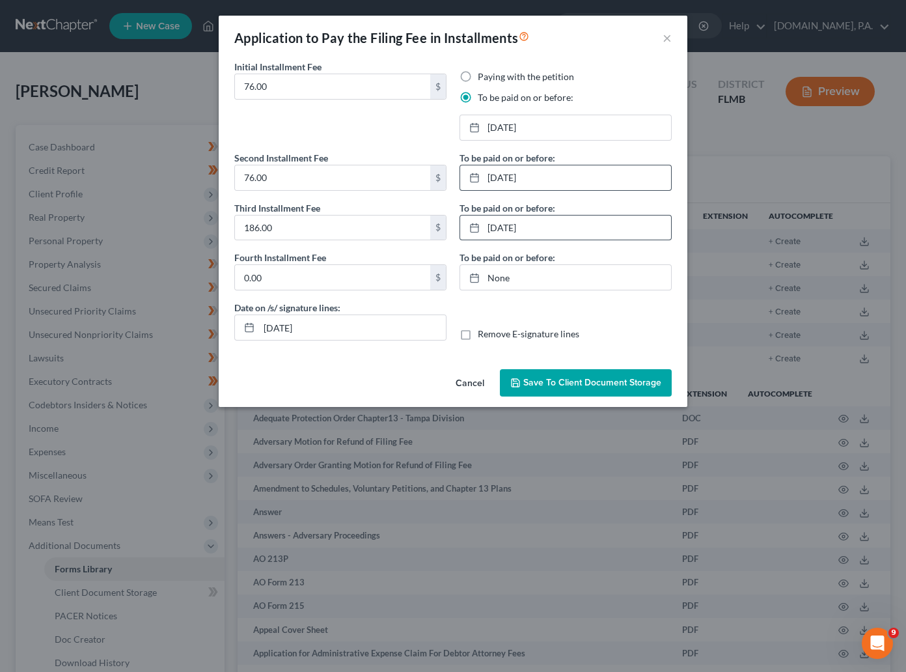
click at [589, 382] on span "Save to Client Document Storage" at bounding box center [592, 382] width 138 height 11
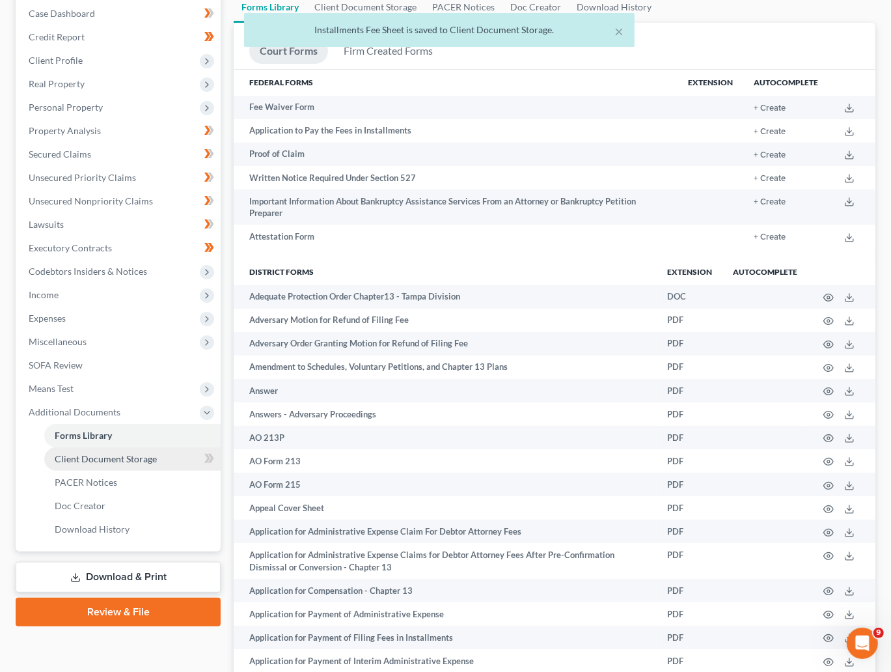
scroll to position [195, 0]
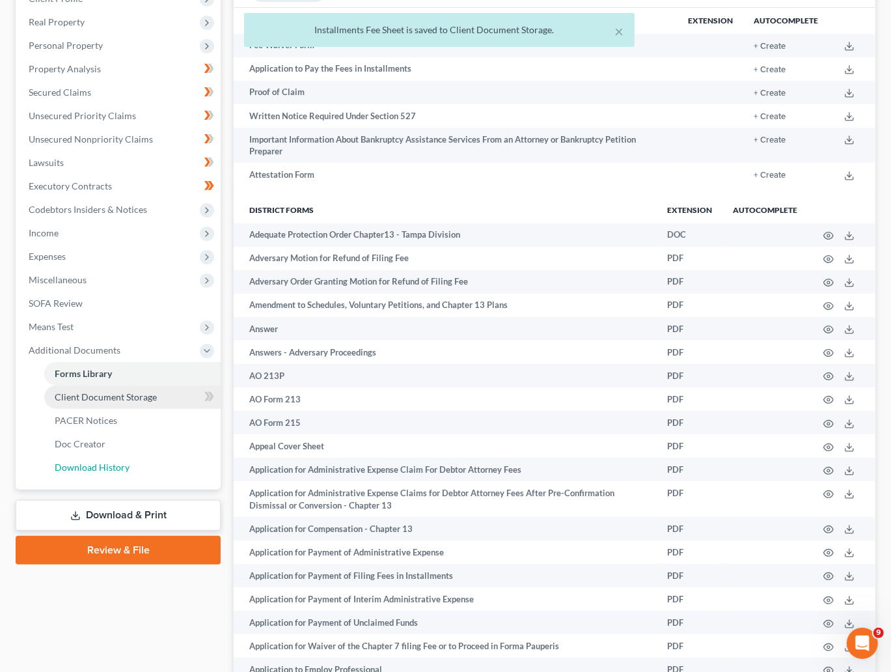
drag, startPoint x: 83, startPoint y: 472, endPoint x: 194, endPoint y: 458, distance: 111.5
click at [83, 471] on span "Download History" at bounding box center [92, 467] width 75 height 11
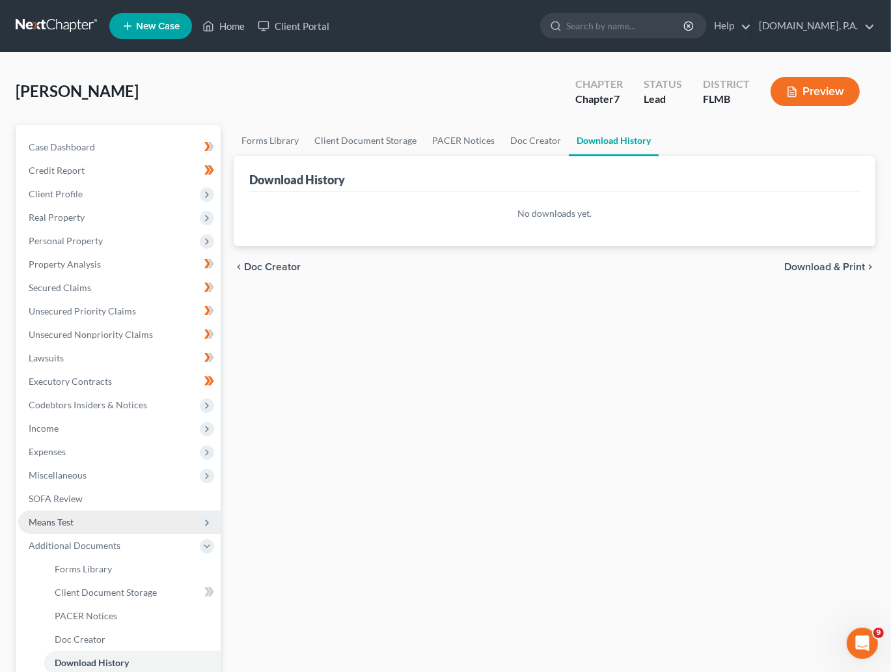
scroll to position [98, 0]
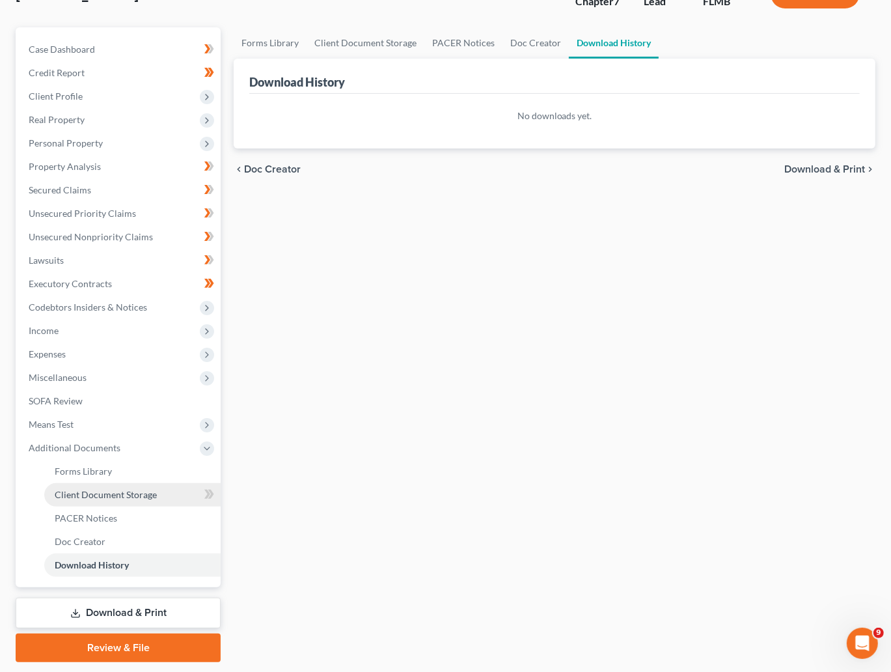
click at [102, 497] on span "Client Document Storage" at bounding box center [106, 494] width 102 height 11
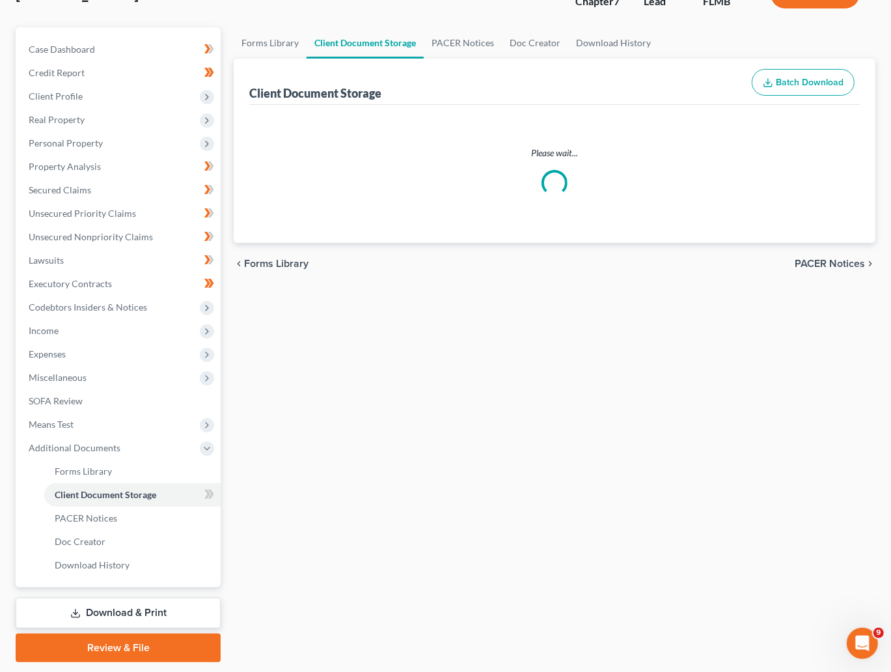
select select "9"
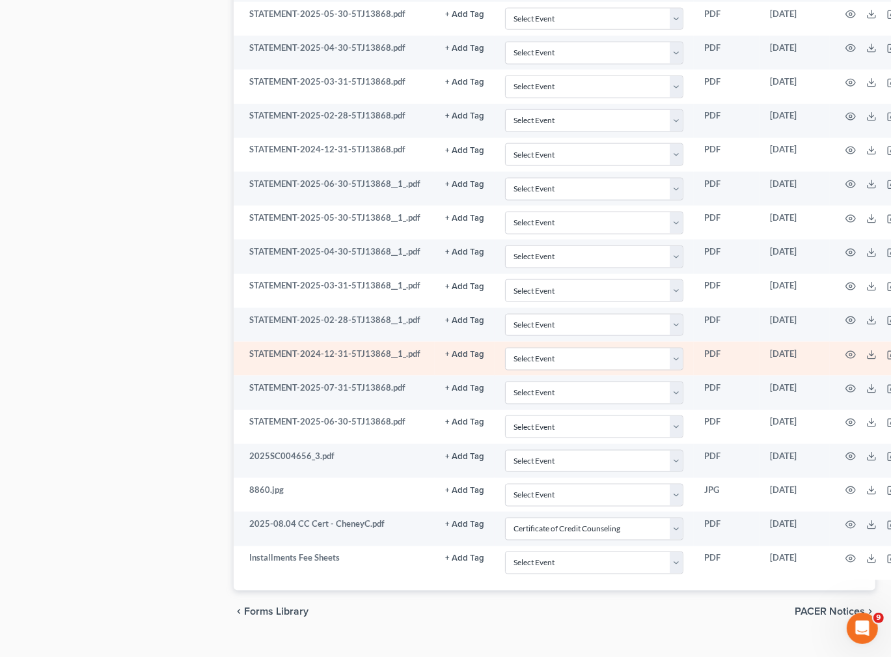
scroll to position [1505, 0]
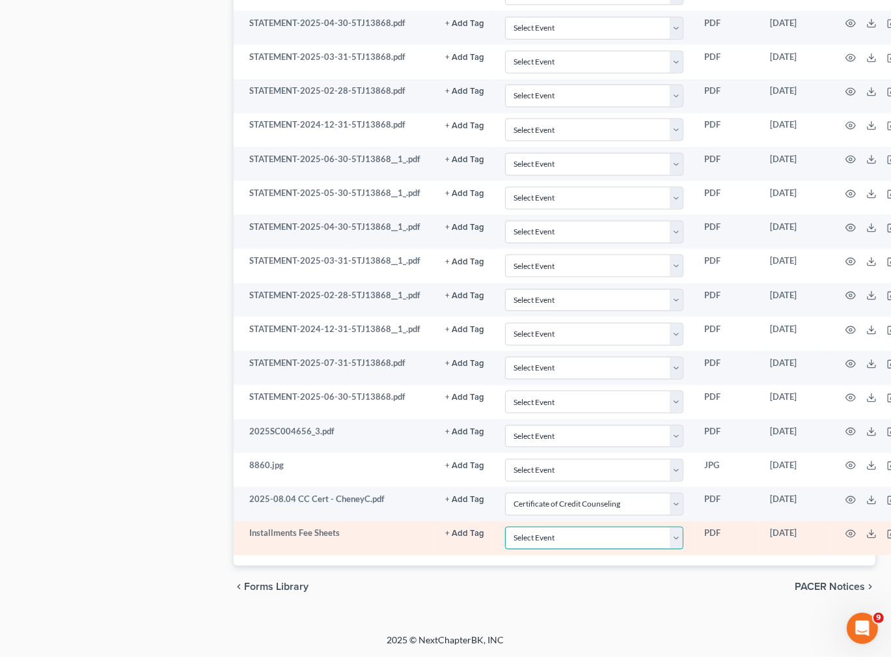
click at [671, 538] on select "Select Event 20 Largest Unsecured Creditors Amended Chapter 13 Plan Amended Cre…" at bounding box center [594, 538] width 178 height 23
select select "4"
click at [505, 527] on select "Select Event 20 Largest Unsecured Creditors Amended Chapter 13 Plan Amended Cre…" at bounding box center [594, 538] width 178 height 23
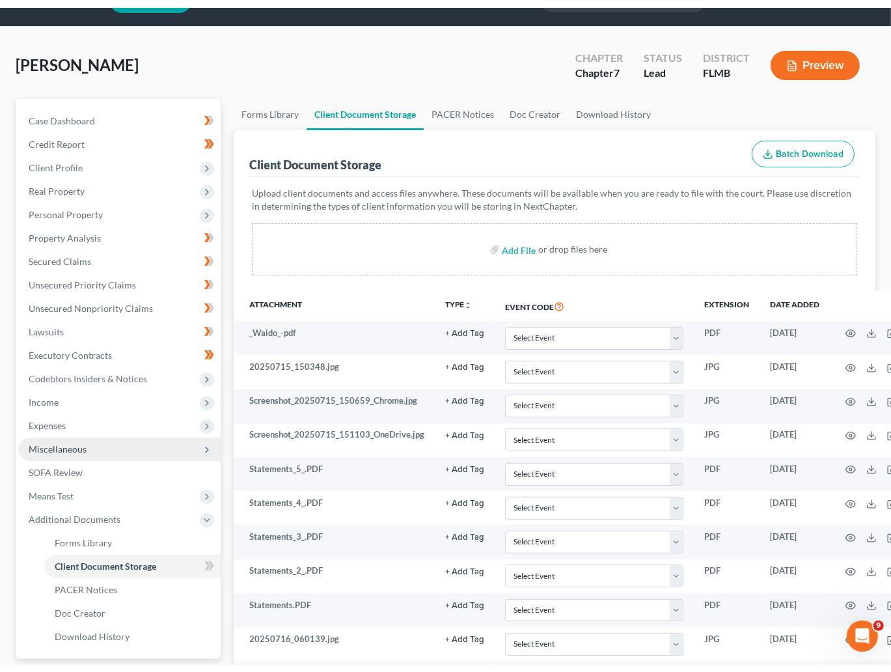
scroll to position [0, 0]
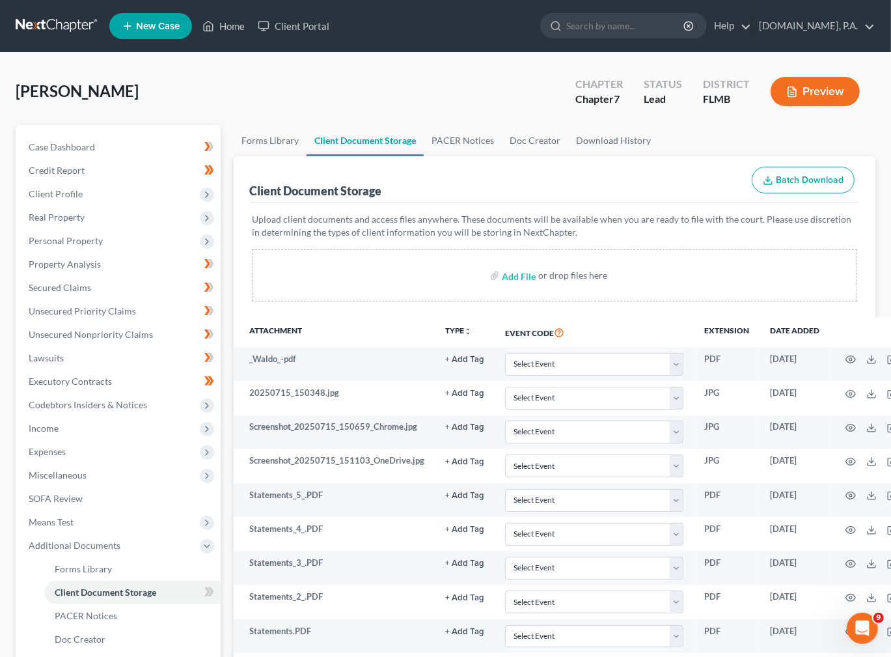
click at [469, 82] on div "Cheney, Christopher Upgraded Chapter Chapter 7 Status Lead District FLMB Preview" at bounding box center [446, 96] width 860 height 57
click at [57, 238] on span "Personal Property" at bounding box center [66, 240] width 74 height 11
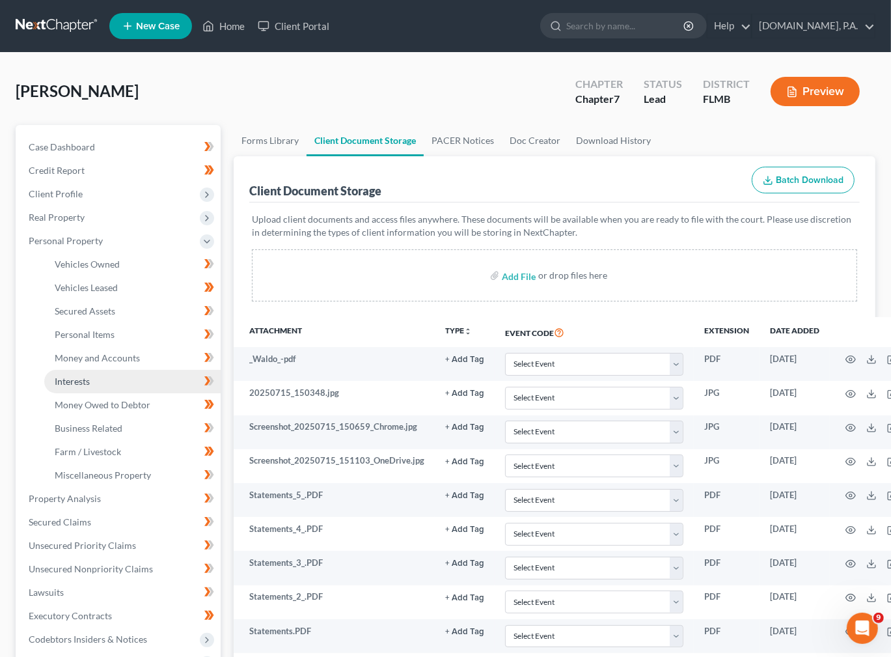
click at [72, 383] on span "Interests" at bounding box center [72, 381] width 35 height 11
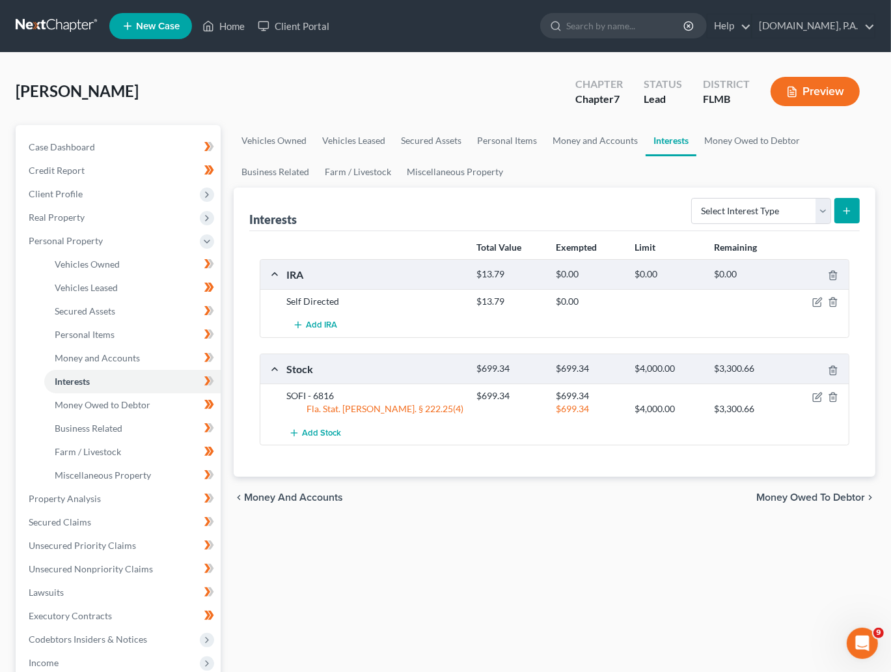
drag, startPoint x: 400, startPoint y: 548, endPoint x: 420, endPoint y: 546, distance: 19.6
click at [401, 548] on div "Vehicles Owned Vehicles Leased Secured Assets Personal Items Money and Accounts…" at bounding box center [554, 501] width 655 height 752
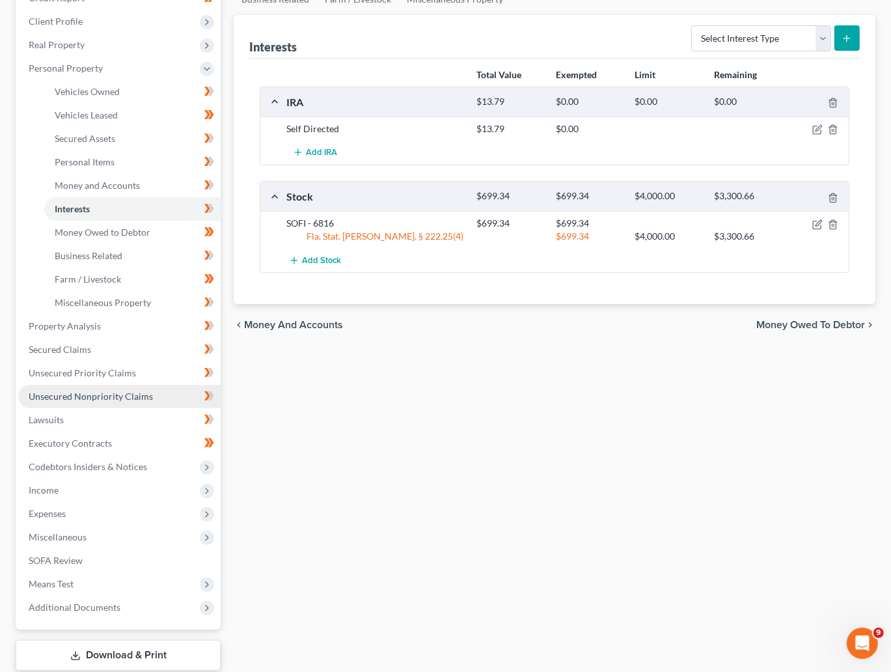
scroll to position [195, 0]
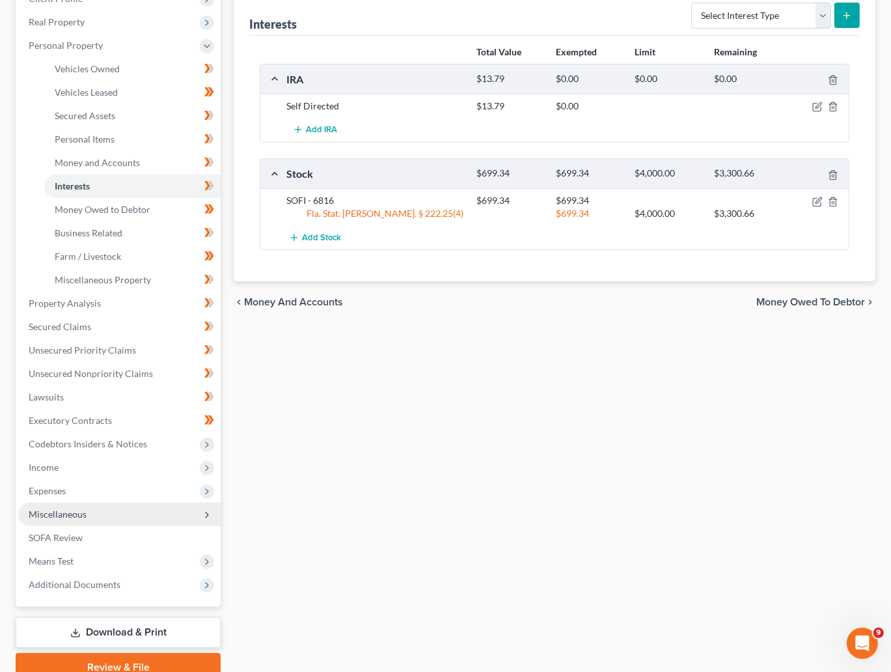
click at [76, 518] on span "Miscellaneous" at bounding box center [58, 514] width 58 height 11
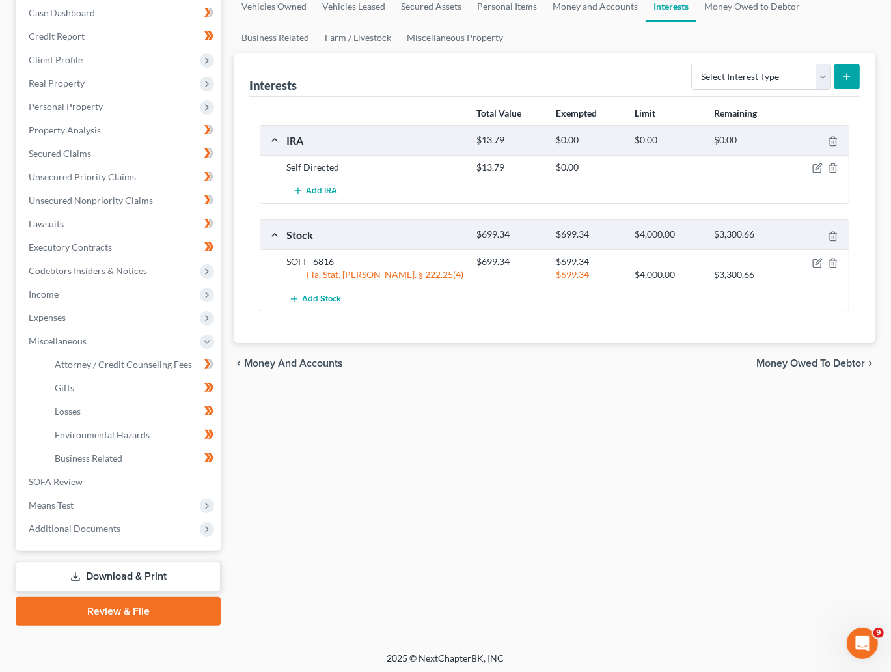
scroll to position [136, 0]
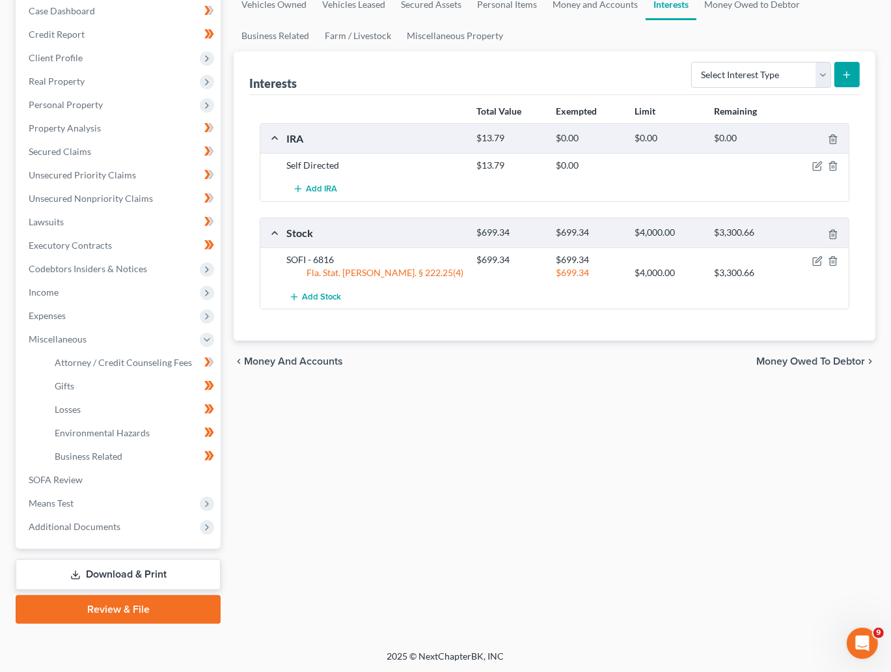
click at [124, 572] on link "Download & Print" at bounding box center [118, 574] width 205 height 31
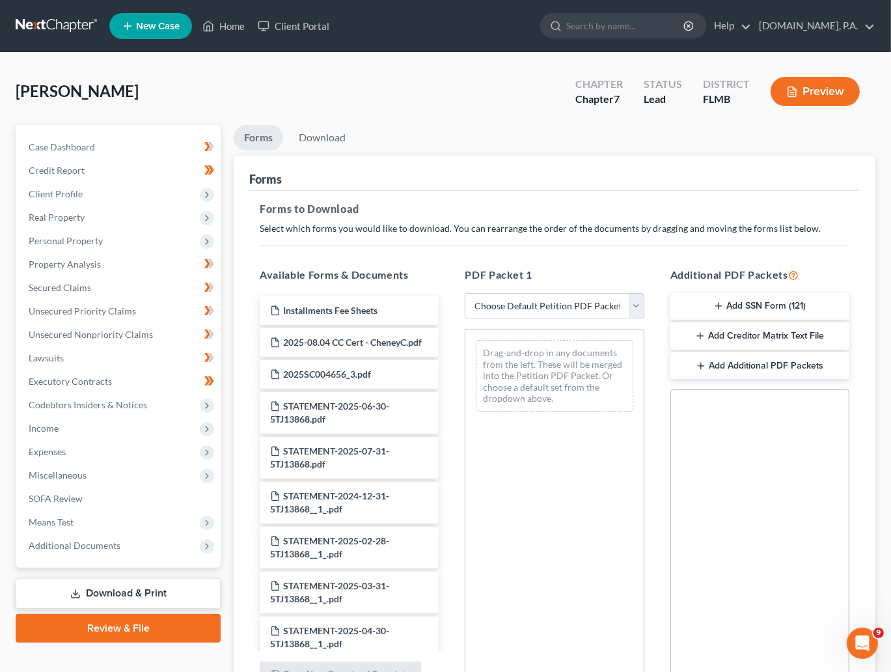
scroll to position [98, 0]
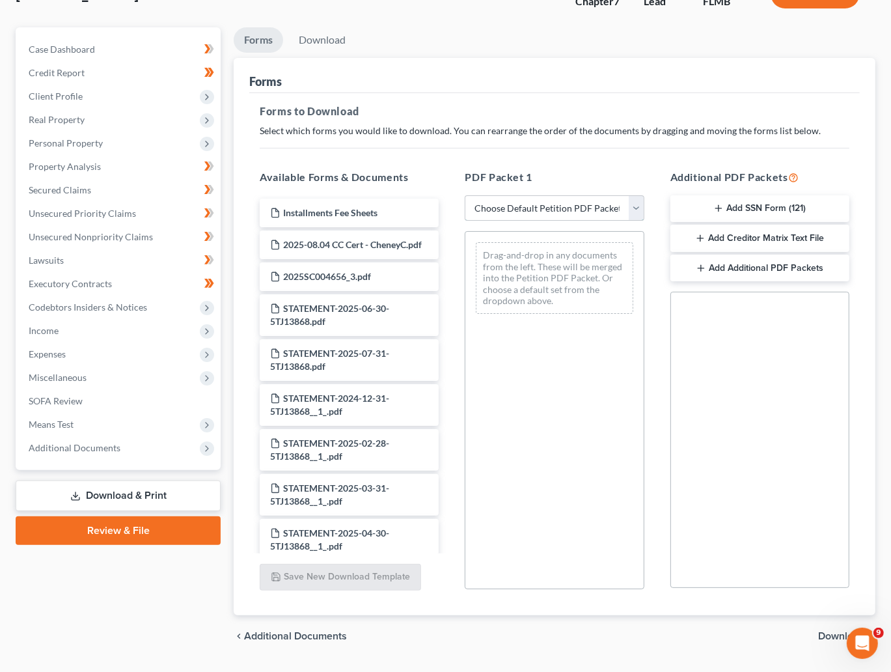
click at [632, 211] on select "Choose Default Petition PDF Packet Complete Bankruptcy Petition (all forms and …" at bounding box center [554, 208] width 179 height 26
select select "5"
click at [465, 195] on select "Choose Default Petition PDF Packet Complete Bankruptcy Petition (all forms and …" at bounding box center [554, 208] width 179 height 26
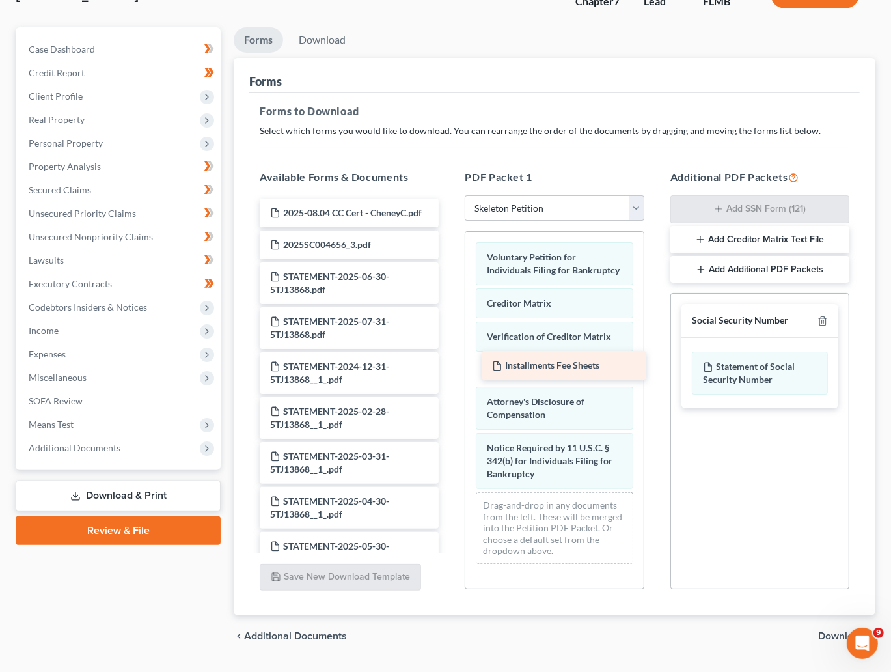
drag, startPoint x: 331, startPoint y: 210, endPoint x: 553, endPoint y: 363, distance: 269.6
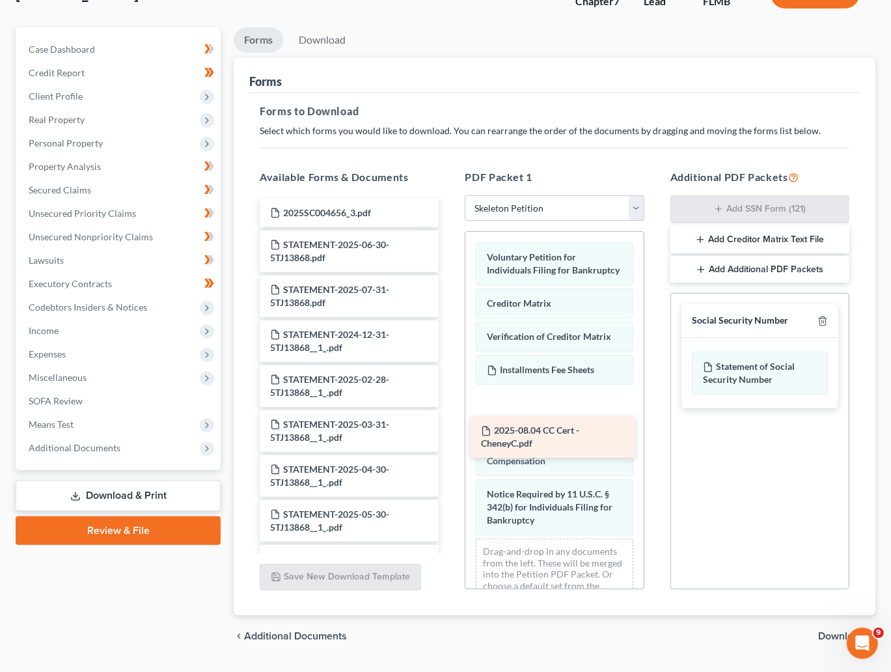
drag, startPoint x: 322, startPoint y: 221, endPoint x: 533, endPoint y: 439, distance: 303.4
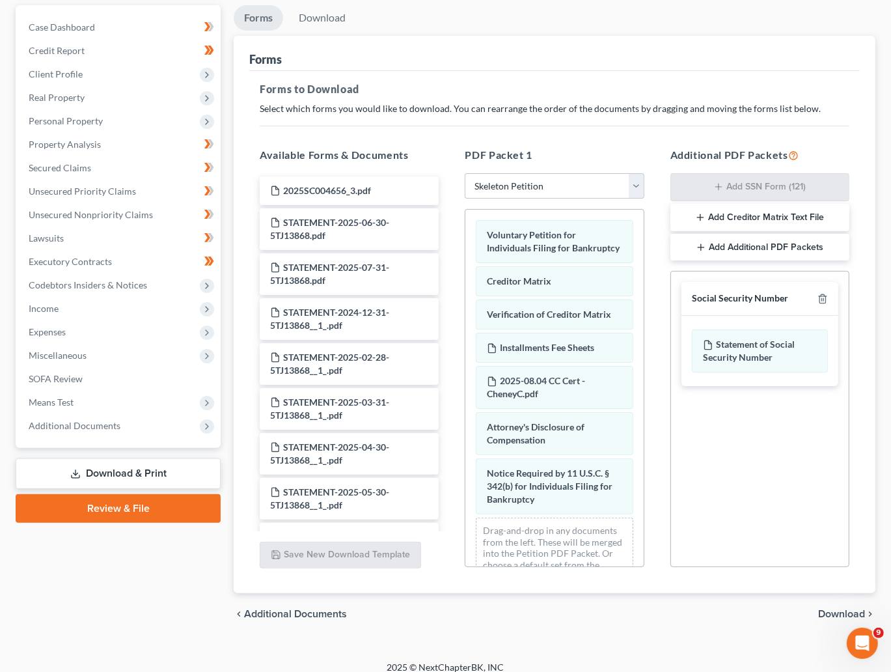
scroll to position [132, 0]
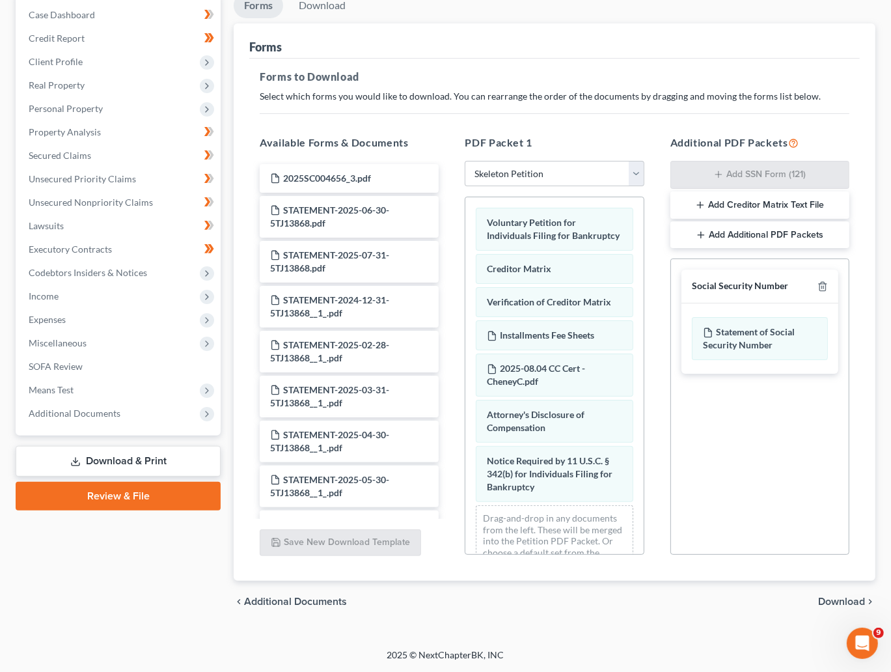
click at [846, 599] on span "Download" at bounding box center [841, 601] width 47 height 10
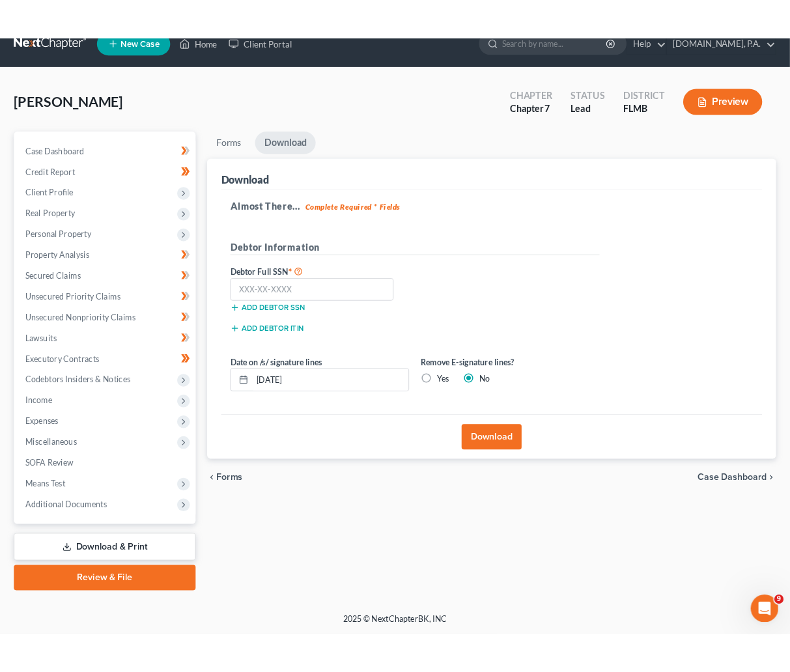
scroll to position [19, 0]
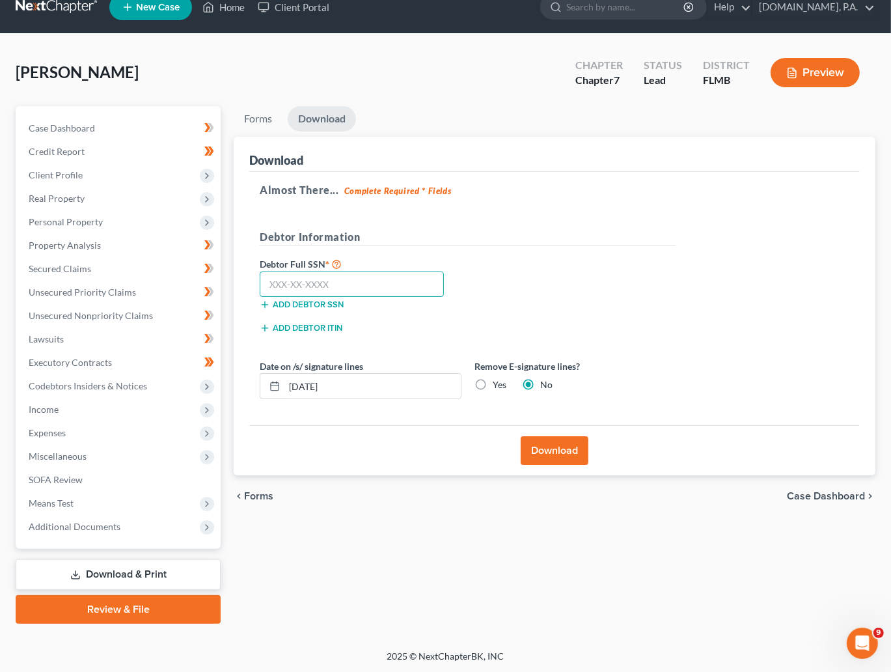
drag, startPoint x: 273, startPoint y: 276, endPoint x: 416, endPoint y: 302, distance: 145.6
click at [273, 276] on input "text" at bounding box center [352, 285] width 184 height 26
type input "591-14-5761"
click at [345, 382] on input "09/10/2025" at bounding box center [373, 386] width 176 height 25
type input "09/18/2025"
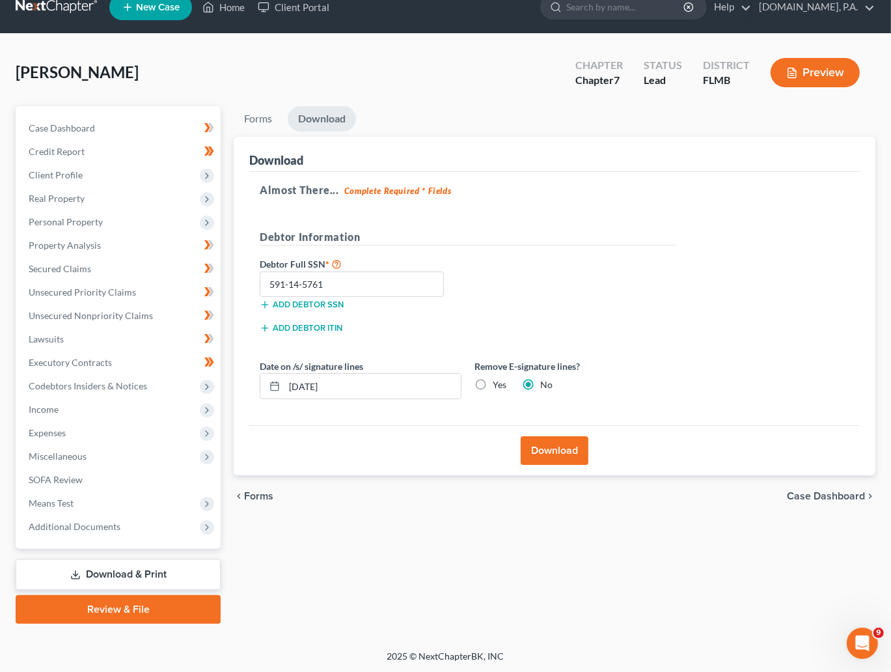
click at [550, 447] on button "Download" at bounding box center [555, 450] width 68 height 29
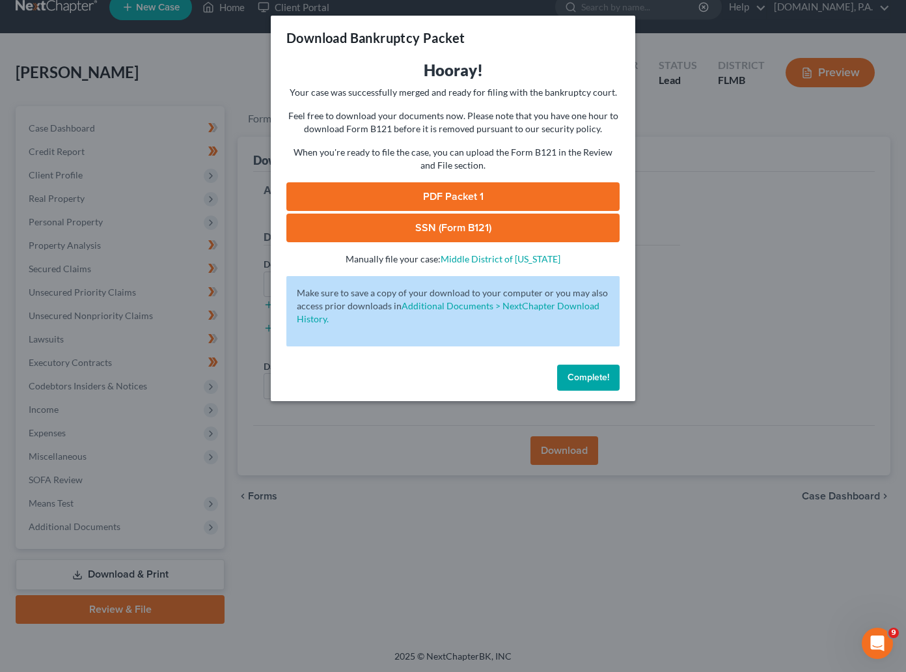
click at [453, 224] on link "SSN (Form B121)" at bounding box center [452, 228] width 333 height 29
click at [443, 189] on link "PDF Packet 1" at bounding box center [452, 196] width 333 height 29
drag, startPoint x: 591, startPoint y: 373, endPoint x: 622, endPoint y: 337, distance: 47.5
click at [591, 373] on span "Complete!" at bounding box center [589, 377] width 42 height 11
